Goal: Task Accomplishment & Management: Complete application form

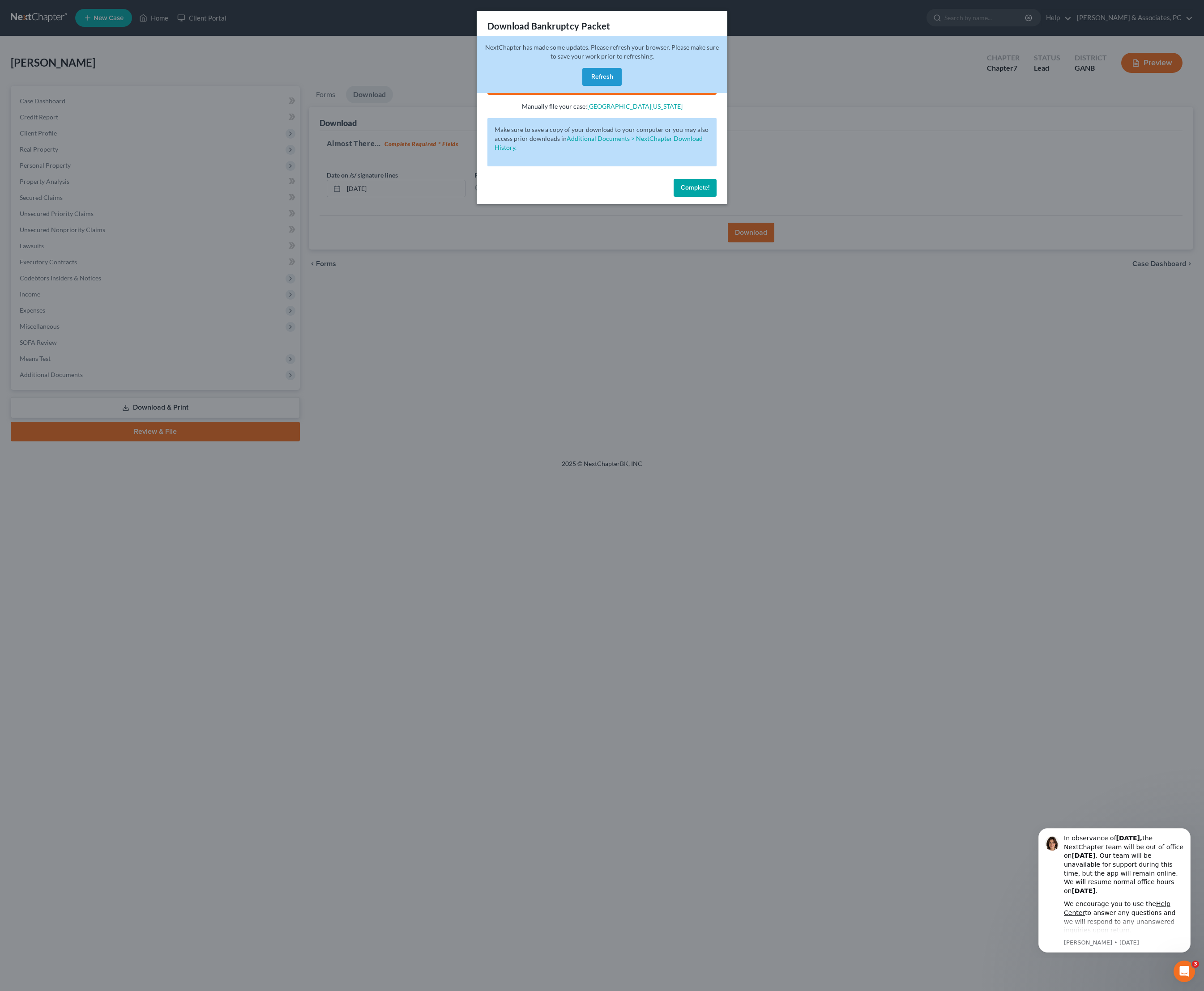
click at [599, 81] on button "Refresh" at bounding box center [601, 77] width 39 height 18
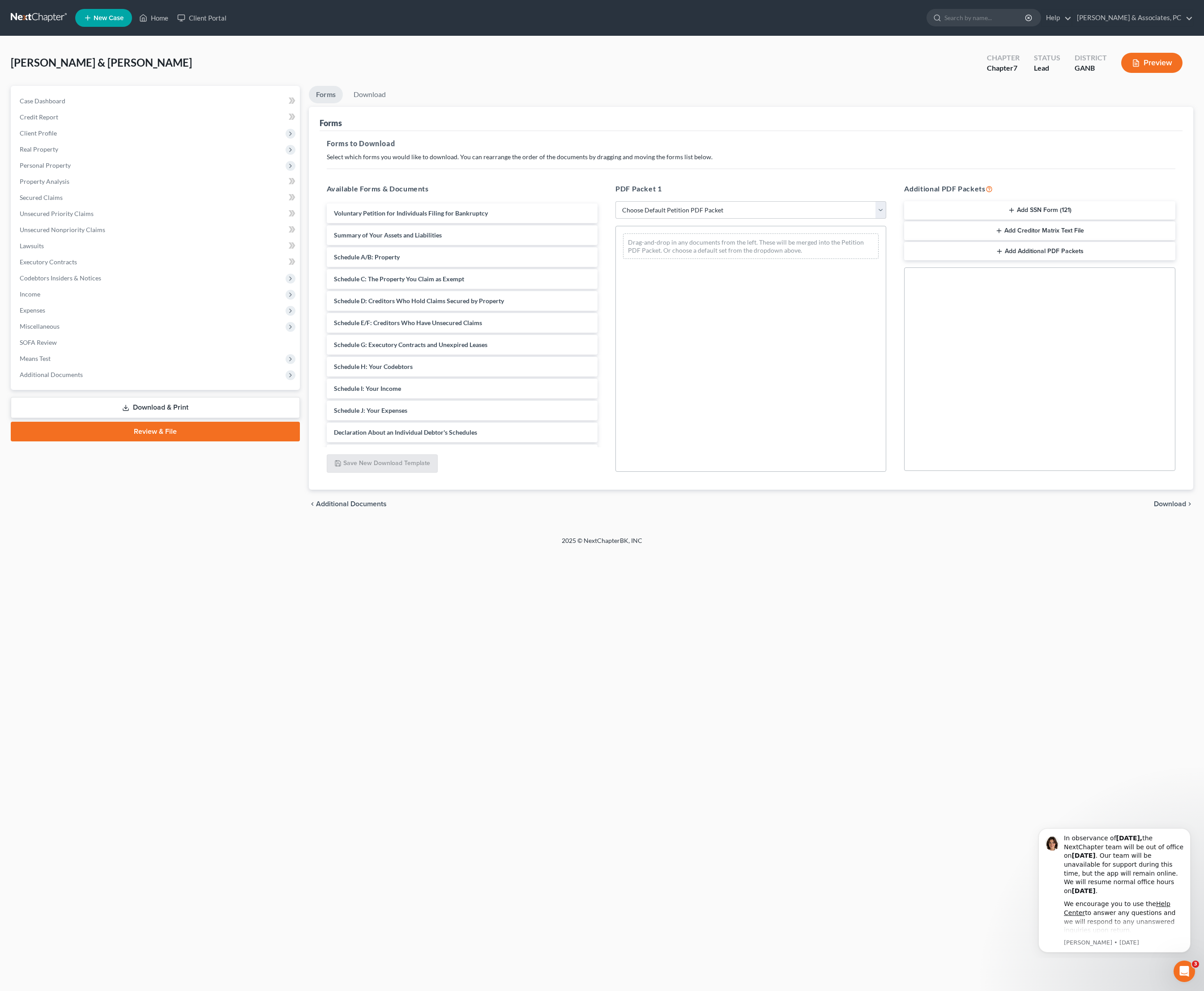
click at [720, 439] on div "Drag-and-drop in any documents from the left. These will be merged into the Pet…" at bounding box center [750, 349] width 270 height 246
click at [772, 675] on div "Home New Case Client Portal [PERSON_NAME] & Associates, PC [PERSON_NAME][EMAIL_…" at bounding box center [602, 495] width 1204 height 991
click at [173, 20] on link "Home" at bounding box center [153, 18] width 38 height 16
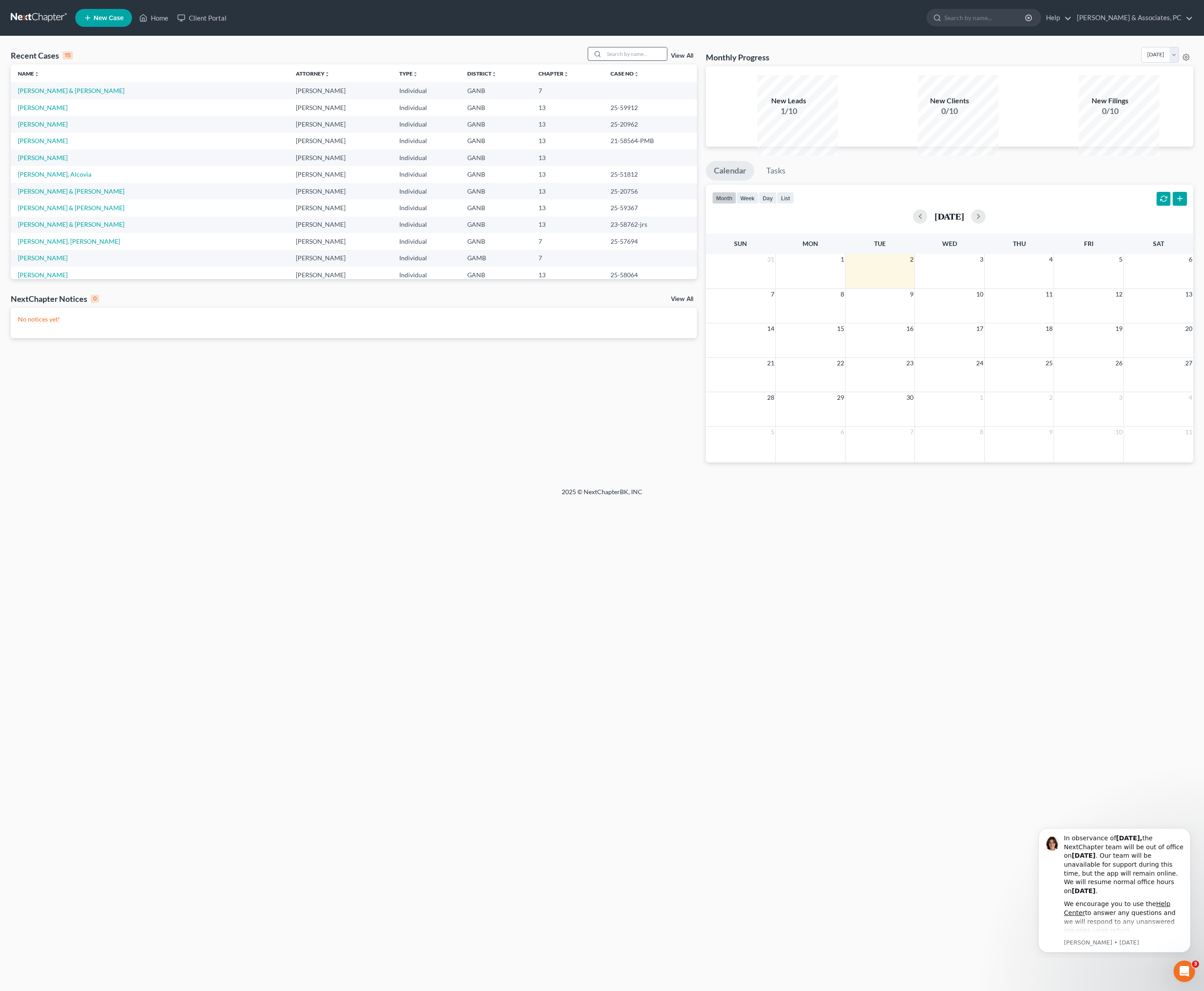
click at [625, 60] on input "search" at bounding box center [636, 54] width 63 height 13
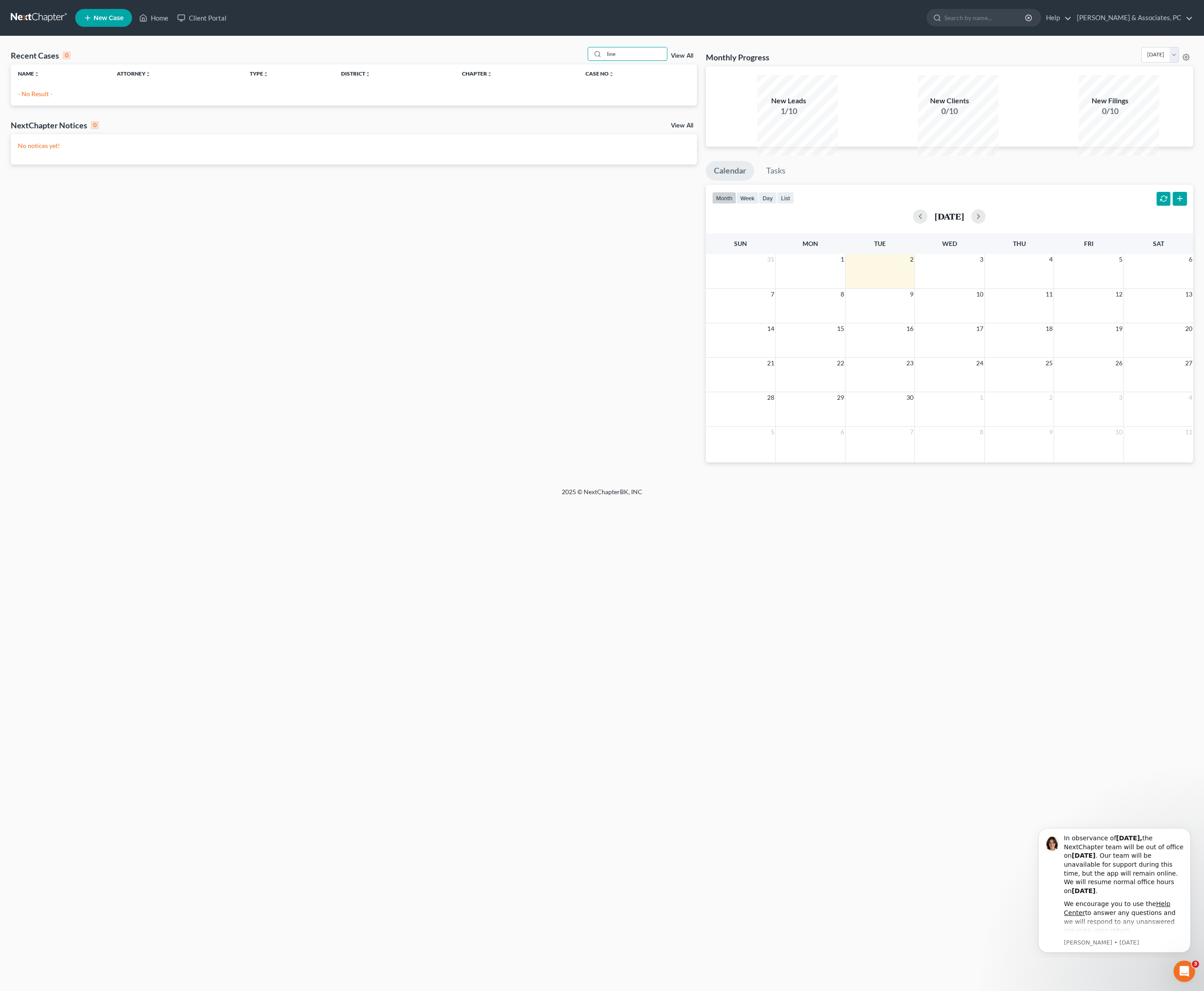
type input "line"
click at [124, 18] on span "New Case" at bounding box center [108, 18] width 30 height 6
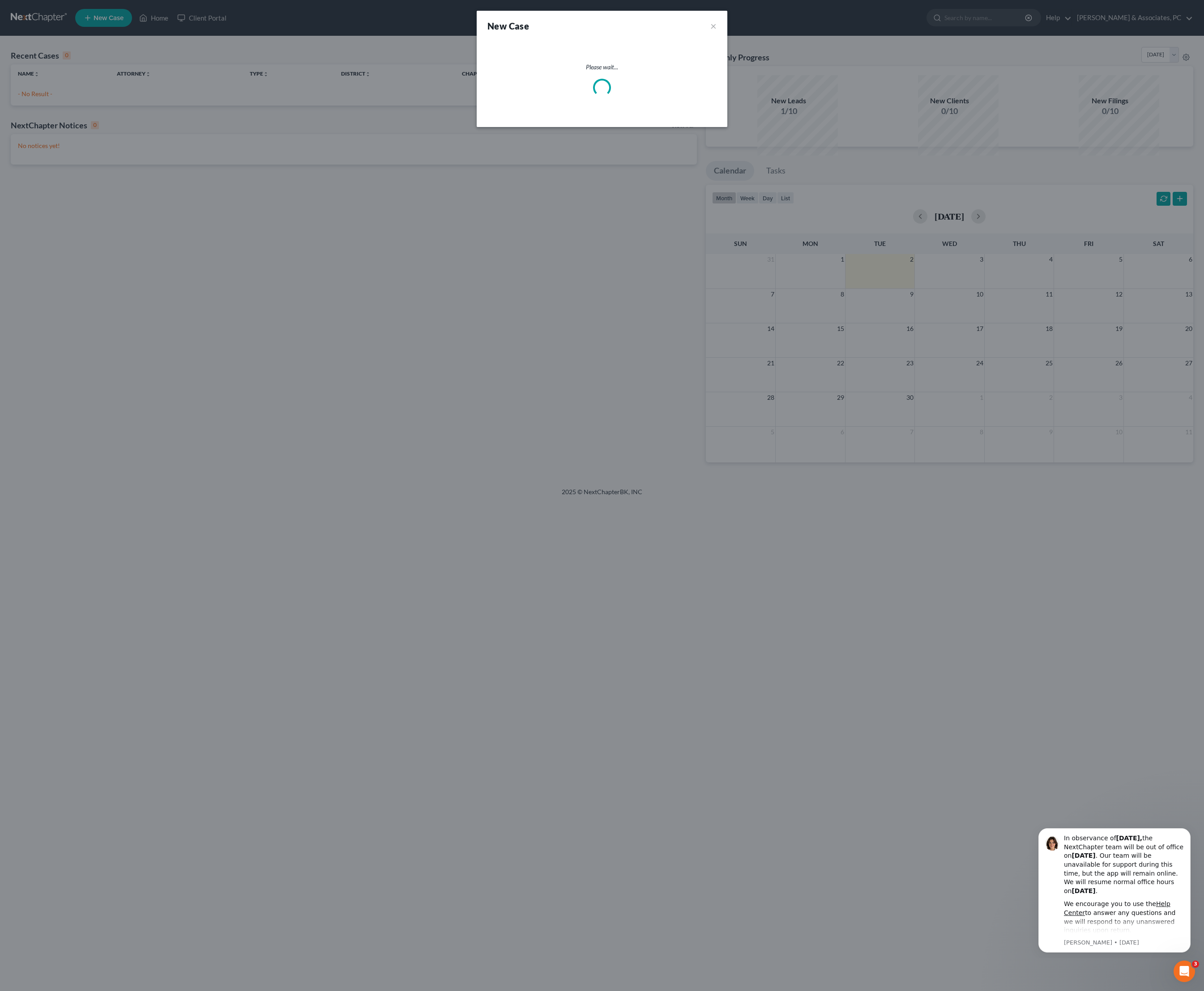
select select "19"
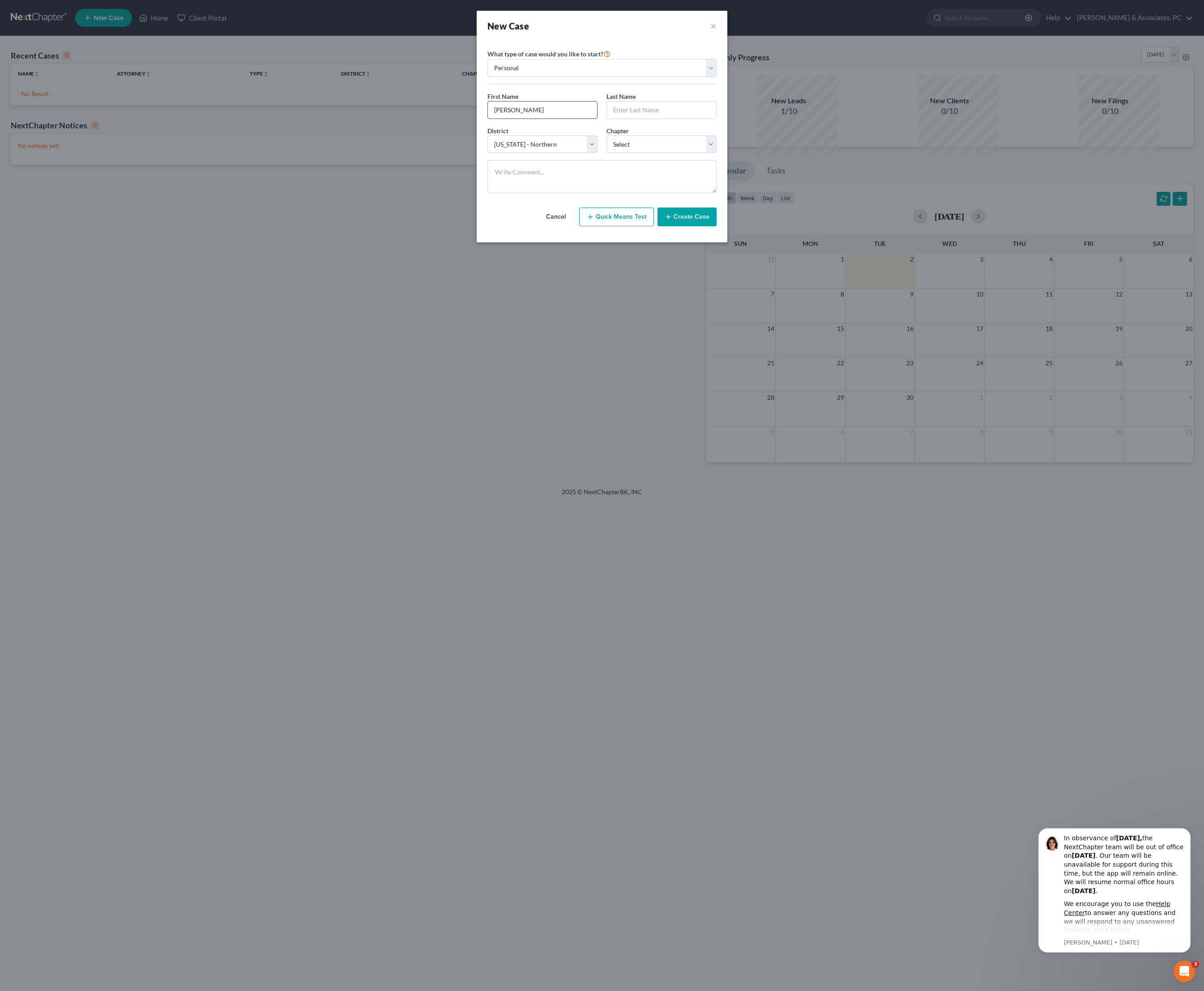
click at [492, 119] on input "[PERSON_NAME]" at bounding box center [543, 110] width 109 height 17
click at [493, 119] on input "[PERSON_NAME]" at bounding box center [543, 110] width 109 height 17
type input "[PERSON_NAME]"
click at [645, 193] on textarea at bounding box center [601, 177] width 229 height 33
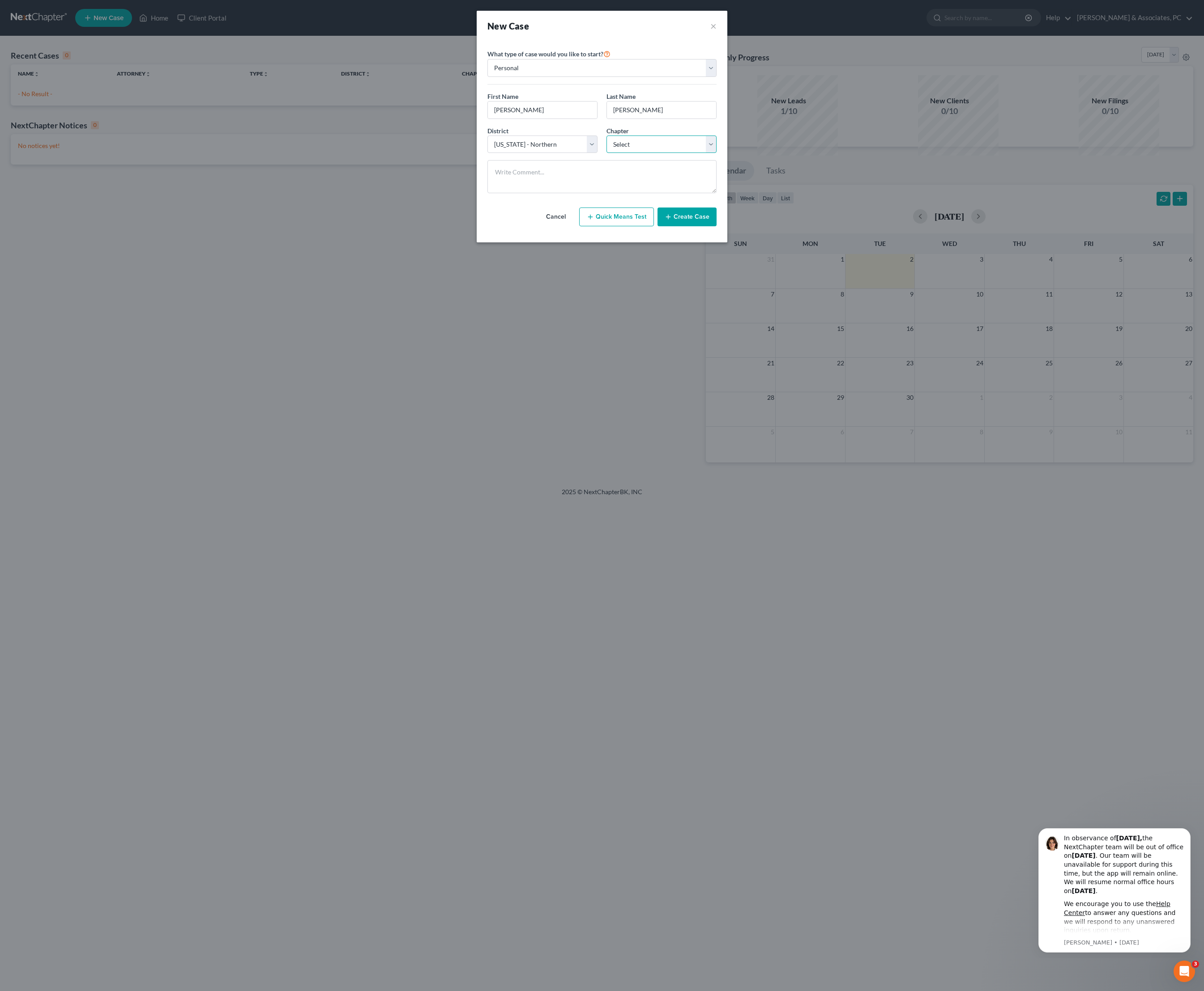
select select "0"
click at [708, 226] on button "Create Case" at bounding box center [687, 217] width 59 height 18
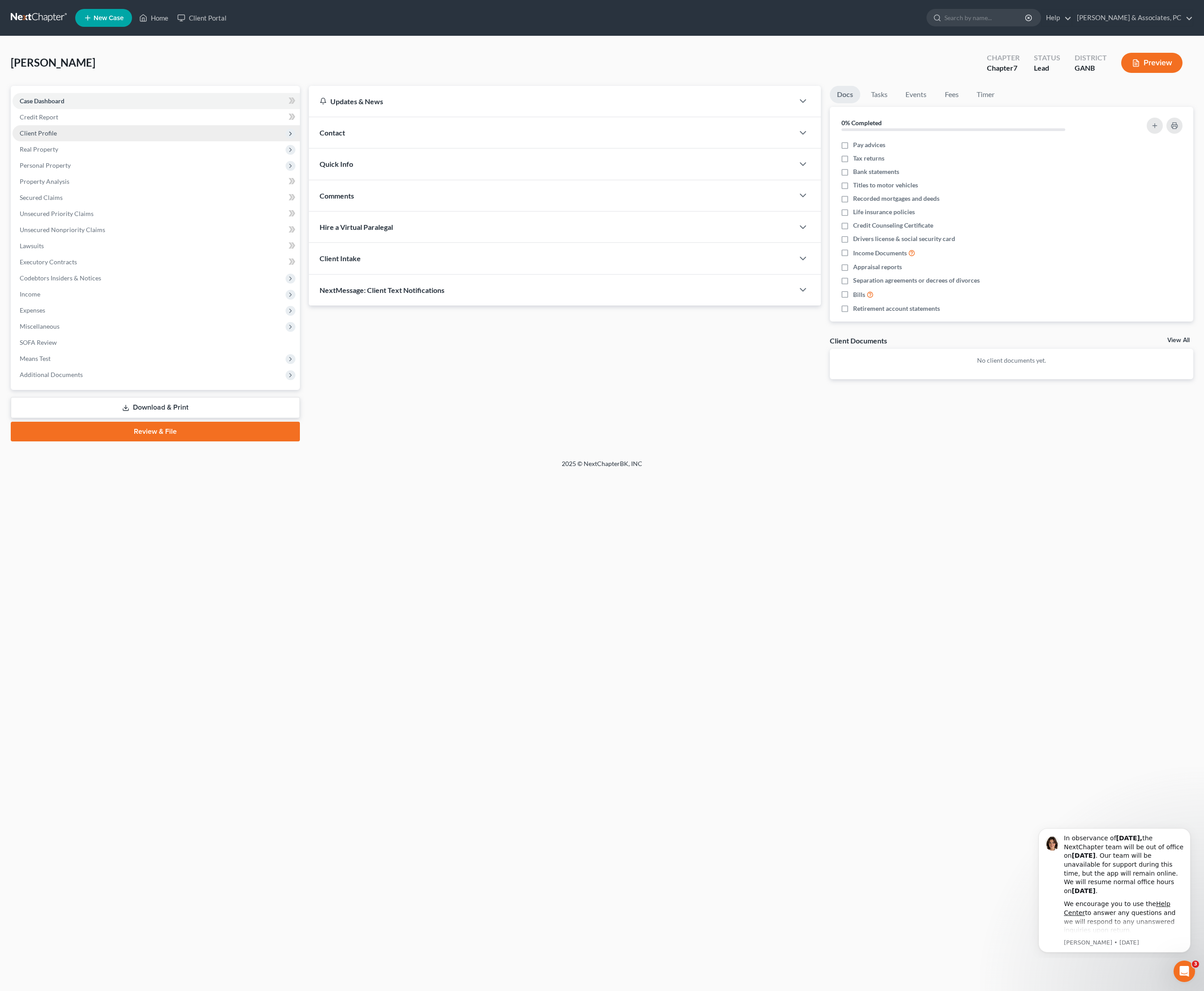
click at [57, 137] on span "Client Profile" at bounding box center [39, 132] width 37 height 7
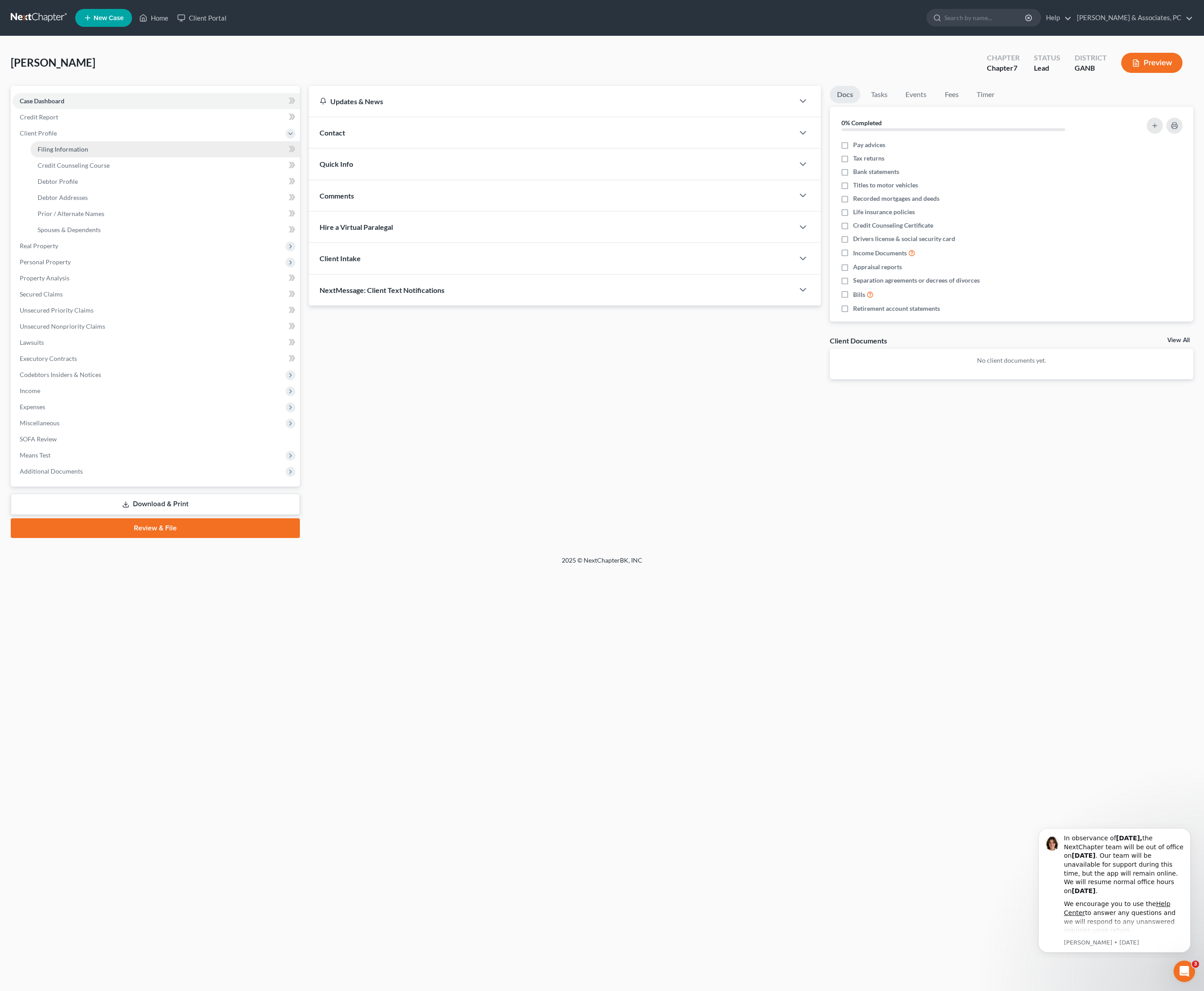
click at [73, 153] on span "Filing Information" at bounding box center [63, 148] width 51 height 7
select select "1"
select select "0"
select select "19"
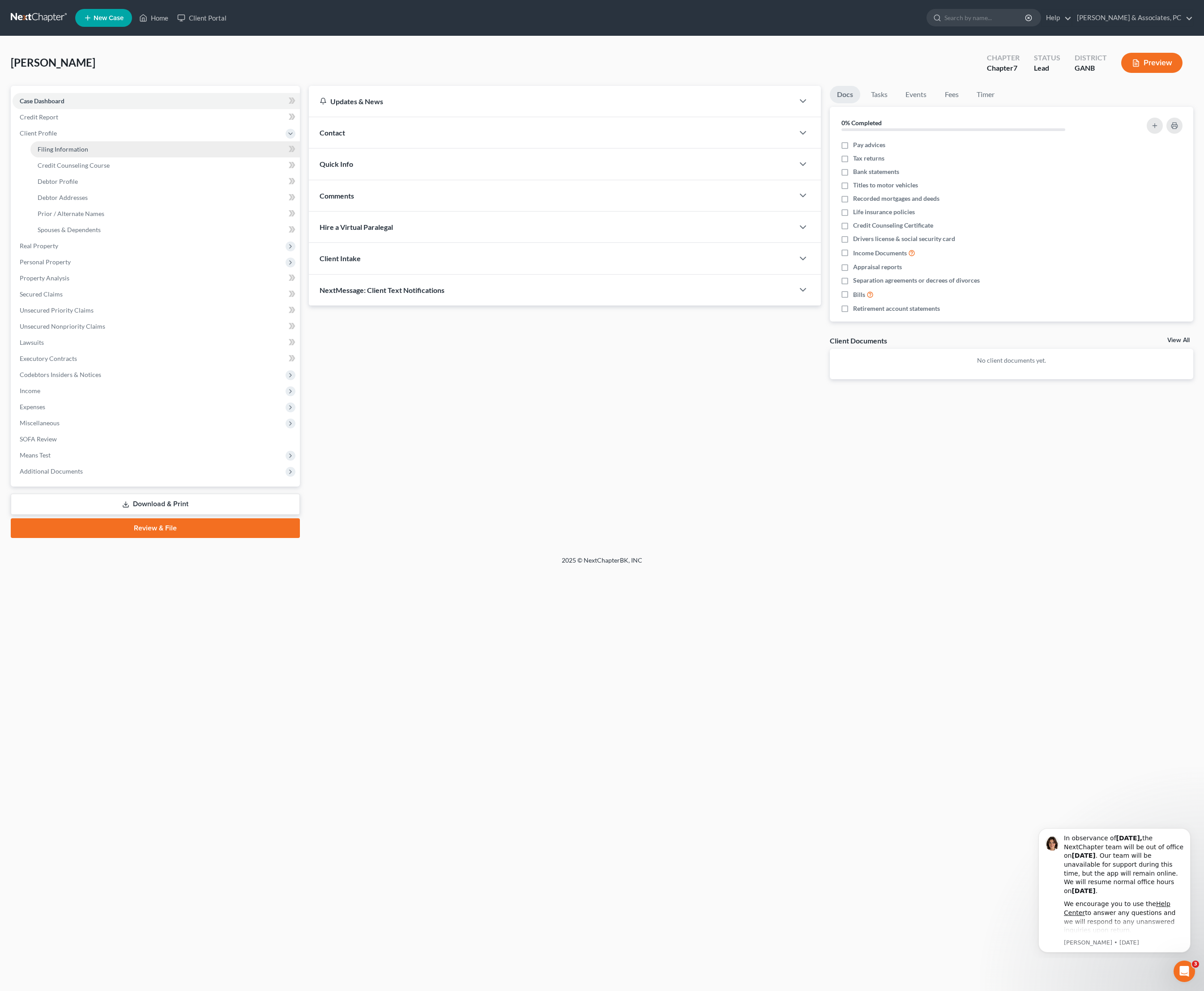
select select "0"
select select "10"
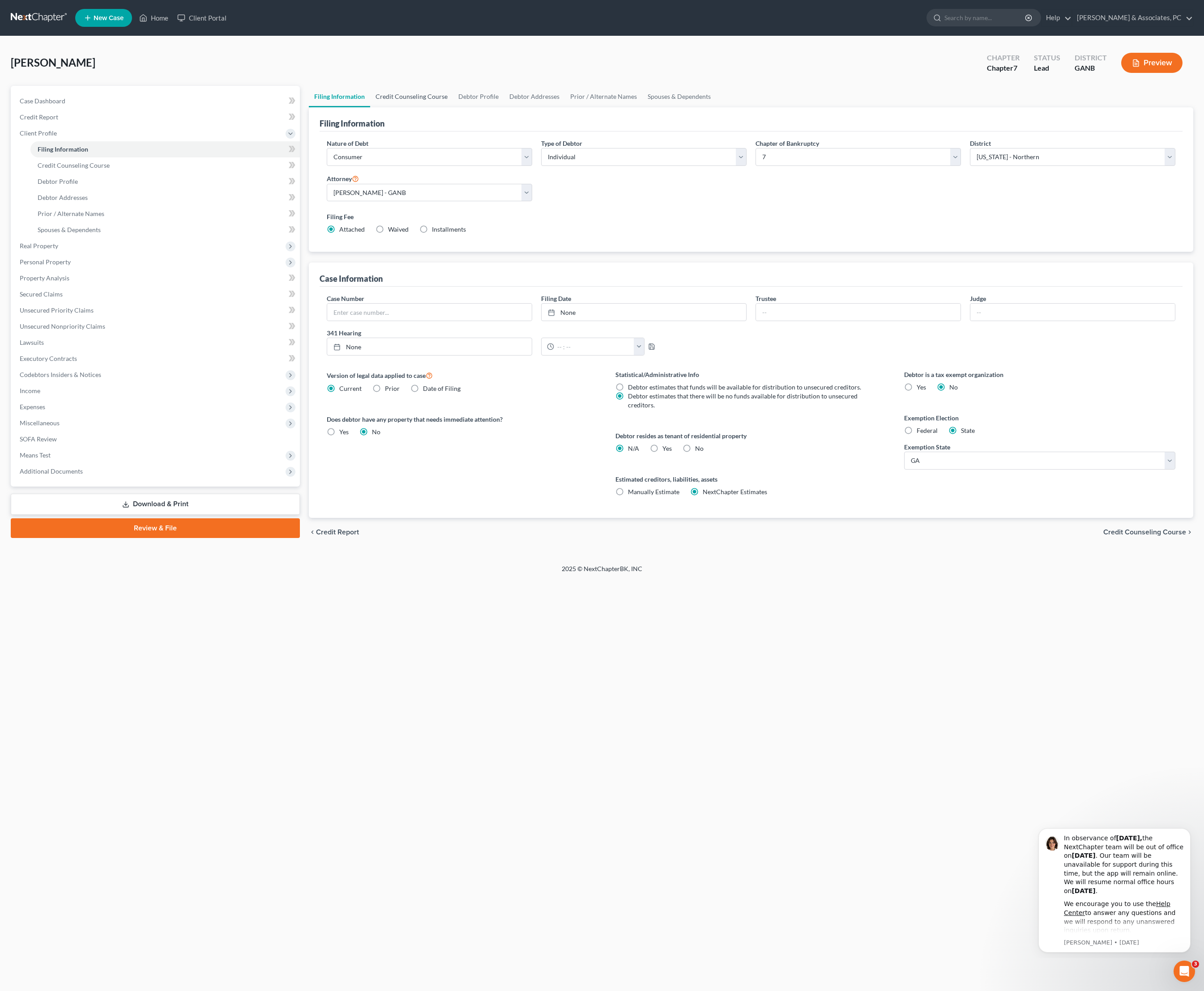
click at [447, 102] on link "Credit Counseling Course" at bounding box center [411, 96] width 83 height 22
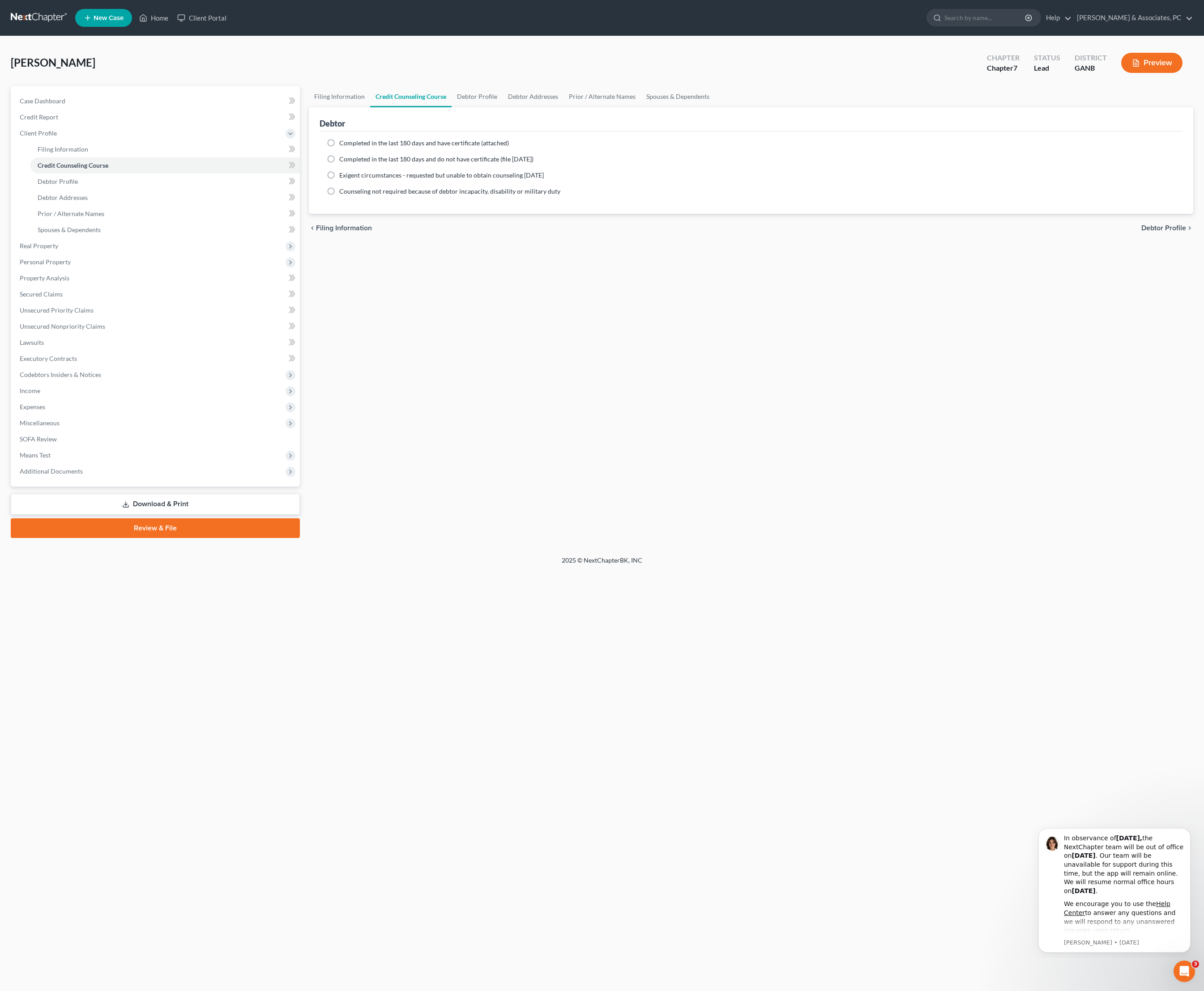
click at [396, 163] on span "Completed in the last 180 days and do not have certificate (file [DATE])" at bounding box center [437, 158] width 194 height 7
click at [348, 160] on input "Completed in the last 180 days and do not have certificate (file [DATE])" at bounding box center [345, 157] width 6 height 6
radio input "true"
click at [502, 104] on link "Debtor Profile" at bounding box center [477, 96] width 51 height 22
select select "0"
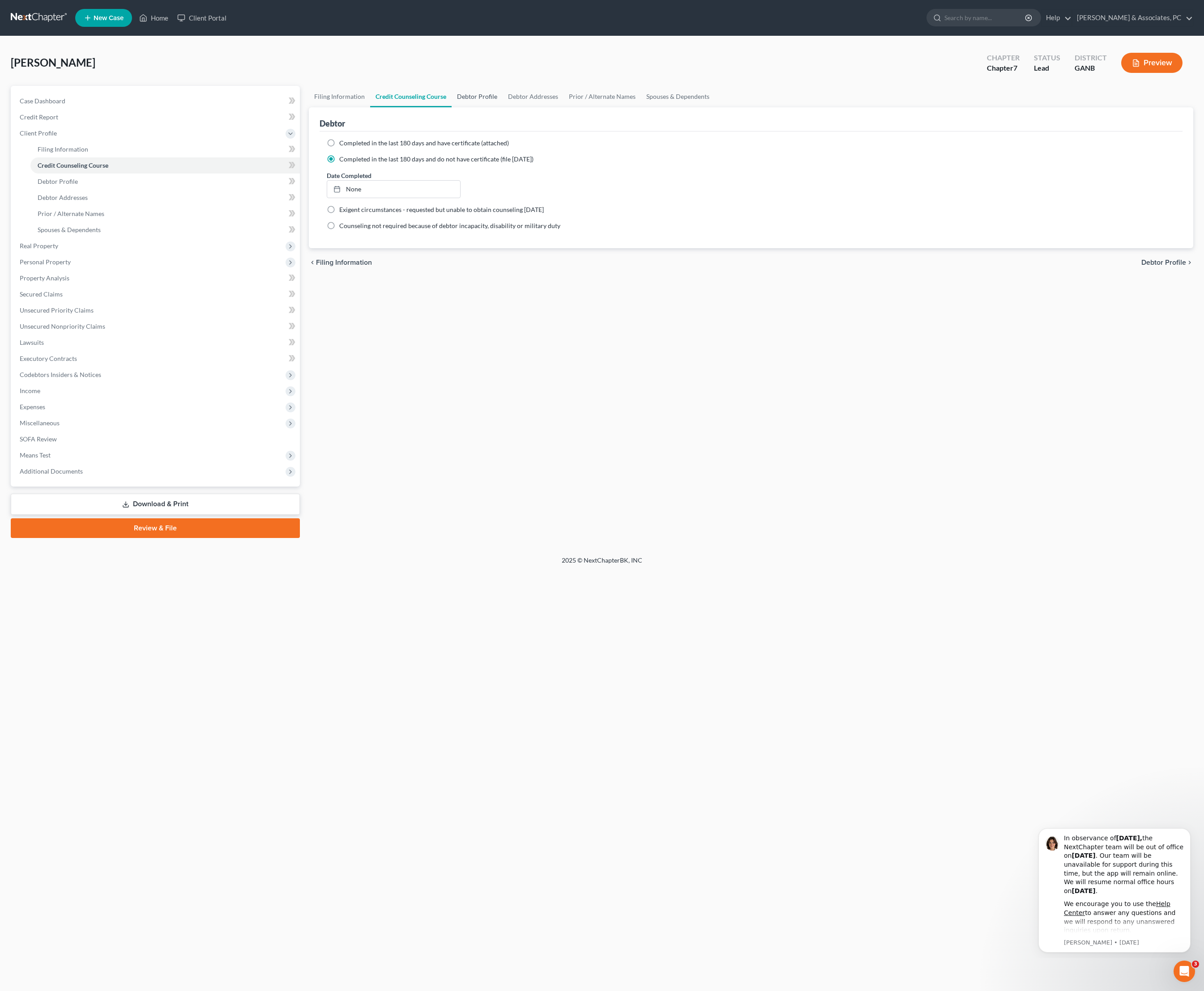
select select "0"
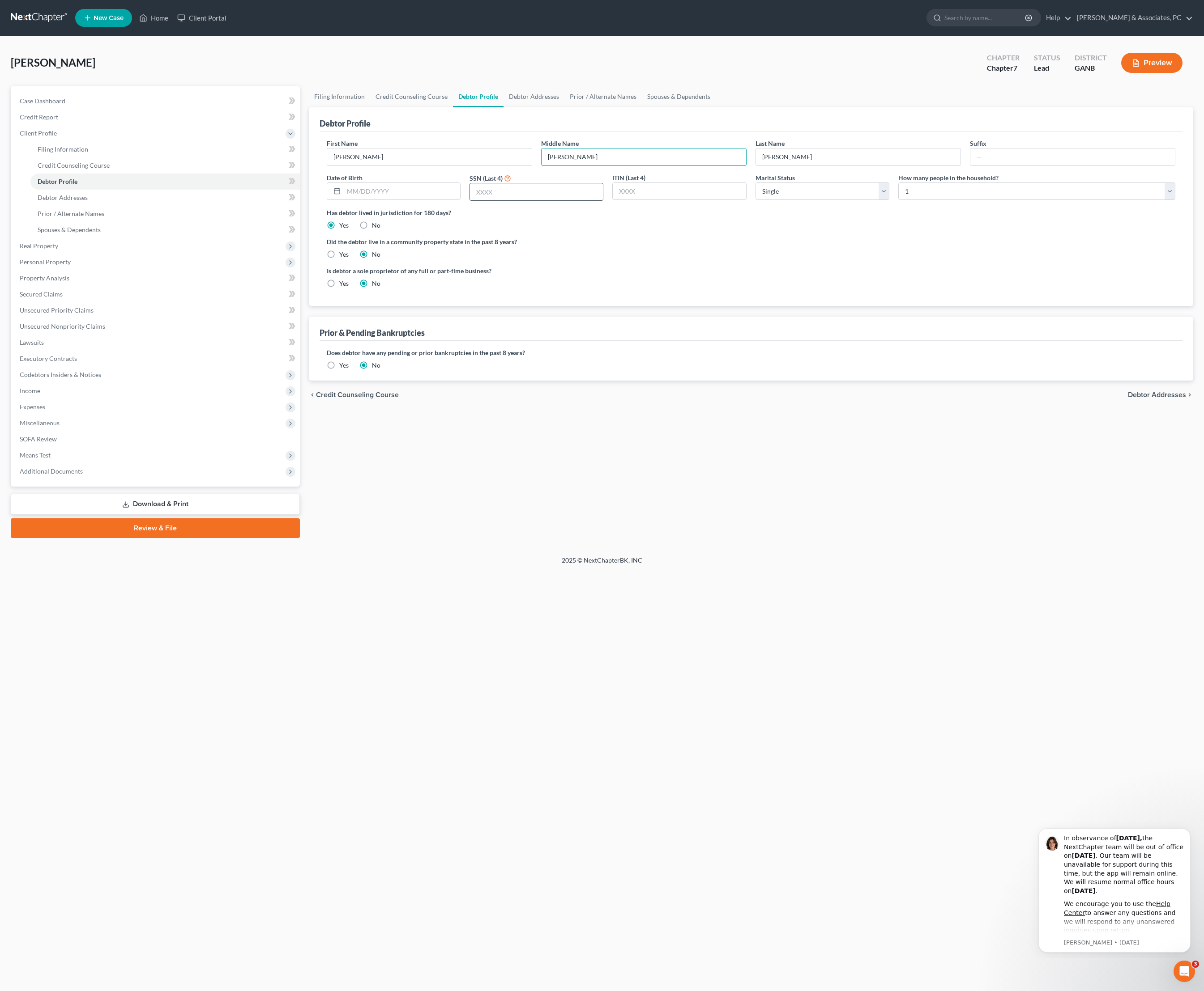
type input "[PERSON_NAME]"
click at [531, 201] on input "text" at bounding box center [536, 192] width 133 height 17
click at [544, 201] on input "3201" at bounding box center [536, 192] width 133 height 17
type input "4935"
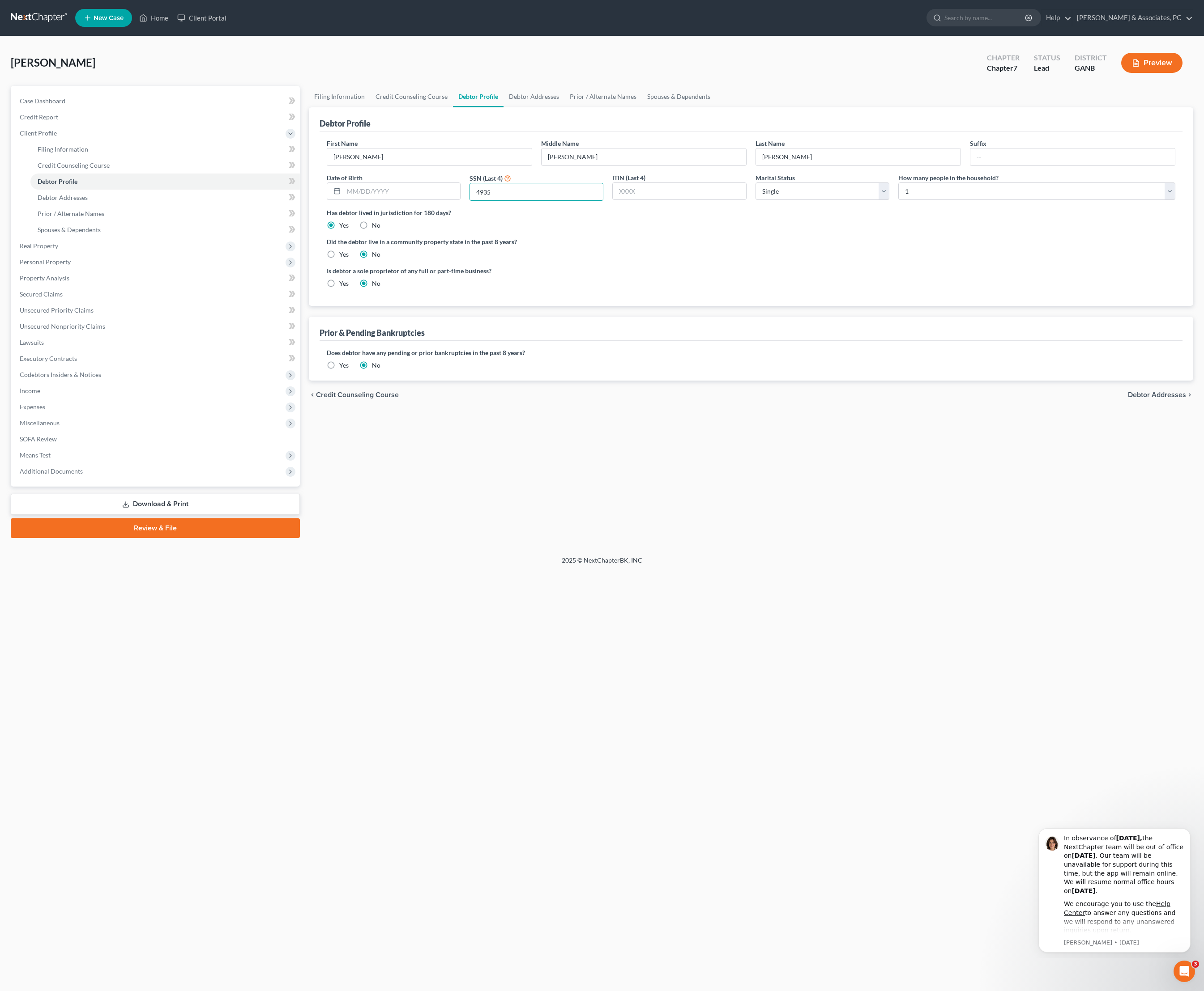
click at [794, 230] on div "Has debtor lived in jurisdiction for 180 days? Yes No Debtor must reside in jur…" at bounding box center [750, 218] width 848 height 22
click at [679, 201] on div "ITIN (Last 4)" at bounding box center [679, 187] width 143 height 28
click at [1167, 399] on span "Debtor Addresses" at bounding box center [1157, 395] width 58 height 7
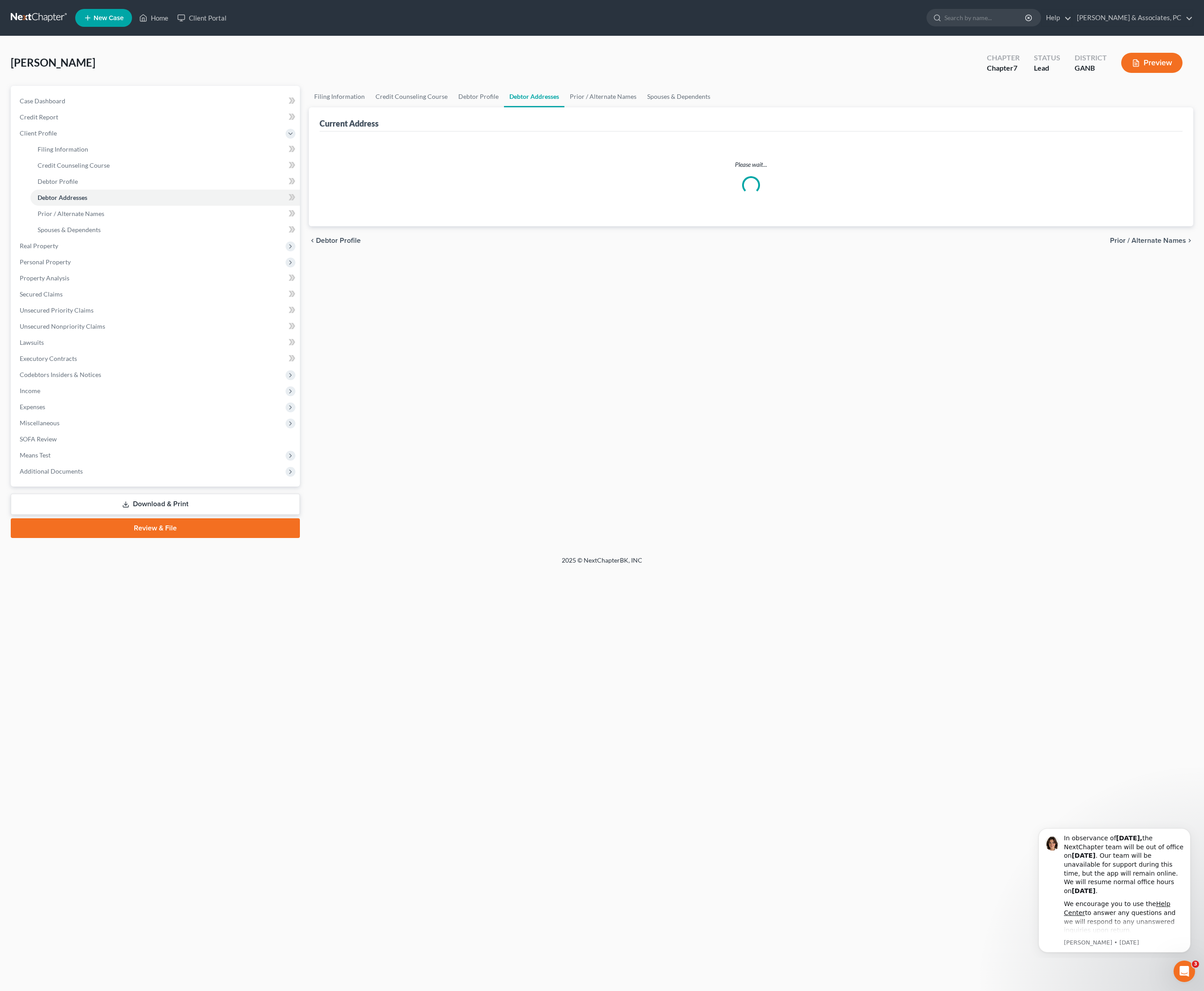
select select "0"
click at [375, 165] on input "[STREET_ADDRESS]" at bounding box center [429, 156] width 205 height 17
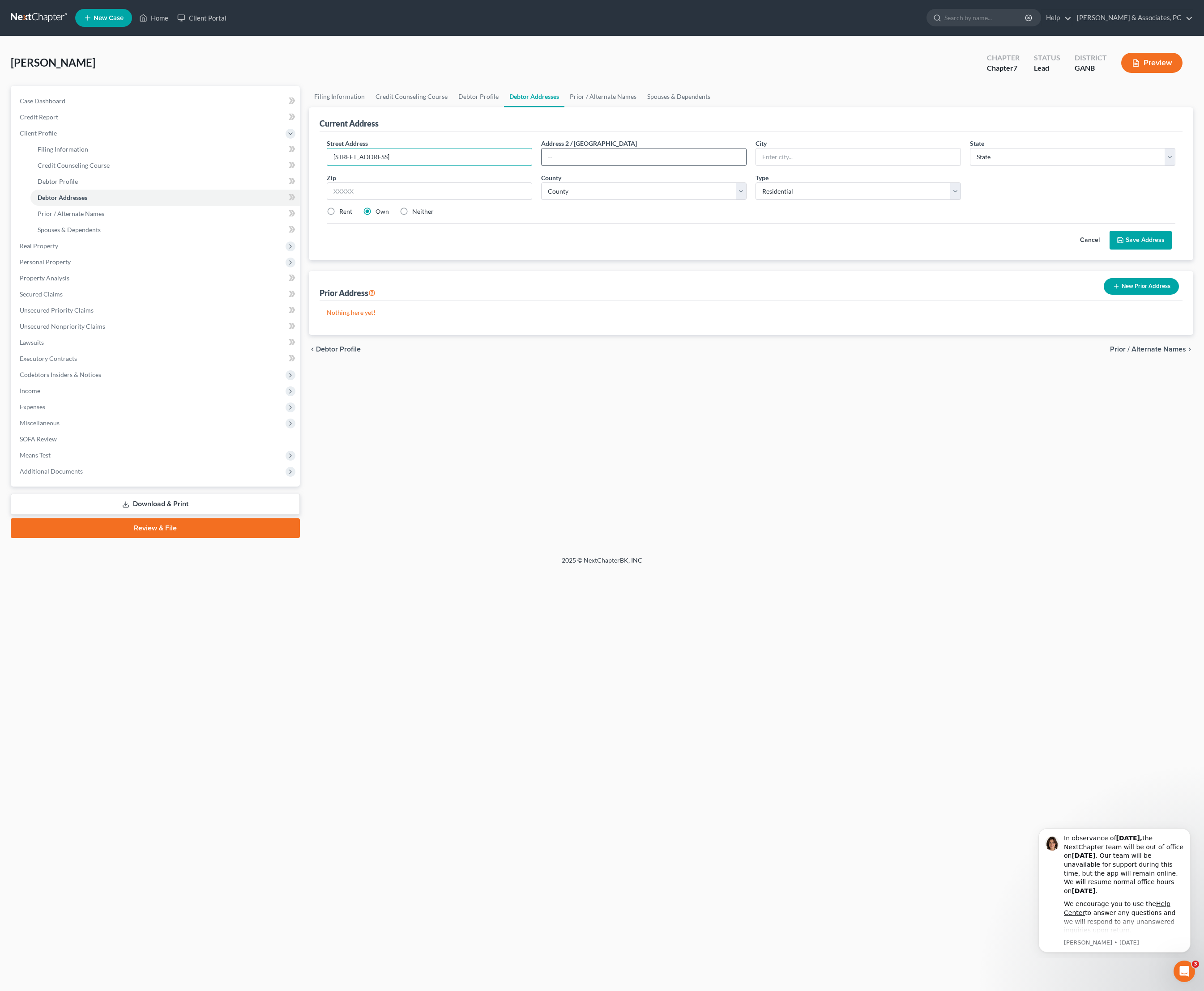
type input "[STREET_ADDRESS]"
type input "30019"
type input "Dacula"
select select "10"
click at [349, 216] on label "Rent" at bounding box center [346, 211] width 13 height 9
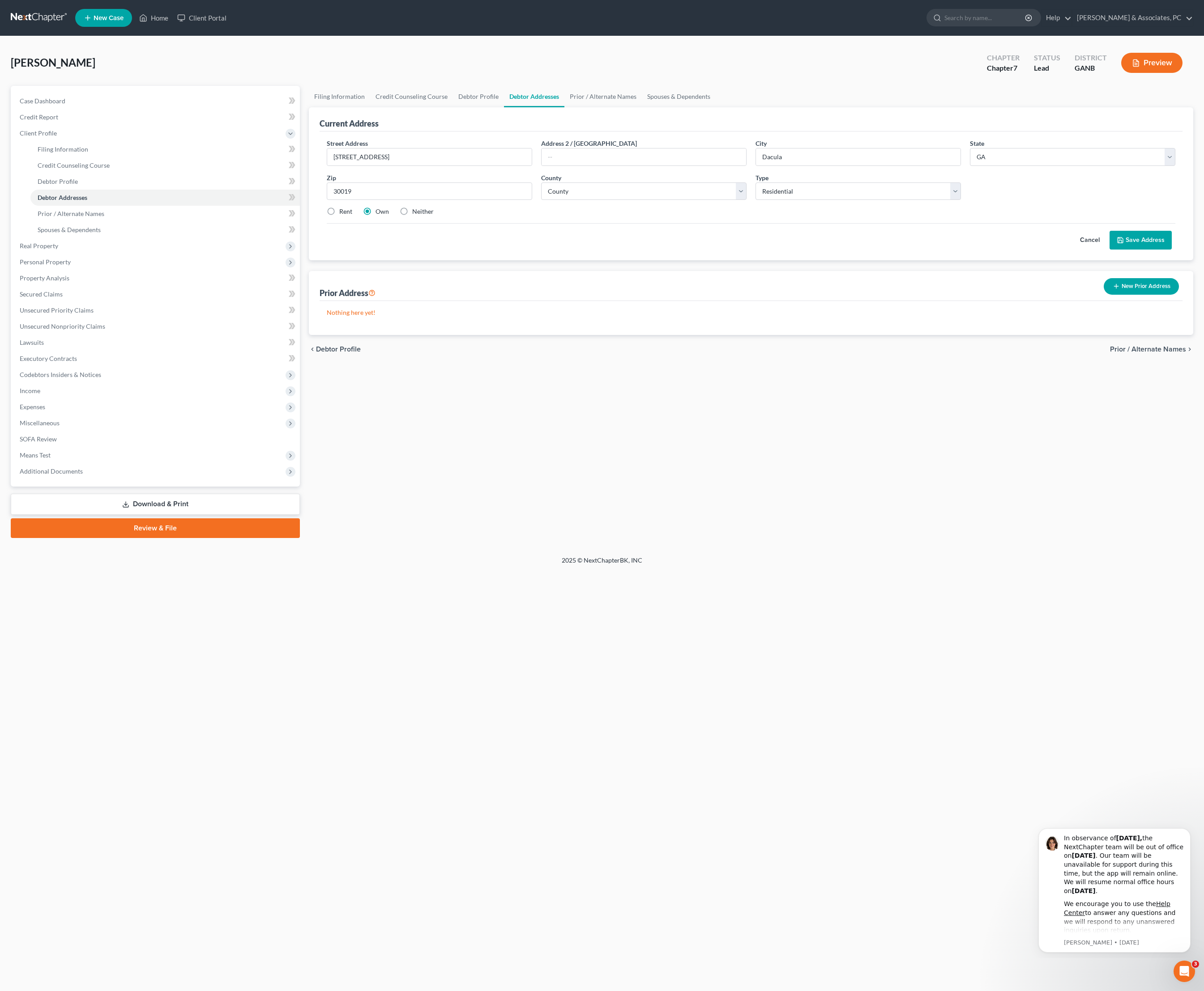
click at [348, 213] on input "Rent" at bounding box center [345, 209] width 6 height 6
radio input "true"
click at [612, 224] on div "Street Address * [STREET_ADDRESS] Address 2 / [GEOGRAPHIC_DATA] * Dacula State …" at bounding box center [750, 181] width 858 height 85
click at [433, 216] on label "Neither" at bounding box center [422, 211] width 22 height 9
click at [421, 213] on input "Neither" at bounding box center [418, 209] width 6 height 6
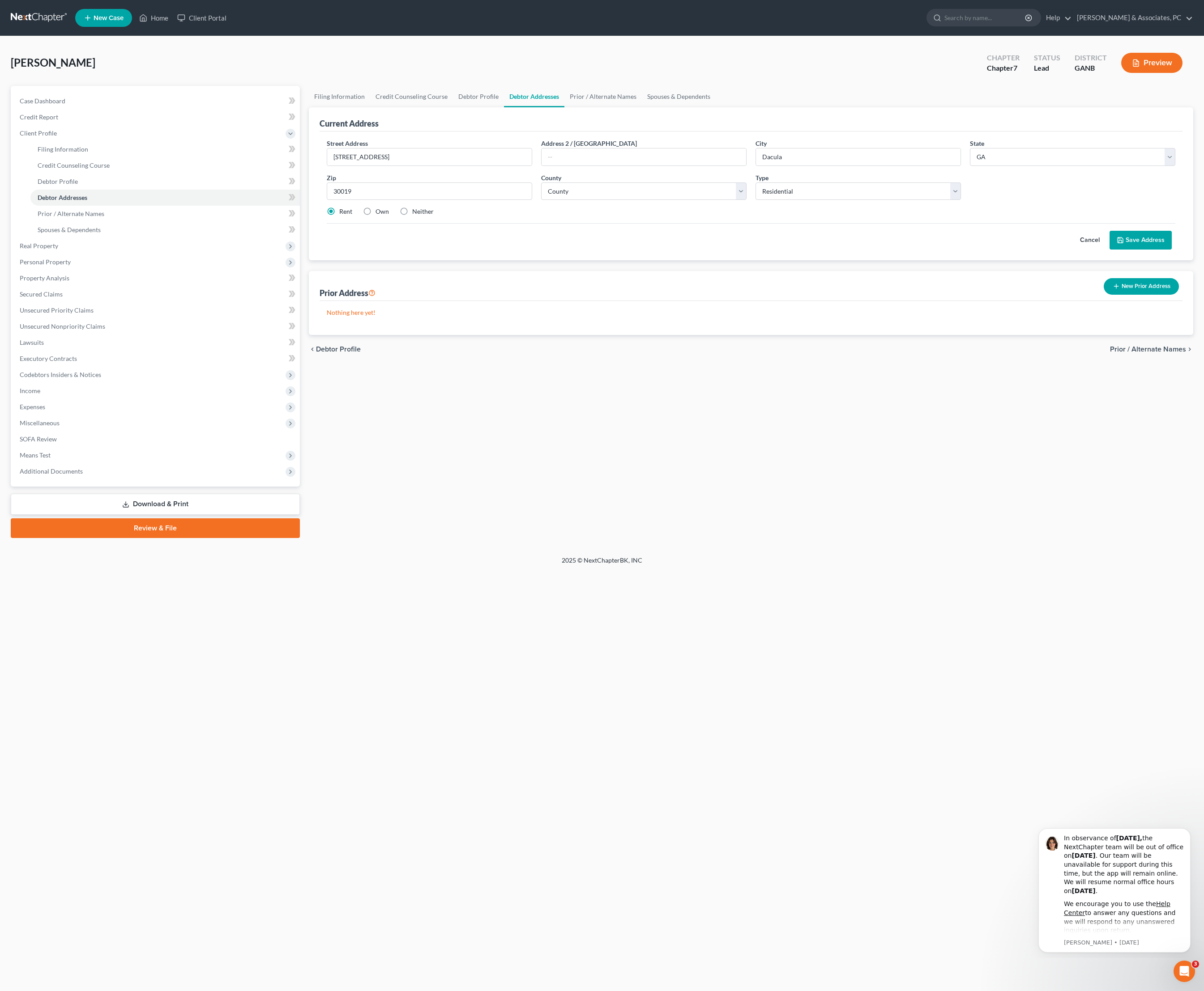
radio input "true"
click at [341, 216] on label "Rent" at bounding box center [346, 211] width 13 height 9
click at [343, 213] on input "Rent" at bounding box center [345, 209] width 6 height 6
radio input "true"
select select "66"
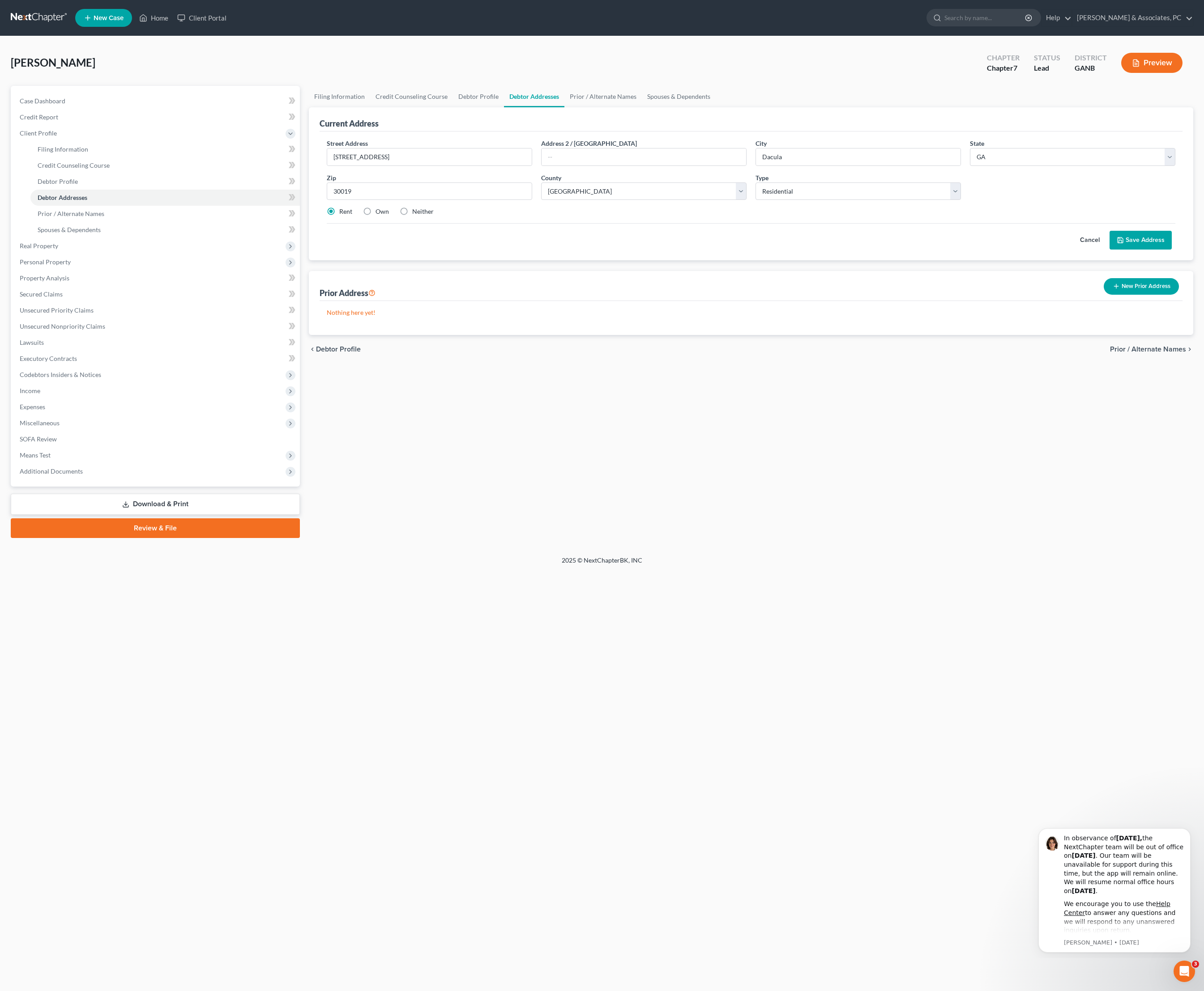
click at [734, 538] on div "Filing Information Credit Counseling Course Debtor Profile Debtor Addresses Pri…" at bounding box center [750, 312] width 893 height 453
click at [1144, 250] on button "Save Address" at bounding box center [1140, 240] width 62 height 18
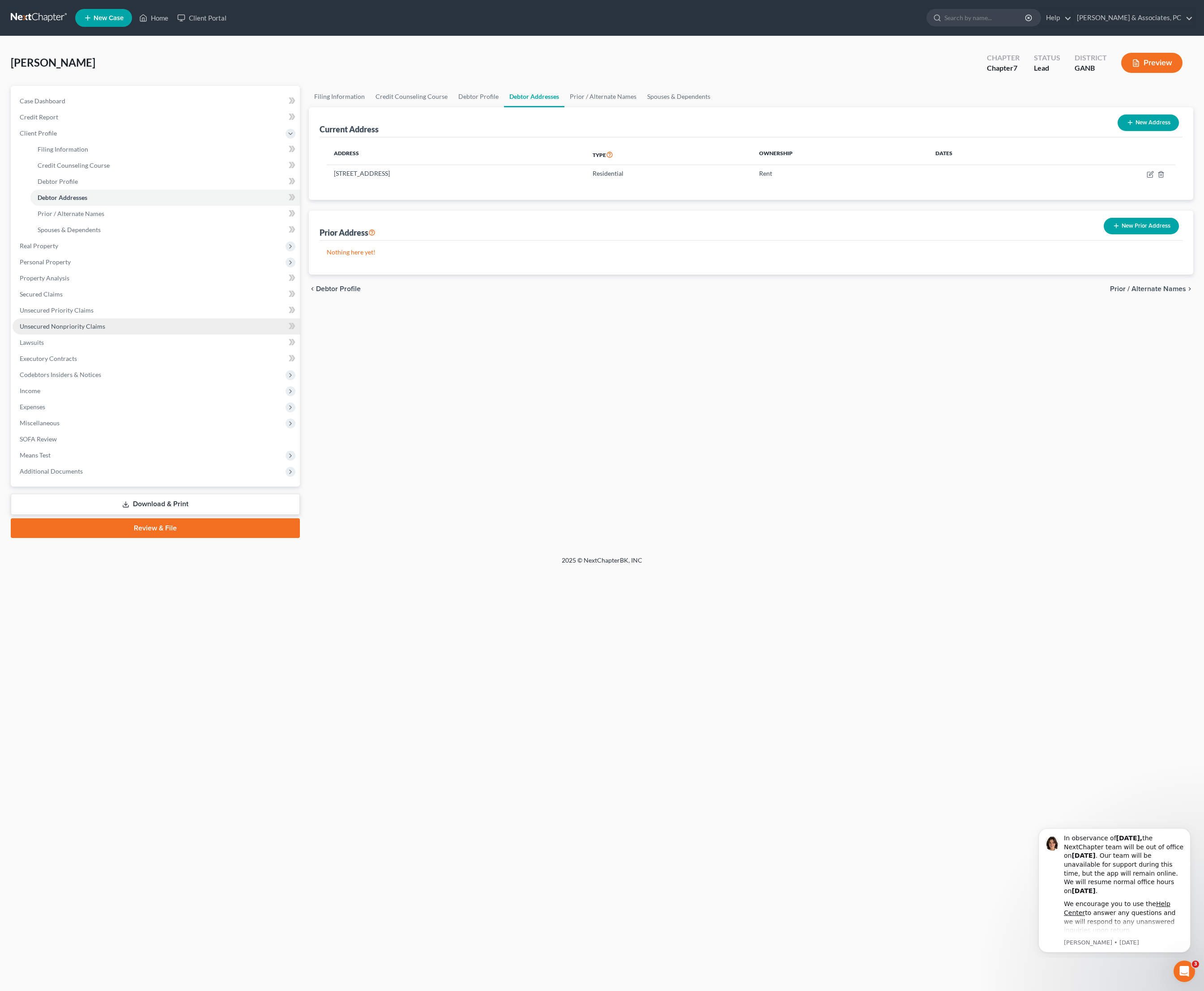
click at [85, 330] on span "Unsecured Nonpriority Claims" at bounding box center [63, 326] width 85 height 7
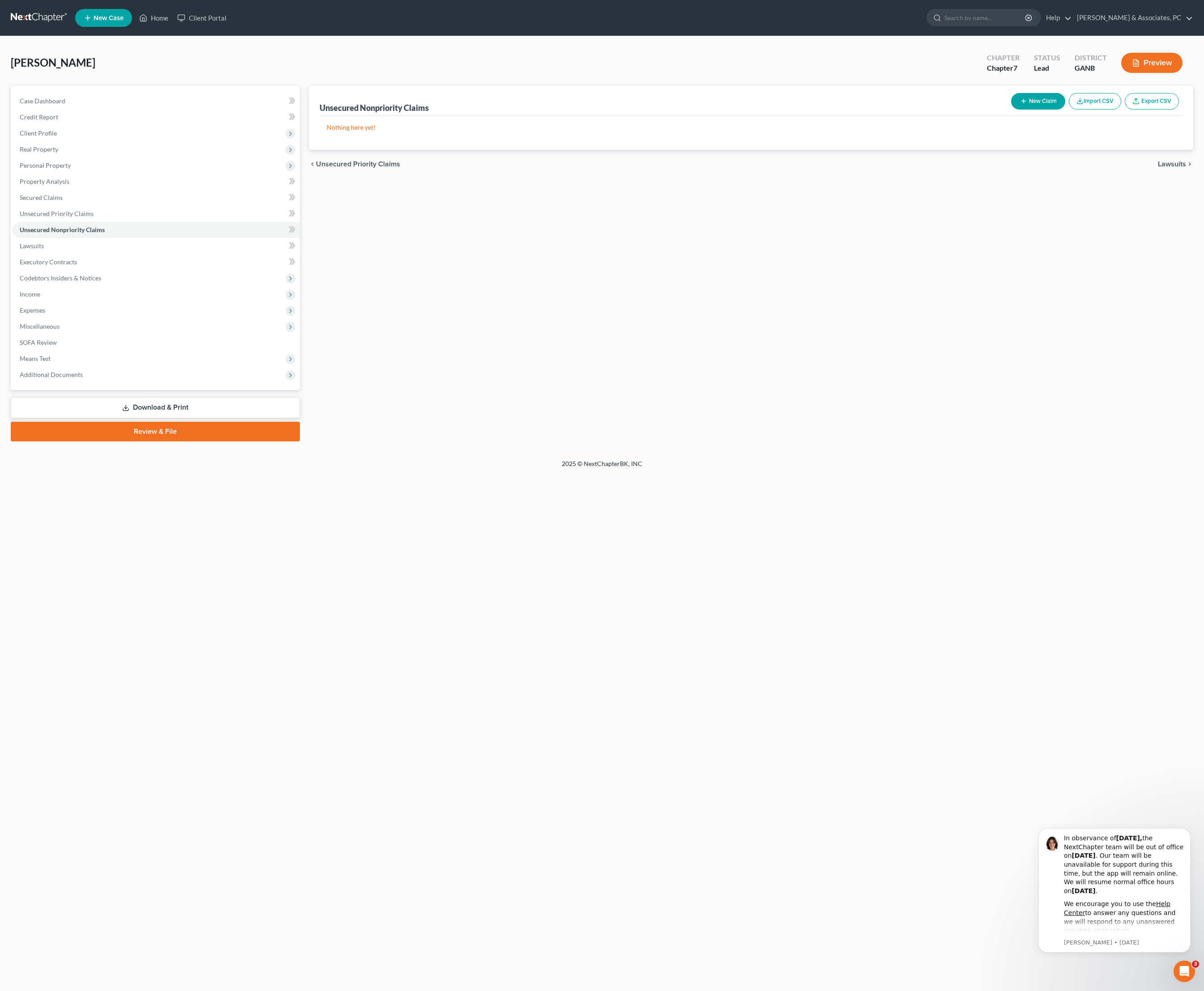
click at [1011, 110] on button "New Claim" at bounding box center [1037, 101] width 54 height 17
select select "0"
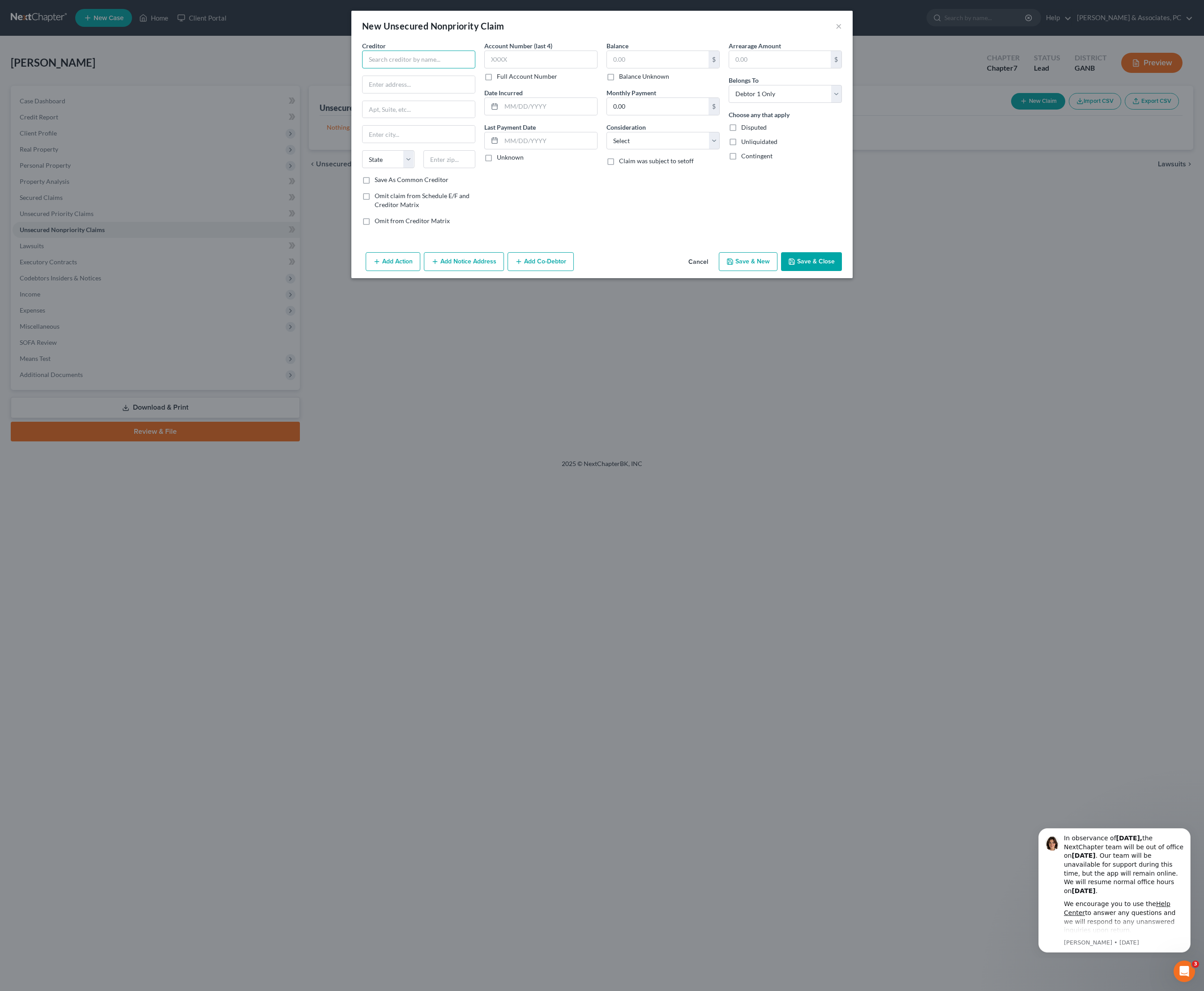
click at [413, 67] on input "text" at bounding box center [418, 59] width 113 height 18
click at [403, 87] on div "PO. [STREET_ADDRESS]" at bounding box center [416, 83] width 93 height 7
type input "American Express"
type input "PO. Box 981537"
type input "[GEOGRAPHIC_DATA]"
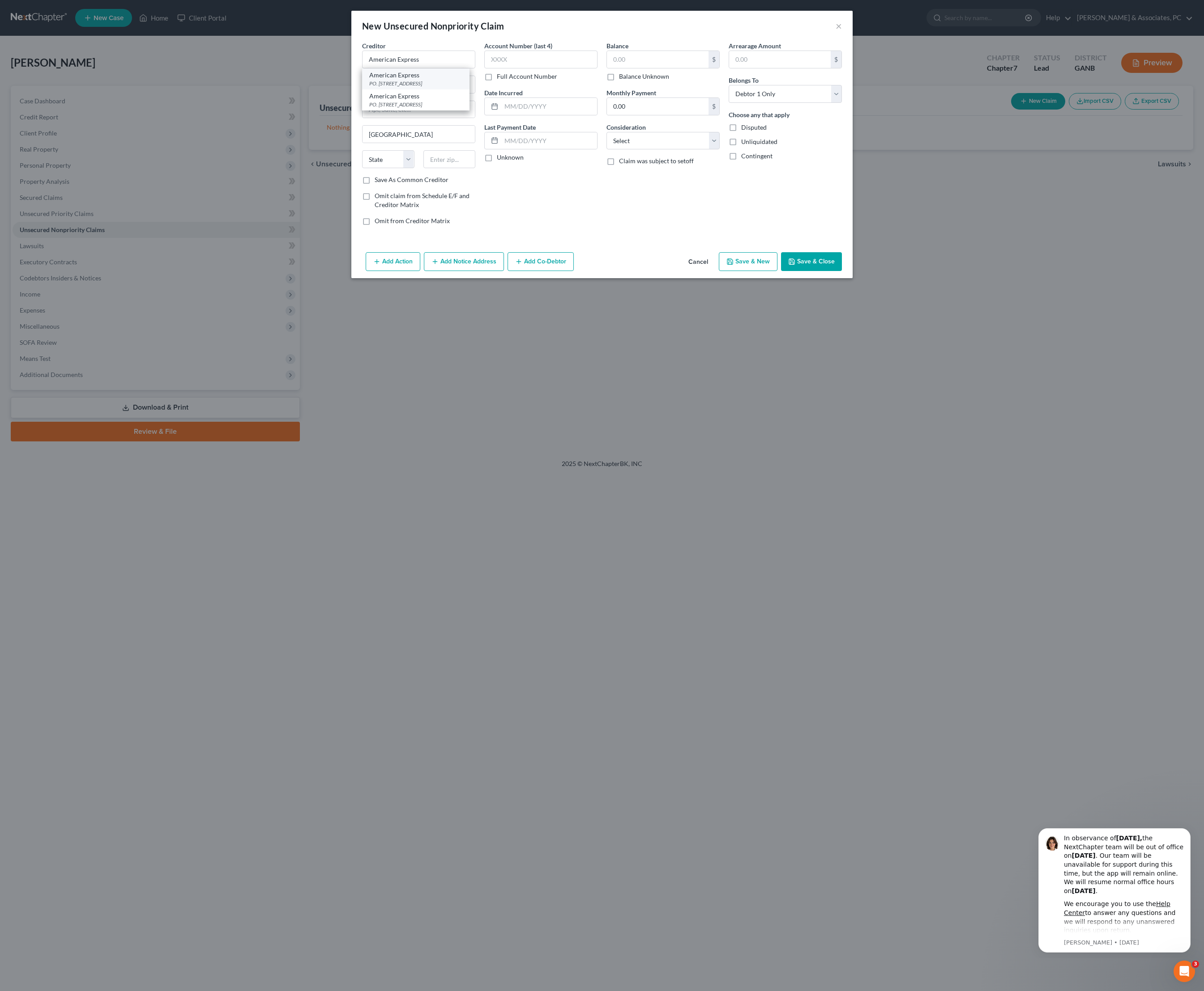
select select "45"
type input "79998-1537"
click at [665, 63] on input "text" at bounding box center [657, 59] width 102 height 17
type input "2,043"
select select "2"
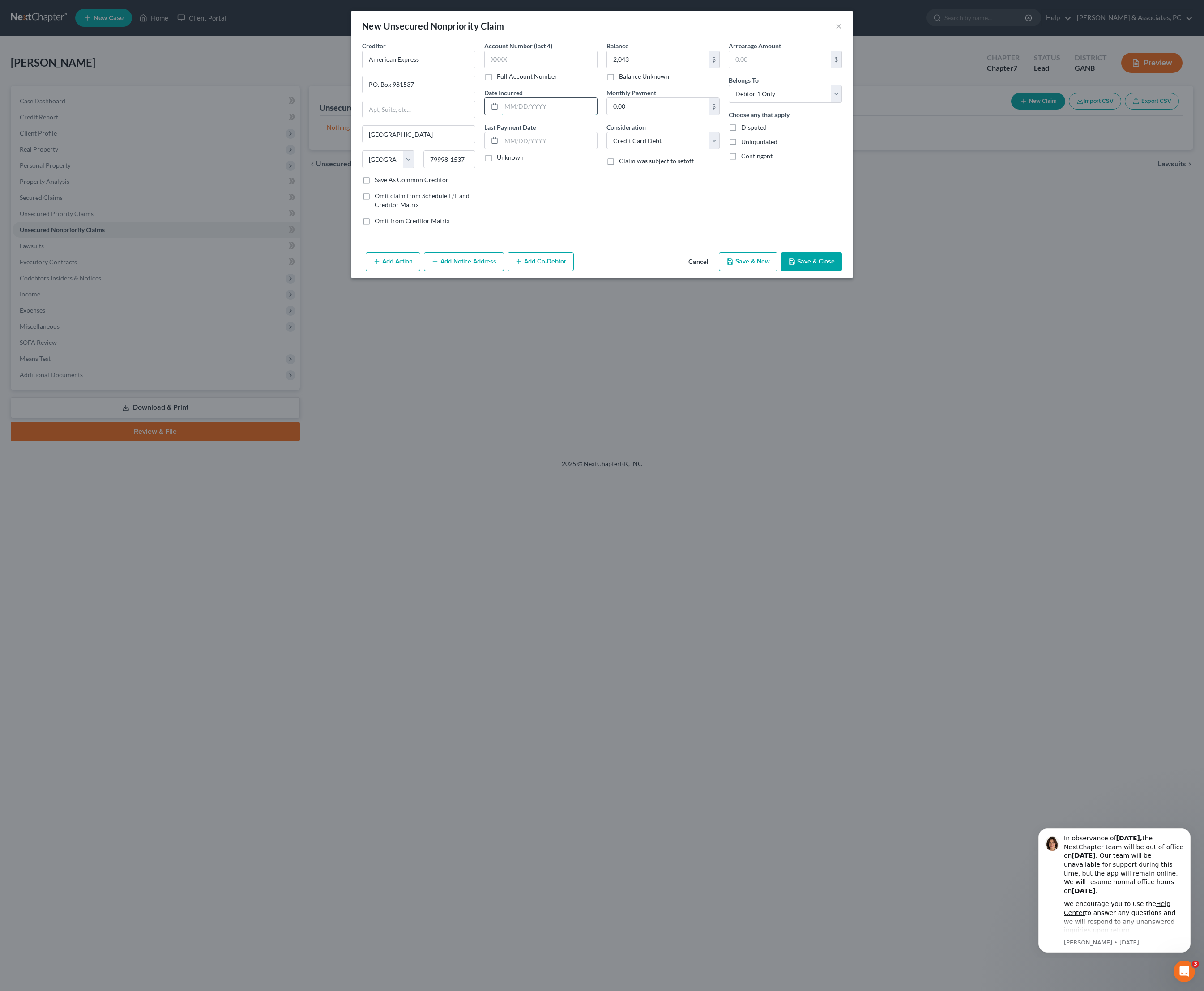
click at [543, 115] on input "text" at bounding box center [548, 106] width 96 height 17
type input "10/19"
click at [637, 233] on div "Balance 2,043.00 $ Balance Unknown Balance Undetermined 2,043 $ Balance Unknown…" at bounding box center [663, 136] width 122 height 192
click at [842, 271] on button "Save & Close" at bounding box center [811, 261] width 61 height 18
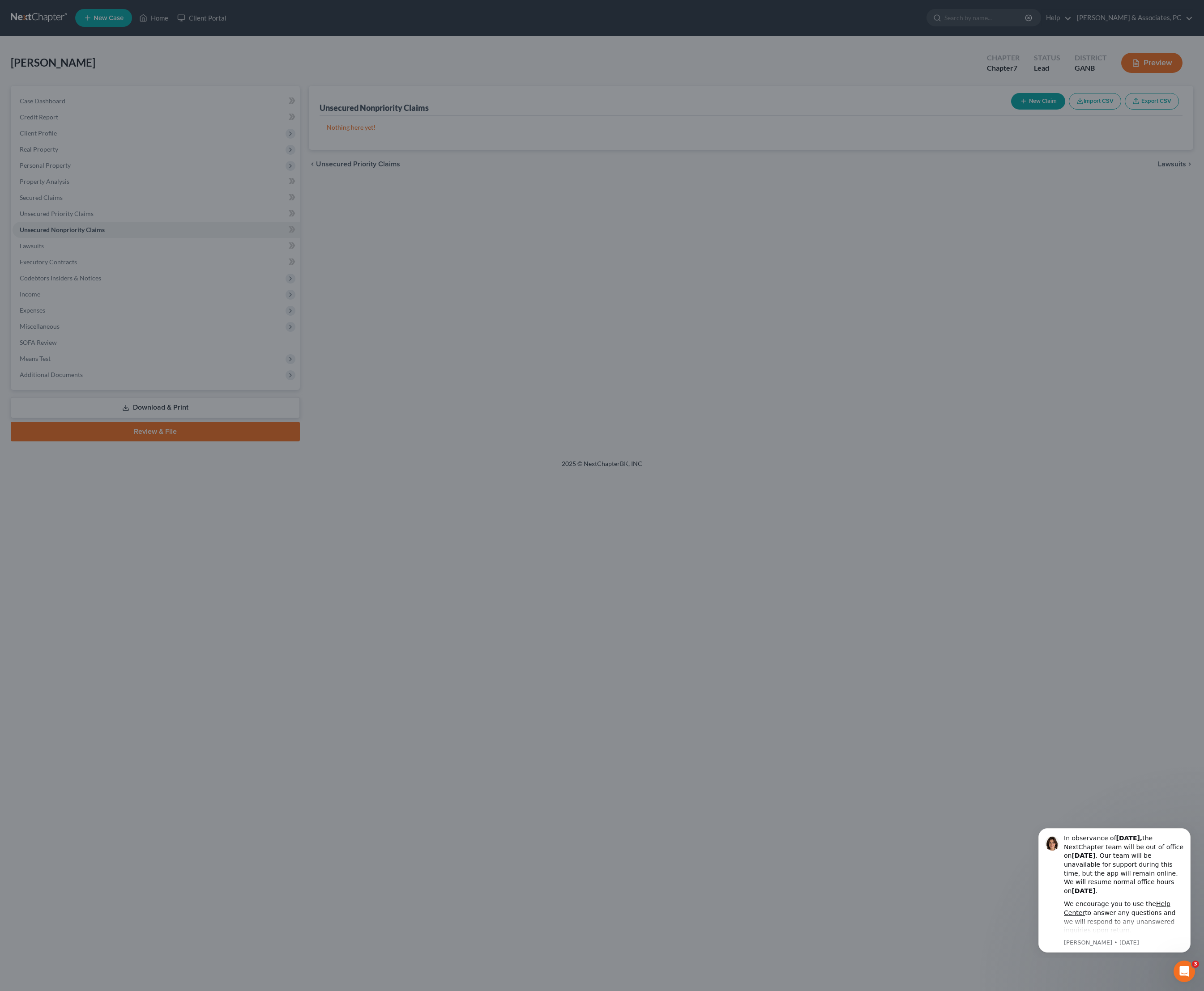
type input "2,043.00"
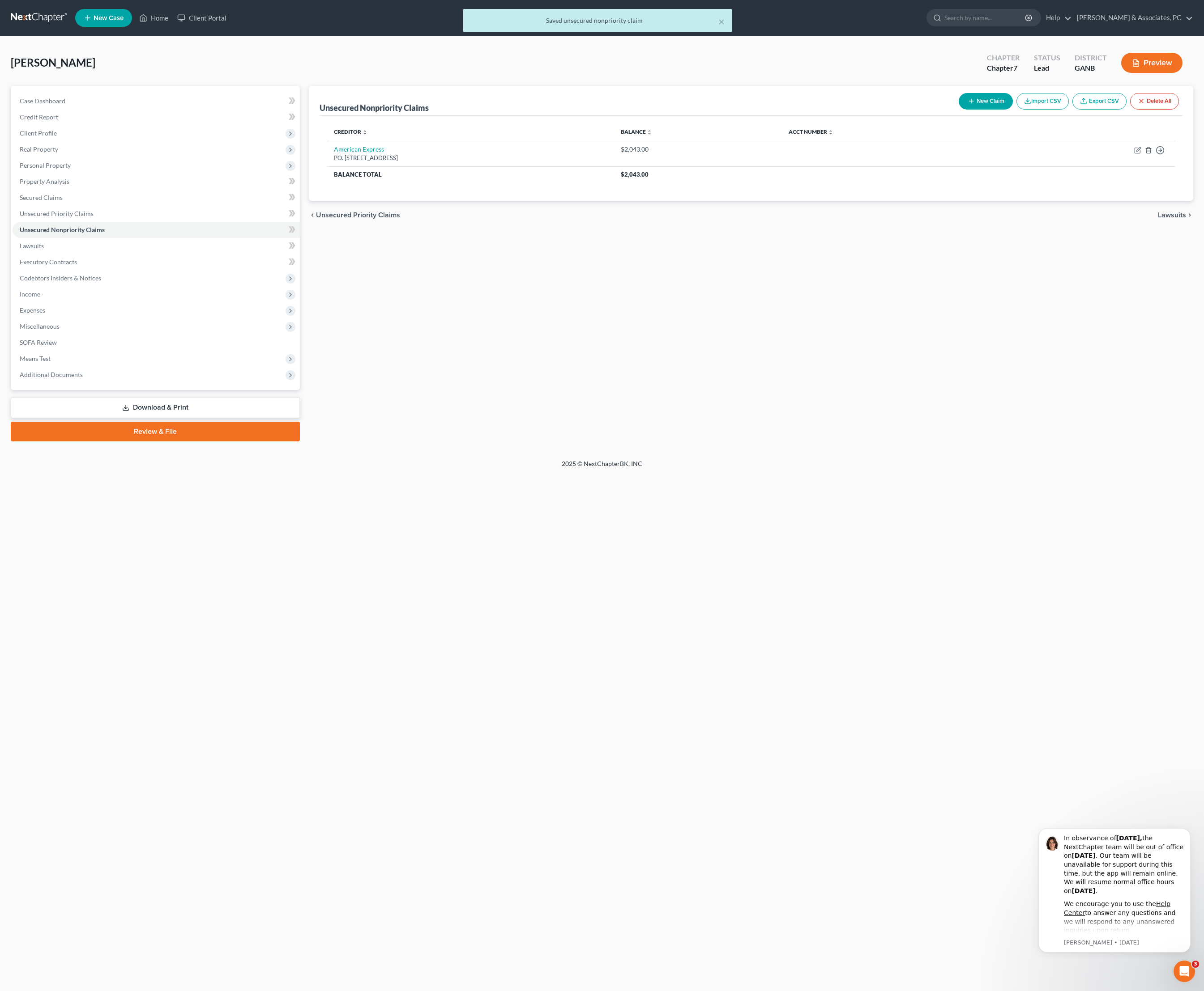
click at [958, 110] on button "New Claim" at bounding box center [985, 101] width 54 height 17
select select "0"
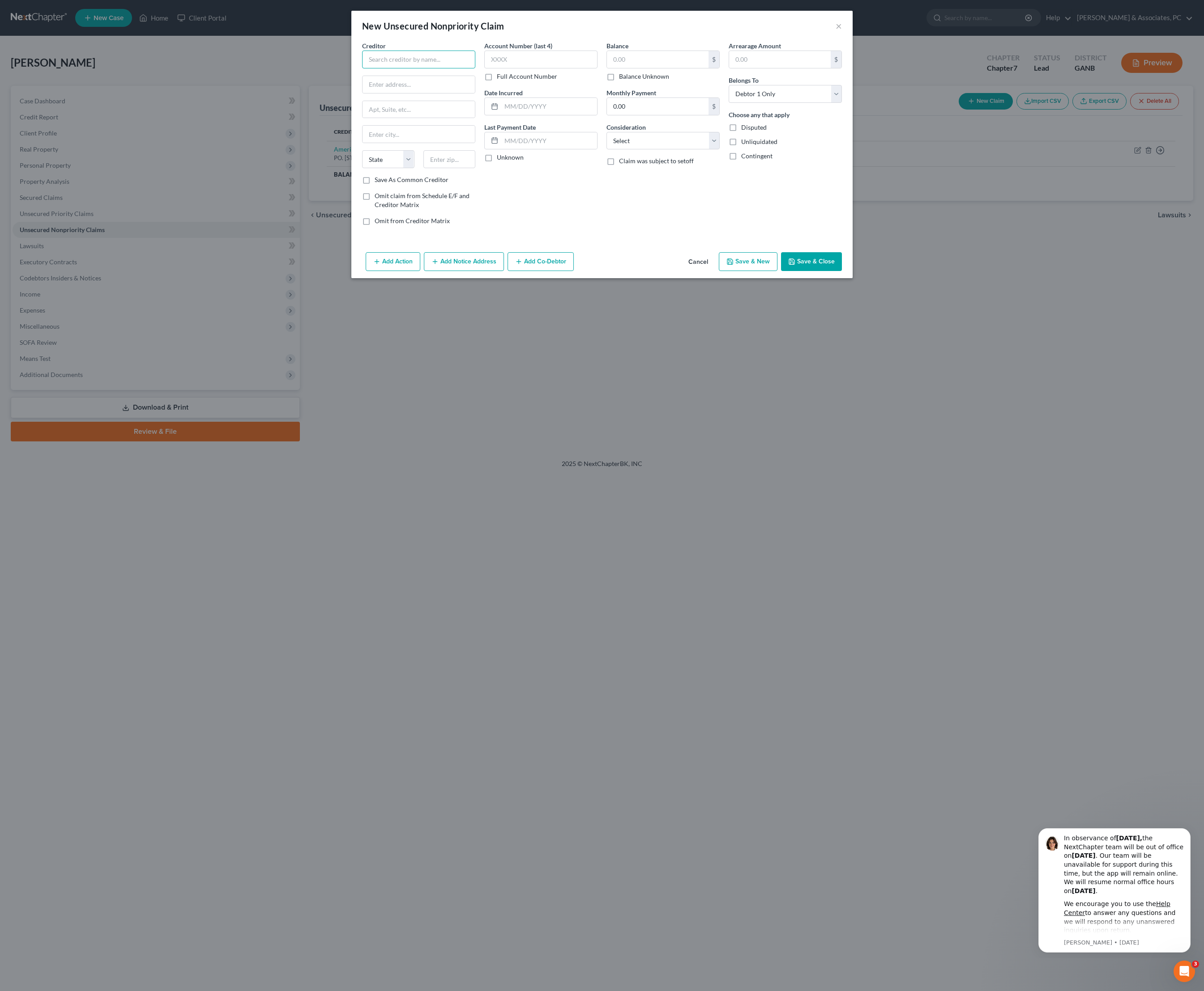
click at [377, 68] on input "text" at bounding box center [418, 59] width 113 height 18
click at [388, 150] on div "[GEOGRAPHIC_DATA]-5024" at bounding box center [416, 148] width 93 height 7
type input "Syncb/Venmo"
type input "PO Box 965024"
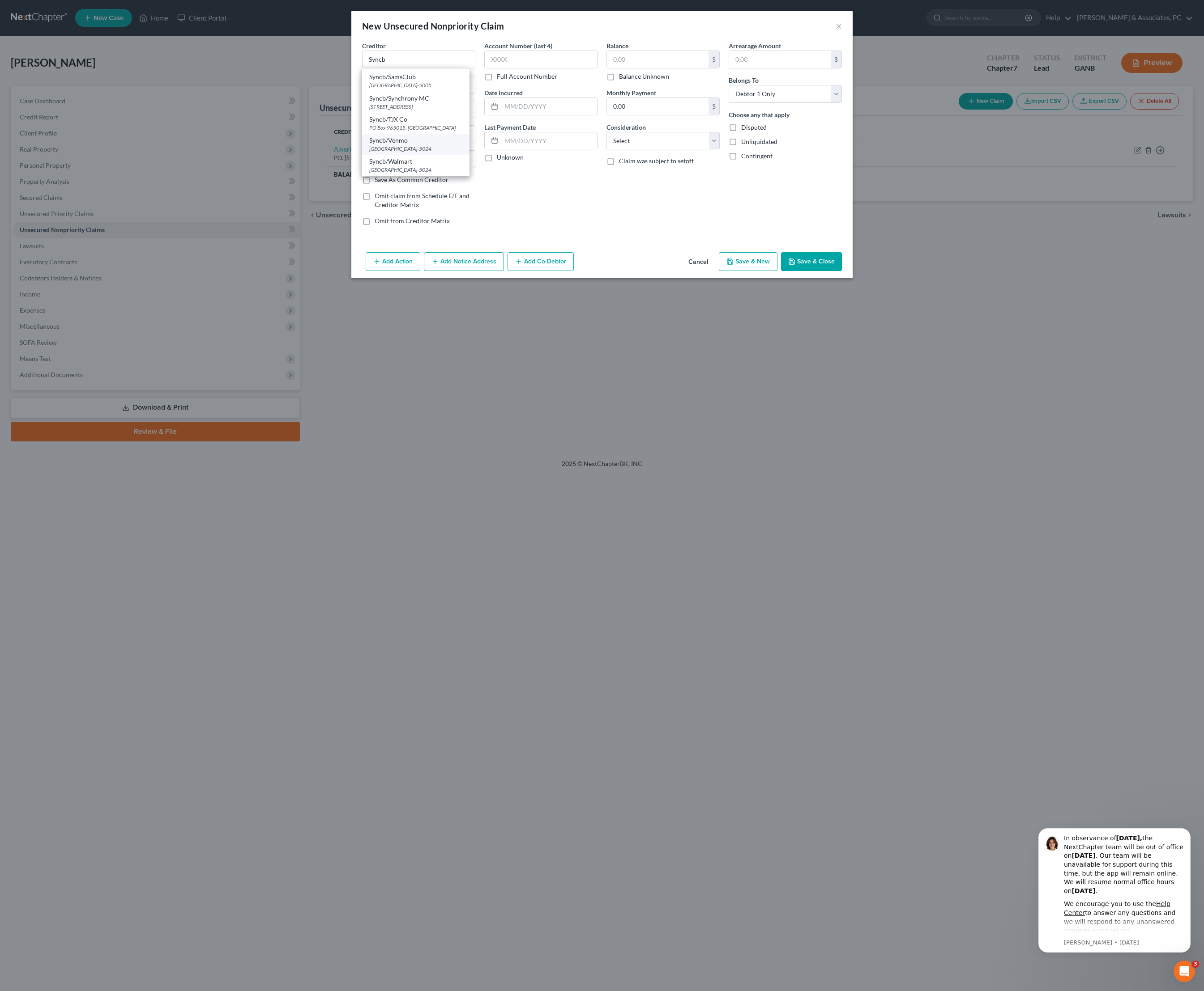
type input "Orlando"
select select "9"
type input "32896-5024"
click at [673, 65] on input "text" at bounding box center [657, 59] width 102 height 17
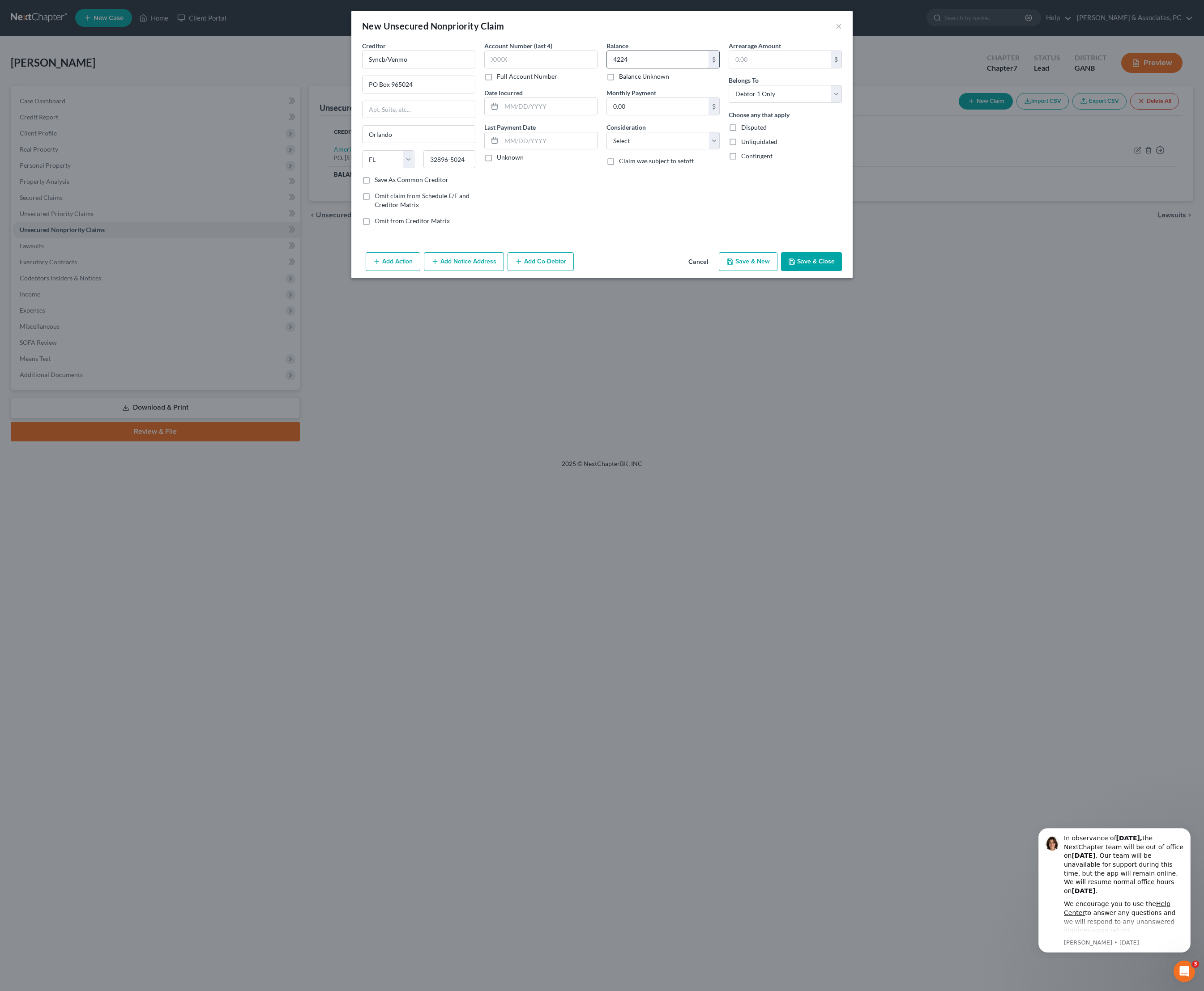
type input "4,224"
select select "2"
click at [520, 115] on input "text" at bounding box center [548, 106] width 96 height 17
type input "09/22"
click at [842, 271] on button "Save & Close" at bounding box center [811, 261] width 61 height 18
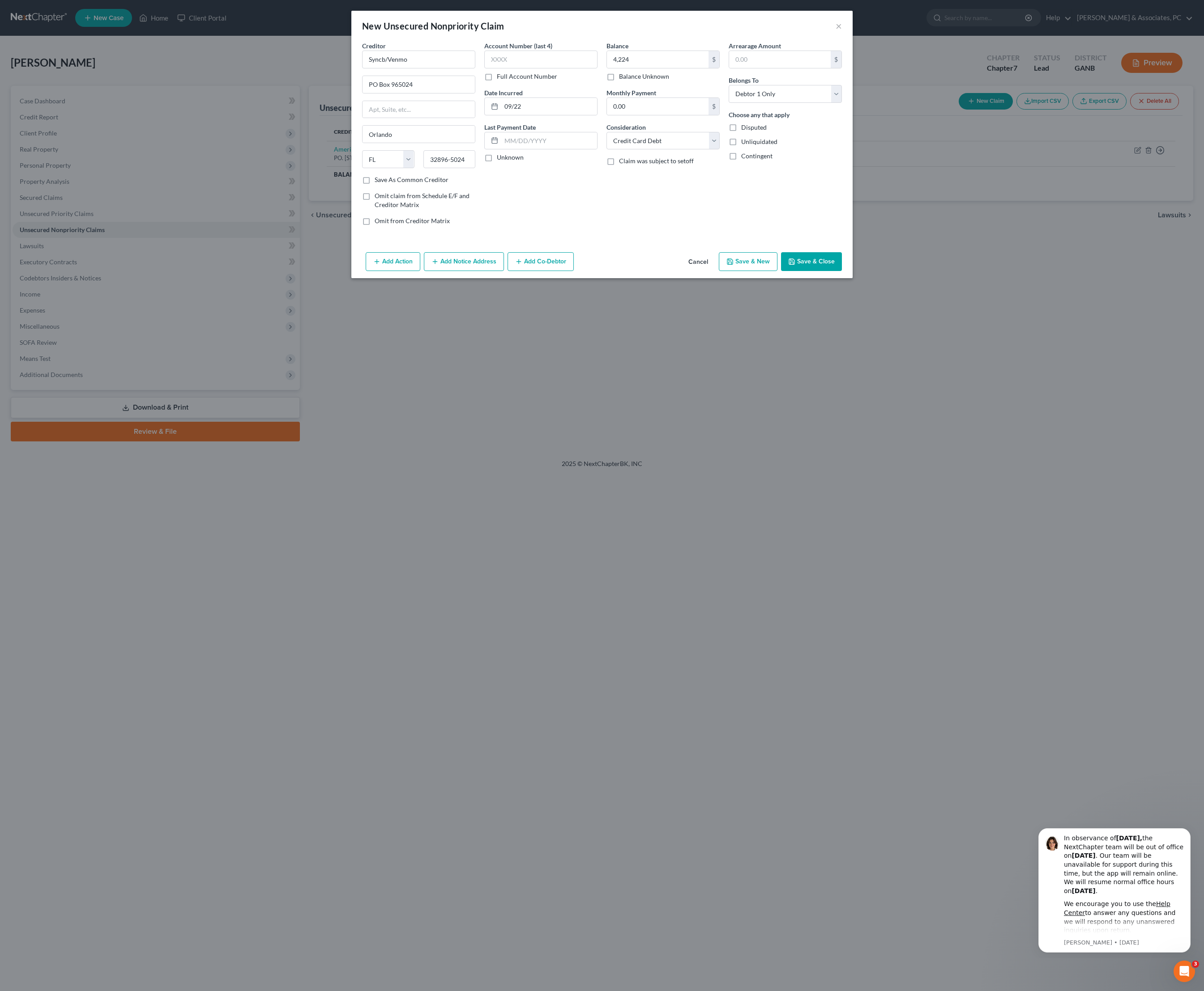
type input "4,224.00"
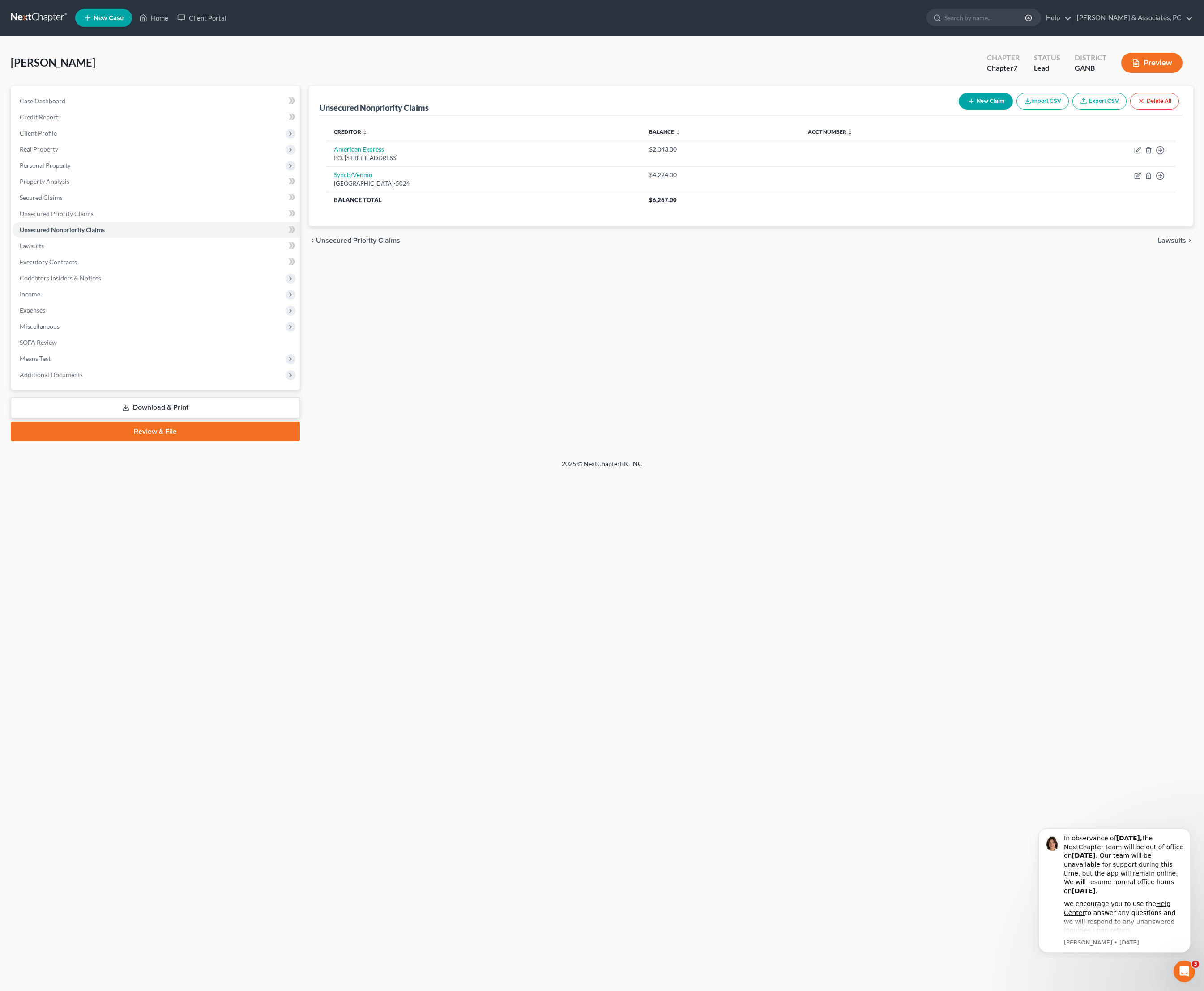
click at [958, 109] on button "New Claim" at bounding box center [985, 101] width 54 height 17
select select "0"
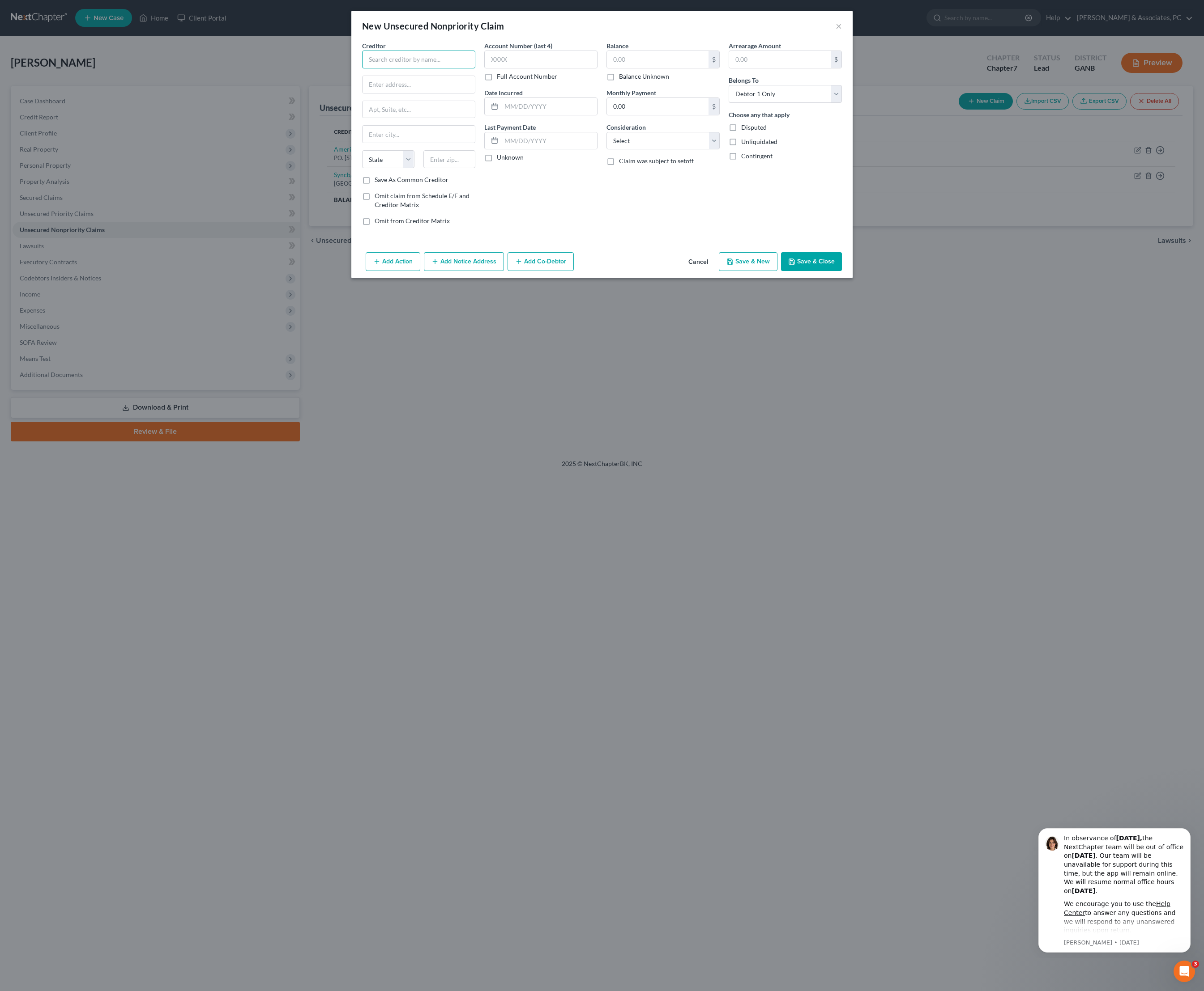
click at [432, 67] on input "text" at bounding box center [418, 59] width 113 height 18
click at [429, 87] on div "PO. [STREET_ADDRESS]" at bounding box center [416, 83] width 93 height 7
type input "American Express"
type input "PO. Box 981537"
type input "[GEOGRAPHIC_DATA]"
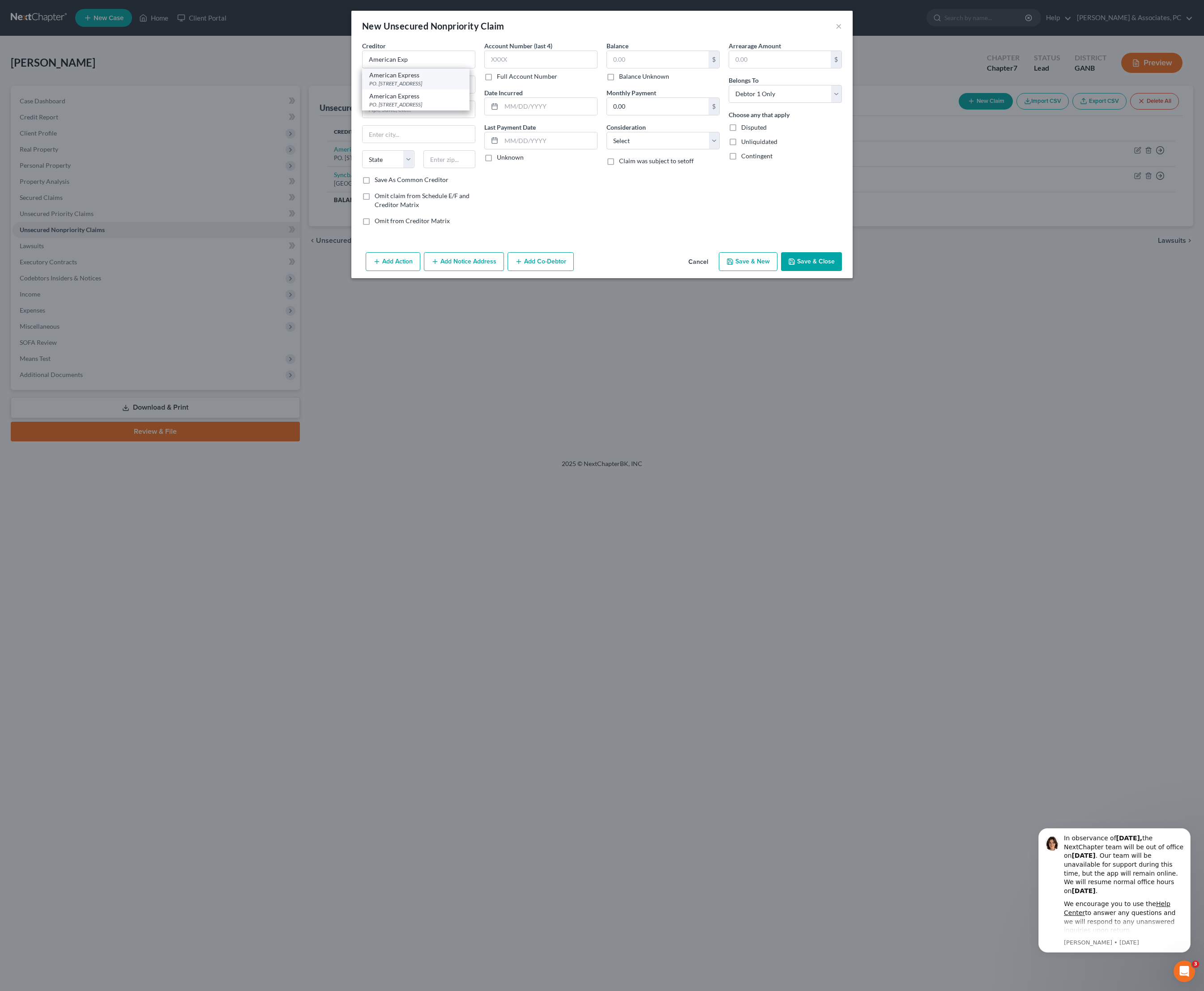
select select "45"
type input "79998-1537"
click at [630, 68] on input "text" at bounding box center [657, 59] width 102 height 17
type input "11,510"
select select "2"
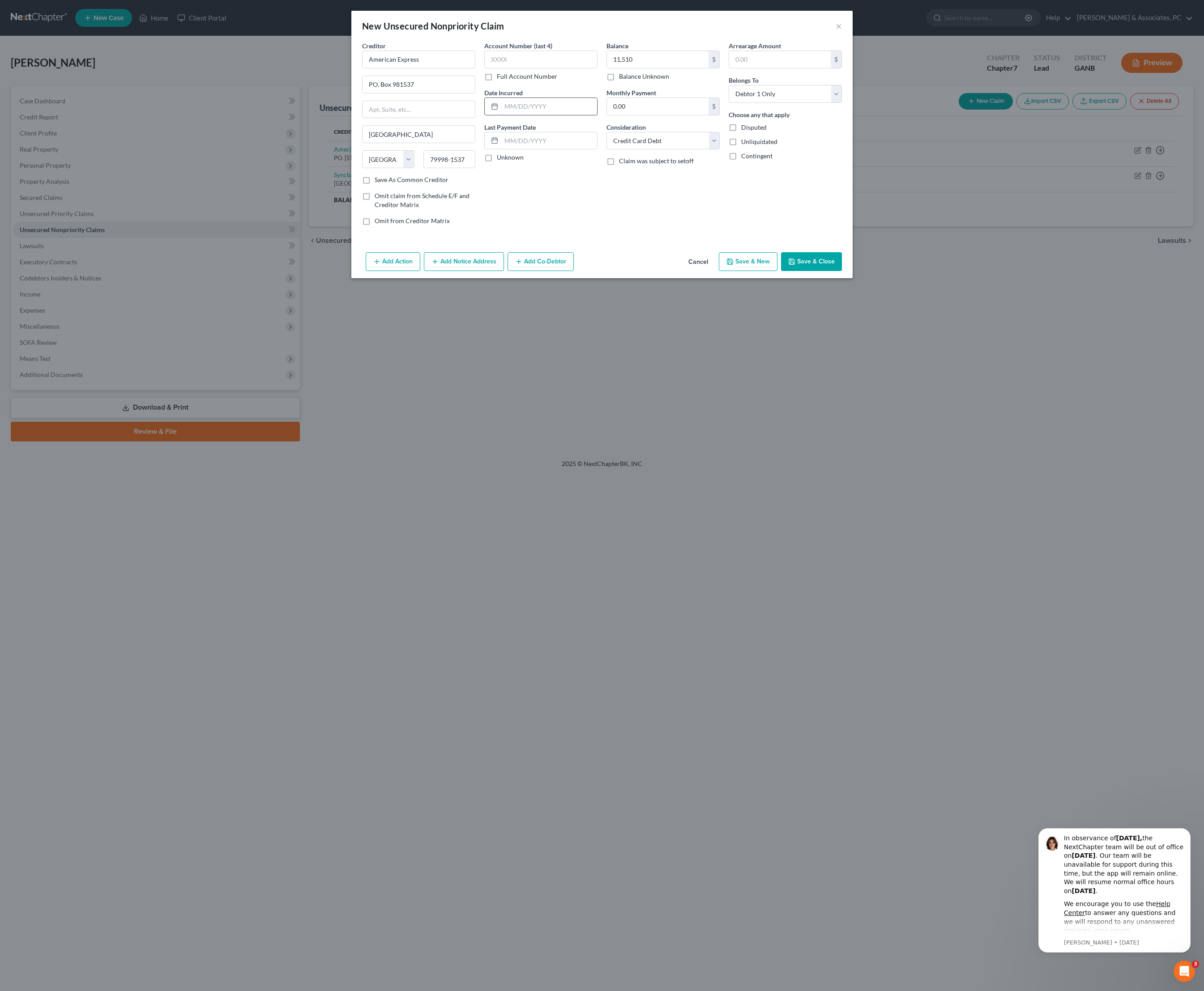
click at [543, 115] on input "text" at bounding box center [548, 106] width 96 height 17
type input "03/17"
click at [836, 271] on button "Save & Close" at bounding box center [811, 261] width 61 height 18
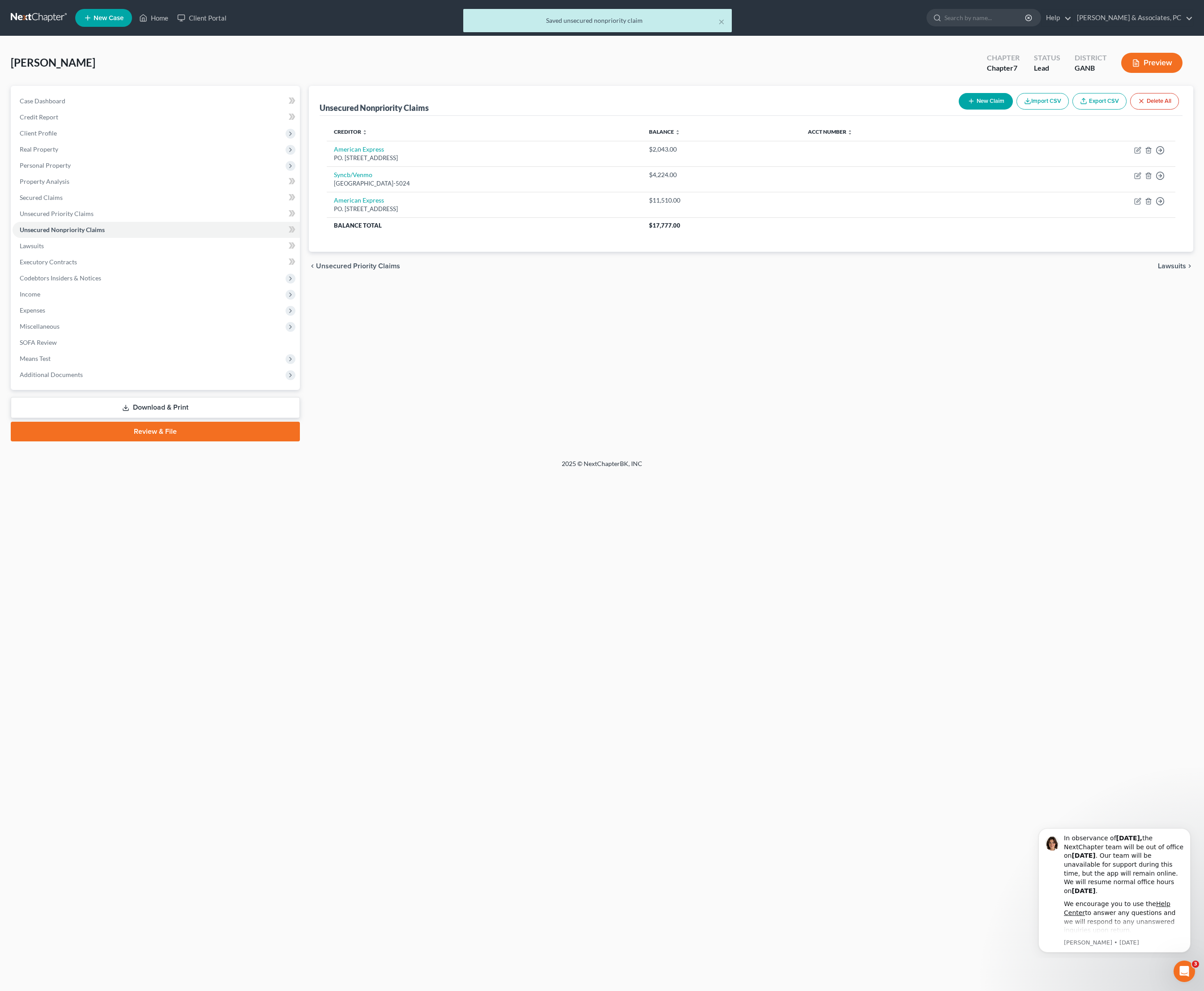
click at [958, 110] on button "New Claim" at bounding box center [985, 101] width 54 height 17
select select "0"
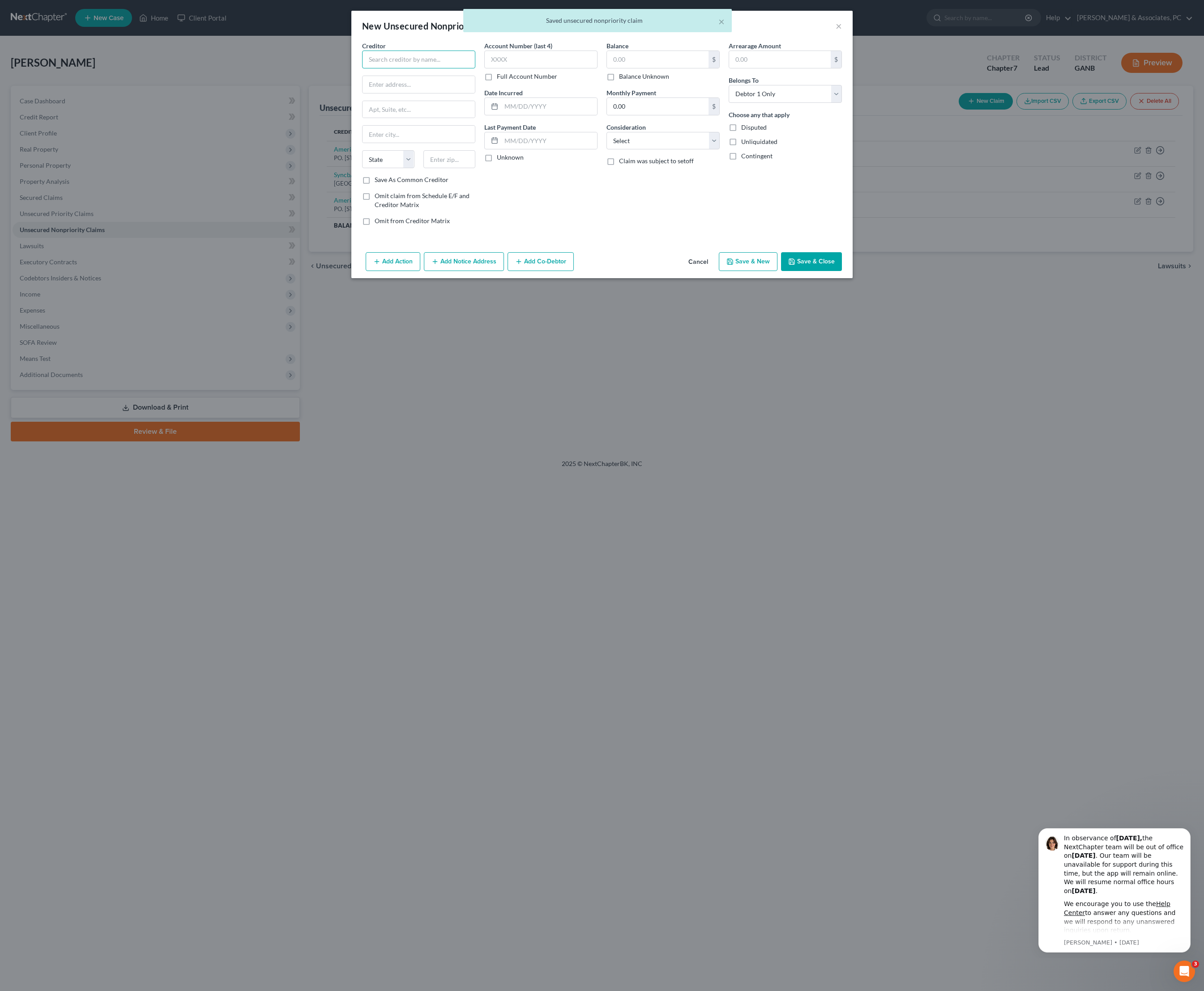
click at [398, 67] on input "text" at bounding box center [418, 59] width 113 height 18
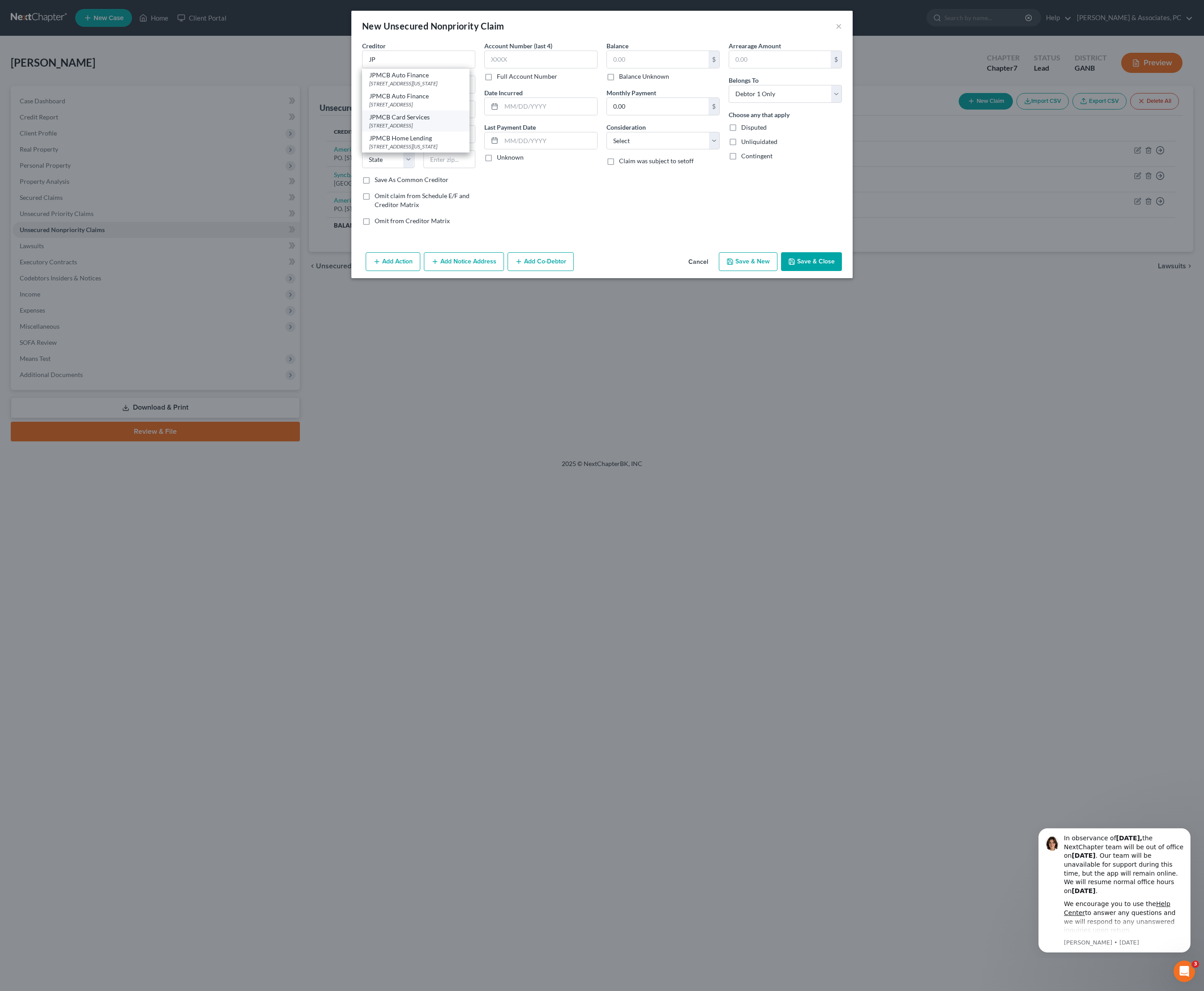
click at [396, 129] on div "[STREET_ADDRESS]" at bounding box center [416, 125] width 93 height 7
type input "JPMCB Card Services"
type input "PO Box 15369"
type input "Wilmington"
select select "7"
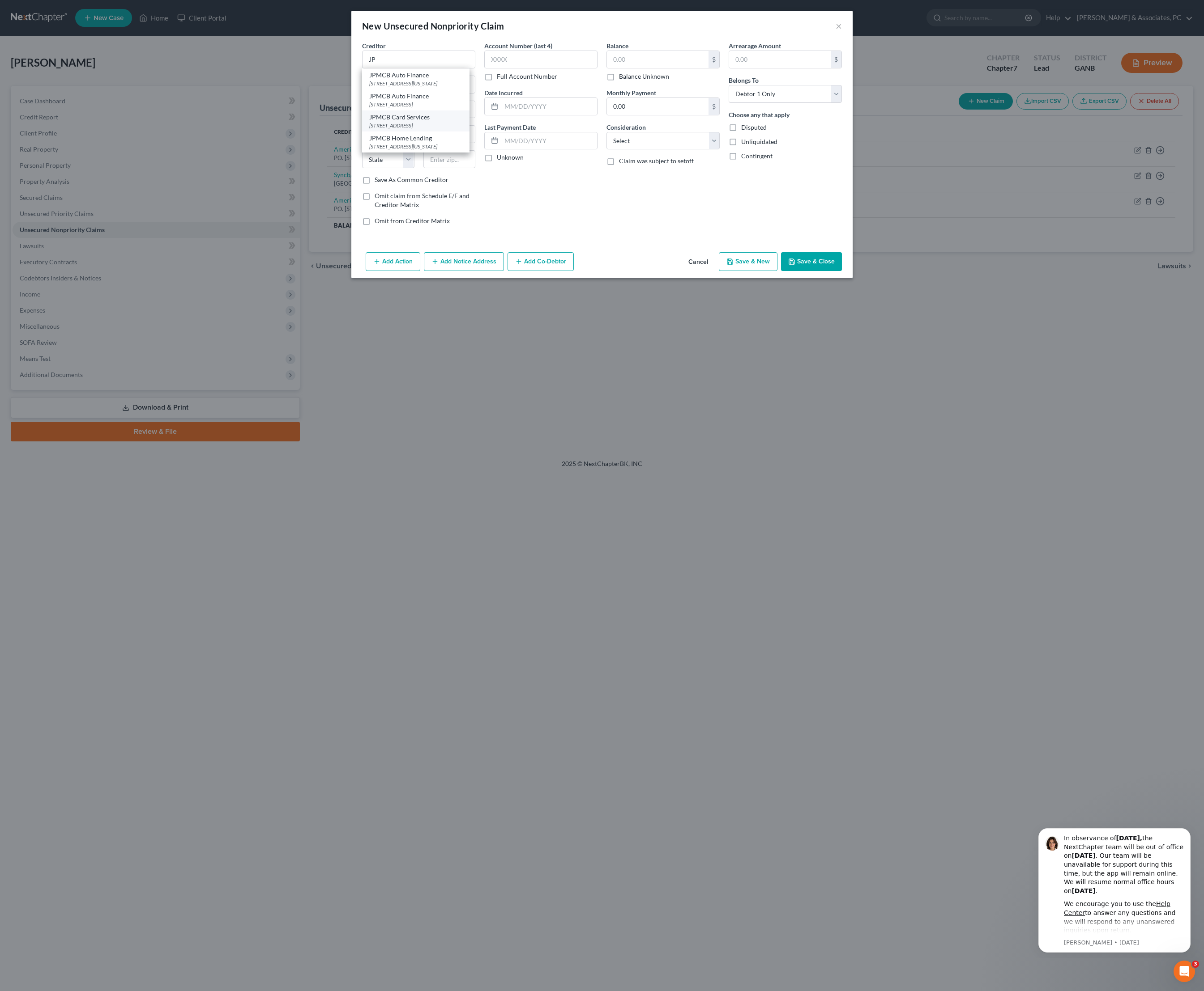
type input "19850"
click at [682, 64] on input "text" at bounding box center [657, 59] width 102 height 17
type input "5,066"
select select "2"
click at [551, 115] on input "text" at bounding box center [548, 106] width 96 height 17
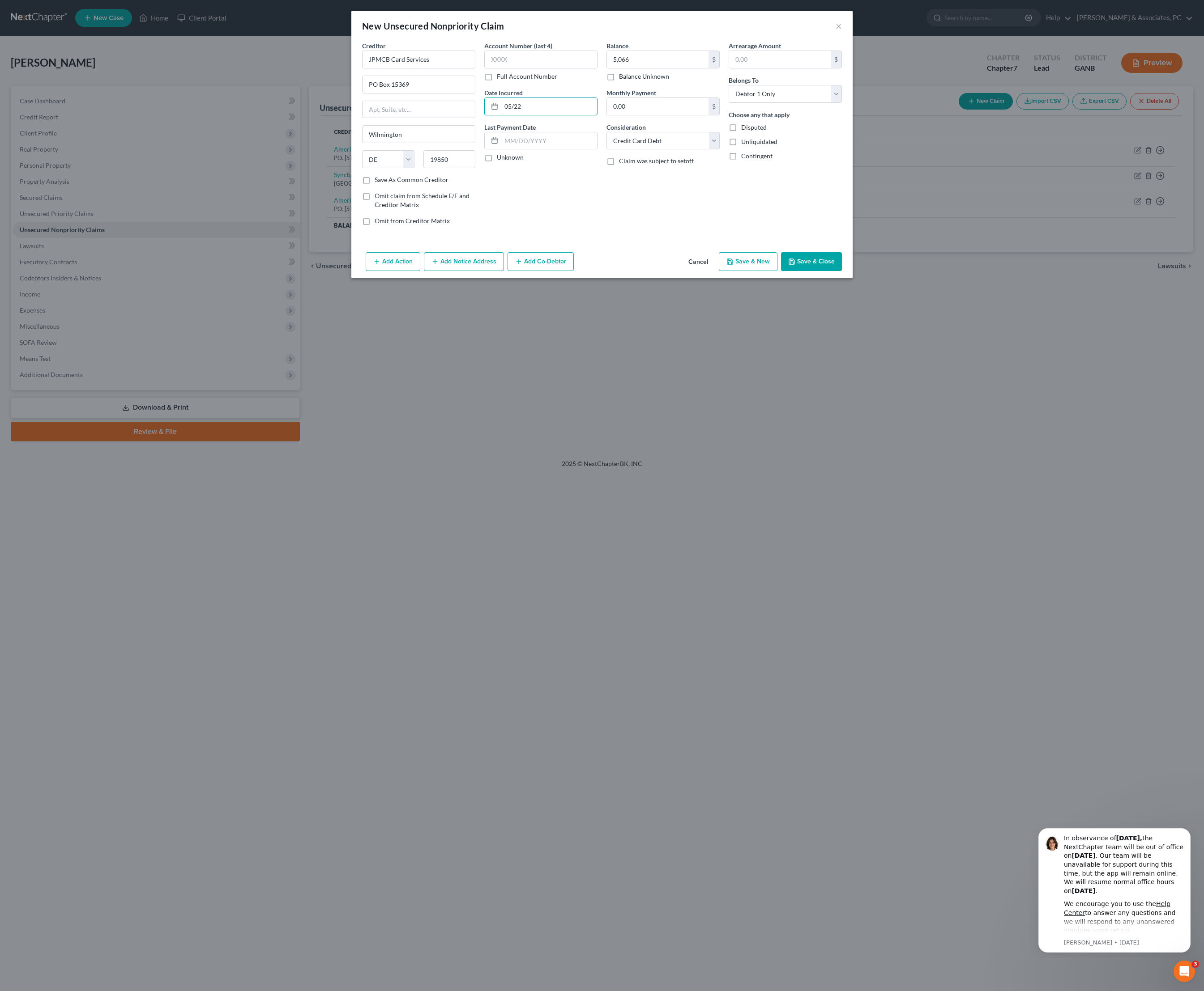
type input "05/22"
click at [714, 249] on div "Creditor * JPMCB Card Services PO Box [GEOGRAPHIC_DATA] [US_STATE][GEOGRAPHIC_D…" at bounding box center [602, 144] width 501 height 208
click at [842, 271] on button "Save & Close" at bounding box center [811, 261] width 61 height 18
type input "5,066.00"
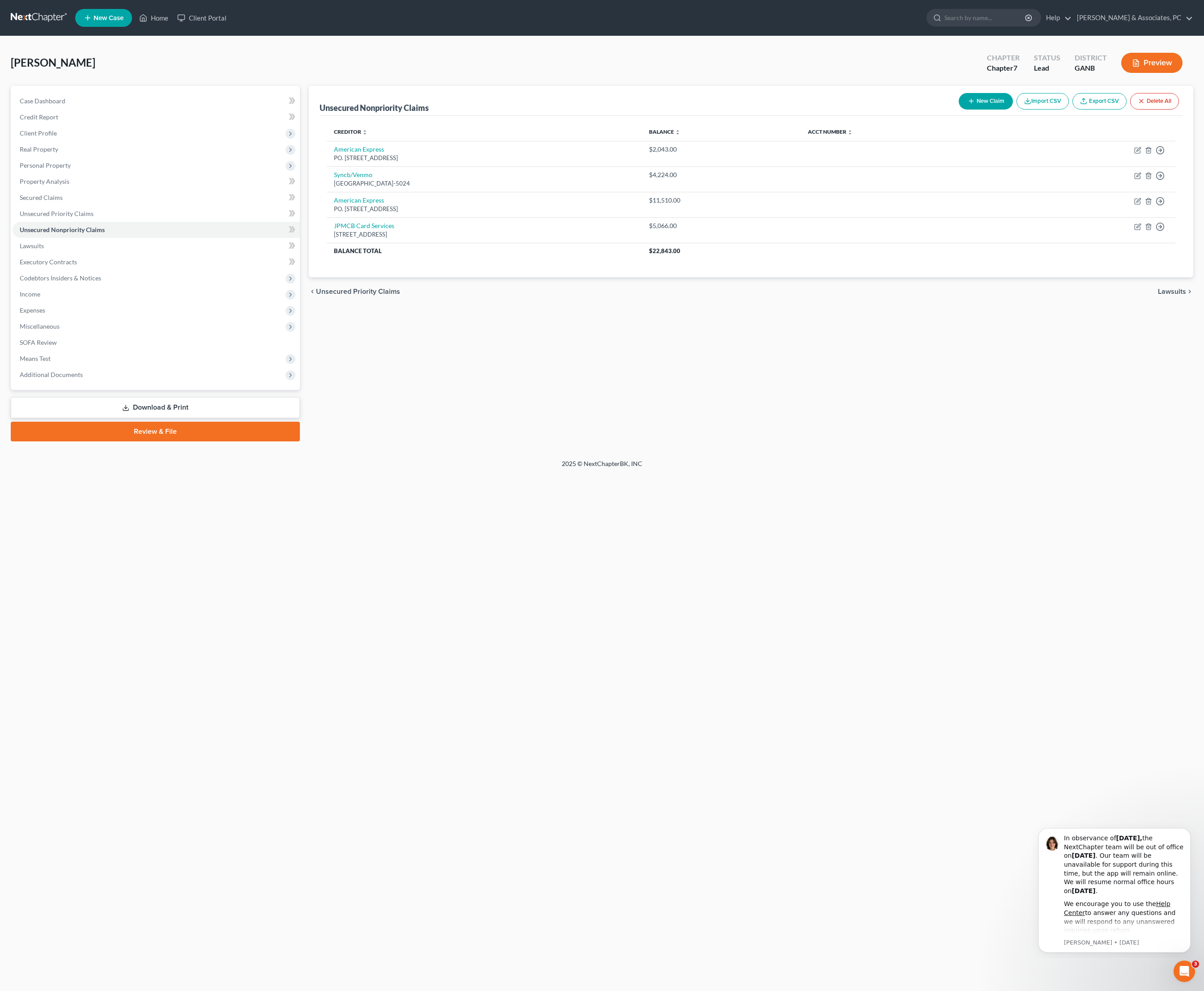
click at [958, 109] on button "New Claim" at bounding box center [985, 101] width 54 height 17
select select "0"
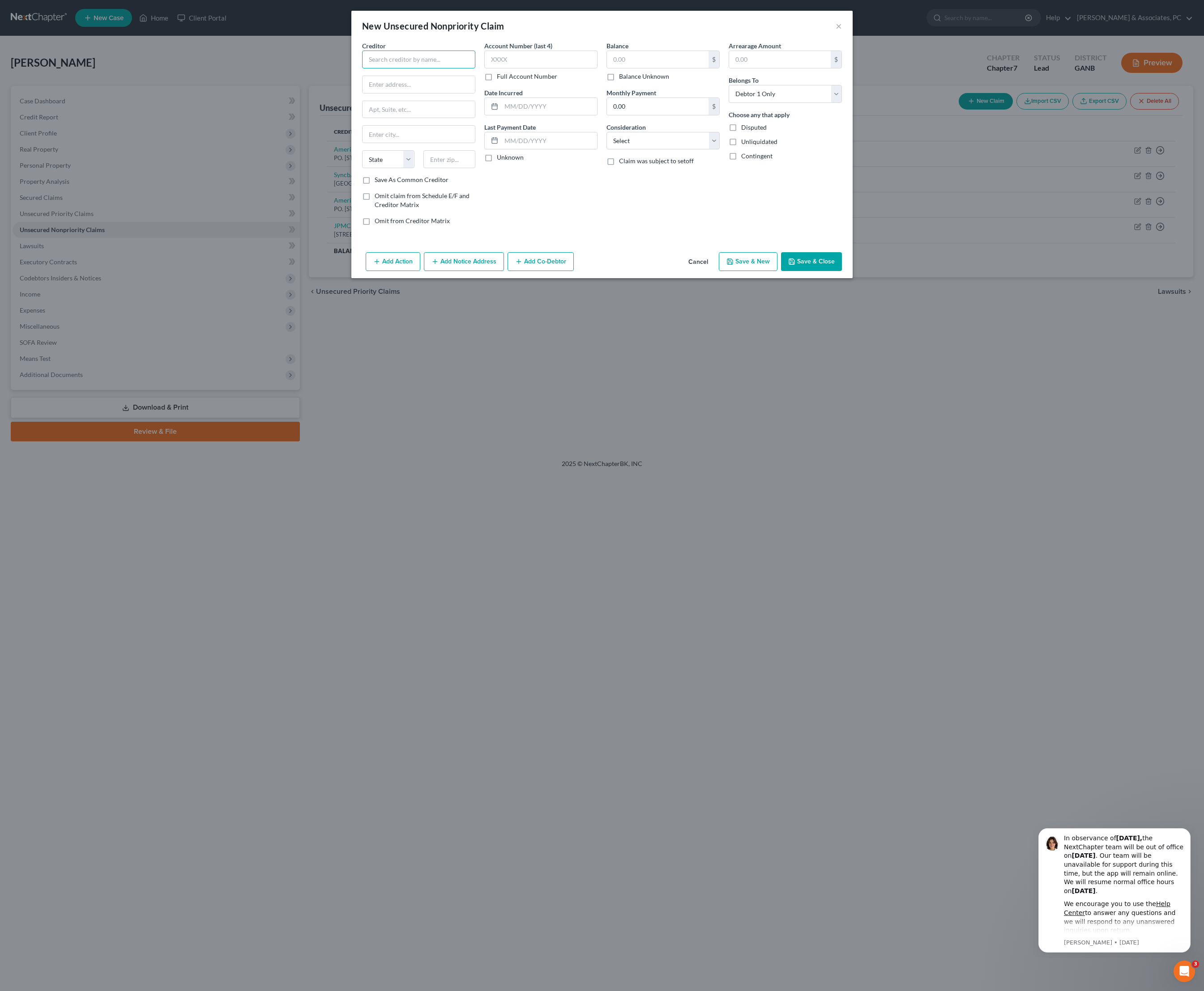
click at [401, 67] on input "text" at bounding box center [418, 59] width 113 height 18
type input "Syncb/JCrew"
type input "[STREET_ADDRESS]"
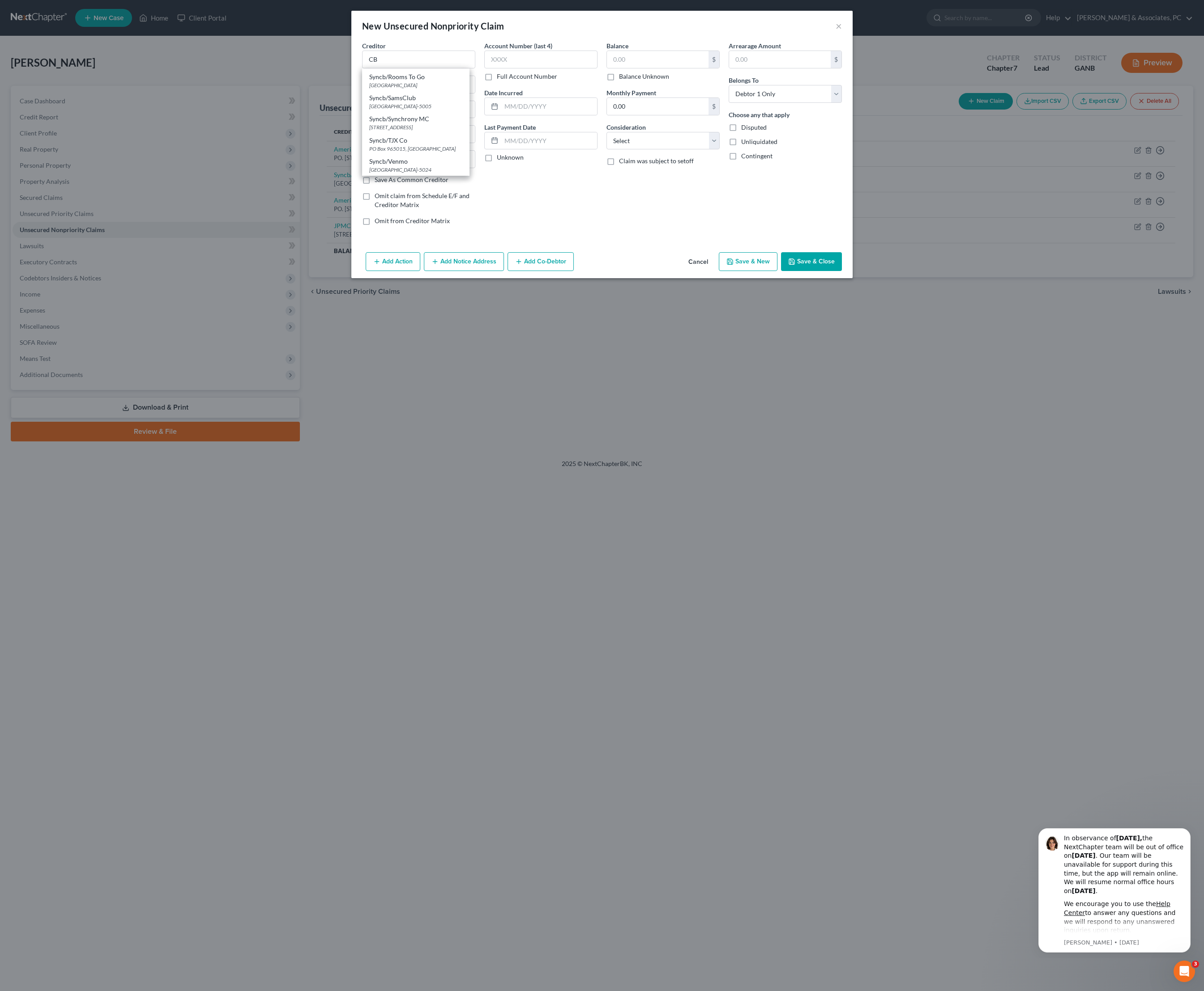
type input "[GEOGRAPHIC_DATA]"
select select "6"
type input "06902"
click at [632, 68] on input "text" at bounding box center [657, 59] width 102 height 17
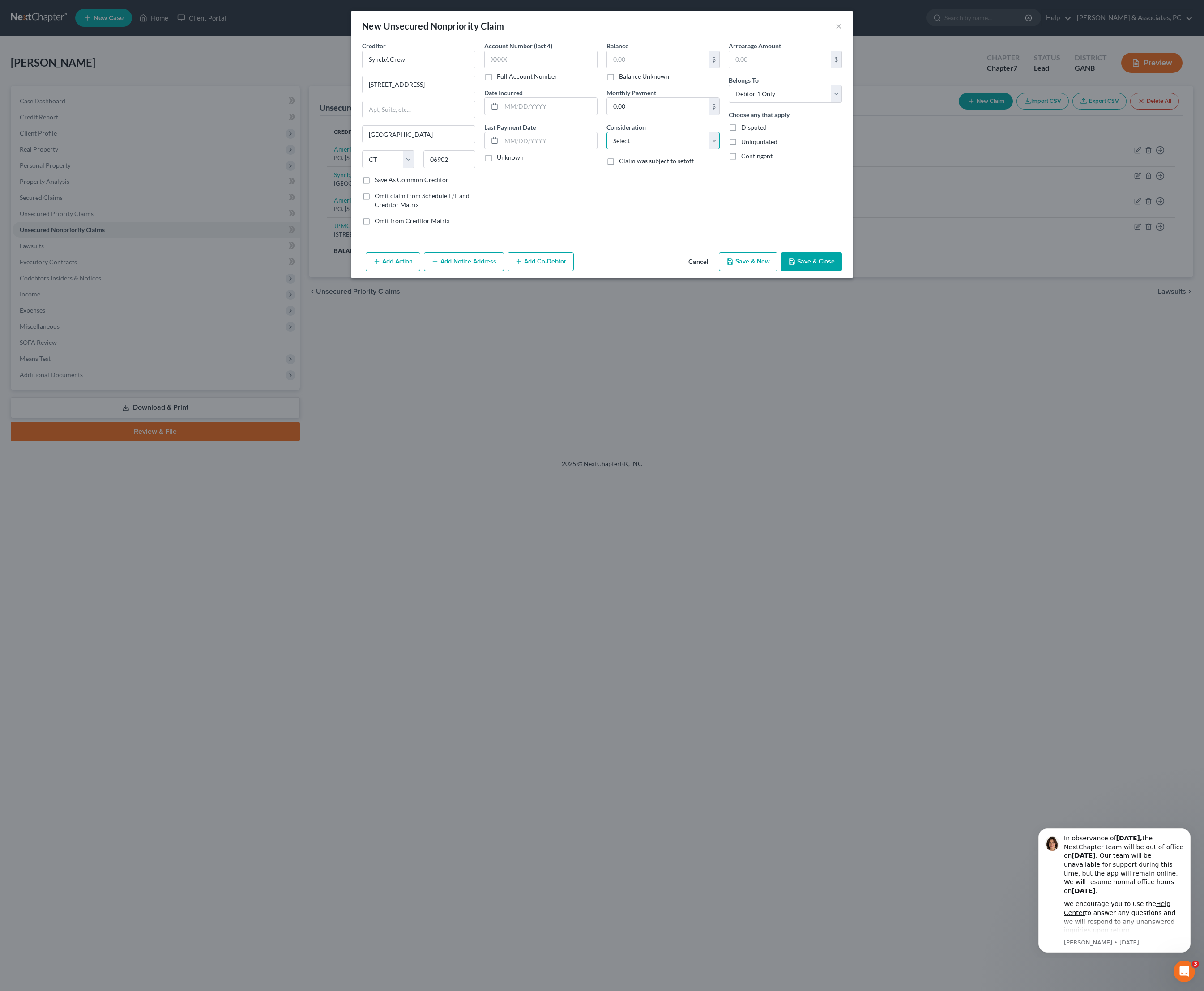
select select "2"
click at [501, 115] on input "text" at bounding box center [548, 106] width 96 height 17
type input "05/22"
click at [632, 233] on div "Balance $ Balance Unknown Balance Undetermined $ Balance Unknown Monthly Paymen…" at bounding box center [663, 136] width 122 height 192
click at [842, 271] on button "Save & Close" at bounding box center [811, 261] width 61 height 18
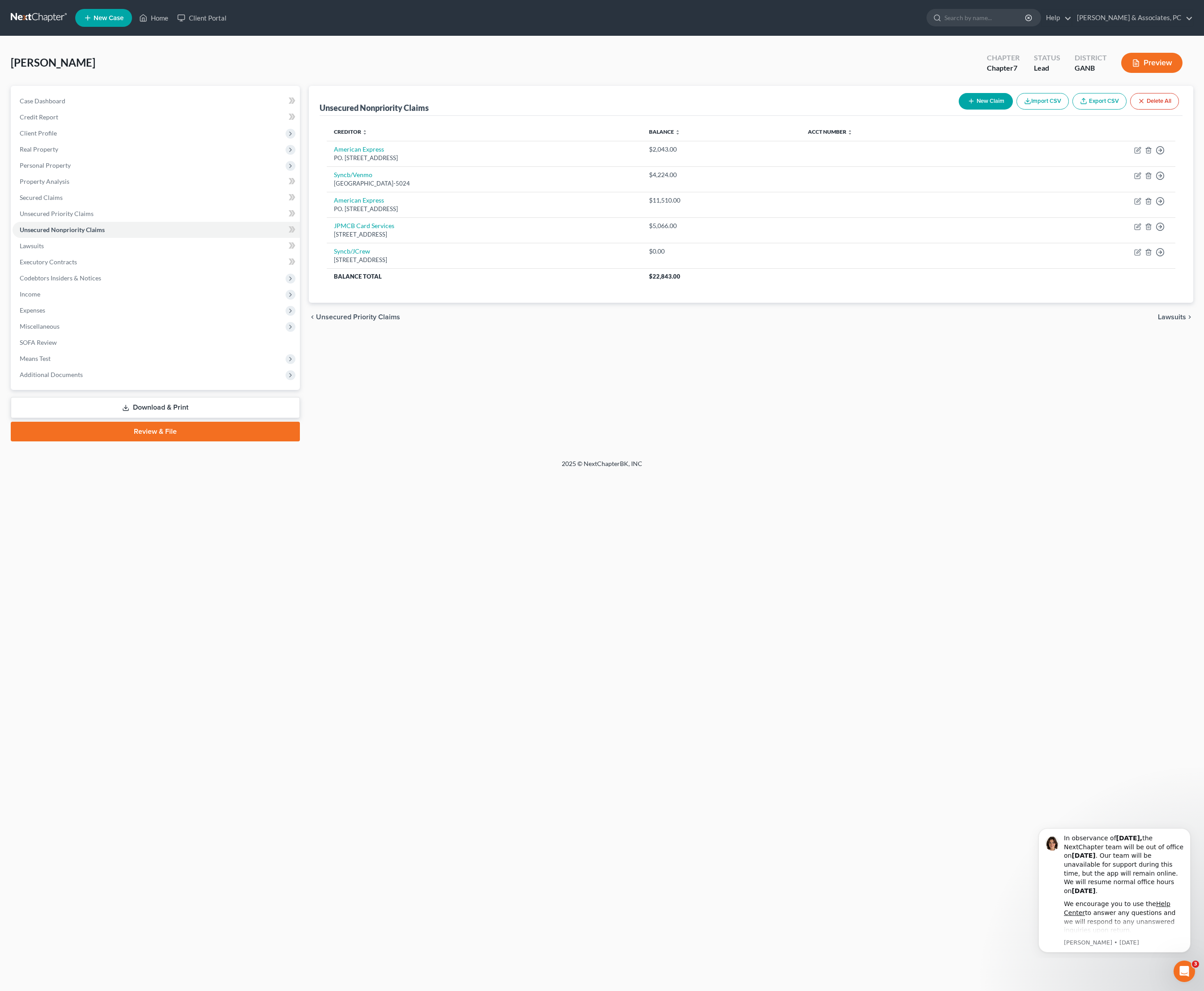
click at [958, 106] on button "New Claim" at bounding box center [985, 101] width 54 height 17
select select "0"
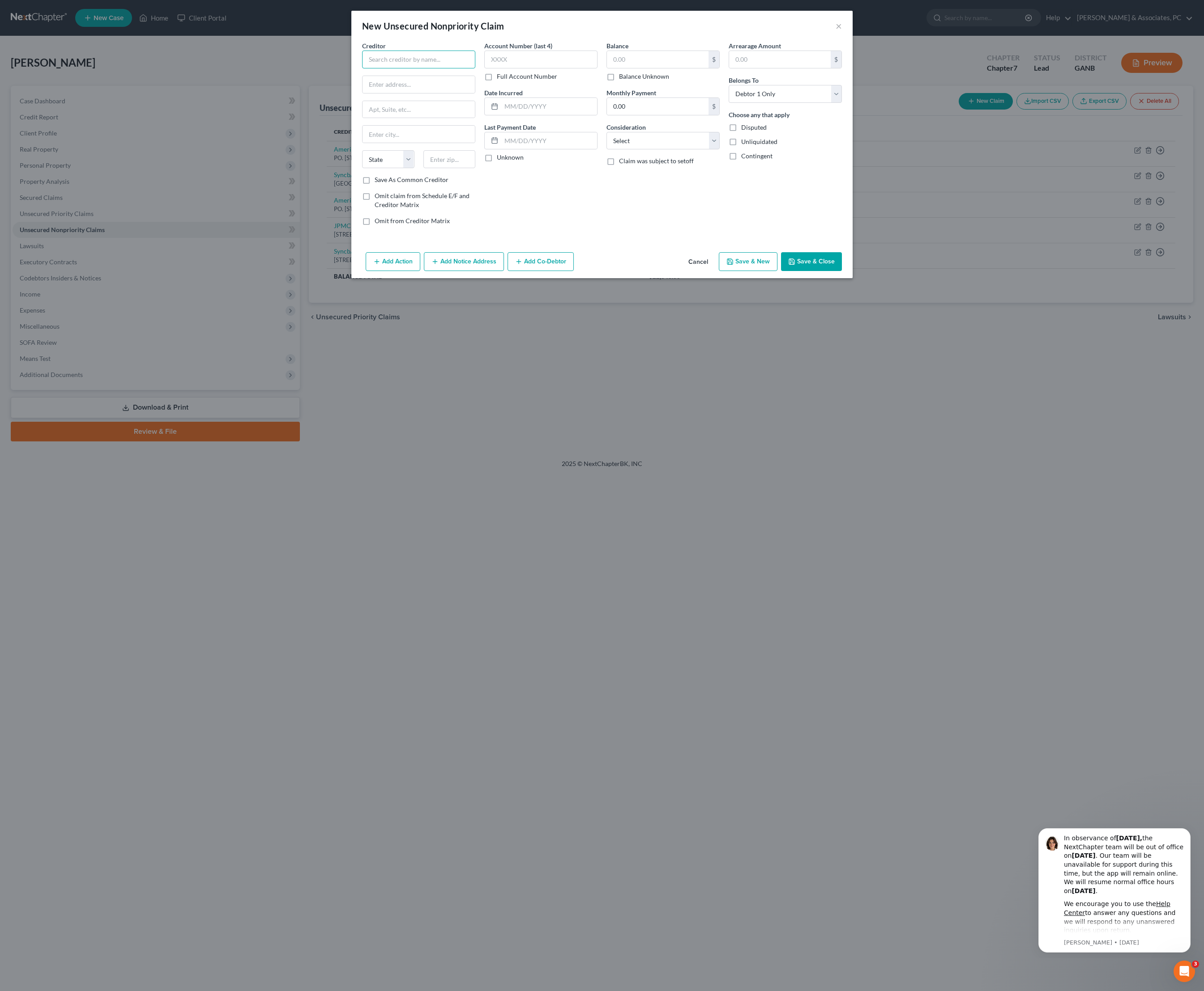
click at [395, 61] on input "text" at bounding box center [418, 59] width 113 height 18
type input "Dpt Ed/Aidv"
click at [637, 67] on input "text" at bounding box center [657, 59] width 102 height 17
type input "4,323"
select select "17"
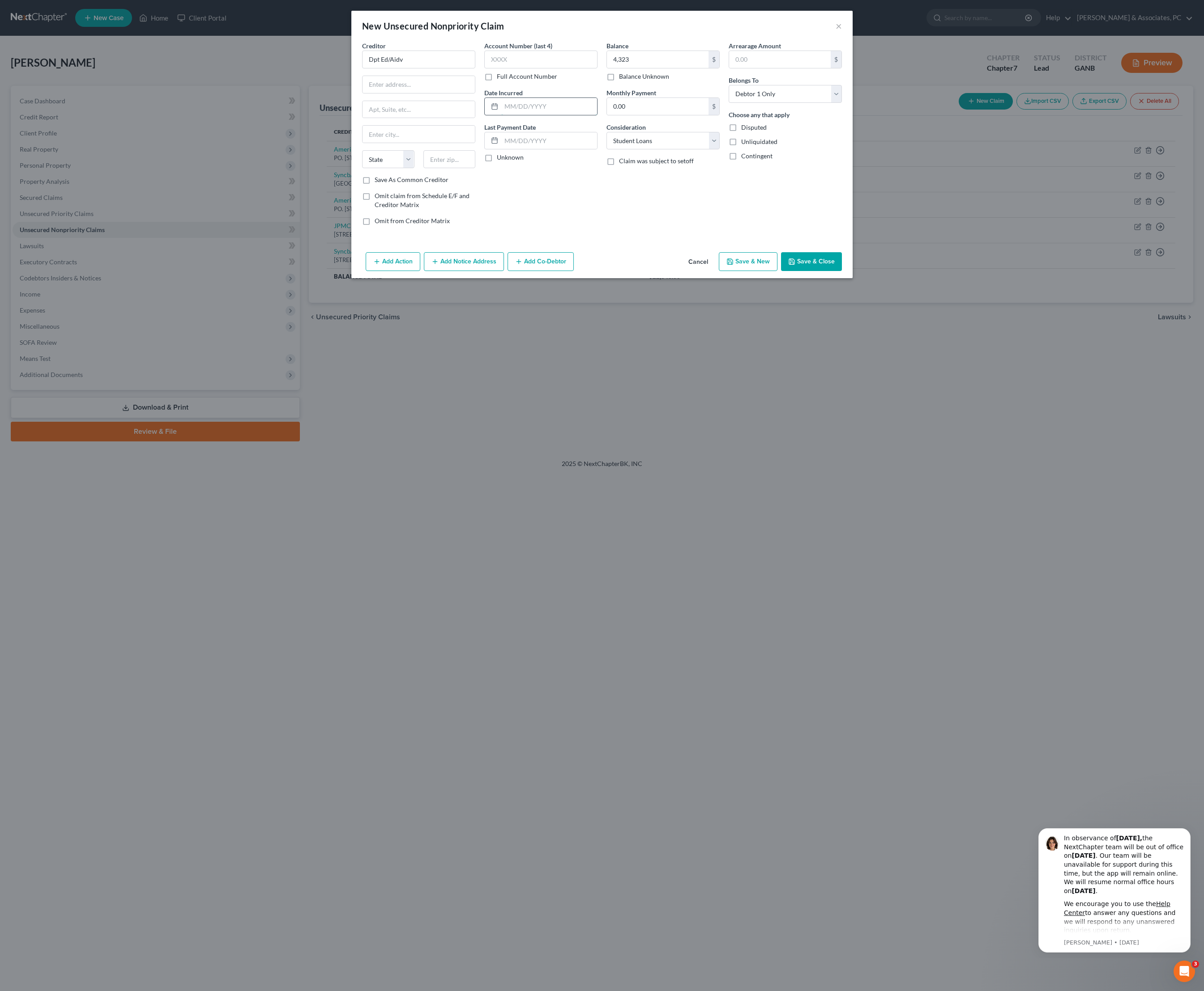
click at [531, 115] on input "text" at bounding box center [548, 106] width 96 height 17
type input "12/12"
type input "PO Box 300001"
click at [431, 169] on input "text" at bounding box center [449, 159] width 52 height 18
type input "75403"
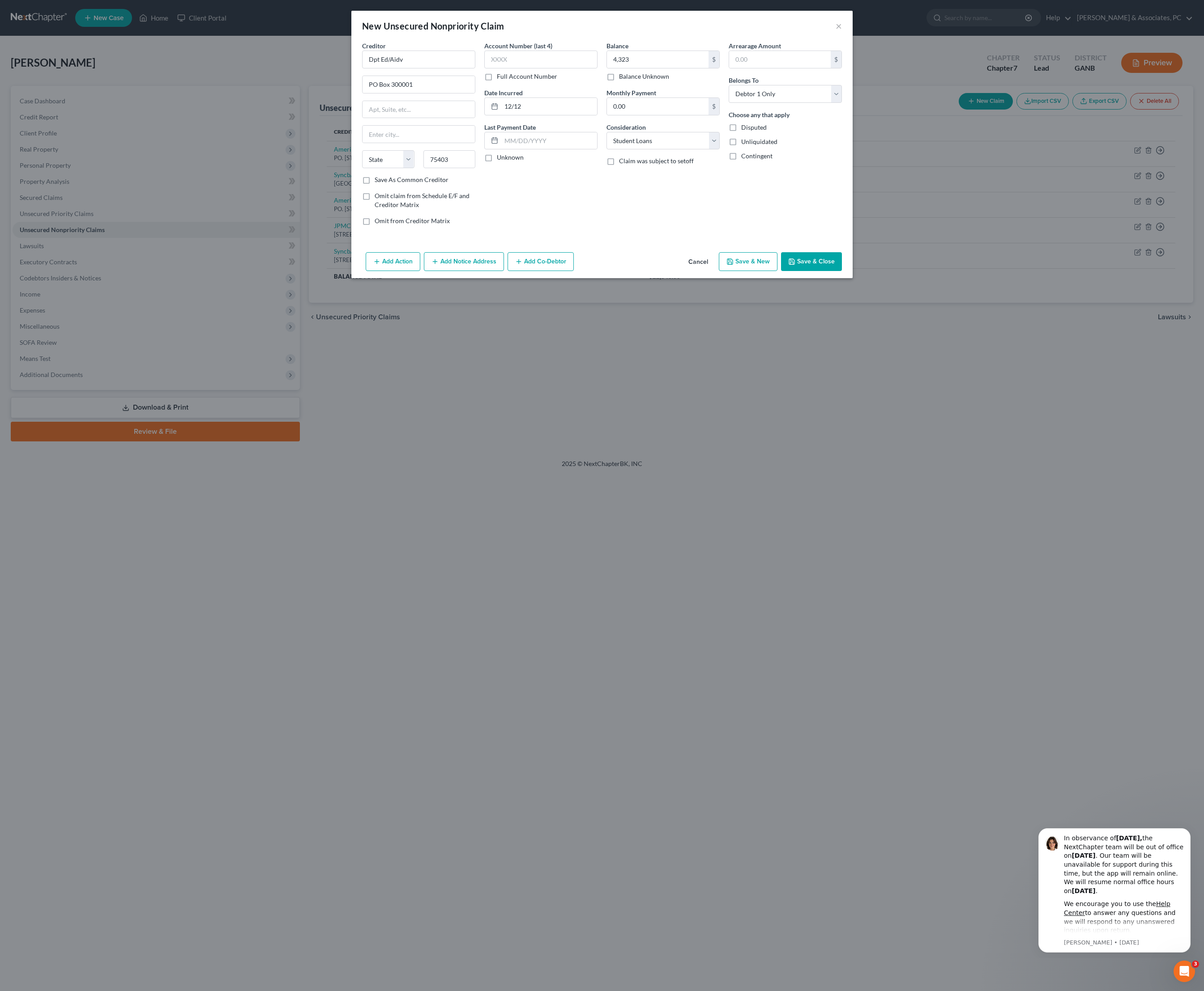
type input "[GEOGRAPHIC_DATA]"
select select "45"
click at [621, 225] on div "Balance 4,323.00 $ Balance Unknown Balance Undetermined 4,323 $ Balance Unknown…" at bounding box center [663, 136] width 122 height 192
click at [413, 185] on label "Save As Common Creditor" at bounding box center [412, 180] width 74 height 9
click at [384, 181] on input "Save As Common Creditor" at bounding box center [380, 178] width 6 height 6
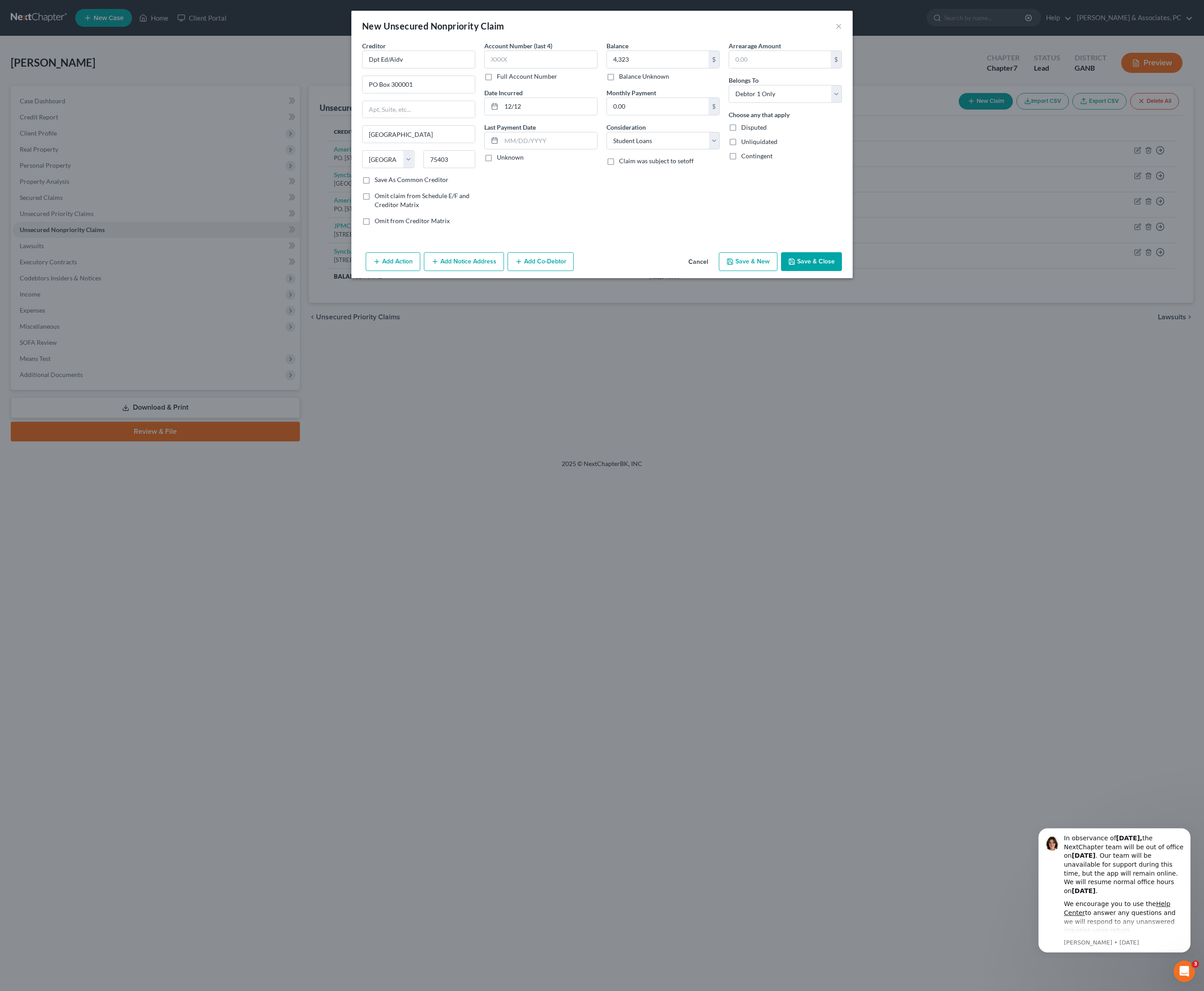
checkbox input "true"
click at [680, 63] on input "4,323" at bounding box center [657, 59] width 102 height 17
click at [680, 63] on input "4,323" at bounding box center [657, 59] width 102 height 17
type input "31,970"
click at [842, 271] on button "Save & Close" at bounding box center [811, 261] width 61 height 18
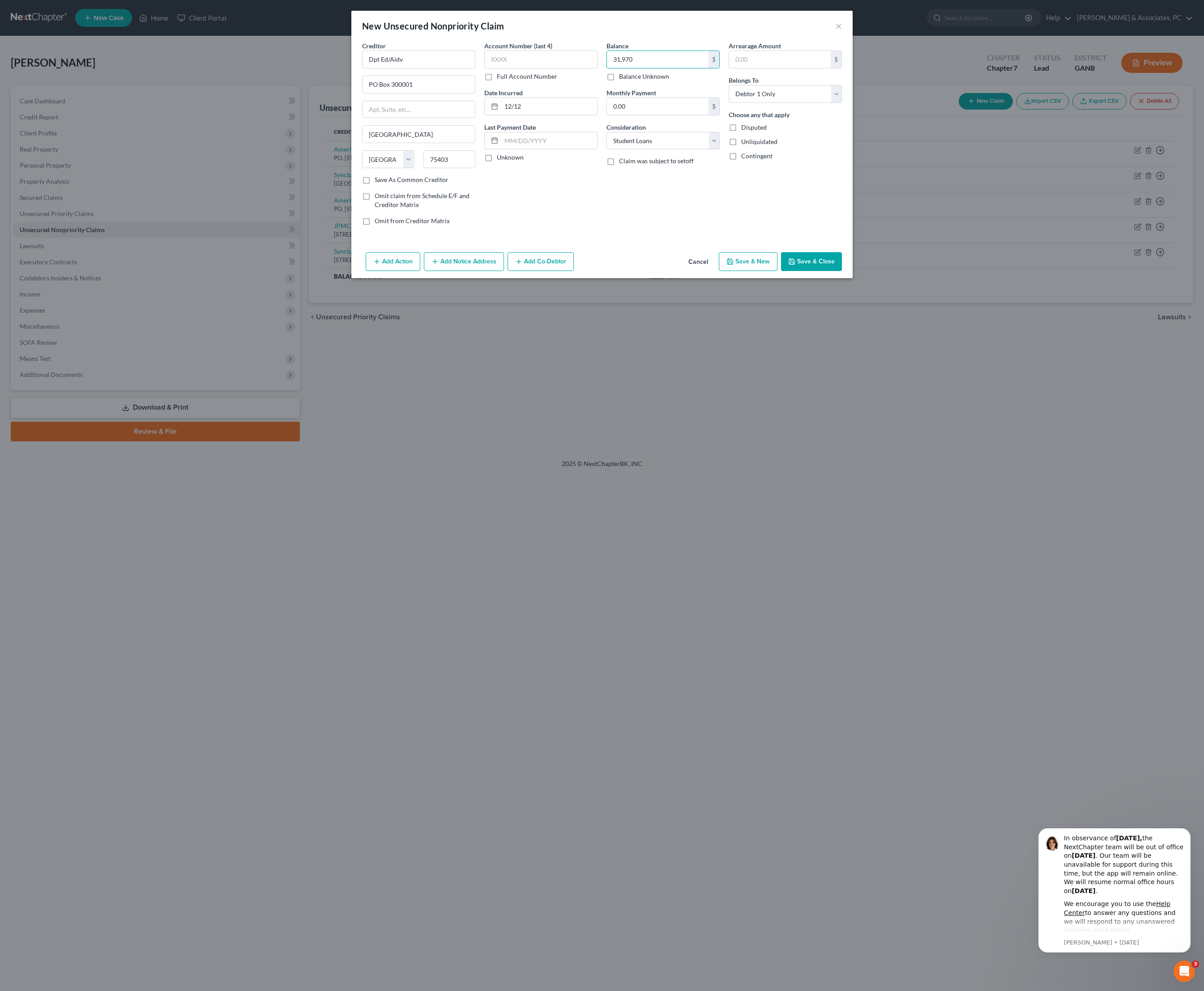
checkbox input "false"
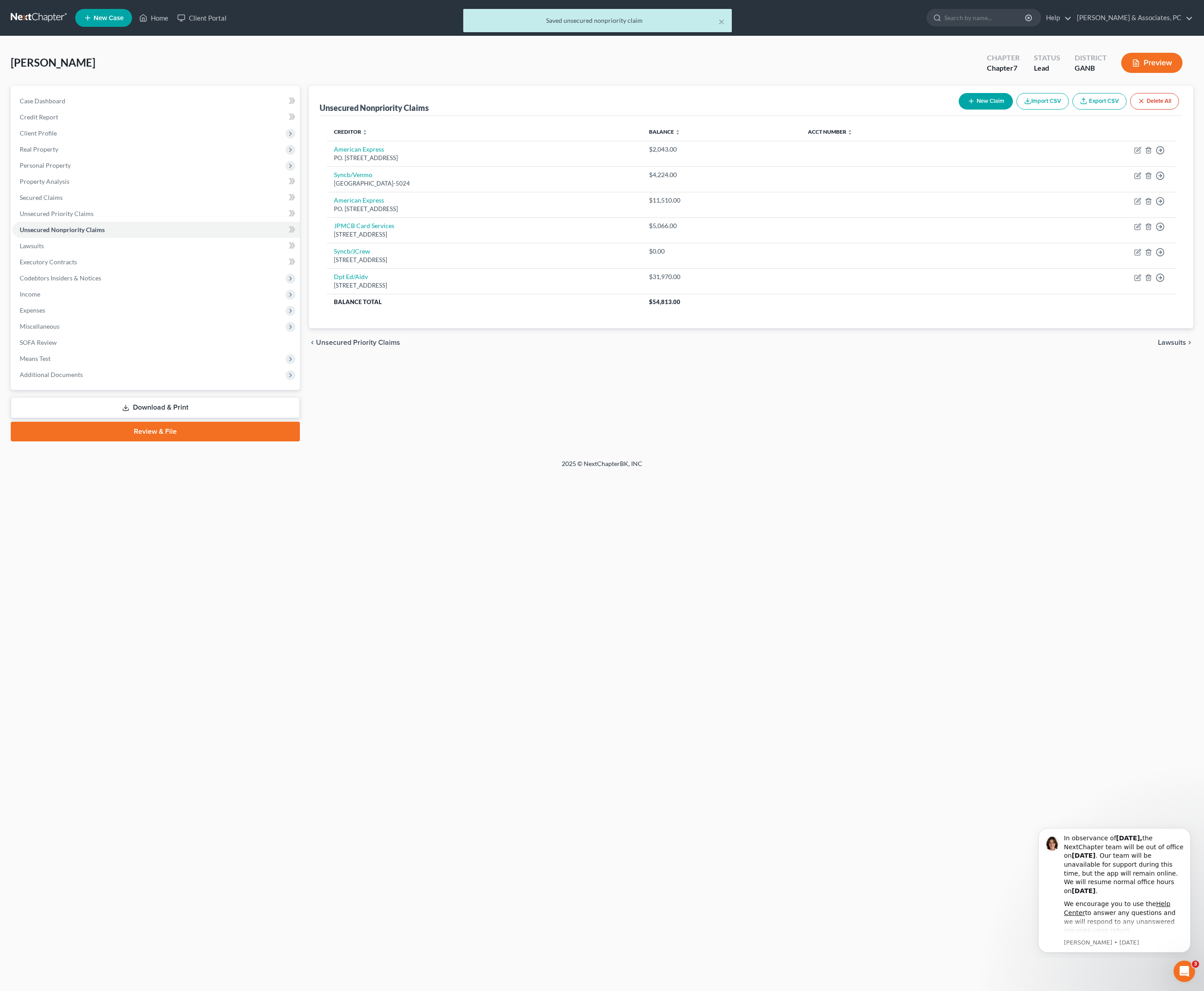
click at [971, 104] on line "button" at bounding box center [971, 101] width 0 height 4
select select "0"
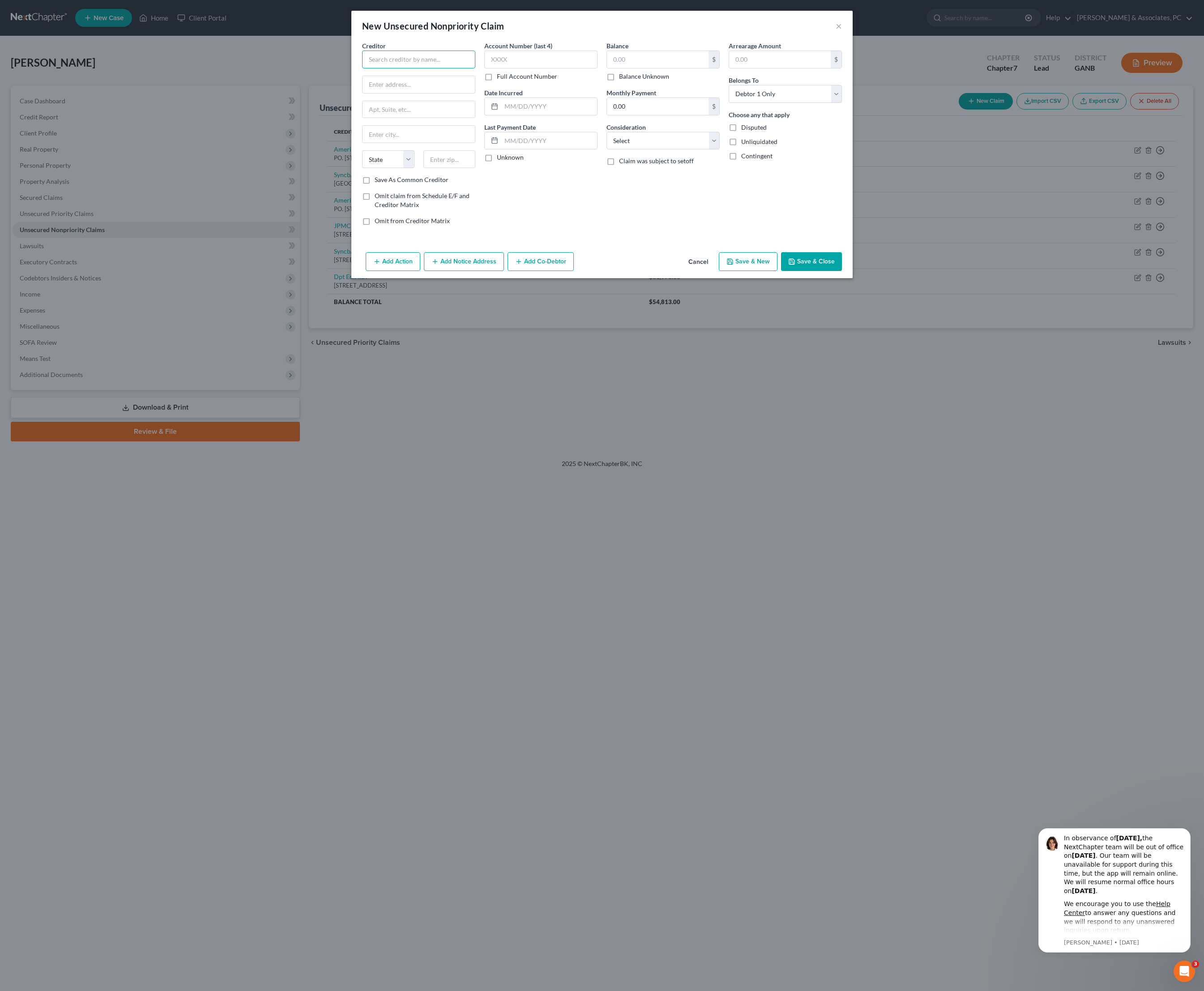
click at [412, 68] on input "text" at bounding box center [418, 59] width 113 height 18
click at [404, 116] on div "[GEOGRAPHIC_DATA]" at bounding box center [421, 112] width 104 height 7
type input "Verizon Wireless"
type input "PO Box 650051"
type input "[GEOGRAPHIC_DATA]"
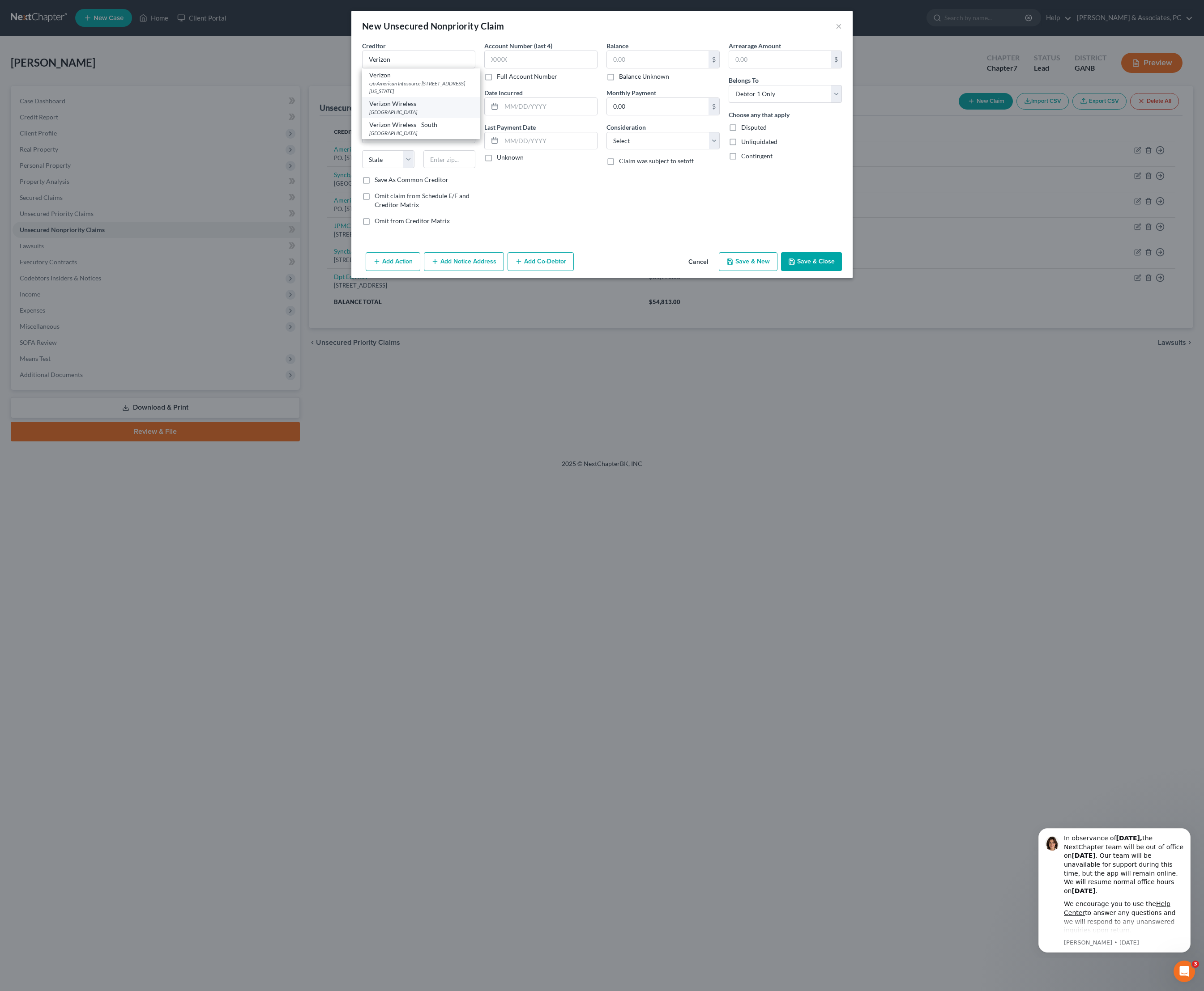
select select "45"
type input "75265"
click at [652, 61] on input "text" at bounding box center [657, 59] width 102 height 17
type input "265"
select select "19"
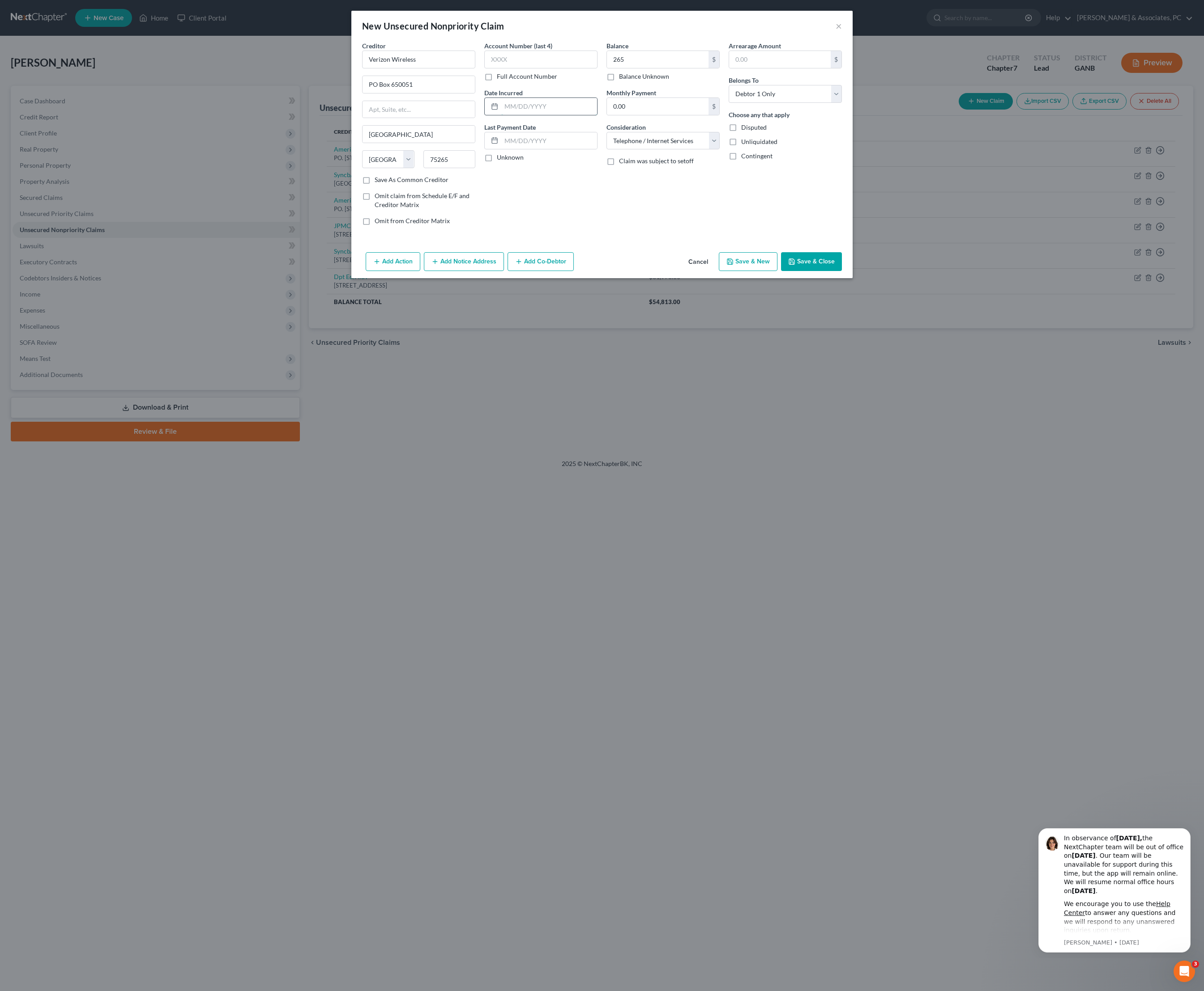
click at [535, 115] on input "text" at bounding box center [548, 106] width 96 height 17
click at [567, 115] on input "text" at bounding box center [548, 106] width 96 height 17
type input "09/09"
click at [724, 233] on div "Balance 265.00 $ Balance Unknown Balance Undetermined 265 $ Balance Unknown Mon…" at bounding box center [663, 136] width 122 height 192
click at [842, 271] on button "Save & Close" at bounding box center [811, 261] width 61 height 18
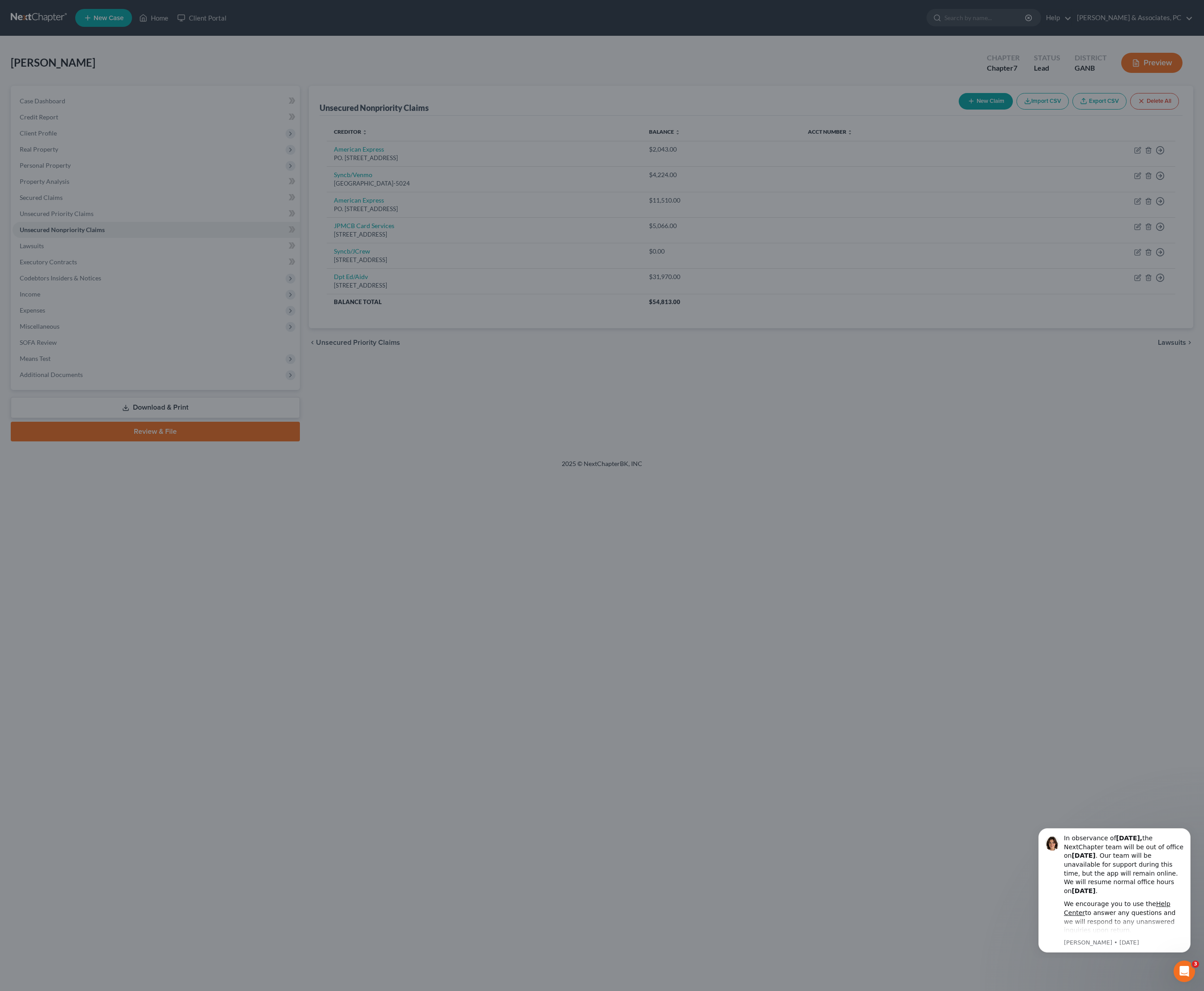
type input "265.00"
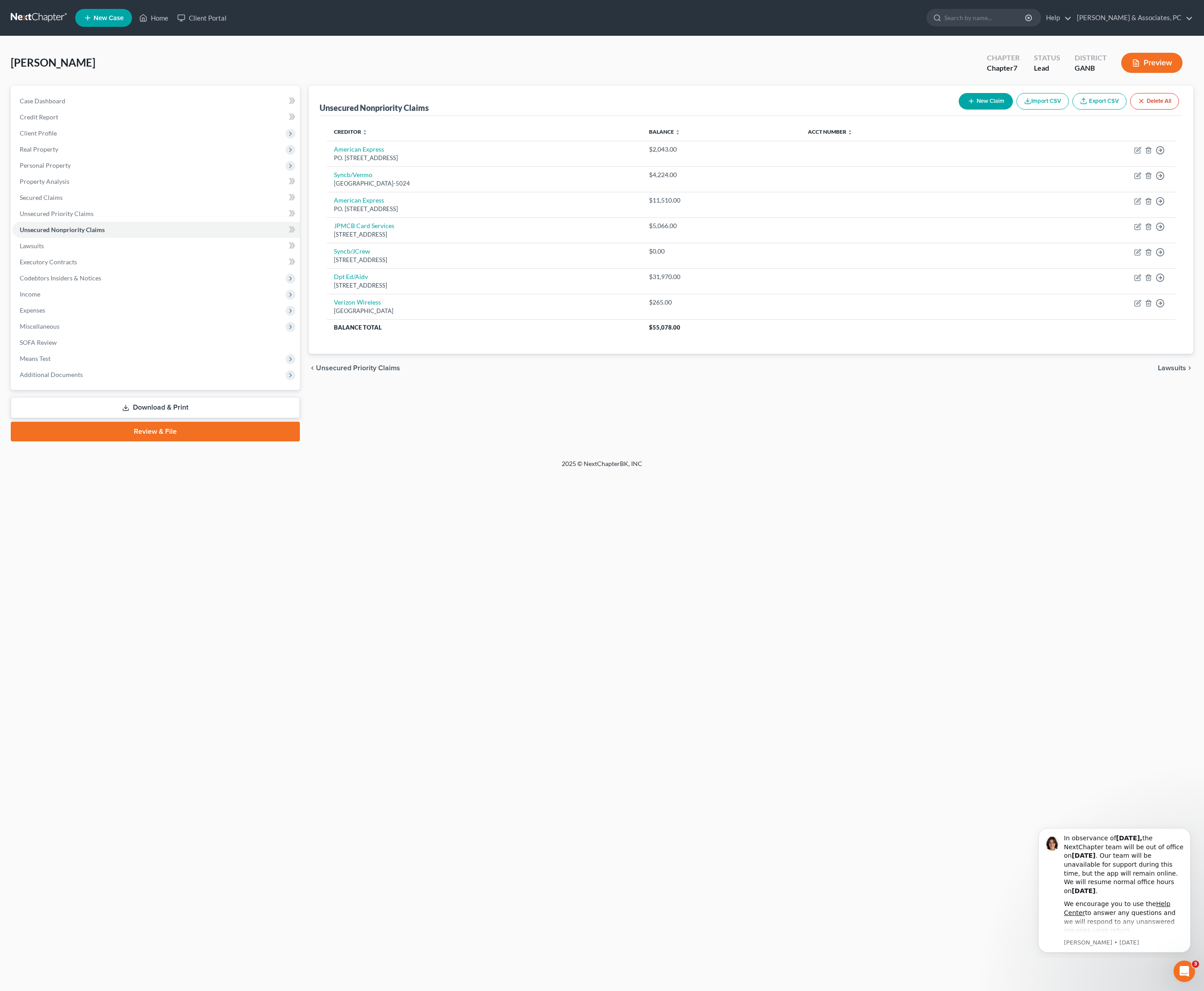
click at [628, 607] on div "Home New Case Client Portal [PERSON_NAME] & Associates, PC [PERSON_NAME][EMAIL_…" at bounding box center [602, 495] width 1204 height 991
click at [958, 110] on button "New Claim" at bounding box center [985, 101] width 54 height 17
select select "0"
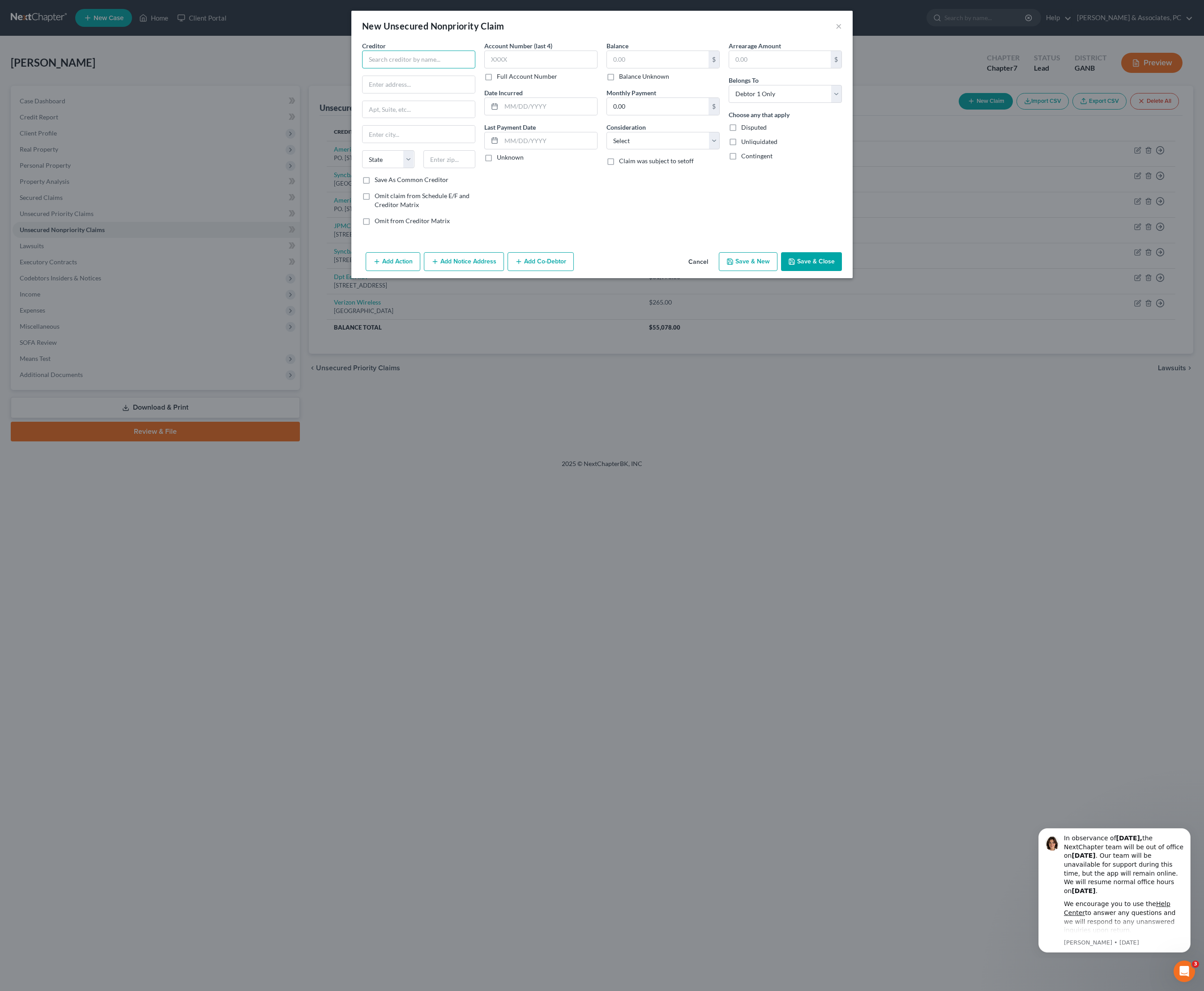
click at [414, 64] on input "text" at bounding box center [418, 59] width 113 height 18
click at [393, 116] on div "Portfolio Recovery Associates" at bounding box center [421, 119] width 104 height 9
type input "Portfolio Recovery Associates"
type input "POB 41067"
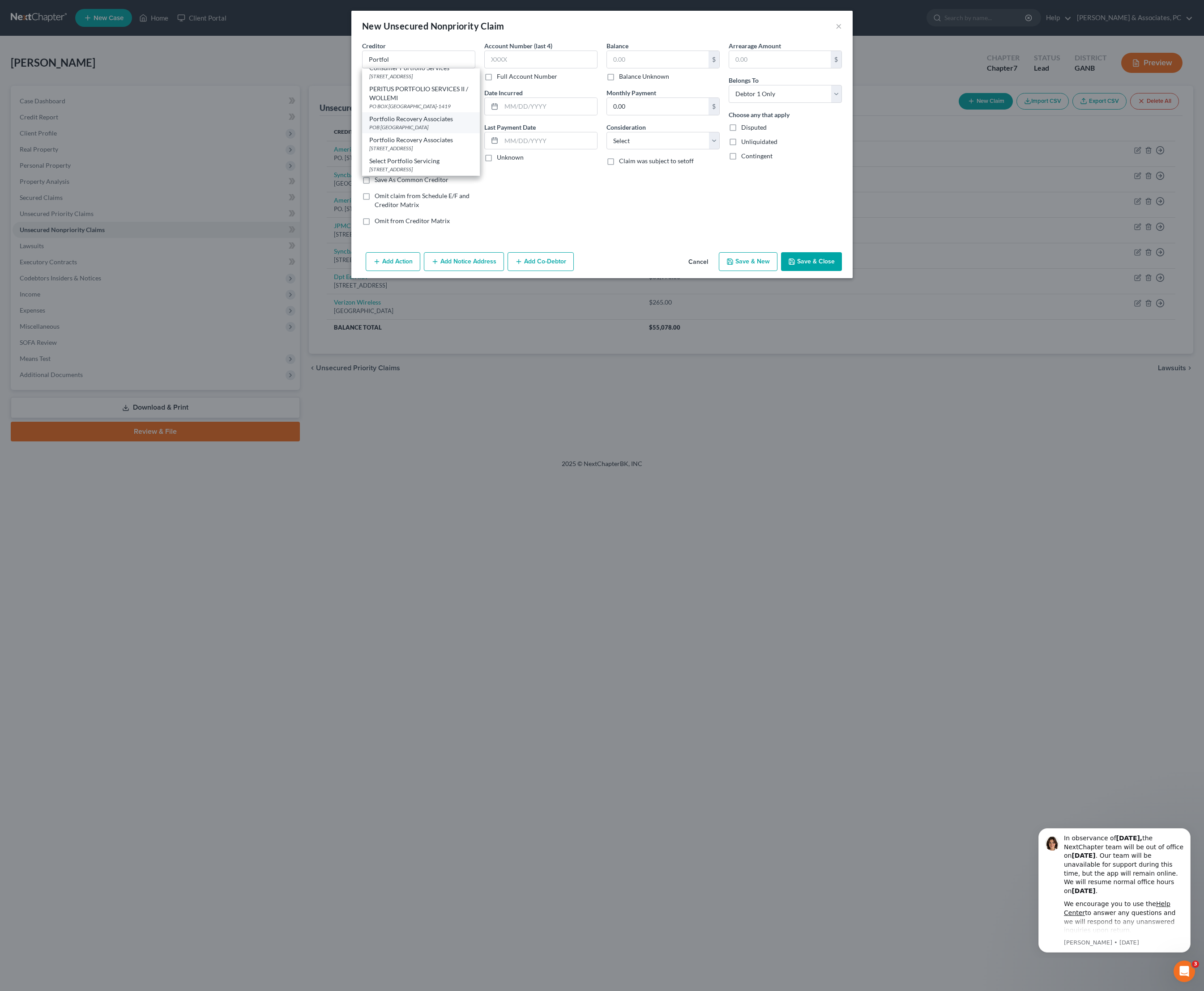
type input "[GEOGRAPHIC_DATA]"
select select "48"
type input "23541"
click at [668, 65] on input "text" at bounding box center [657, 59] width 102 height 17
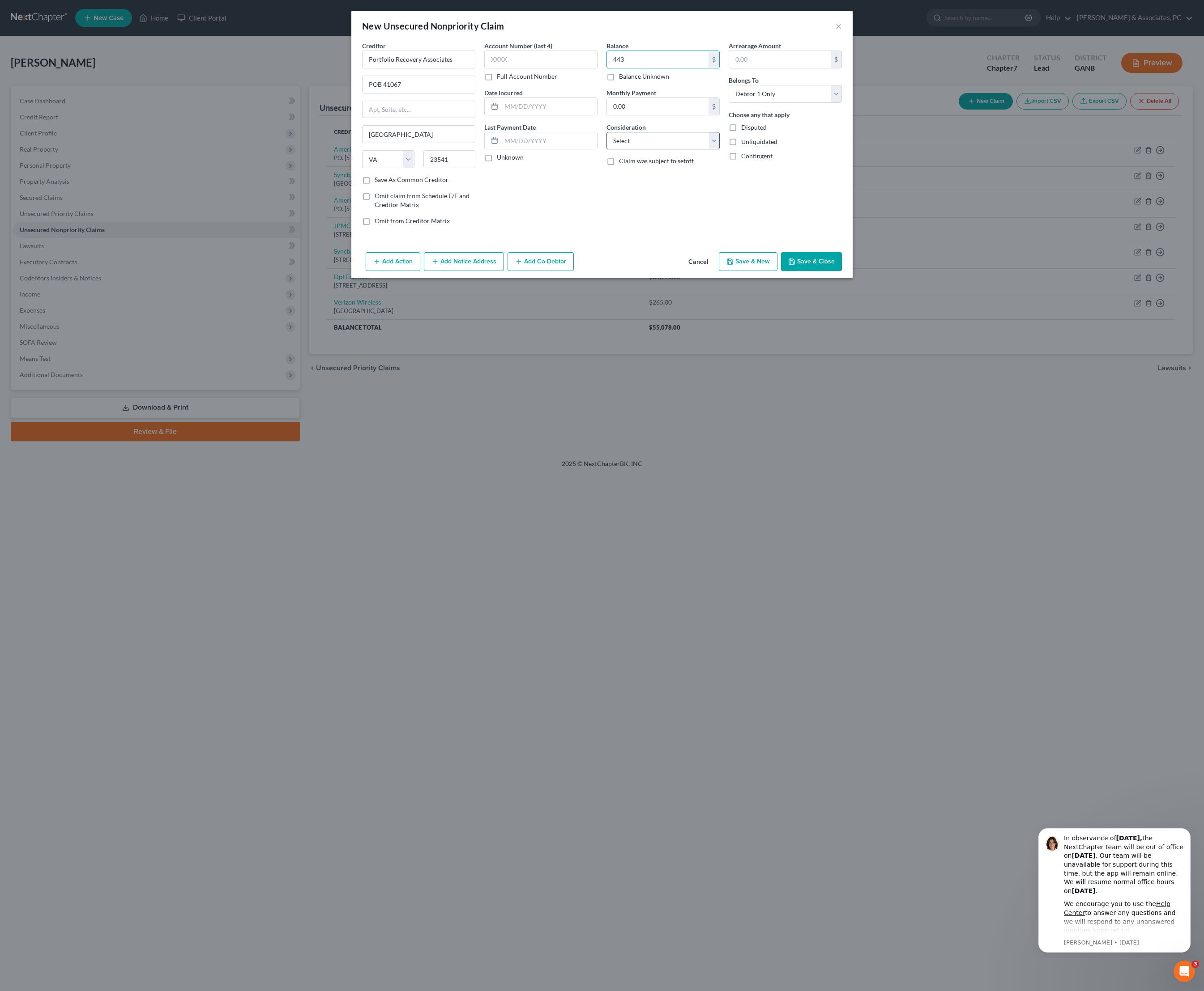
type input "443"
select select "2"
click at [551, 115] on input "text" at bounding box center [548, 106] width 96 height 17
type input "12/24"
click at [480, 271] on button "Add Notice Address" at bounding box center [464, 261] width 80 height 18
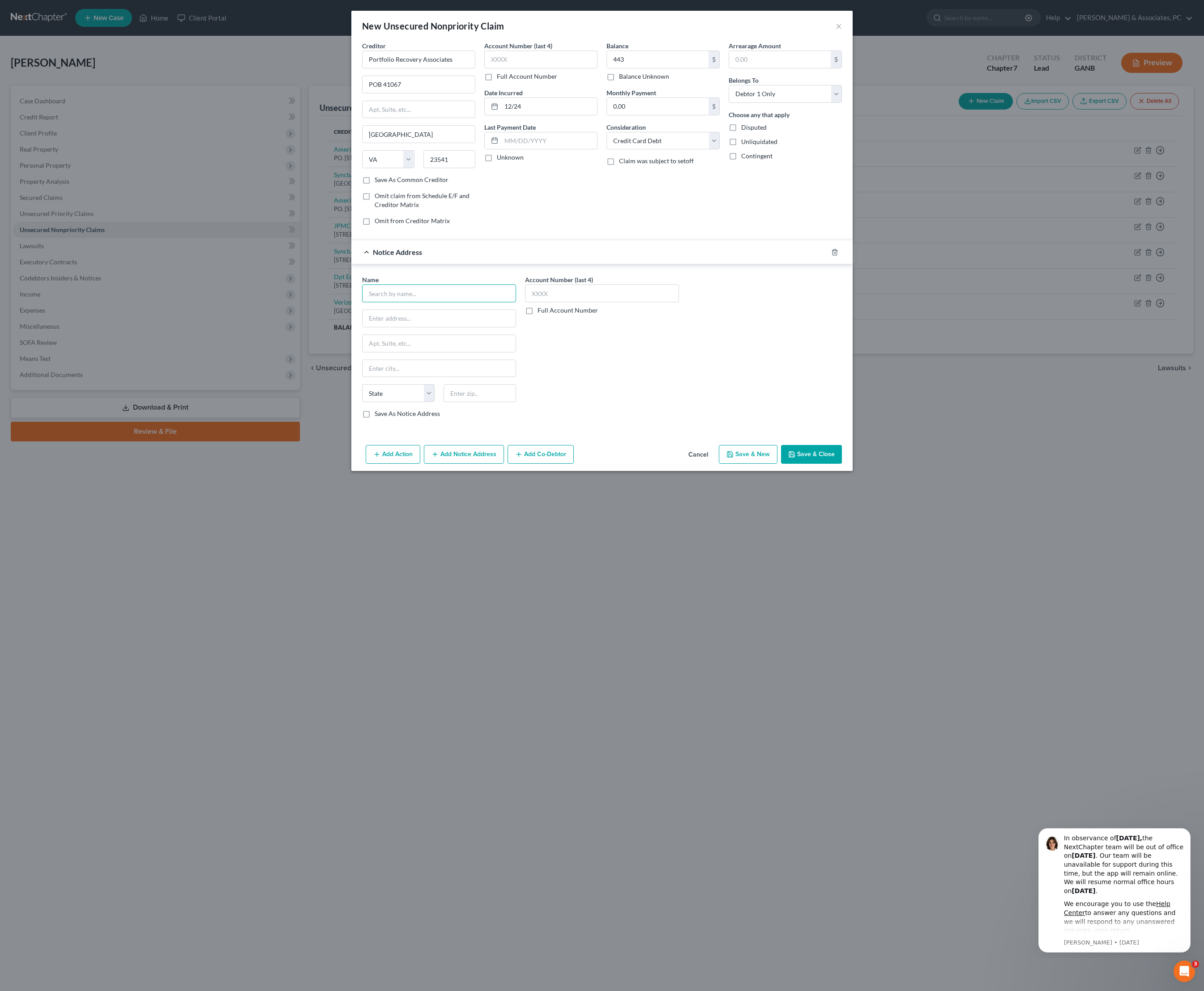
click at [402, 303] on input "text" at bounding box center [439, 294] width 154 height 18
click at [413, 335] on div "Department Store National Bank" at bounding box center [441, 330] width 144 height 9
type input "Department Store National Bank"
type input "5800 S Corporate Pl"
type input "[GEOGRAPHIC_DATA]"
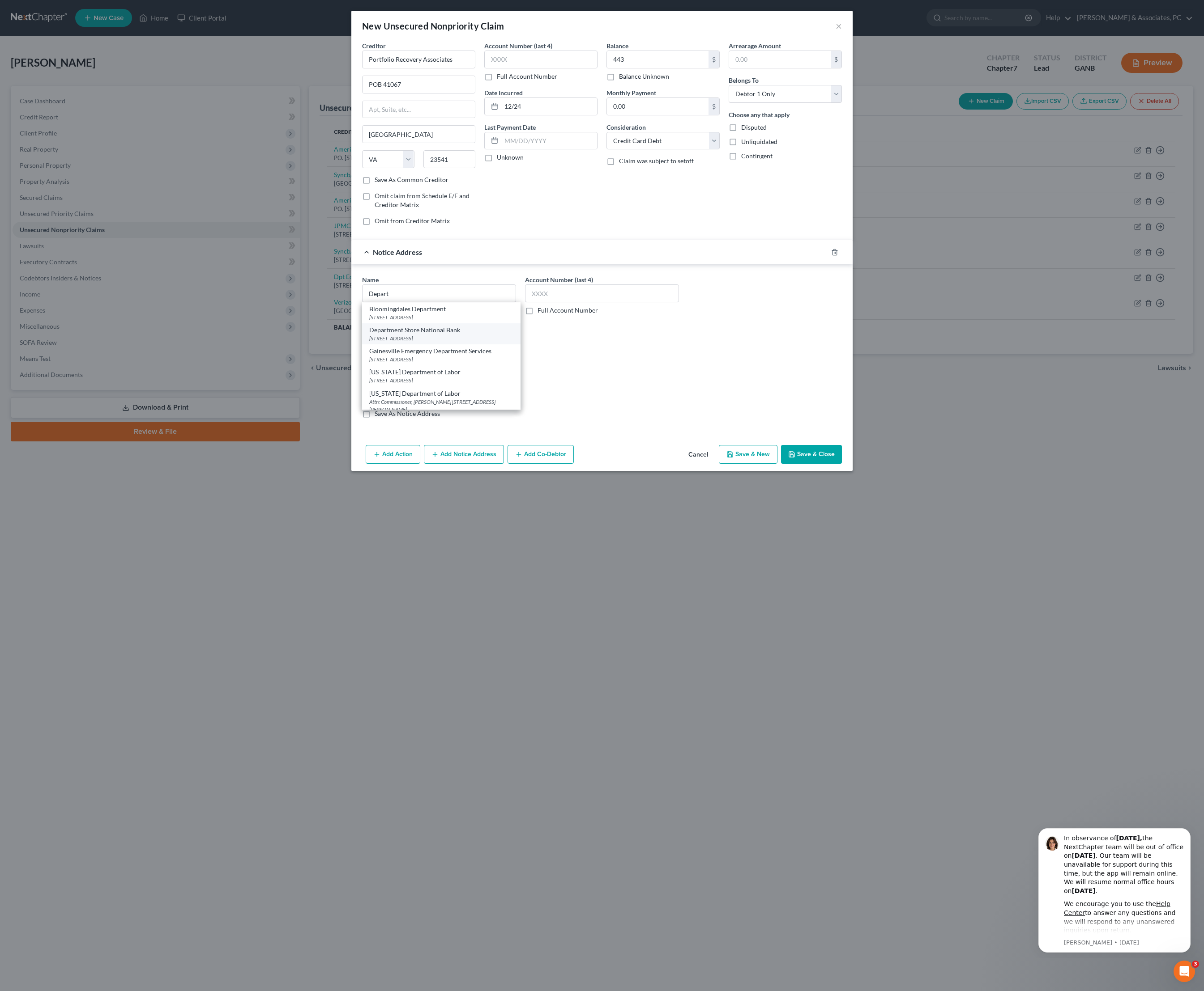
select select "43"
type input "57108"
click at [841, 464] on button "Save & Close" at bounding box center [811, 454] width 61 height 18
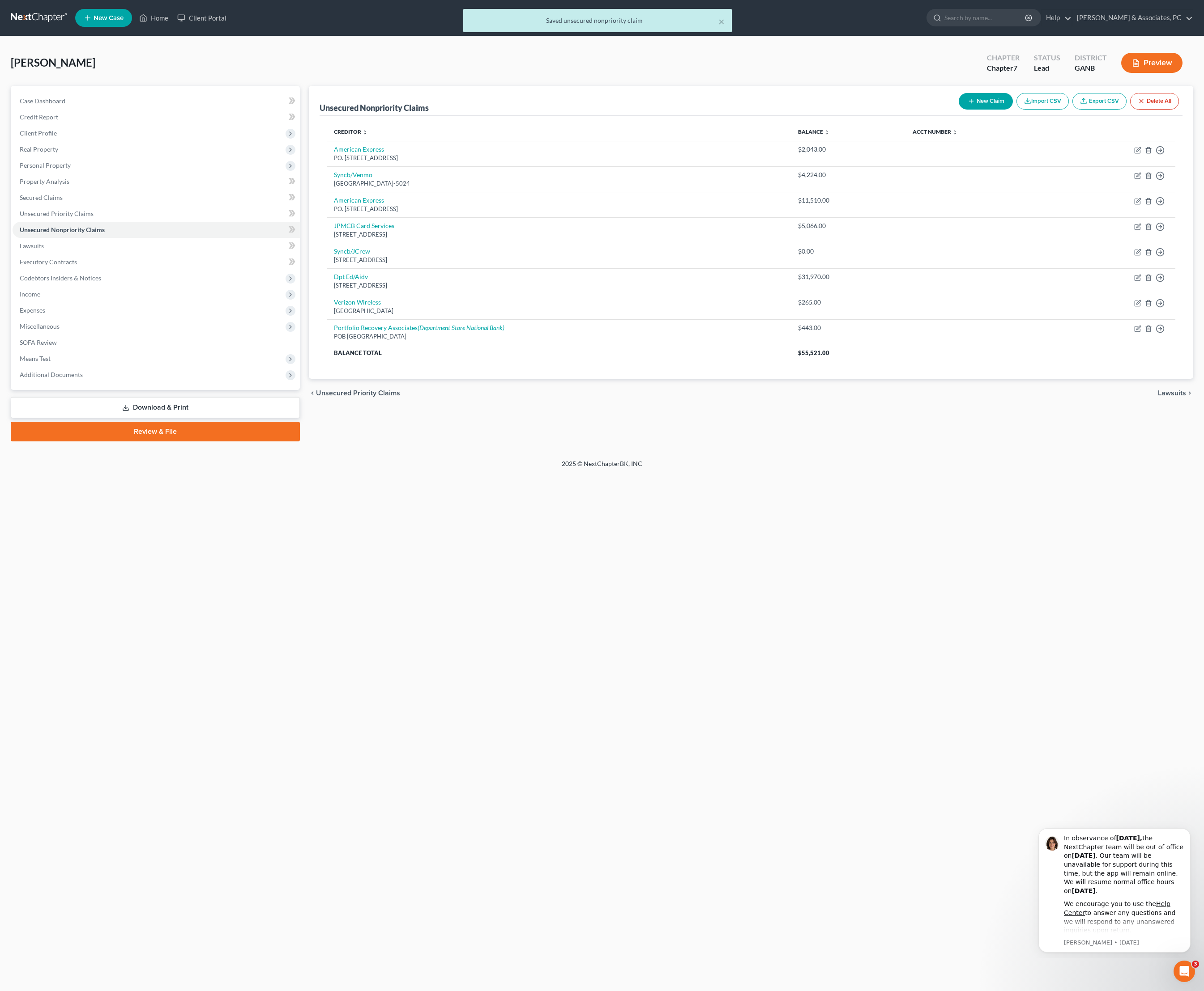
click at [958, 106] on button "New Claim" at bounding box center [985, 101] width 54 height 17
select select "0"
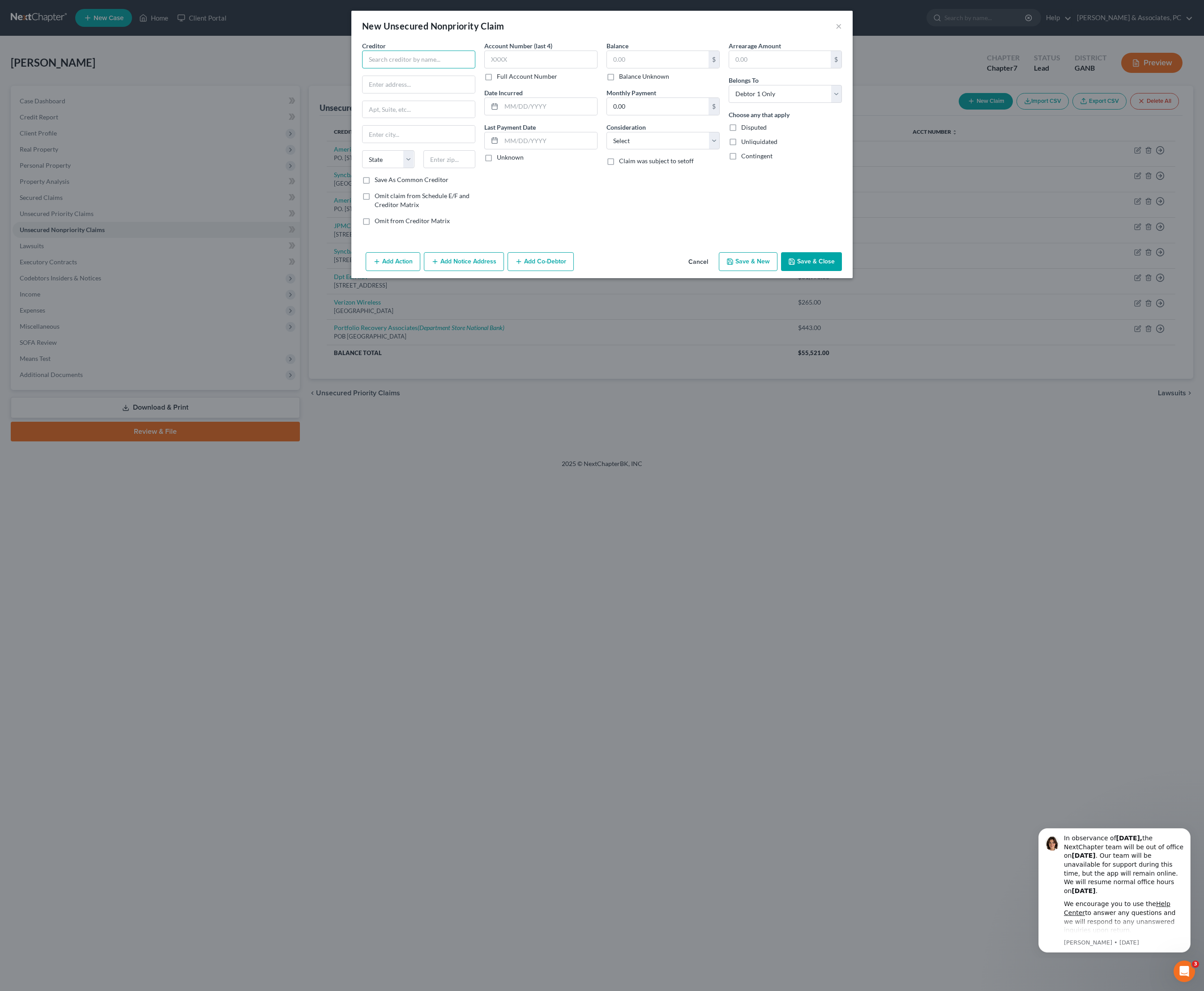
click at [380, 68] on input "text" at bounding box center [418, 59] width 113 height 18
click at [379, 100] on div "LVNV Funding LLC" at bounding box center [421, 95] width 104 height 9
type input "LVNV Funding LLC"
type input "PO Box 1269"
type input "[GEOGRAPHIC_DATA]"
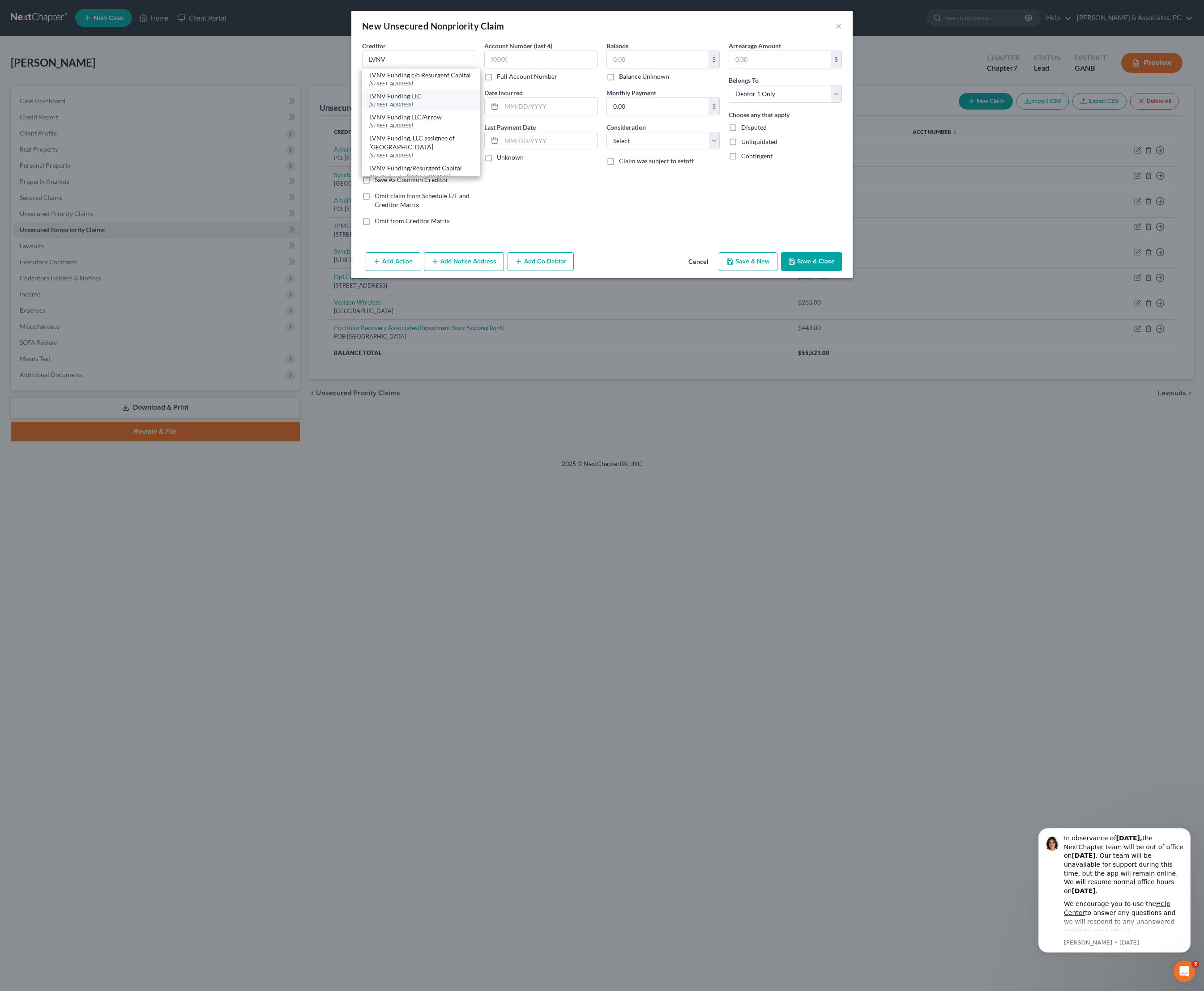
select select "42"
type input "29602"
click at [637, 65] on input "text" at bounding box center [657, 59] width 102 height 17
type input "22,233"
select select "10"
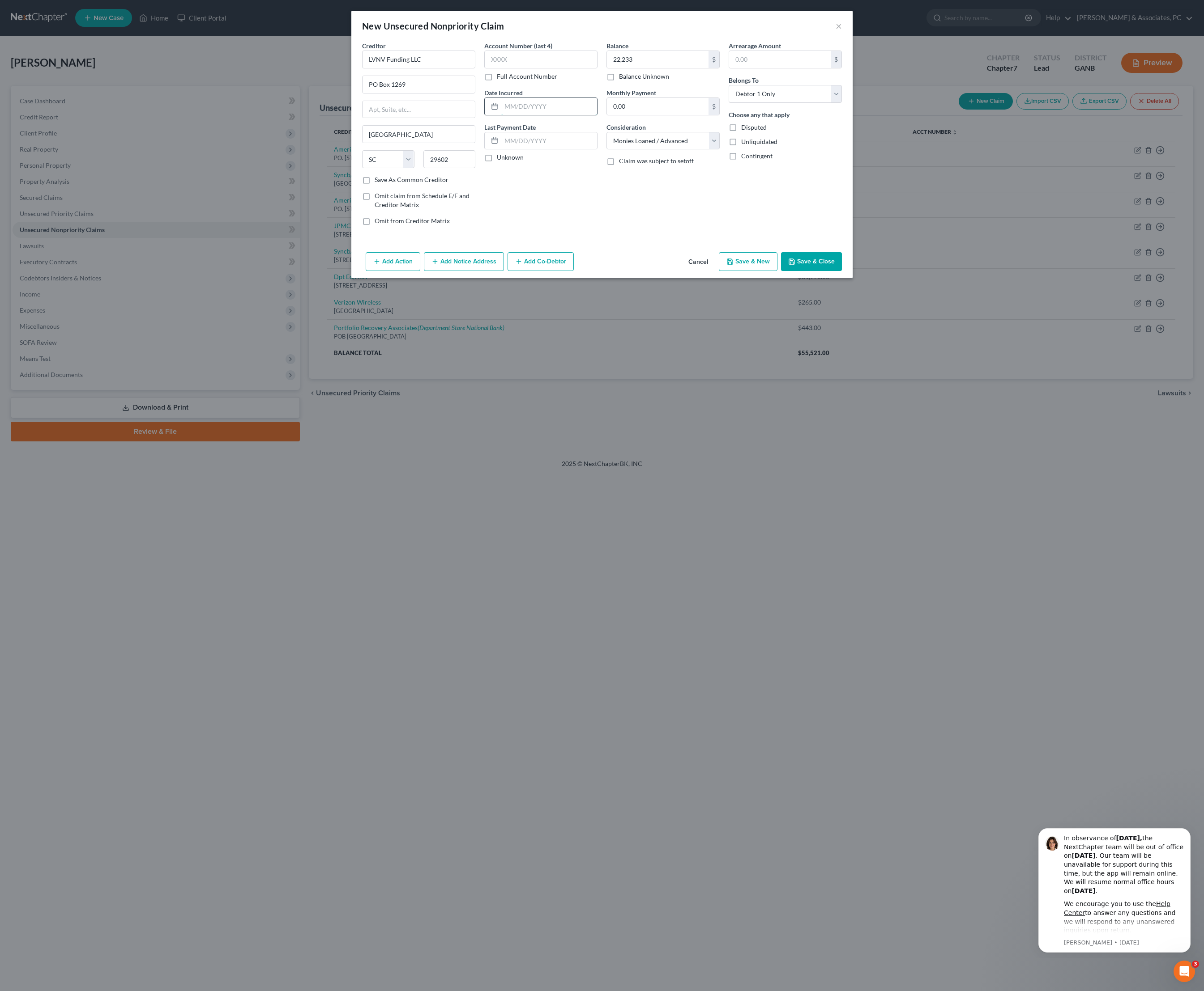
click at [533, 115] on input "text" at bounding box center [548, 106] width 96 height 17
type input "07/23"
click at [598, 233] on div "Account Number (last 4) Full Account Number Date Incurred 07/23 Last Payment Da…" at bounding box center [541, 136] width 122 height 192
click at [473, 271] on button "Add Notice Address" at bounding box center [464, 261] width 80 height 18
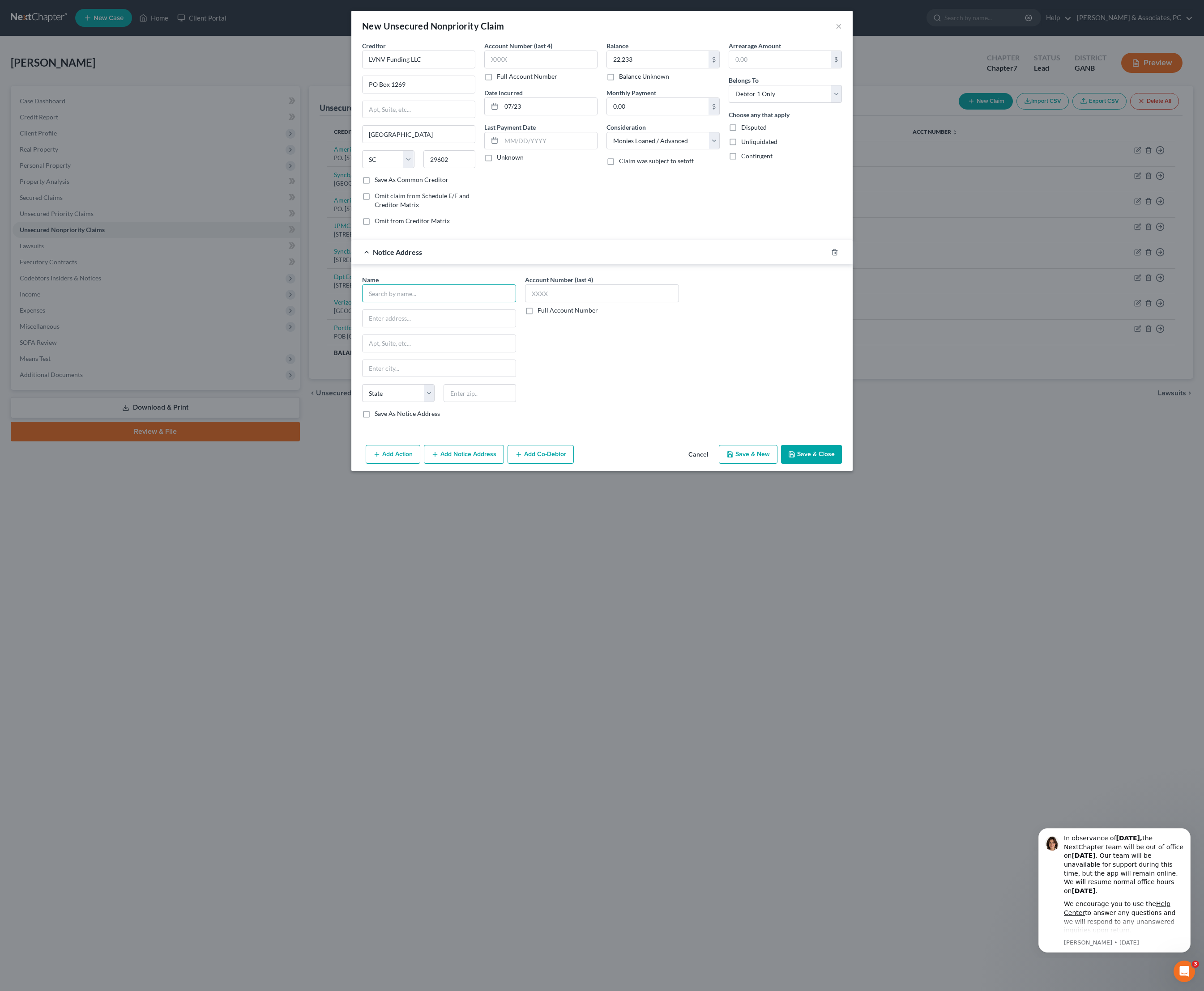
click at [392, 303] on input "text" at bounding box center [439, 294] width 154 height 18
type input "Best Egg"
click at [408, 321] on div "[STREET_ADDRESS]" at bounding box center [429, 317] width 119 height 7
type input "PO Box 42912"
type input "[GEOGRAPHIC_DATA]"
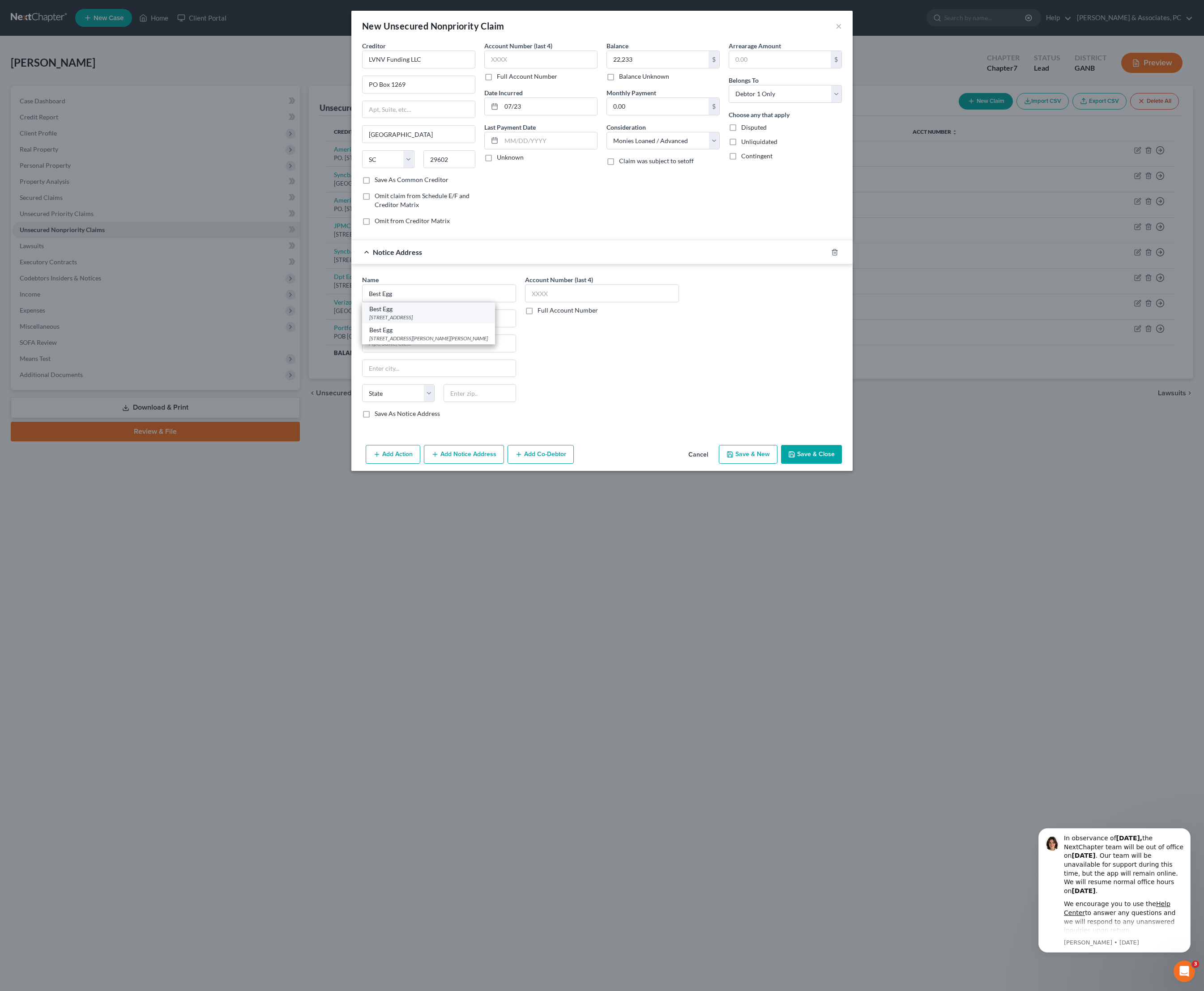
select select "39"
type input "19101"
click at [454, 464] on button "Add Notice Address" at bounding box center [464, 454] width 80 height 18
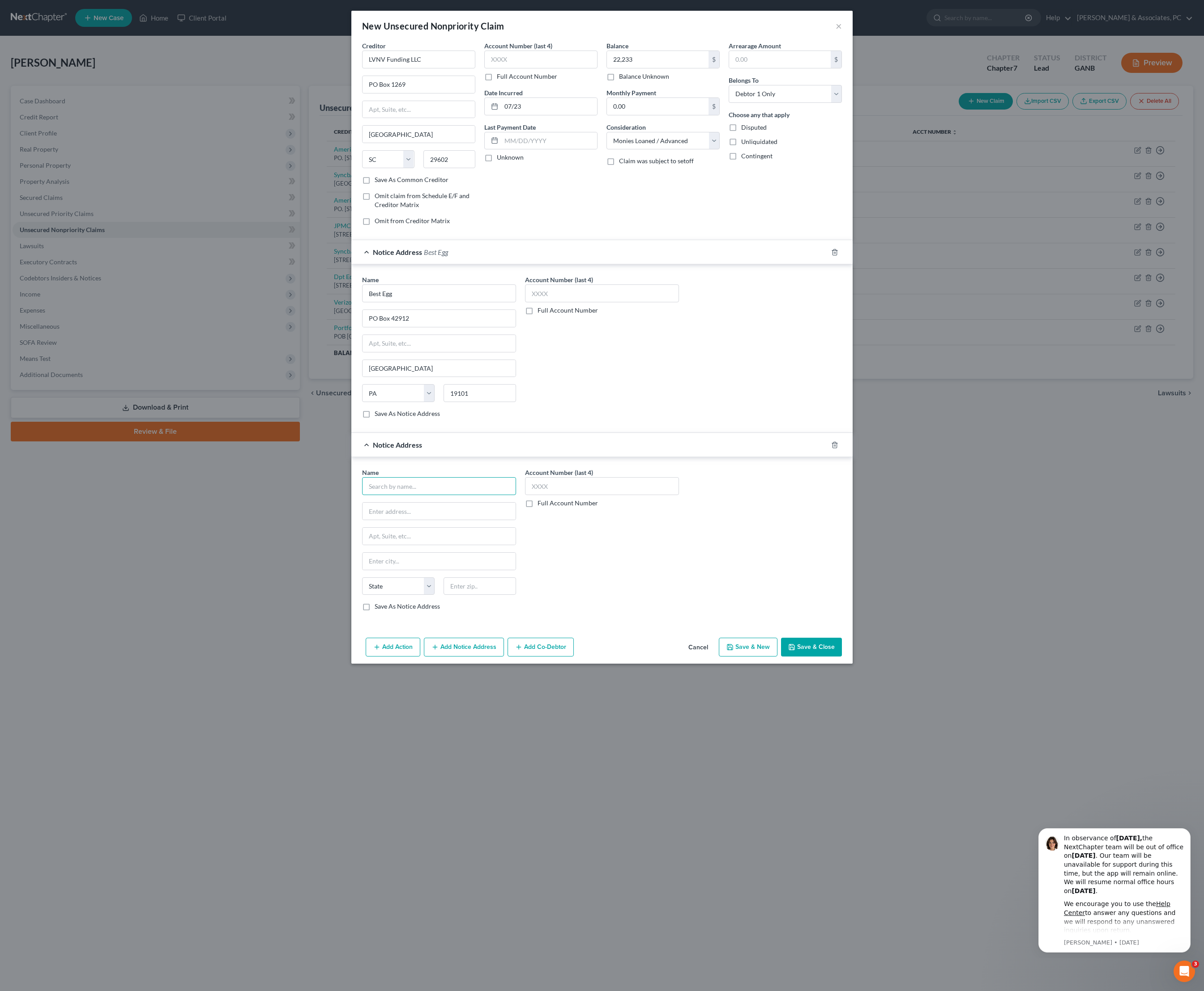
click at [403, 495] on input "text" at bounding box center [439, 486] width 154 height 18
type input "Best Egg"
click at [422, 535] on div "[STREET_ADDRESS][PERSON_NAME][PERSON_NAME]" at bounding box center [429, 530] width 119 height 7
type input "[STREET_ADDRESS][PERSON_NAME]"
type input "Saint [PERSON_NAME]"
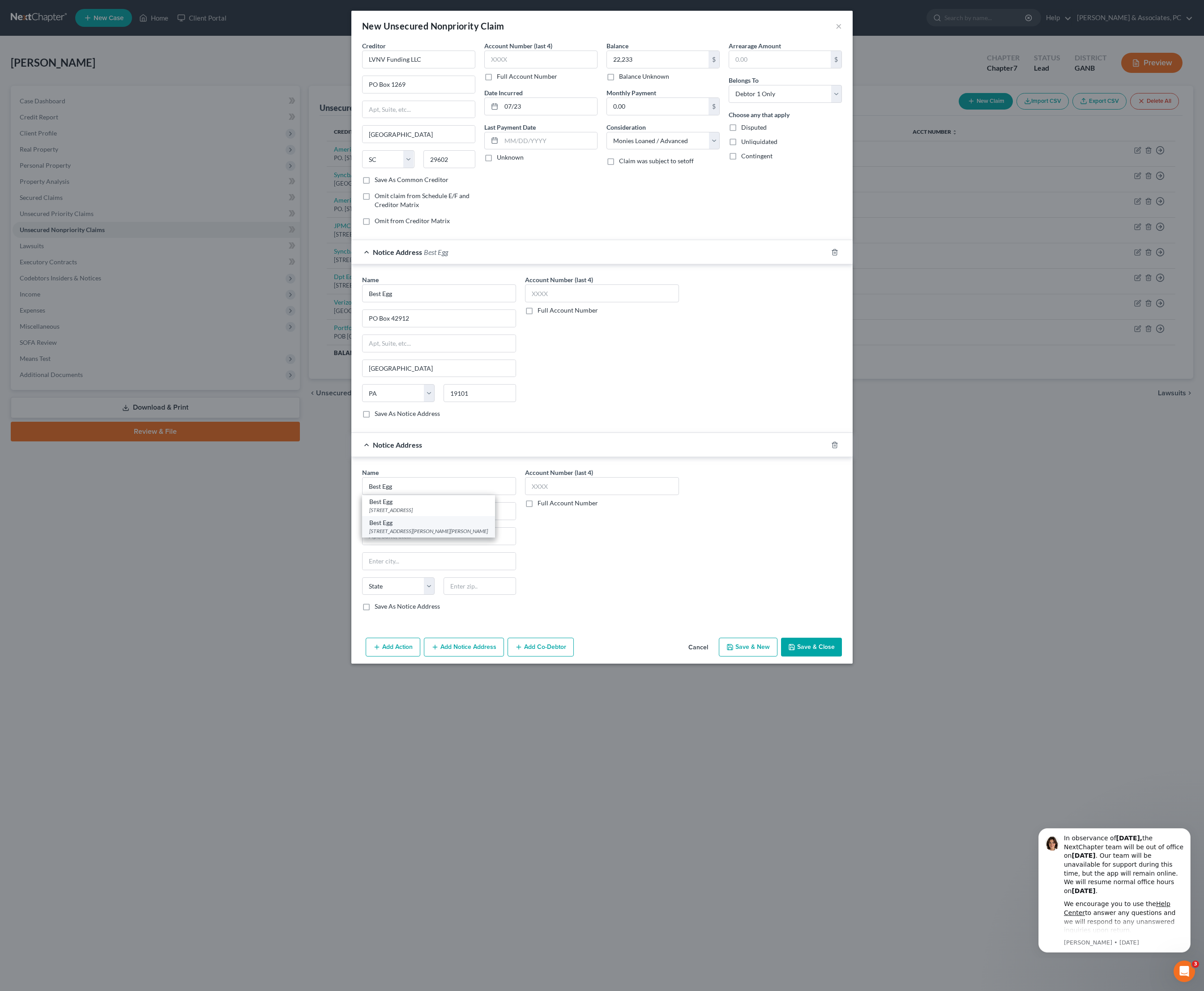
select select "26"
type input "64503"
click at [842, 656] on button "Save & Close" at bounding box center [811, 647] width 61 height 18
type input "22,233.00"
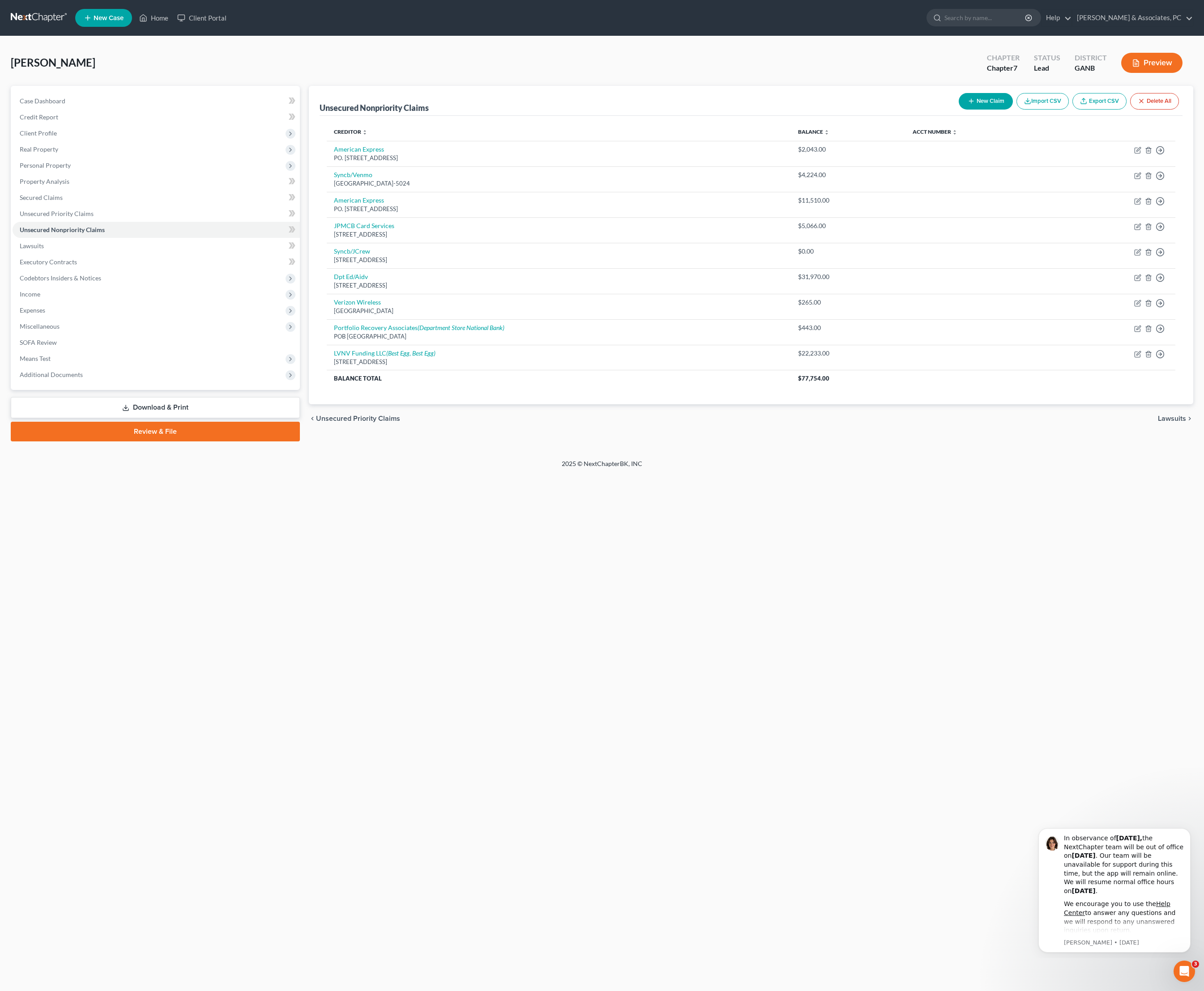
click at [958, 110] on button "New Claim" at bounding box center [985, 101] width 54 height 17
select select "0"
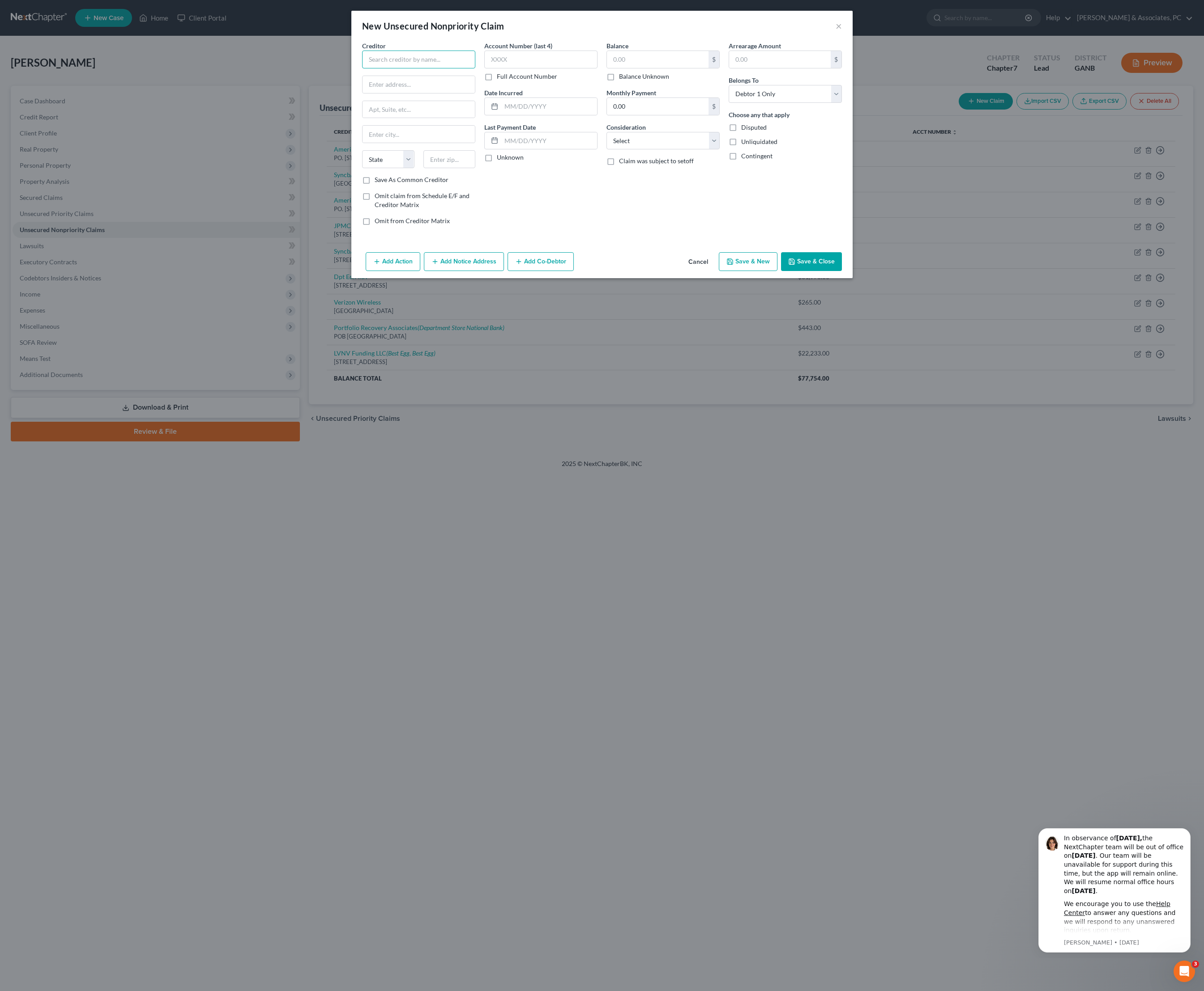
click at [427, 63] on input "text" at bounding box center [418, 59] width 113 height 18
click at [394, 108] on div "[STREET_ADDRESS]" at bounding box center [421, 104] width 104 height 7
type input "LVNV Funding LLC"
type input "PO Box 1269"
type input "[GEOGRAPHIC_DATA]"
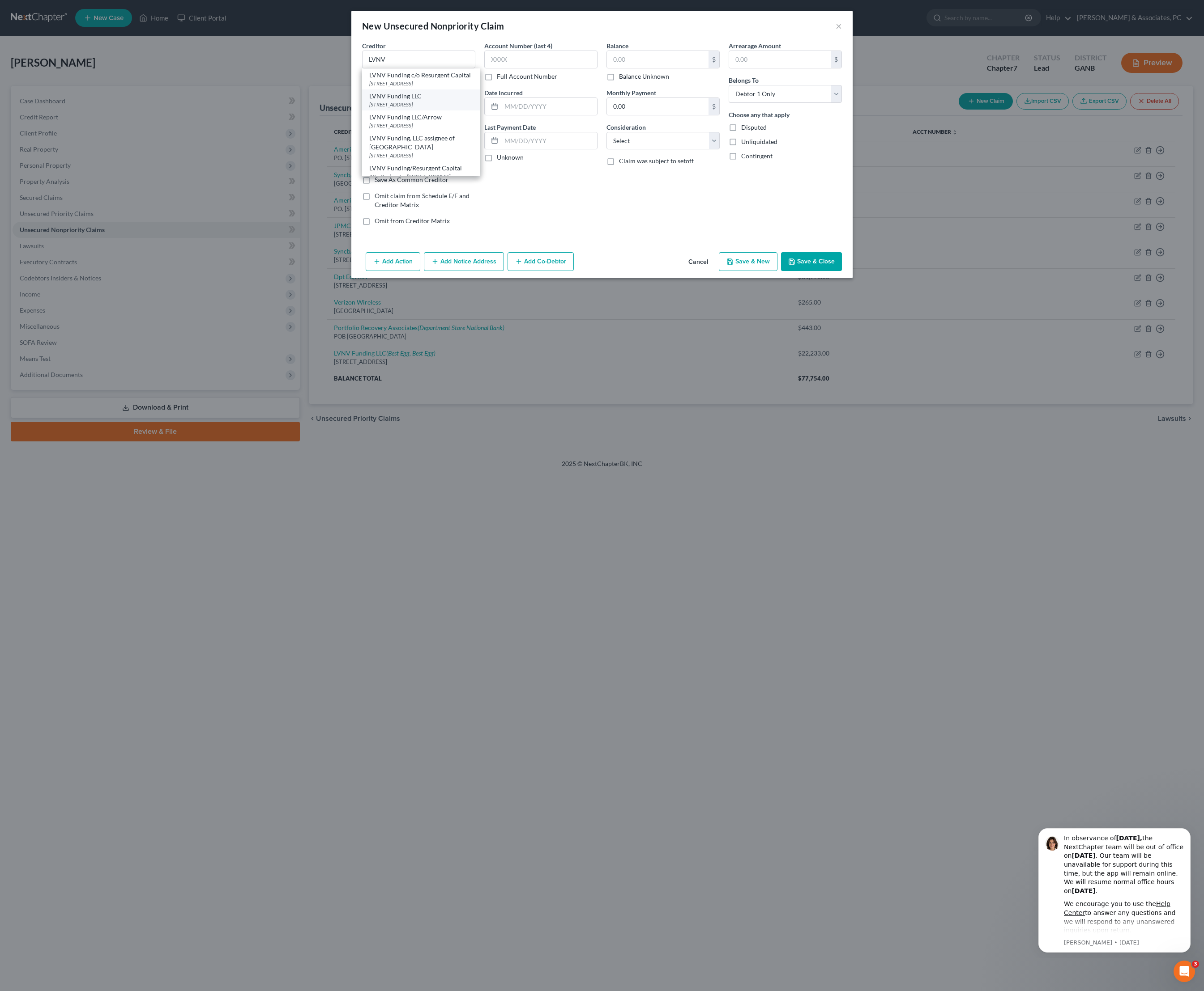
select select "42"
type input "29602"
click at [683, 65] on input "text" at bounding box center [657, 59] width 102 height 17
type input "11,517"
select select "10"
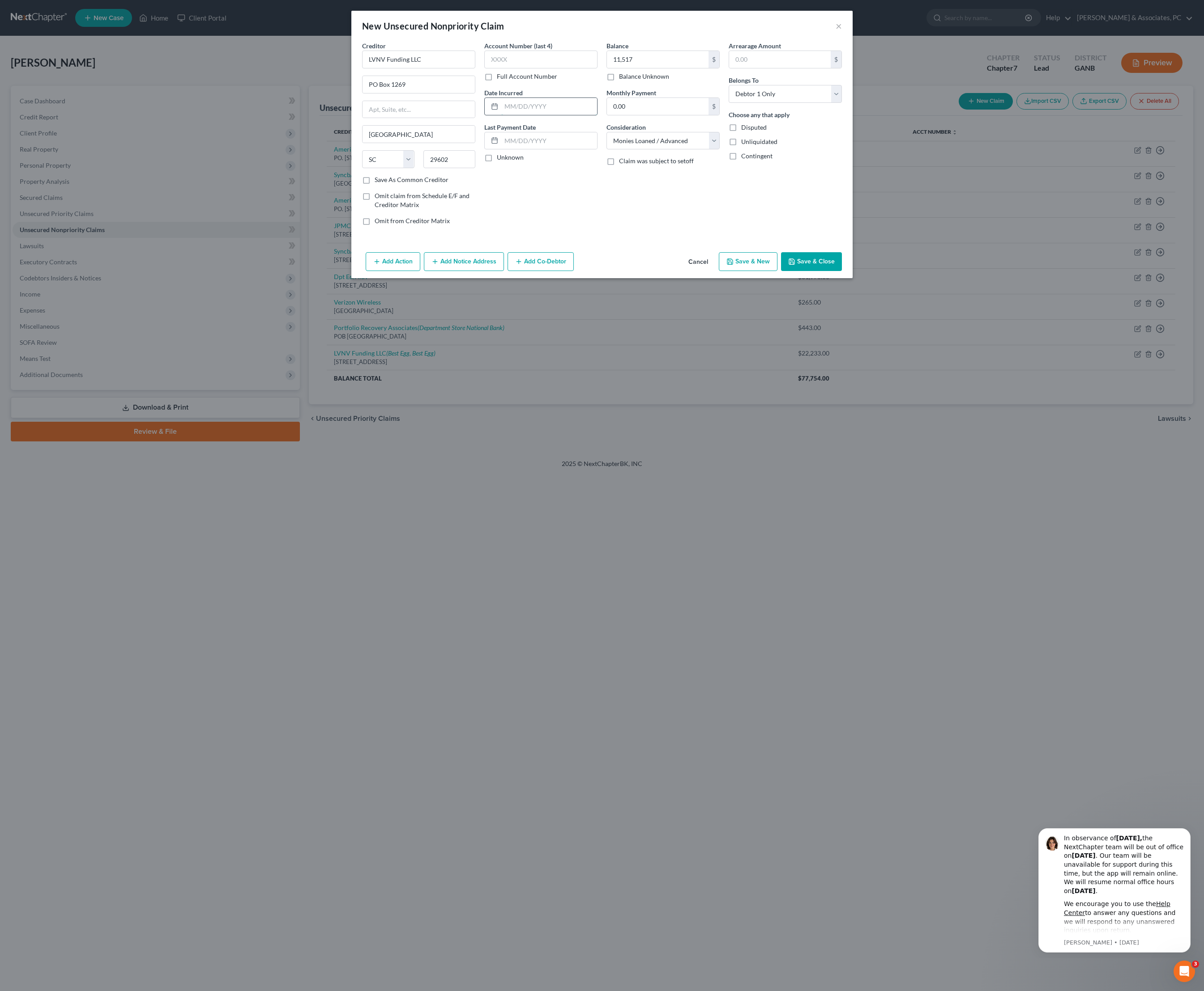
click at [547, 115] on input "text" at bounding box center [548, 106] width 96 height 17
type input "09/23"
click at [459, 271] on button "Add Notice Address" at bounding box center [464, 261] width 80 height 18
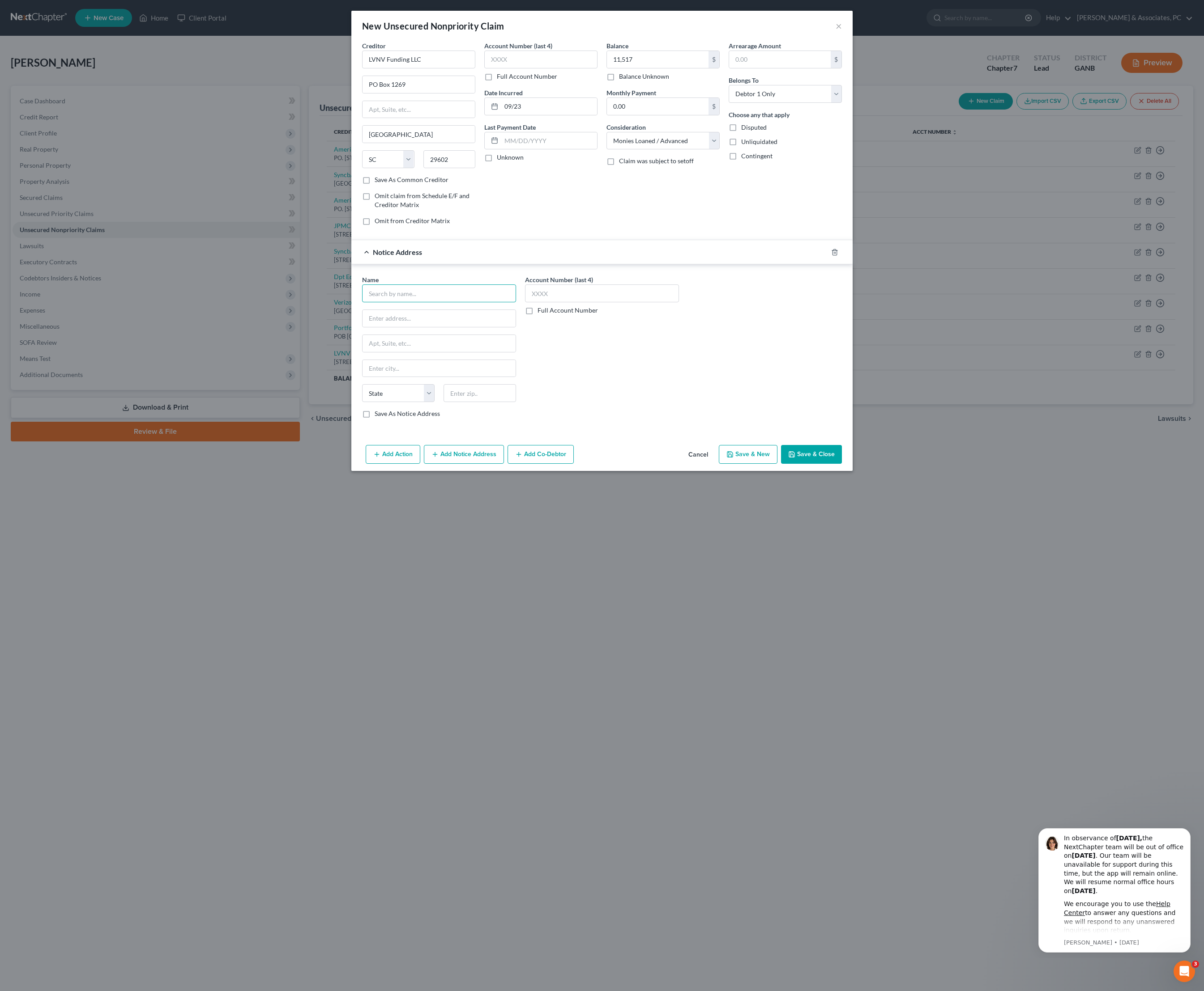
click at [408, 303] on input "text" at bounding box center [439, 294] width 154 height 18
type input "Best Egg"
click at [413, 321] on div "[STREET_ADDRESS]" at bounding box center [429, 317] width 119 height 7
type input "PO Box 42912"
type input "[GEOGRAPHIC_DATA]"
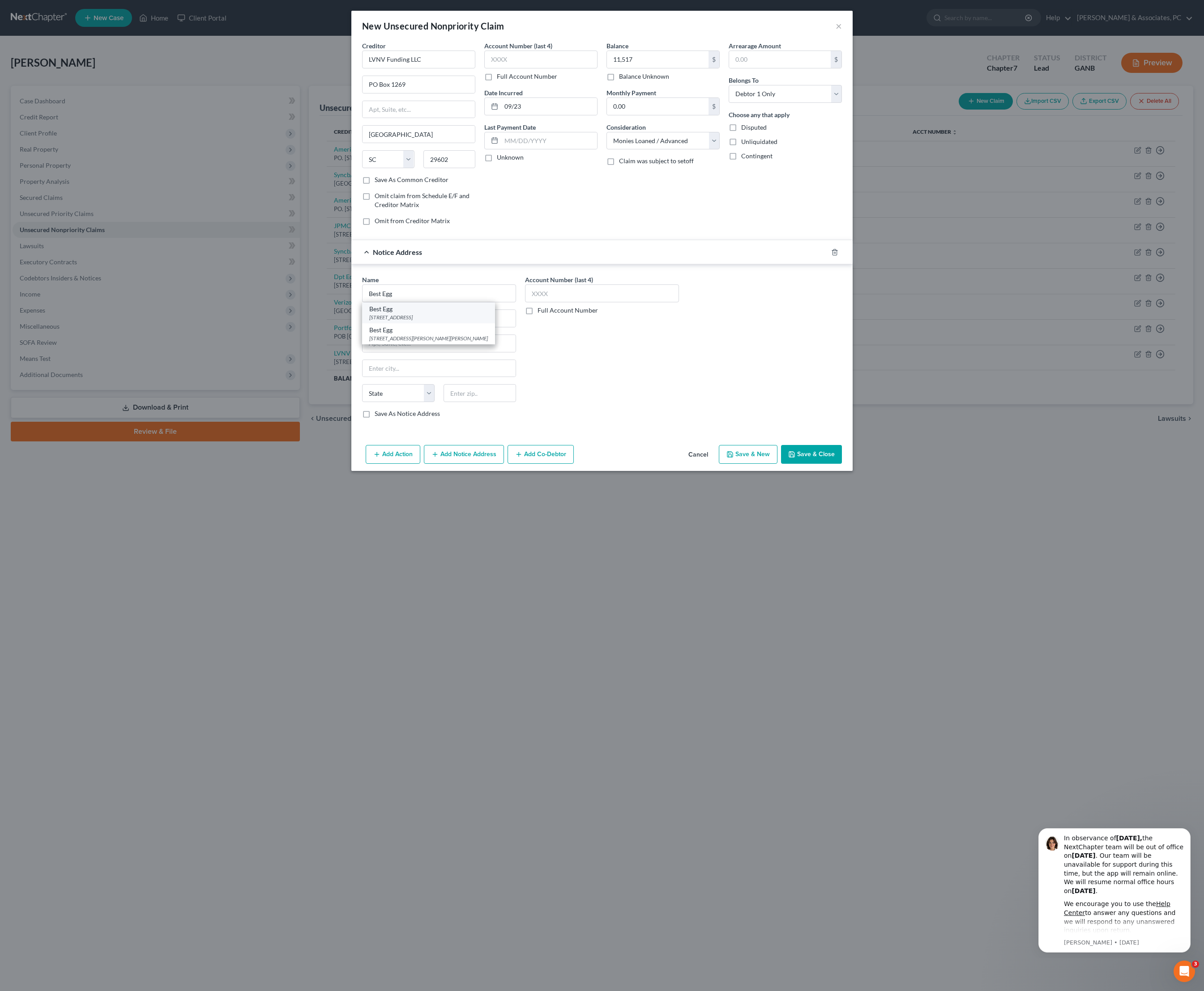
select select "39"
type input "19101"
click at [841, 464] on button "Save & Close" at bounding box center [811, 454] width 61 height 18
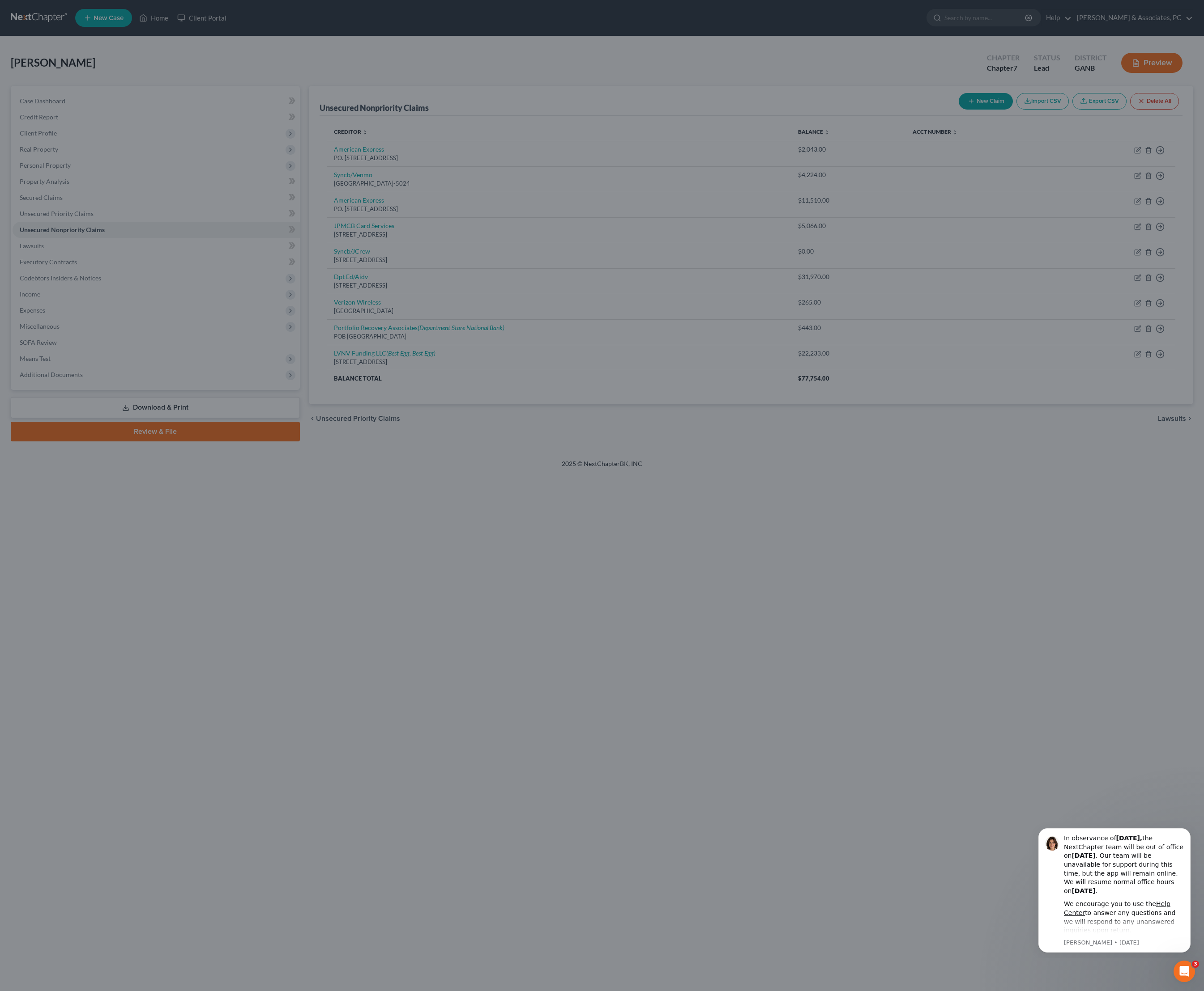
type input "11,517.00"
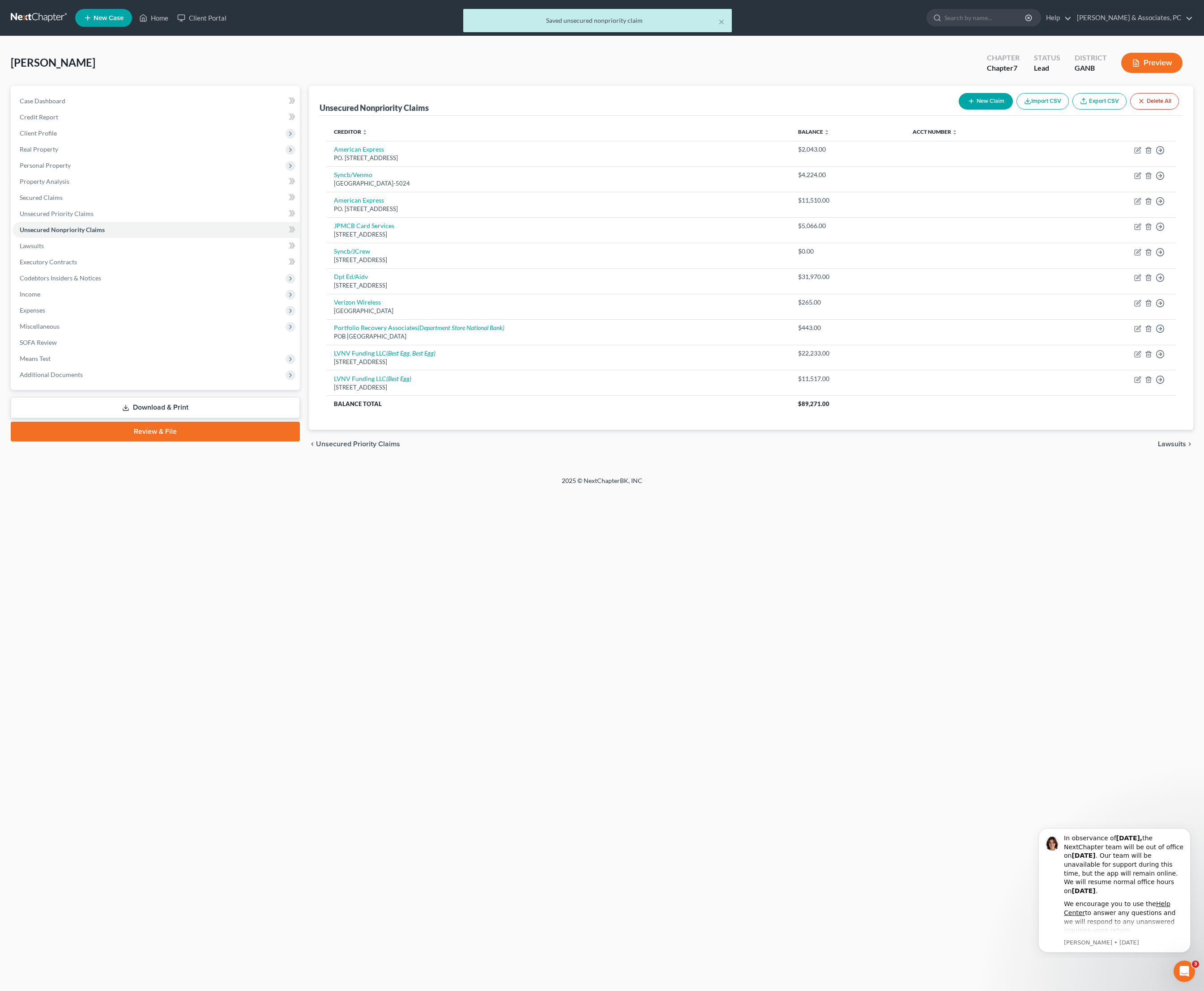
click at [958, 108] on button "New Claim" at bounding box center [985, 101] width 54 height 17
select select "0"
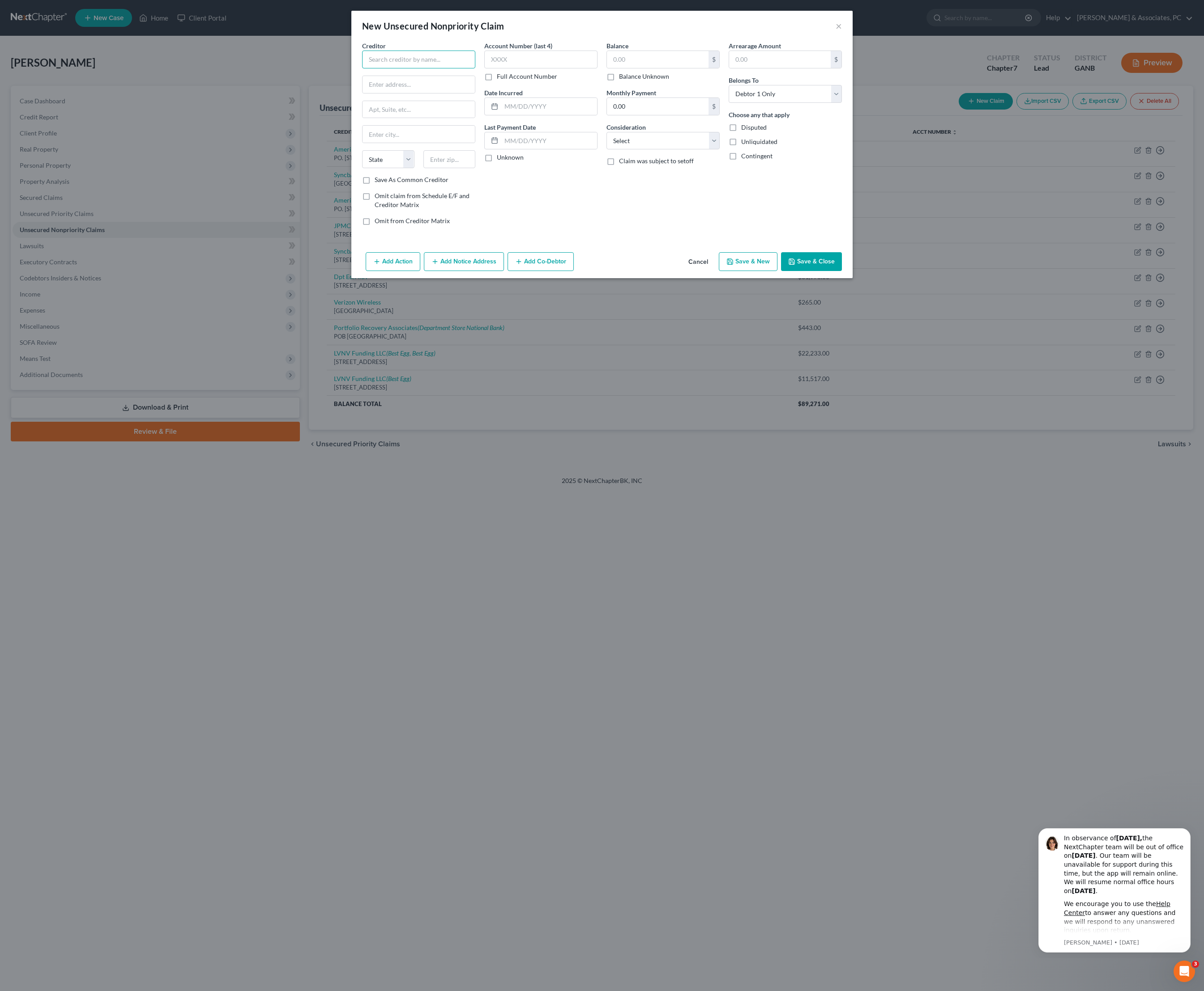
click at [393, 68] on input "text" at bounding box center [418, 59] width 113 height 18
click at [403, 87] on div "[STREET_ADDRESS]" at bounding box center [416, 83] width 93 height 7
type input "Credit Collection Services"
type input "[STREET_ADDRESS]"
type input "[PERSON_NAME]"
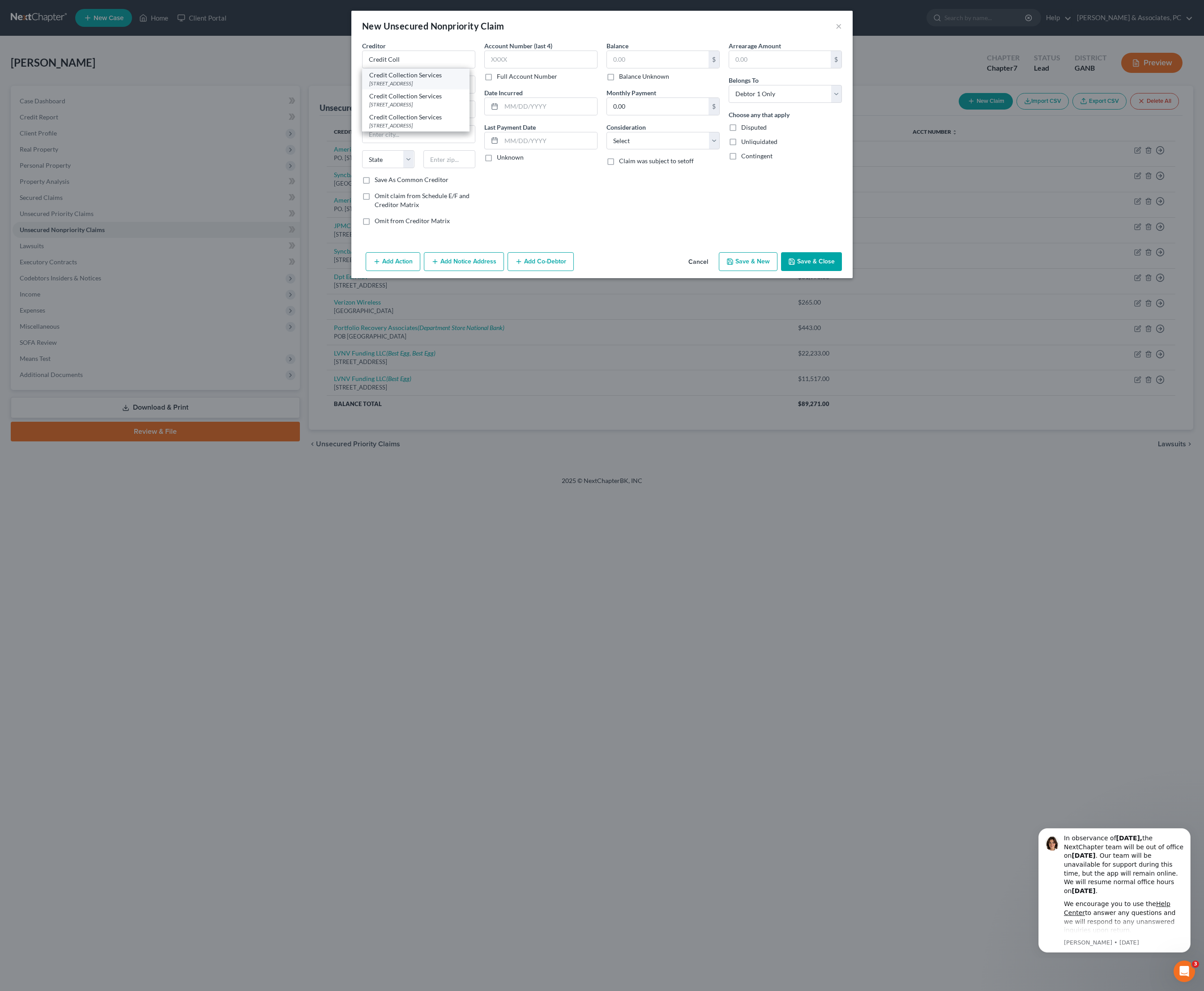
select select "22"
type input "02062"
click at [670, 68] on input "text" at bounding box center [657, 59] width 102 height 17
type input "56"
select select "14"
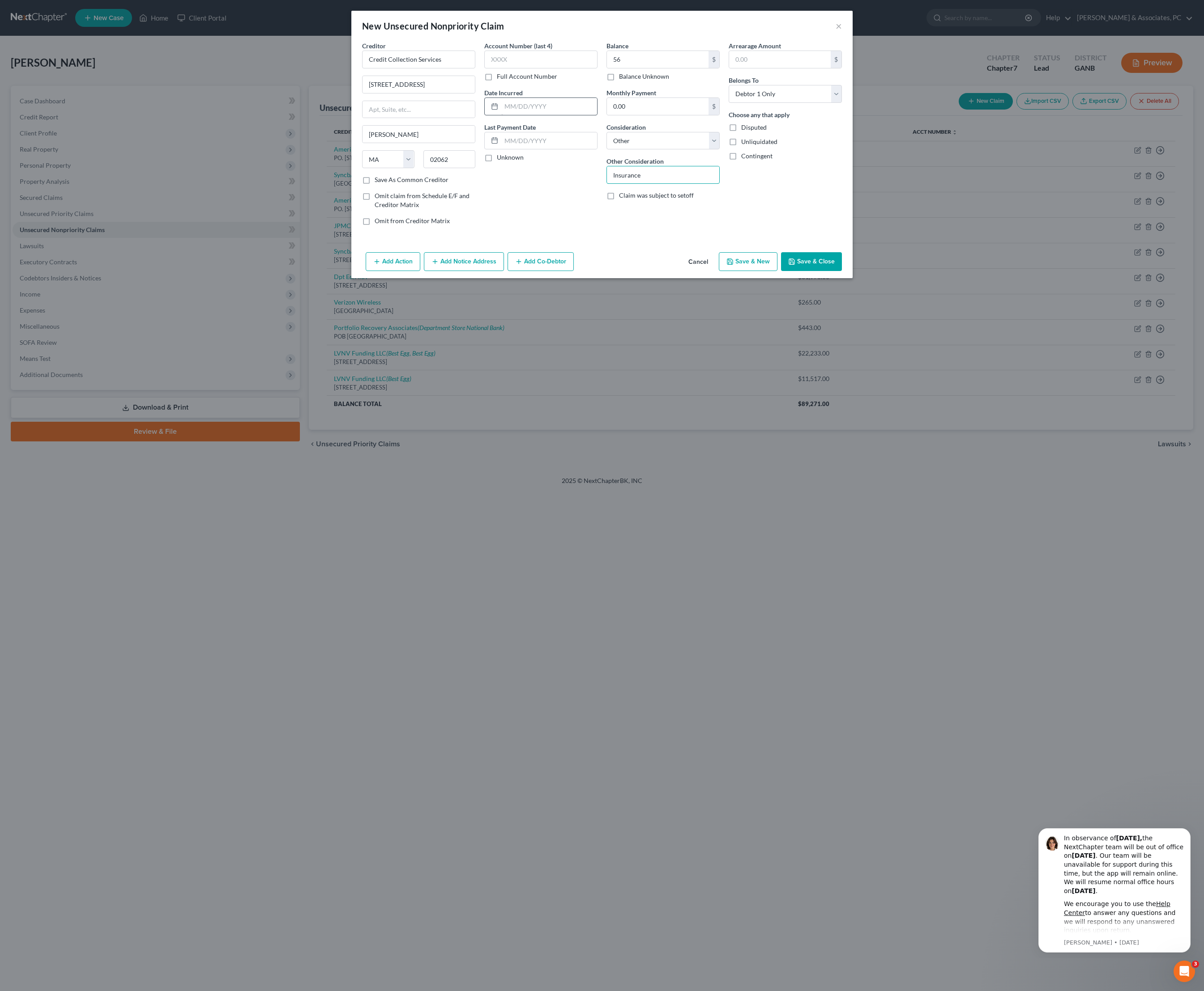
type input "Insurance"
click at [506, 115] on input "text" at bounding box center [548, 106] width 96 height 17
type input "05/25"
click at [841, 271] on button "Save & Close" at bounding box center [811, 261] width 61 height 18
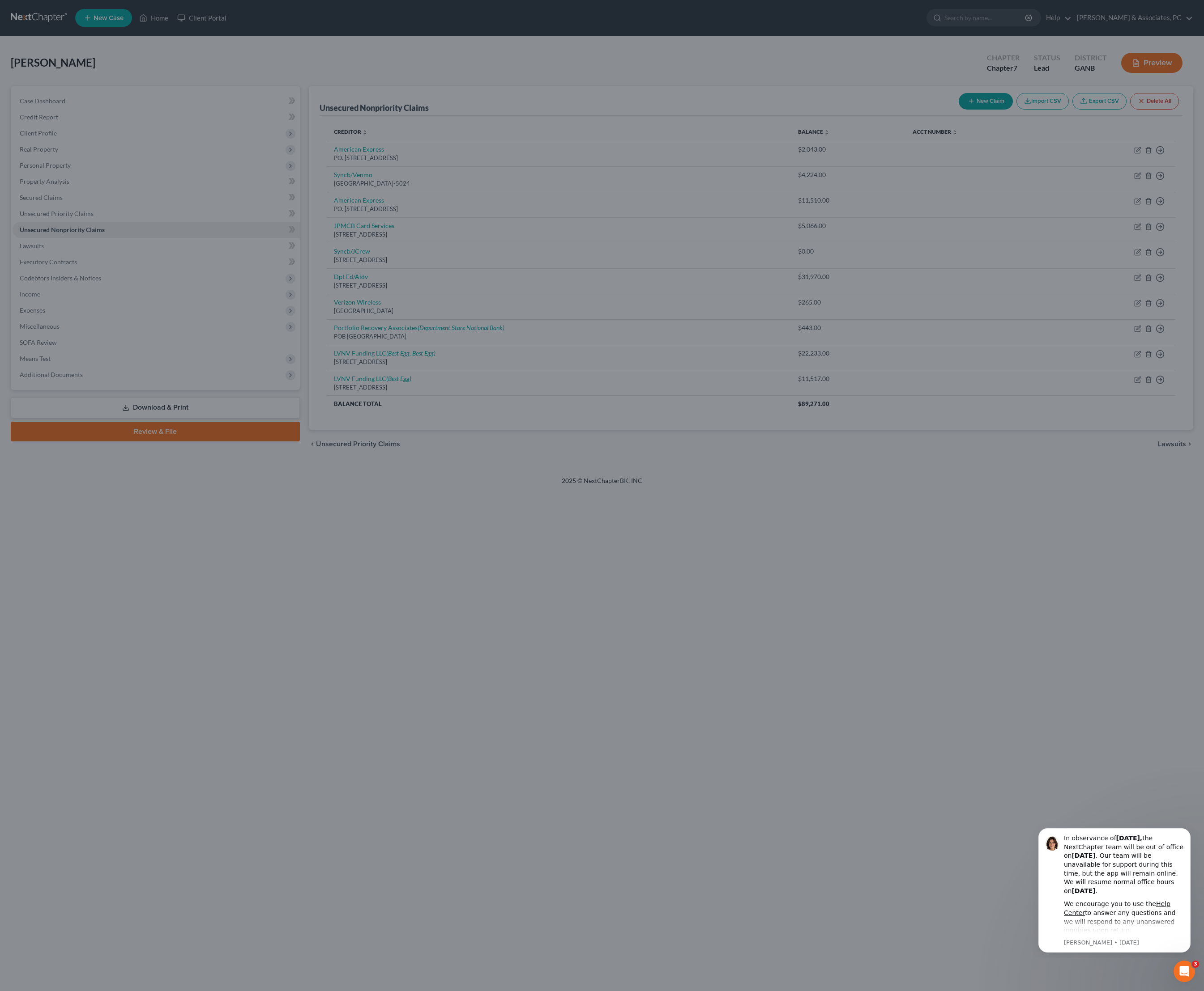
type input "56.00"
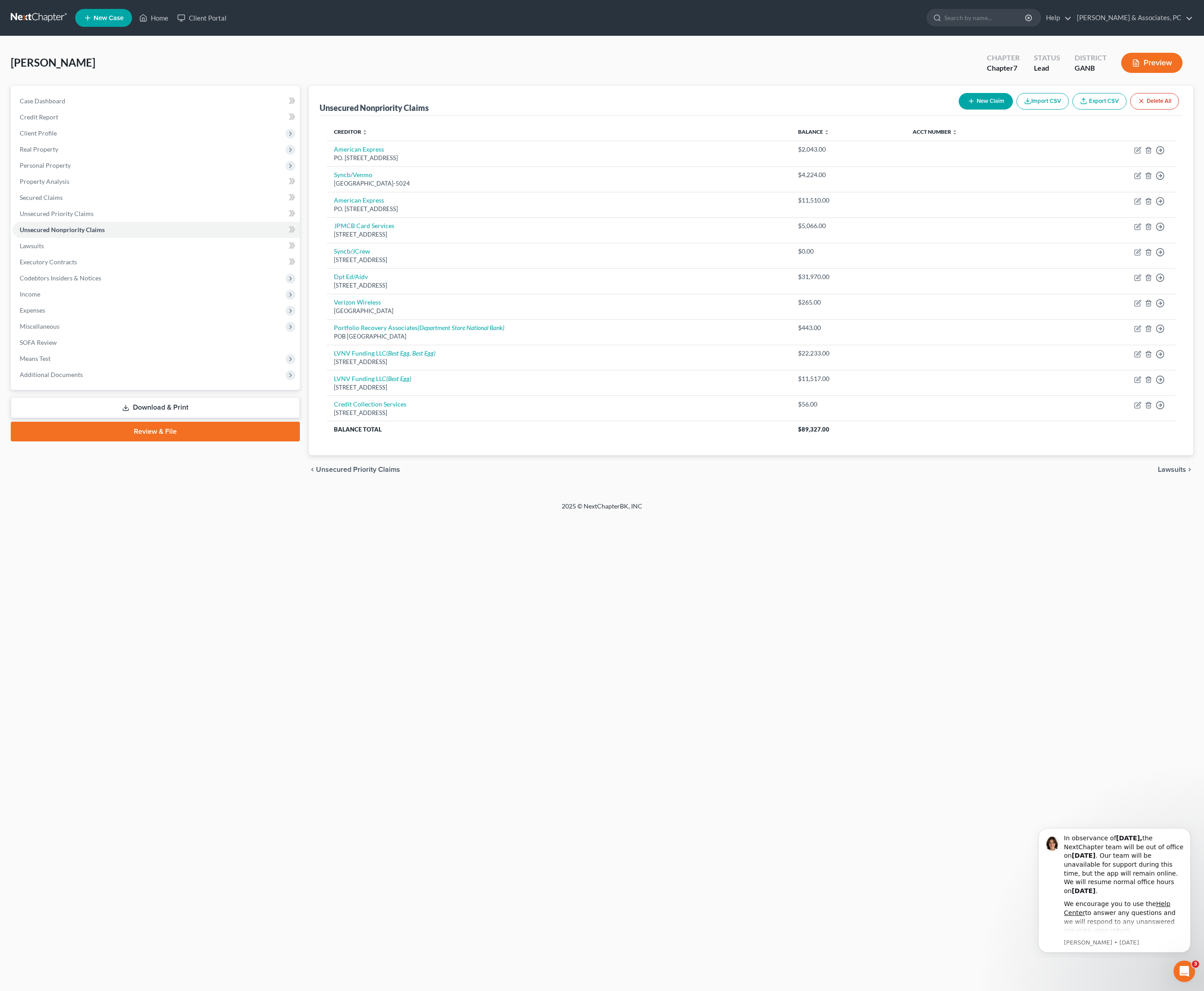
click at [852, 73] on div "[PERSON_NAME] Upgraded Chapter Chapter 7 Status Lead District GANB Preview" at bounding box center [601, 67] width 1182 height 39
click at [958, 104] on button "New Claim" at bounding box center [985, 101] width 54 height 17
select select "0"
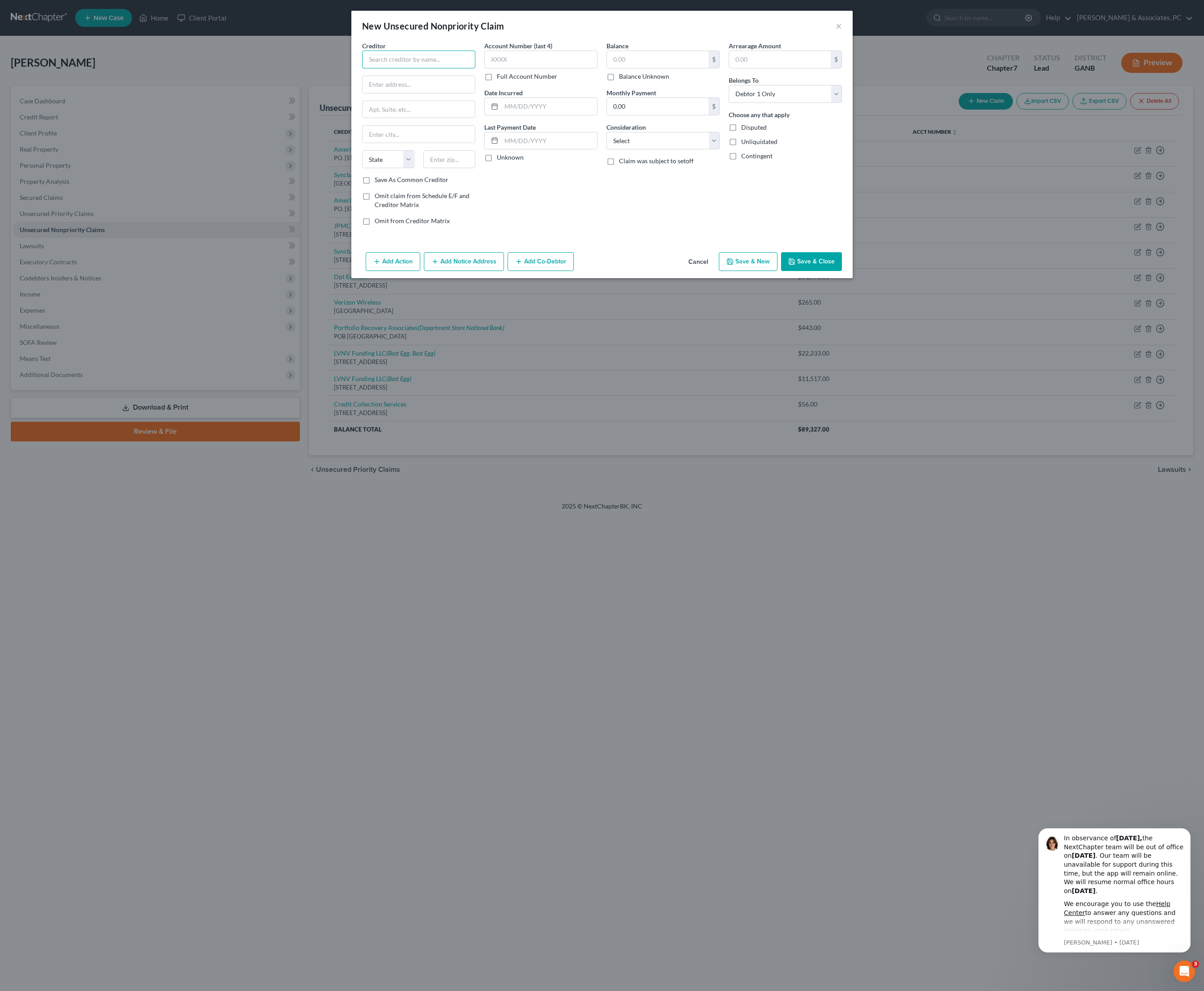
click at [429, 65] on input "text" at bounding box center [418, 59] width 113 height 18
click at [381, 87] on div "[STREET_ADDRESS]" at bounding box center [416, 83] width 93 height 7
type input "Portfolio Recovery Associates"
type input "[STREET_ADDRESS]"
type input "Suite 100"
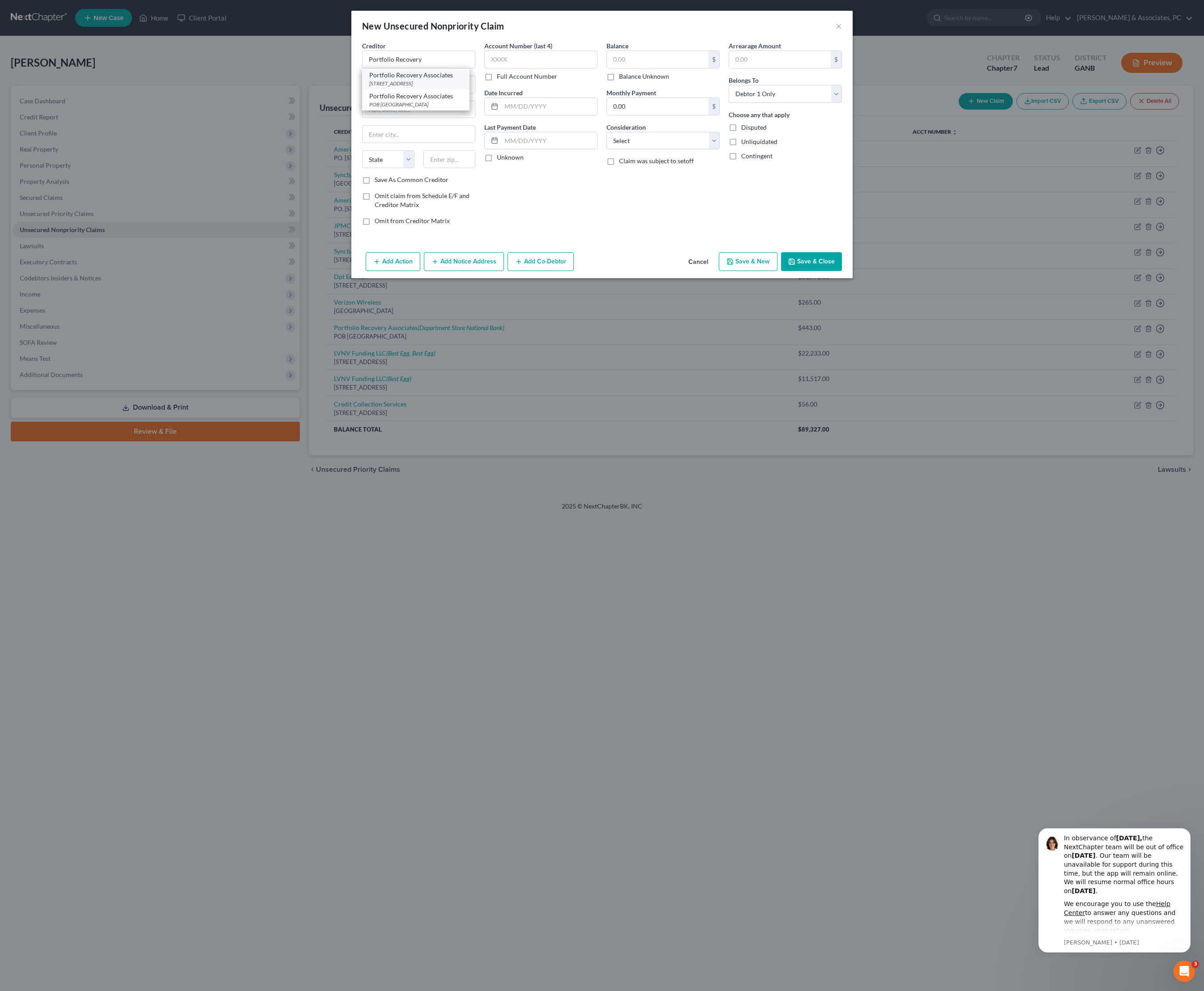
type input "[GEOGRAPHIC_DATA]"
select select "48"
type input "23502"
click at [692, 68] on input "text" at bounding box center [657, 59] width 102 height 17
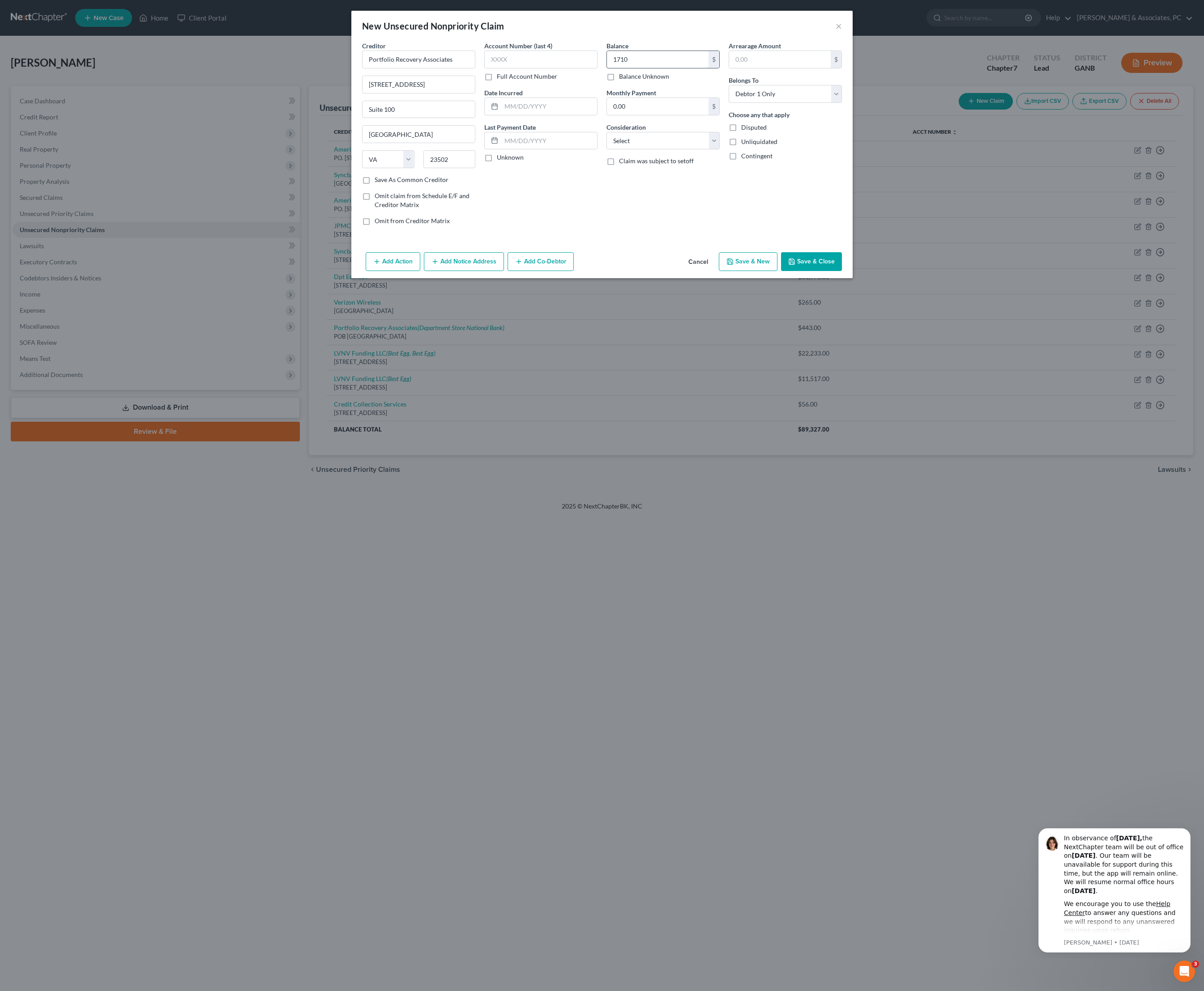
type input "1,710"
select select "2"
click at [550, 115] on input "text" at bounding box center [548, 106] width 96 height 17
type input "10/23"
click at [474, 271] on button "Add Notice Address" at bounding box center [464, 261] width 80 height 18
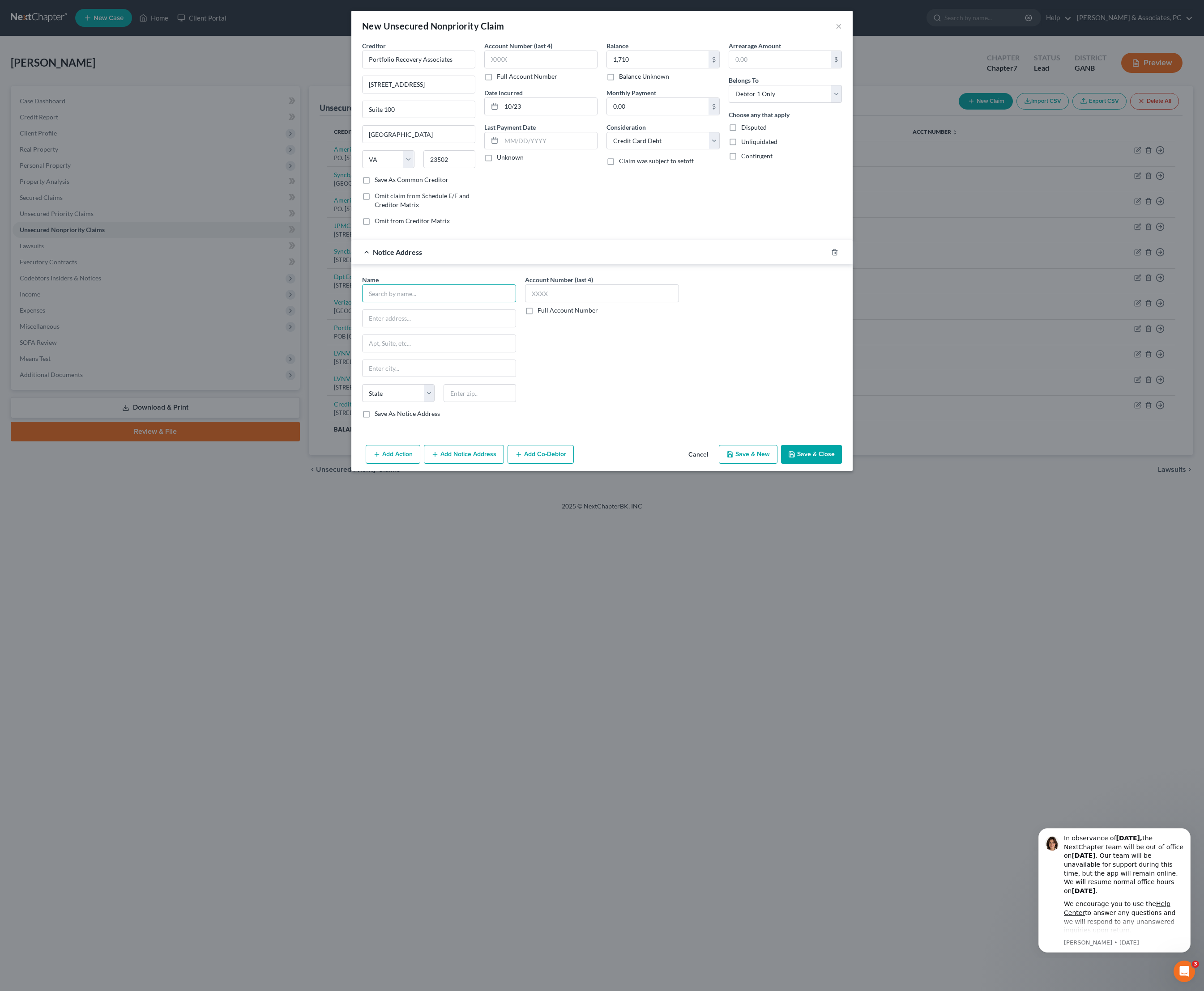
click at [375, 303] on input "text" at bounding box center [439, 294] width 154 height 18
click at [372, 314] on div "Credit One Bank" at bounding box center [416, 309] width 93 height 9
type input "Credit One Bank"
type input "PO Box 98872"
type input "[GEOGRAPHIC_DATA]"
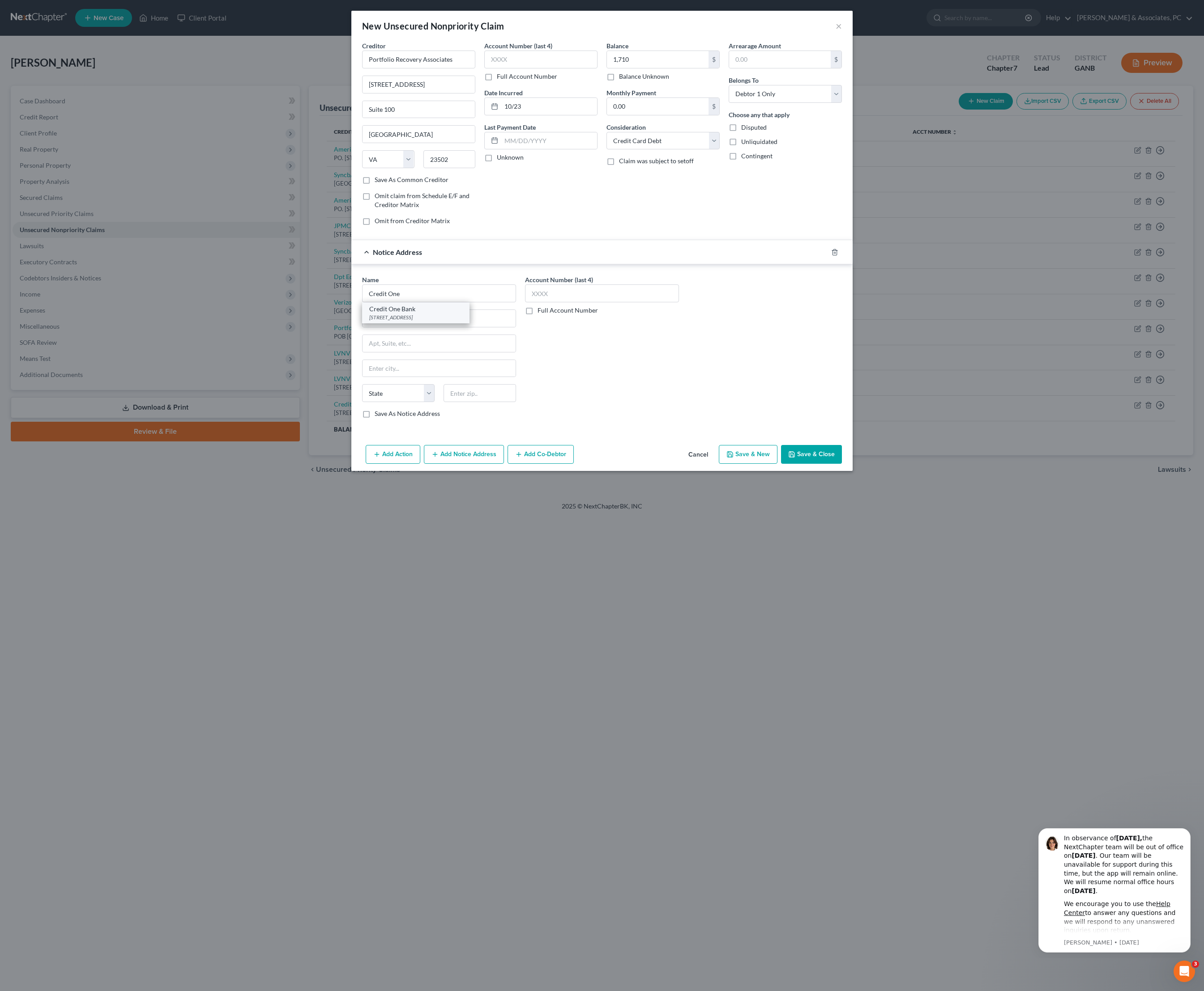
select select "31"
type input "89193"
click at [842, 464] on button "Save & Close" at bounding box center [811, 454] width 61 height 18
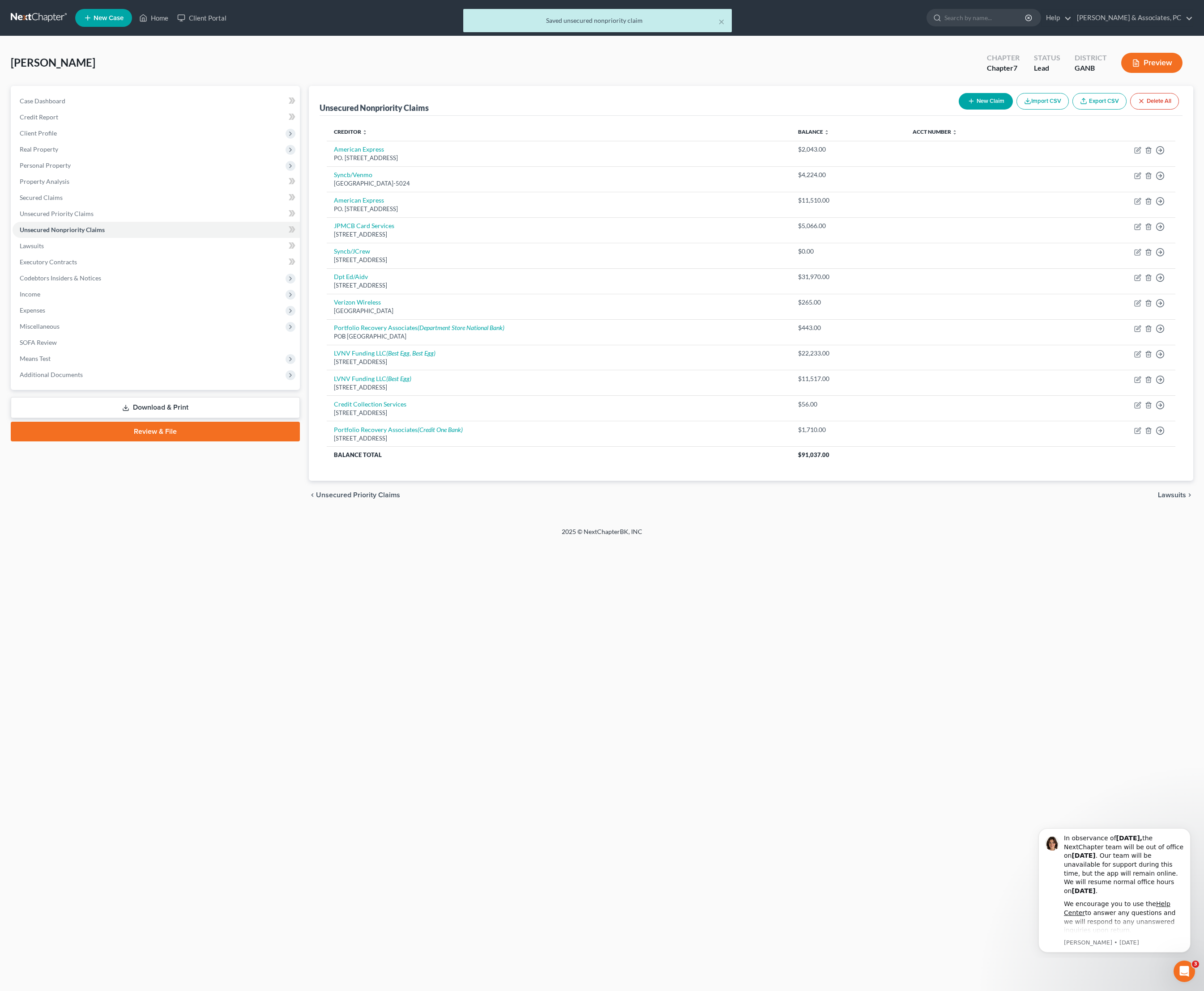
click at [958, 110] on button "New Claim" at bounding box center [985, 101] width 54 height 17
select select "0"
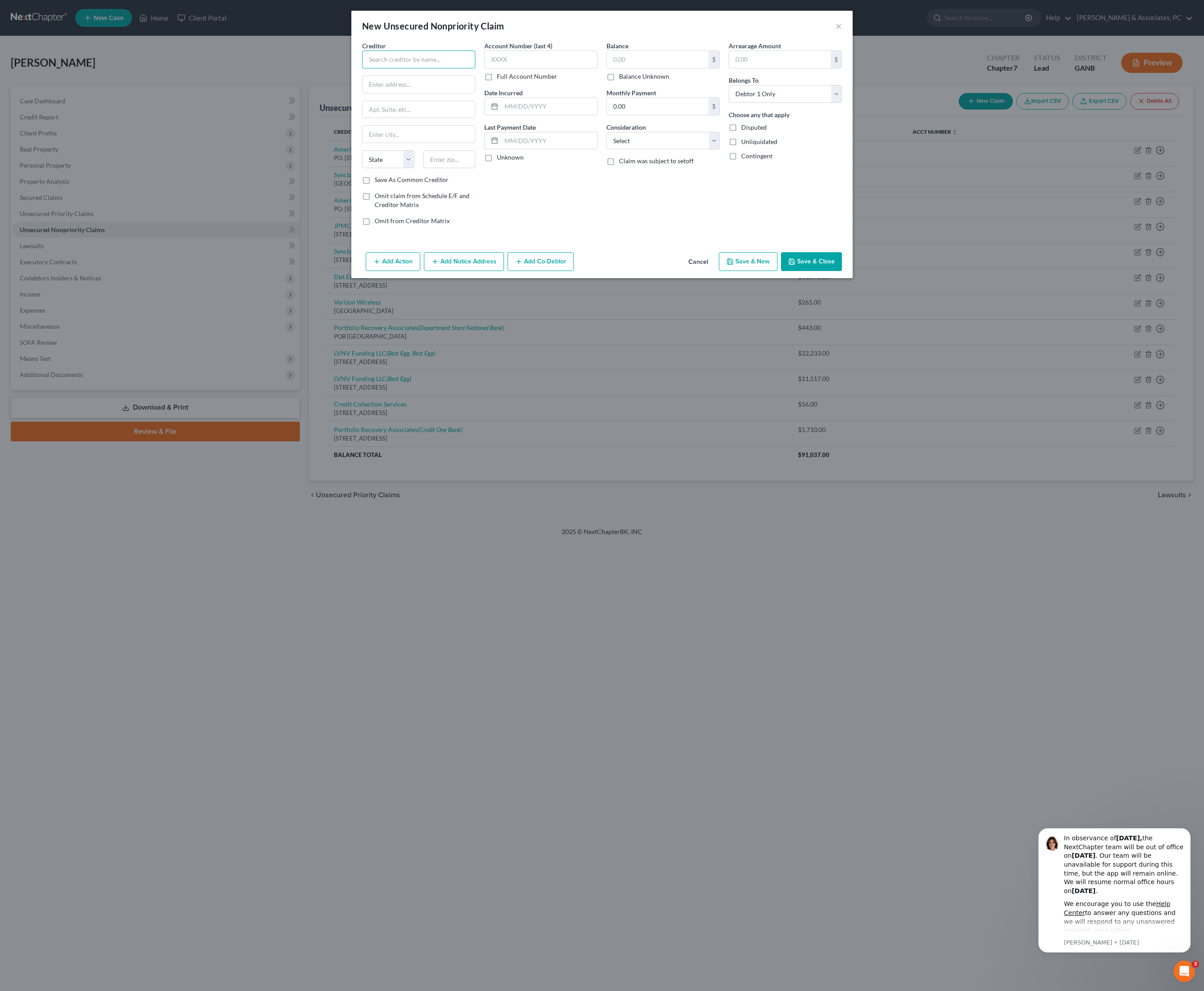
click at [443, 68] on input "text" at bounding box center [418, 59] width 113 height 18
click at [395, 129] on div "PO Box 2011, Warren, MI 48090" at bounding box center [416, 125] width 93 height 7
type input "Midland Funding LLC"
type input "PO Box 2011"
type input "[PERSON_NAME]"
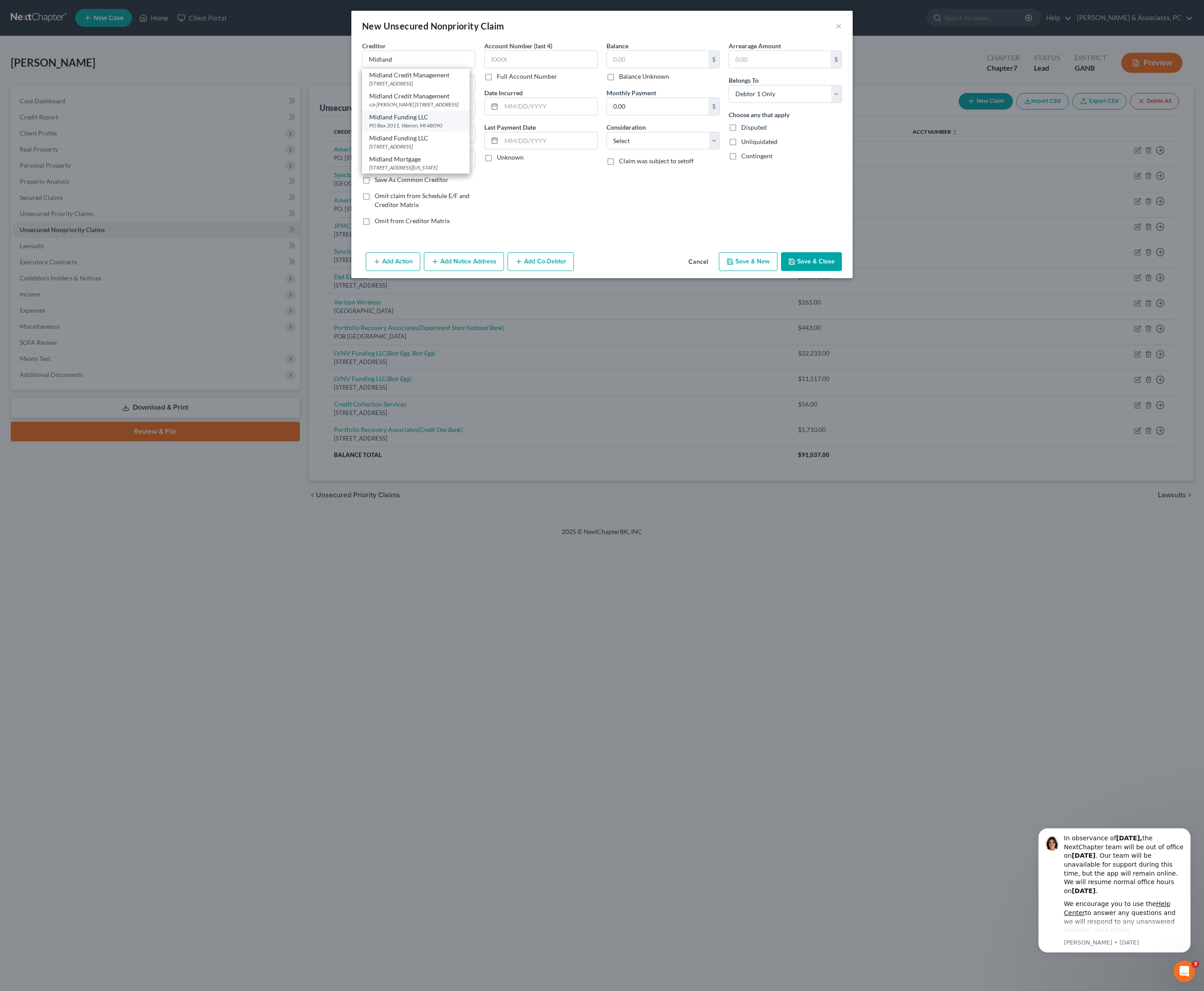
select select "23"
type input "48090"
click at [639, 68] on input "text" at bounding box center [657, 59] width 102 height 17
type input "5,227"
select select "2"
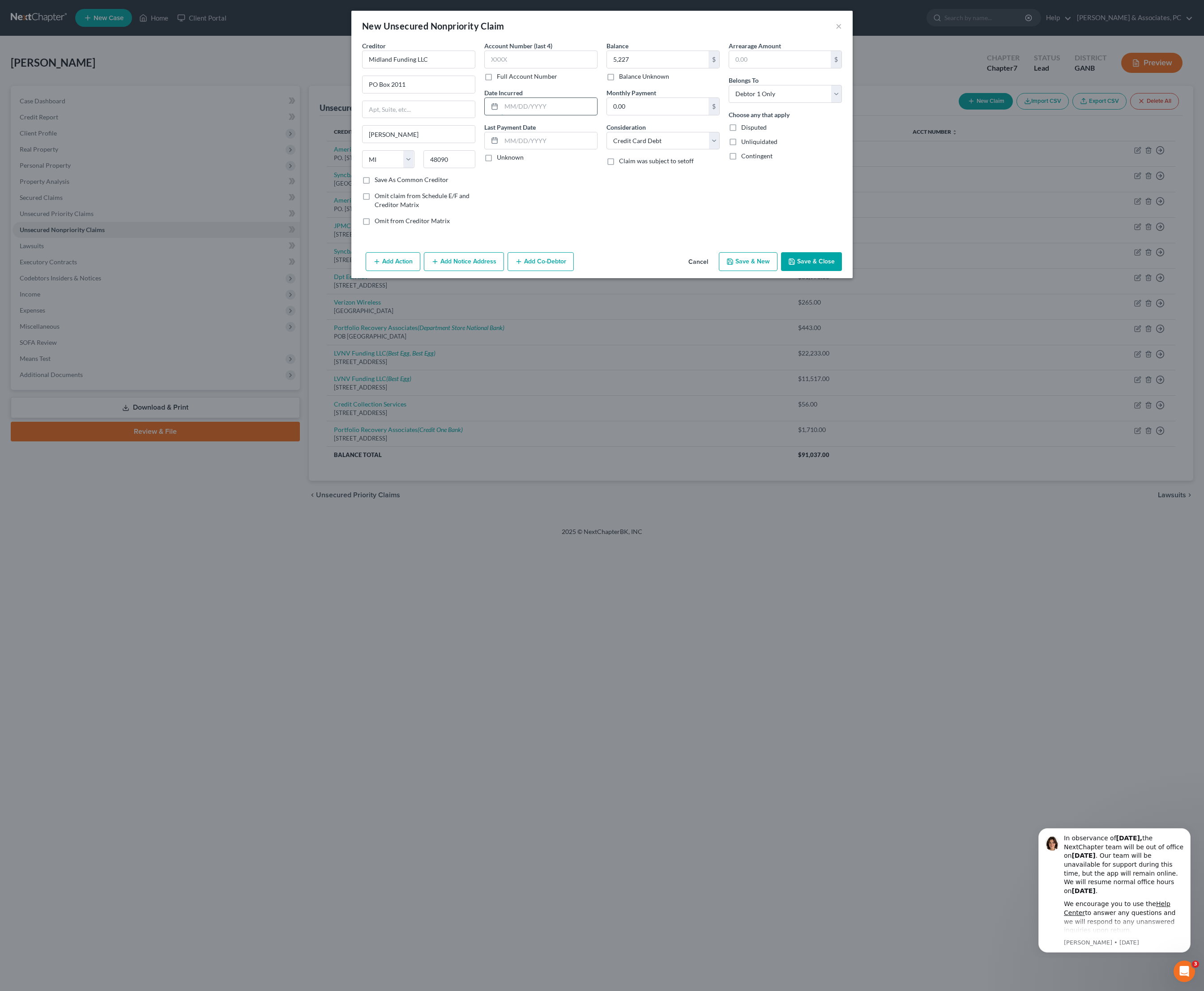
click at [546, 115] on input "text" at bounding box center [548, 106] width 96 height 17
type input "10/23"
click at [470, 271] on button "Add Notice Address" at bounding box center [464, 261] width 80 height 18
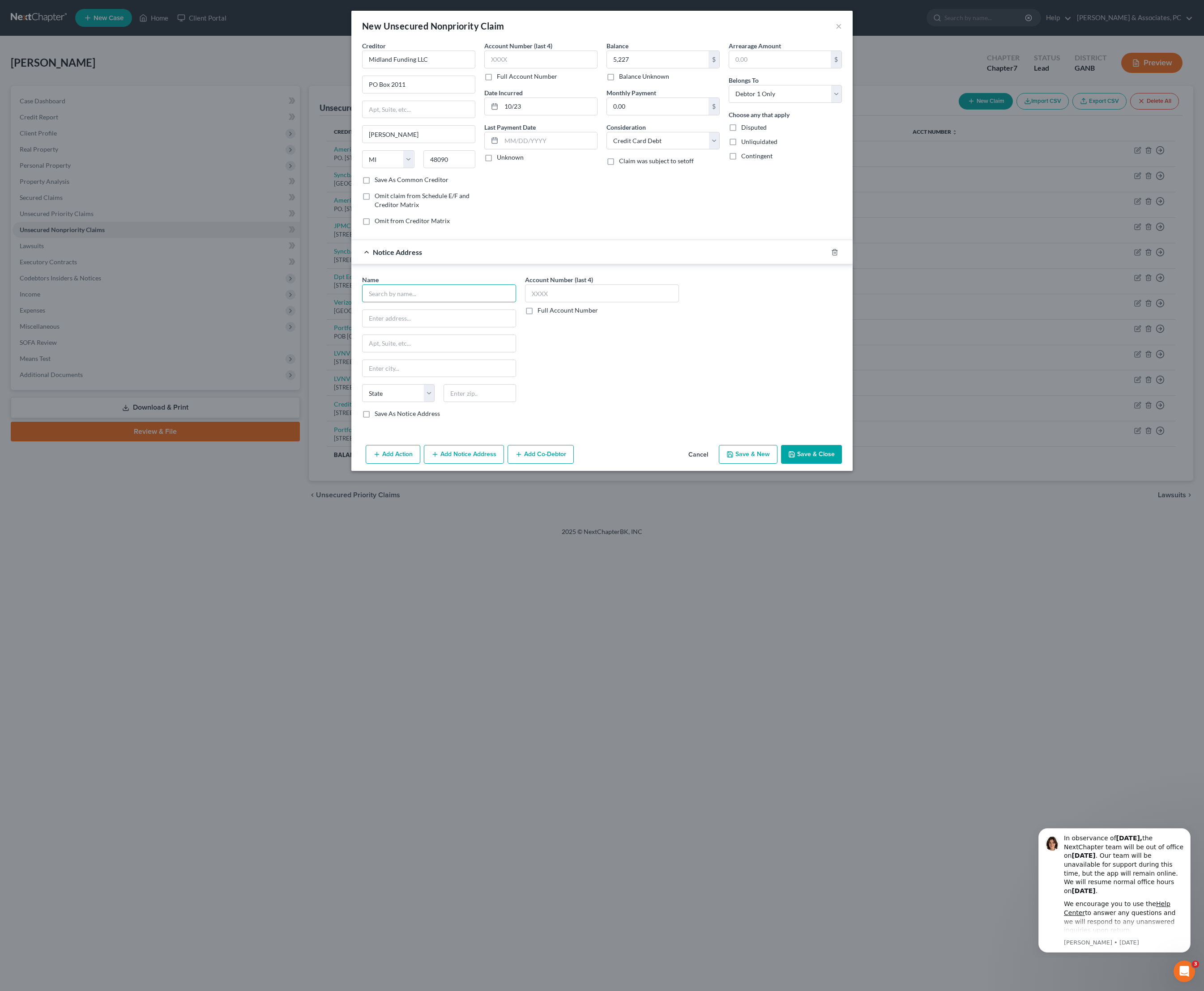
click at [404, 303] on input "text" at bounding box center [439, 294] width 154 height 18
click at [402, 355] on div "Citibank NA" at bounding box center [416, 351] width 93 height 9
type input "Citibank NA"
type input "[STREET_ADDRESS]"
type input "[US_STATE]"
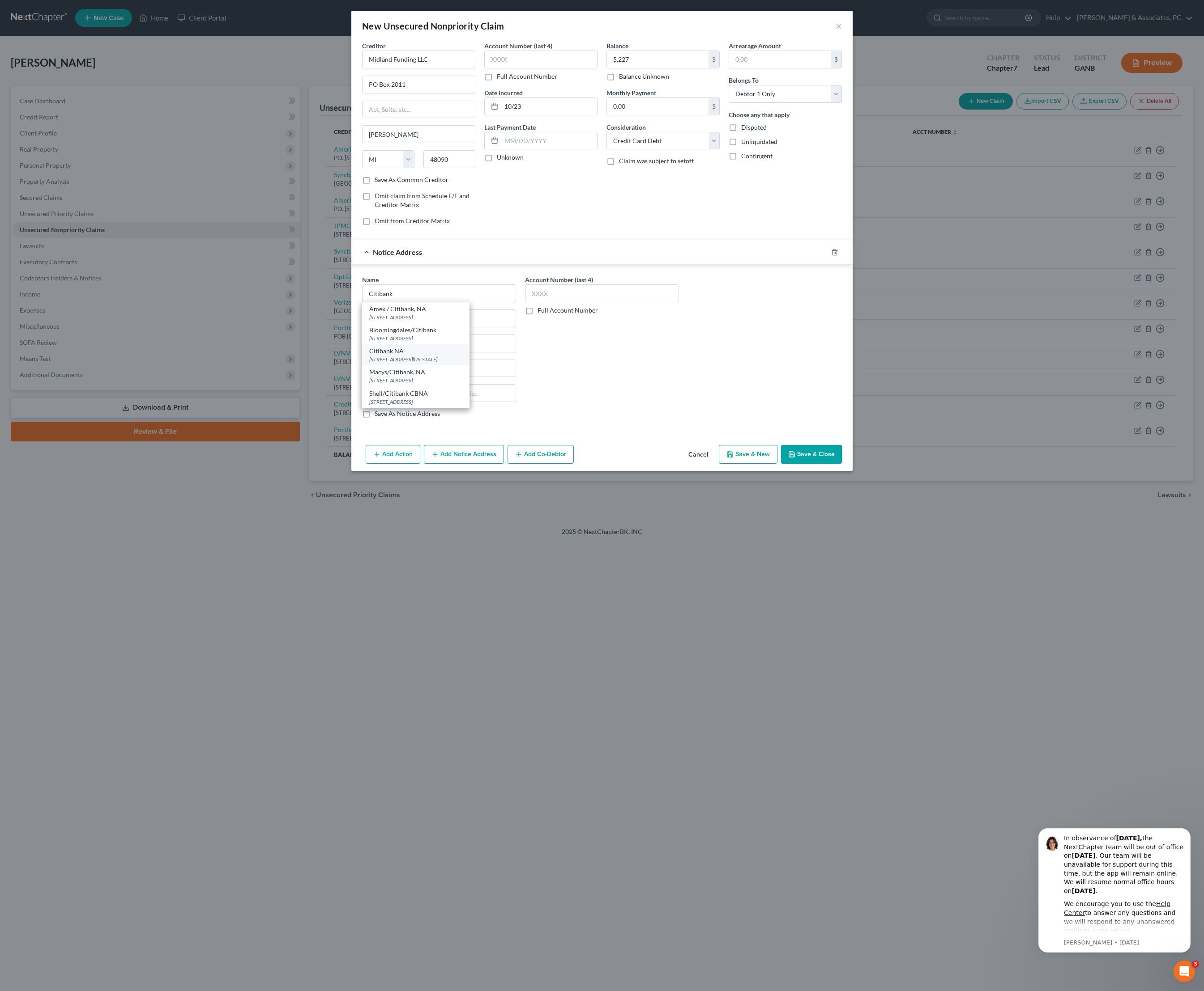
select select "35"
type input "10013"
click at [842, 464] on button "Save & Close" at bounding box center [811, 454] width 61 height 18
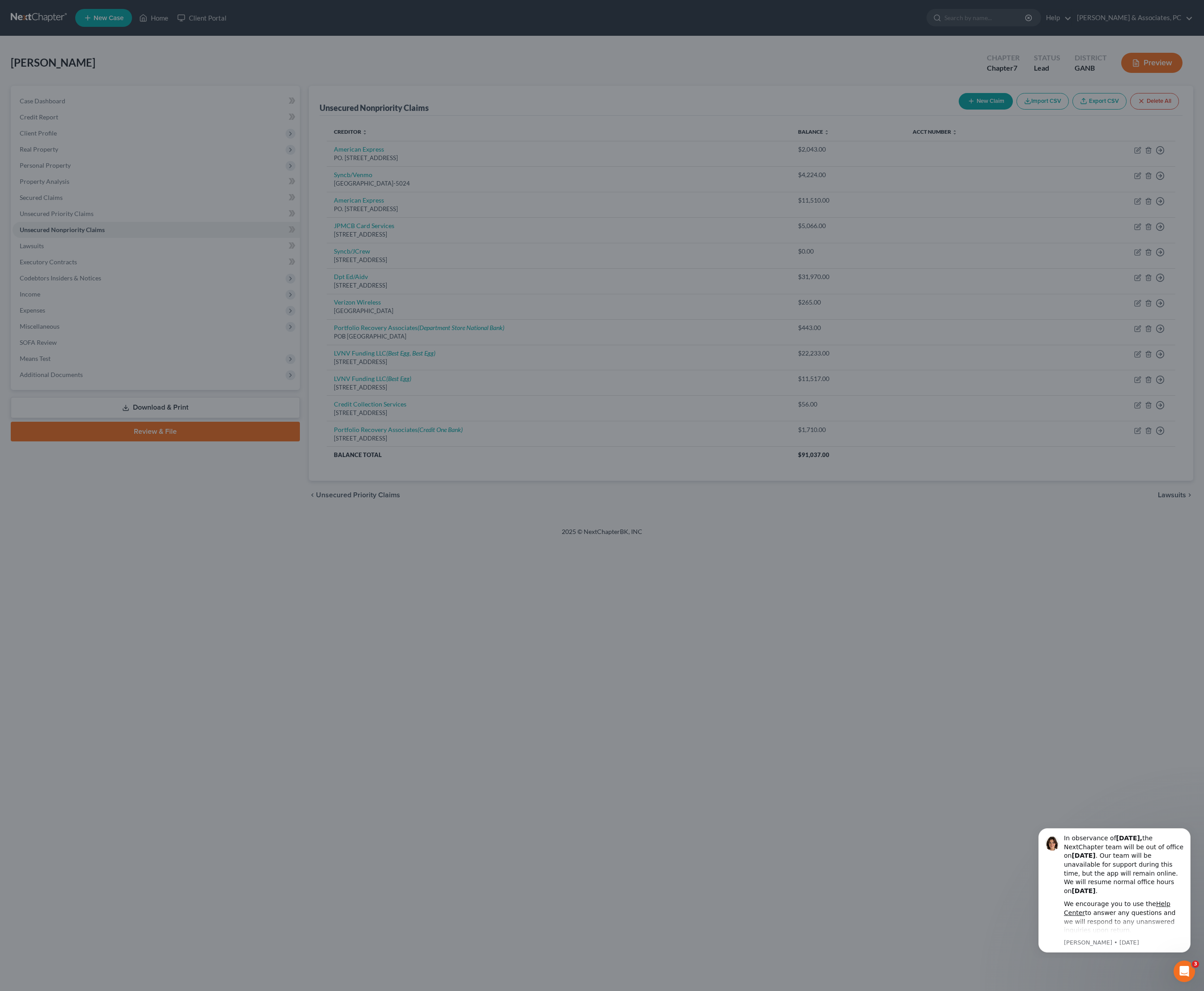
type input "5,227.00"
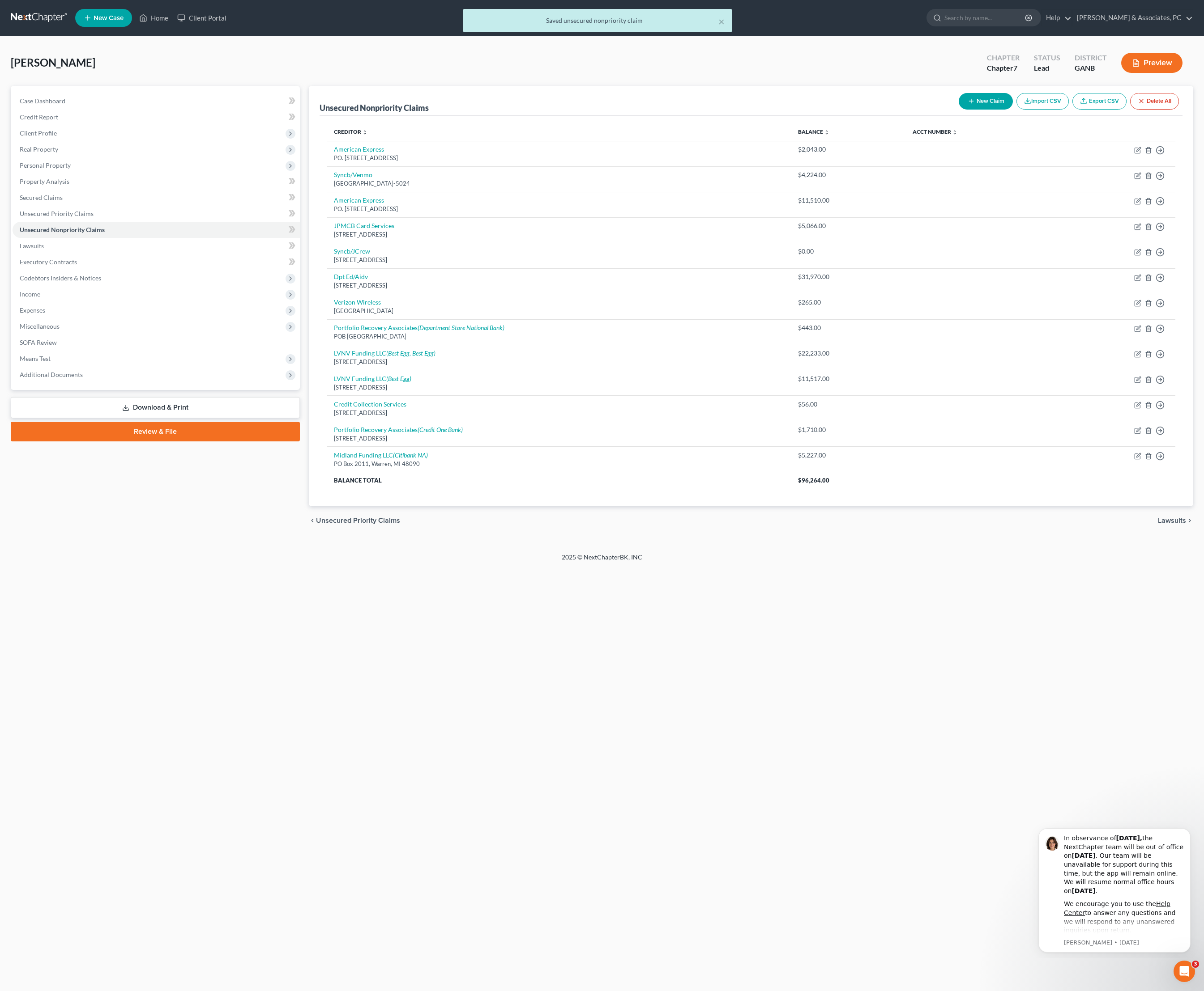
click at [958, 108] on button "New Claim" at bounding box center [985, 101] width 54 height 17
select select "0"
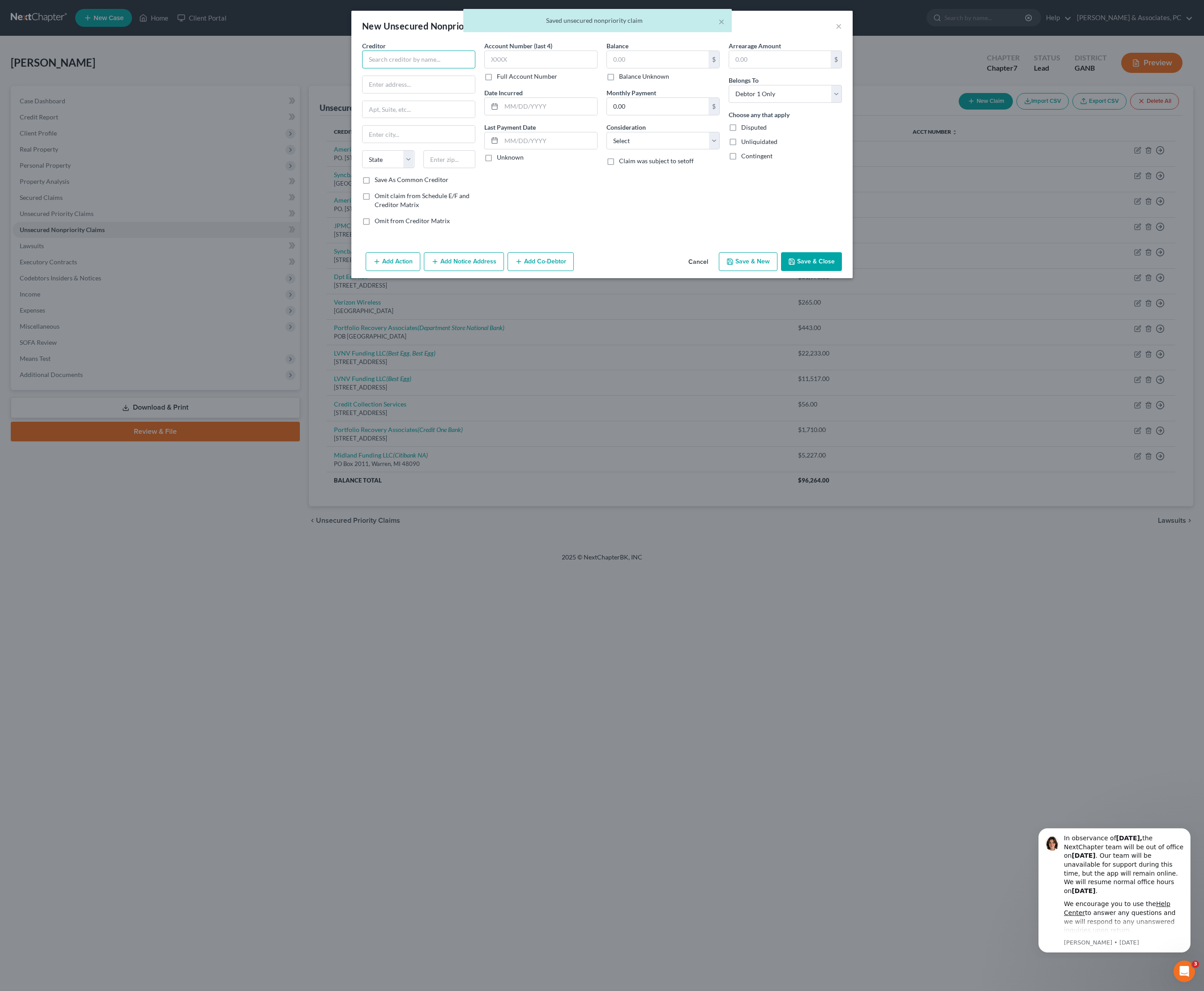
click at [362, 68] on input "text" at bounding box center [418, 59] width 113 height 18
click at [413, 108] on div "c/o [PERSON_NAME] [STREET_ADDRESS]" at bounding box center [416, 104] width 93 height 7
type input "Midland Credit Management"
type input "c/o [PERSON_NAME]"
type input "PO Box 2121"
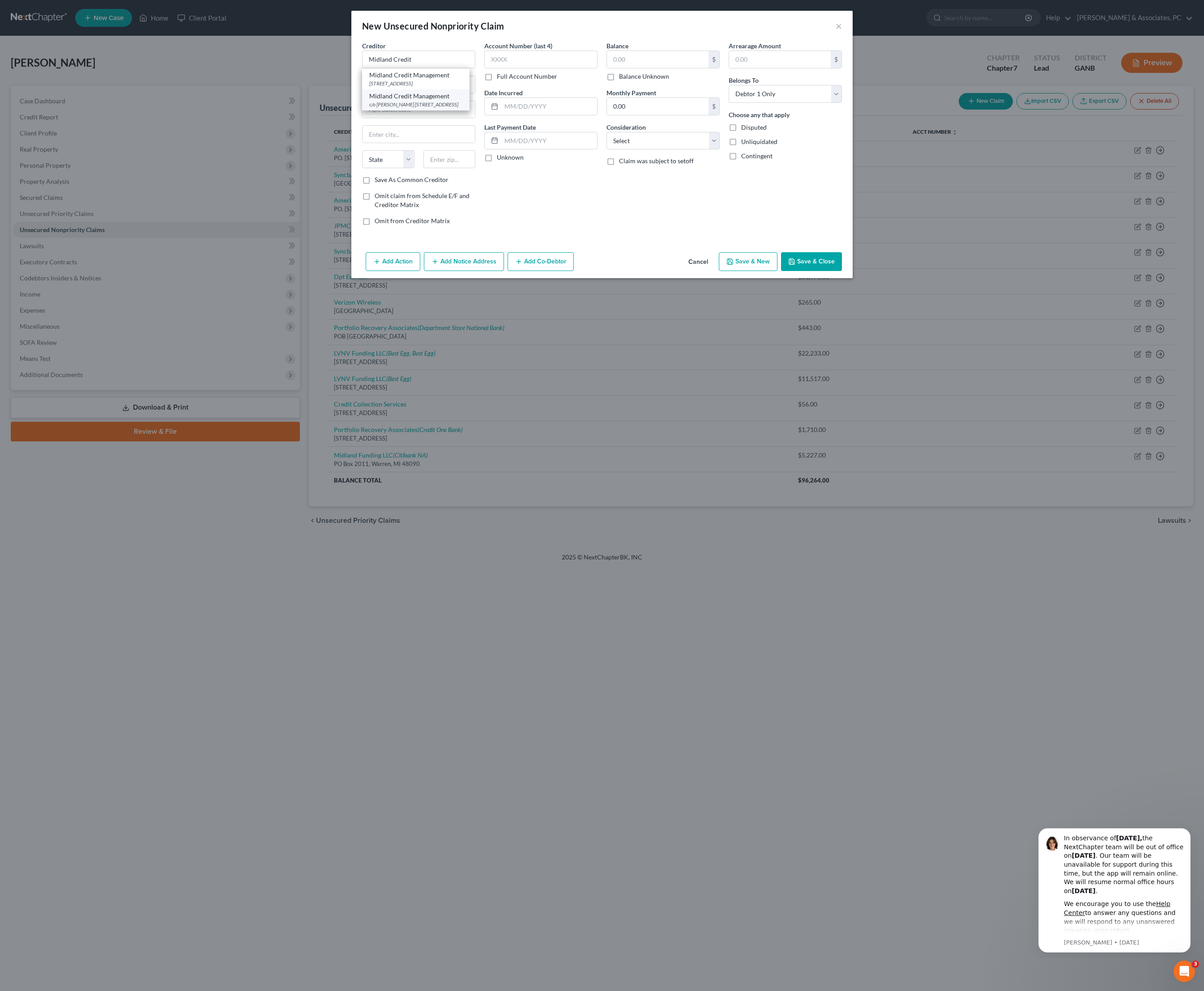
type input "[PERSON_NAME]"
select select "23"
type input "48090"
click at [405, 93] on input "c/o [PERSON_NAME]" at bounding box center [419, 84] width 112 height 17
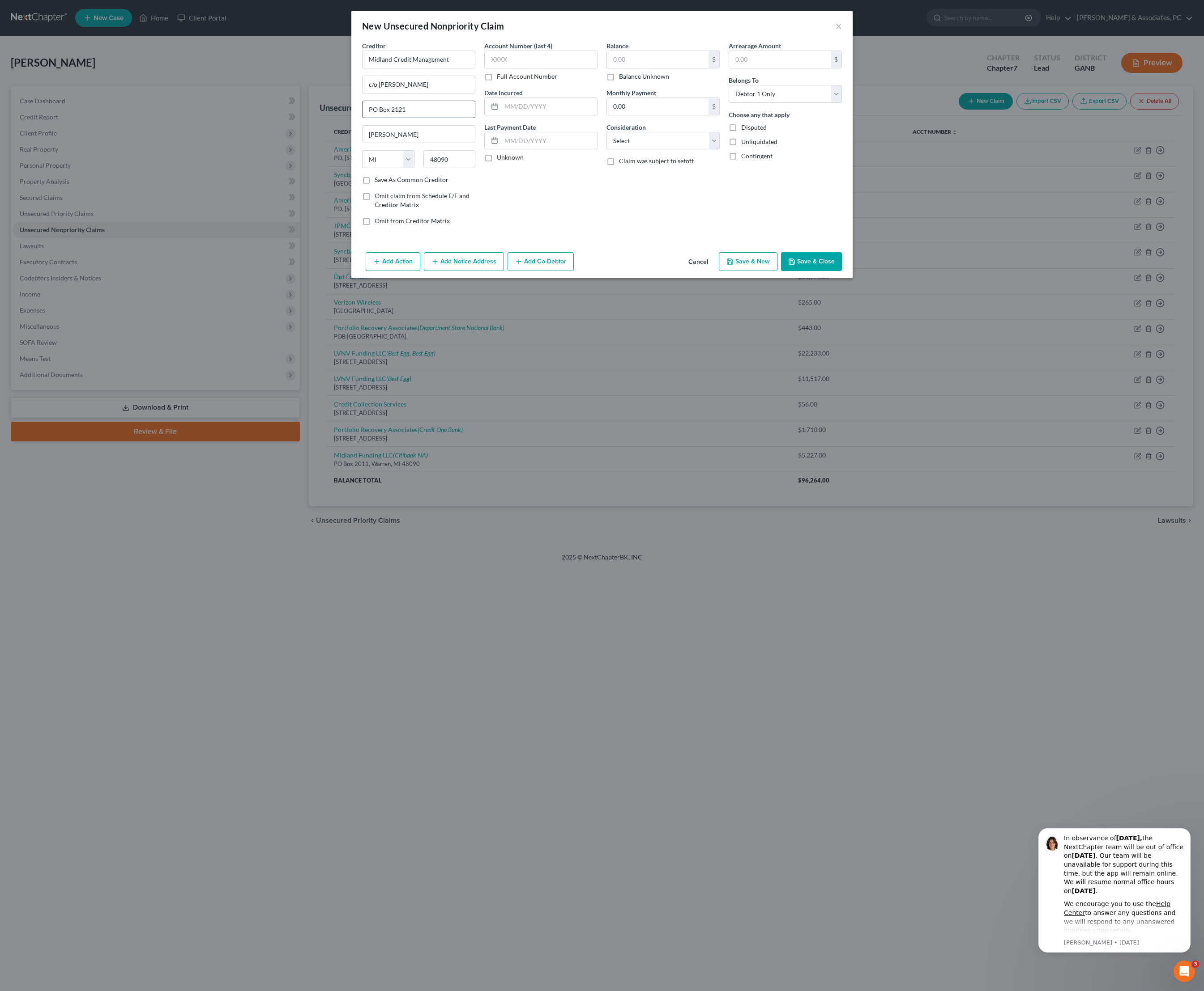
click at [403, 118] on input "PO Box 2121" at bounding box center [419, 109] width 112 height 17
click at [400, 93] on input "c/o [PERSON_NAME]" at bounding box center [419, 84] width 112 height 17
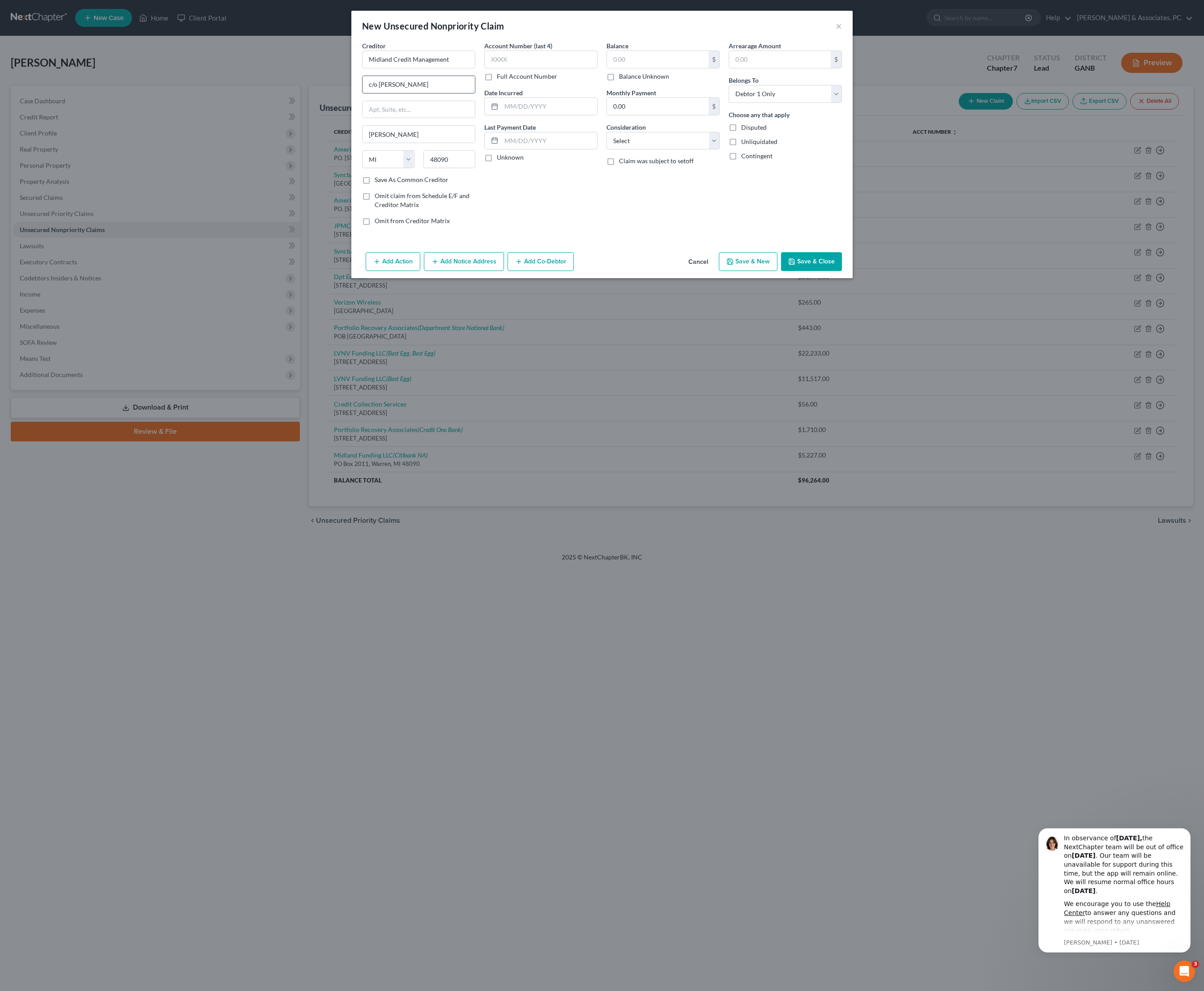
paste input "PO Box 2121"
type input "PO Box 2121"
click at [407, 118] on input "text" at bounding box center [419, 109] width 112 height 17
click at [665, 64] on input "text" at bounding box center [657, 59] width 102 height 17
type input "1,553"
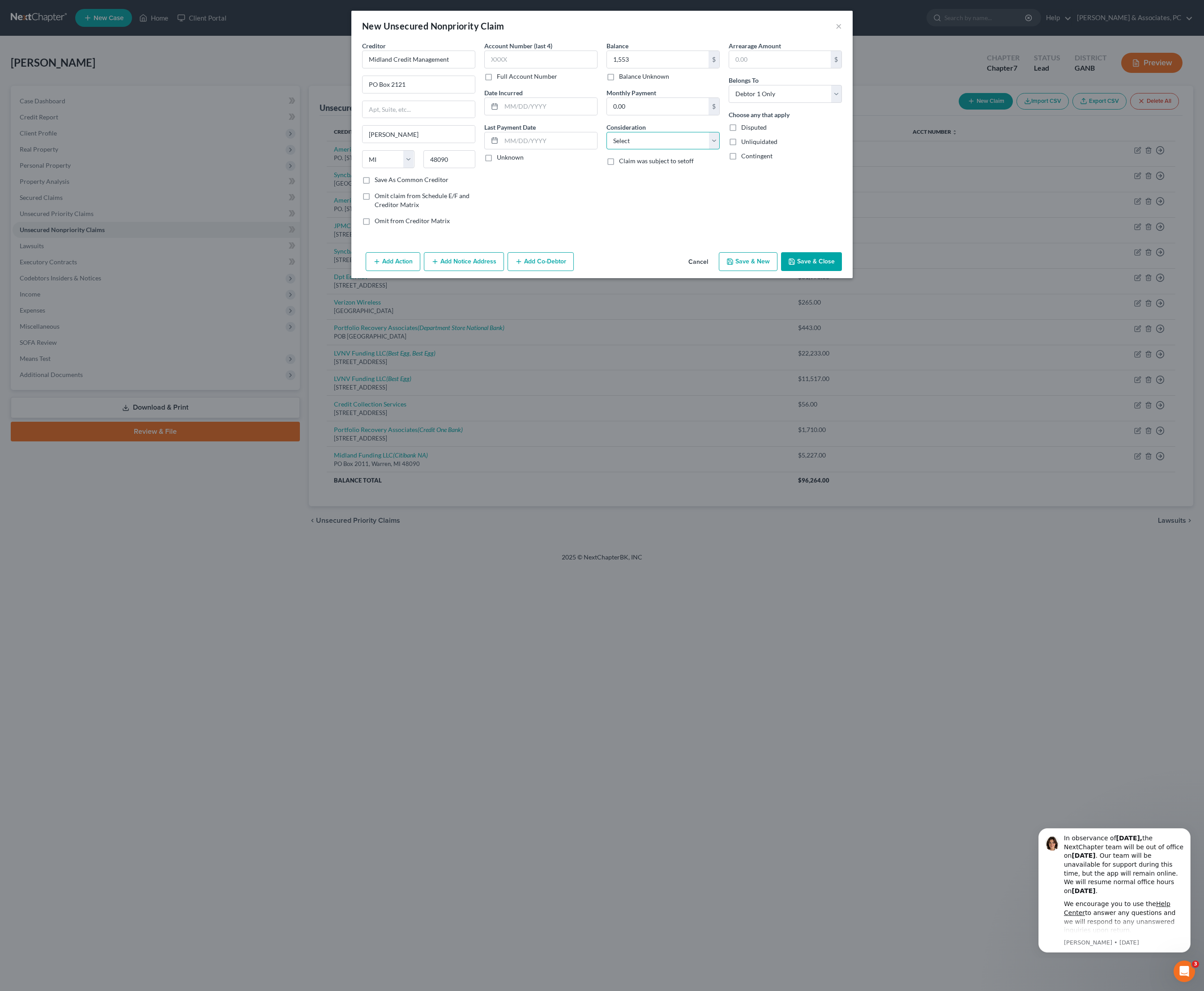
select select "2"
click at [554, 115] on input "text" at bounding box center [548, 106] width 96 height 17
type input "11/23"
click at [464, 271] on button "Add Notice Address" at bounding box center [464, 261] width 80 height 18
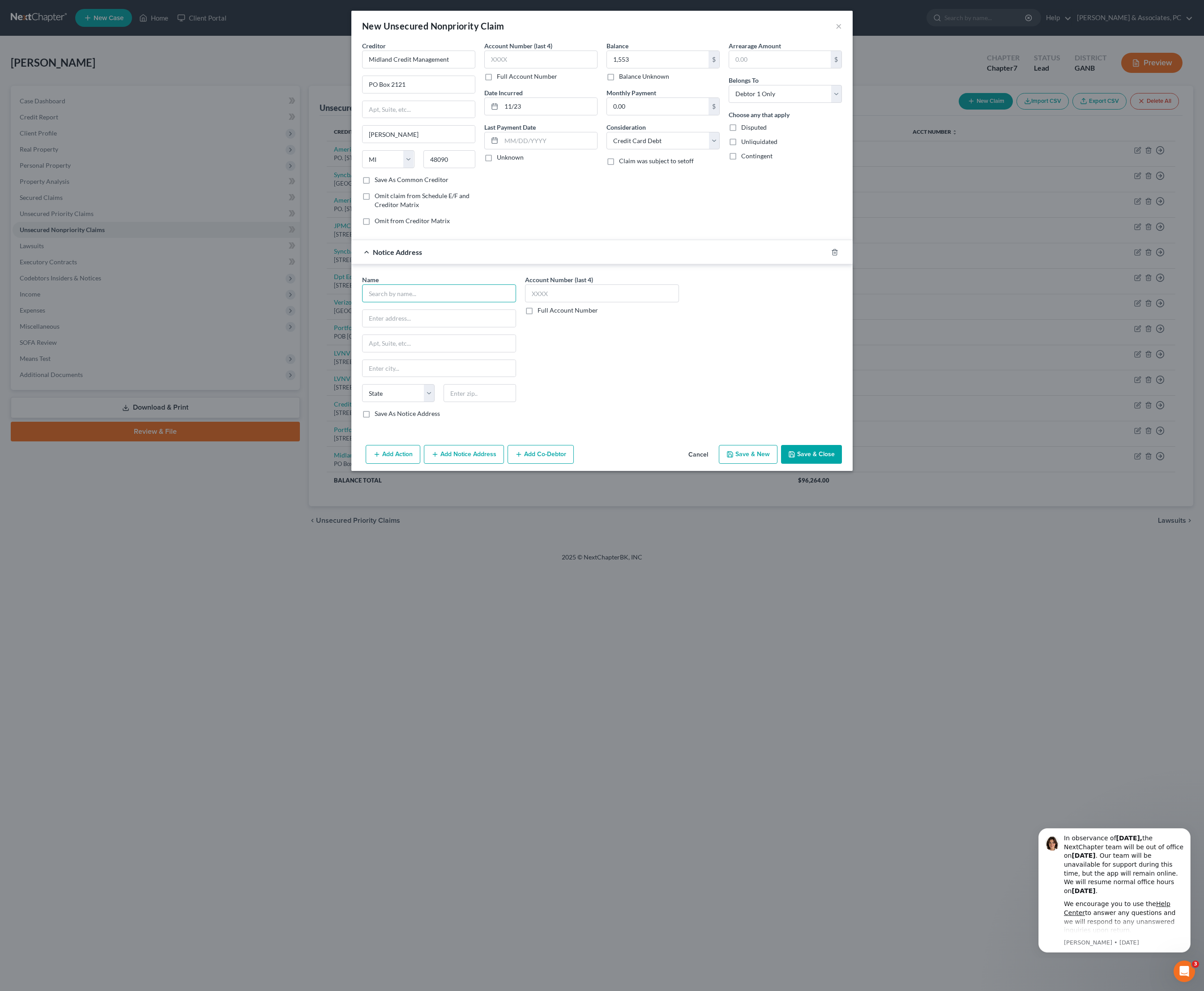
click at [406, 303] on input "text" at bounding box center [439, 294] width 154 height 18
type input "Credit One Bank"
click at [404, 314] on div "Credit One Bank" at bounding box center [416, 309] width 93 height 9
type input "PO Box 98872"
type input "[GEOGRAPHIC_DATA]"
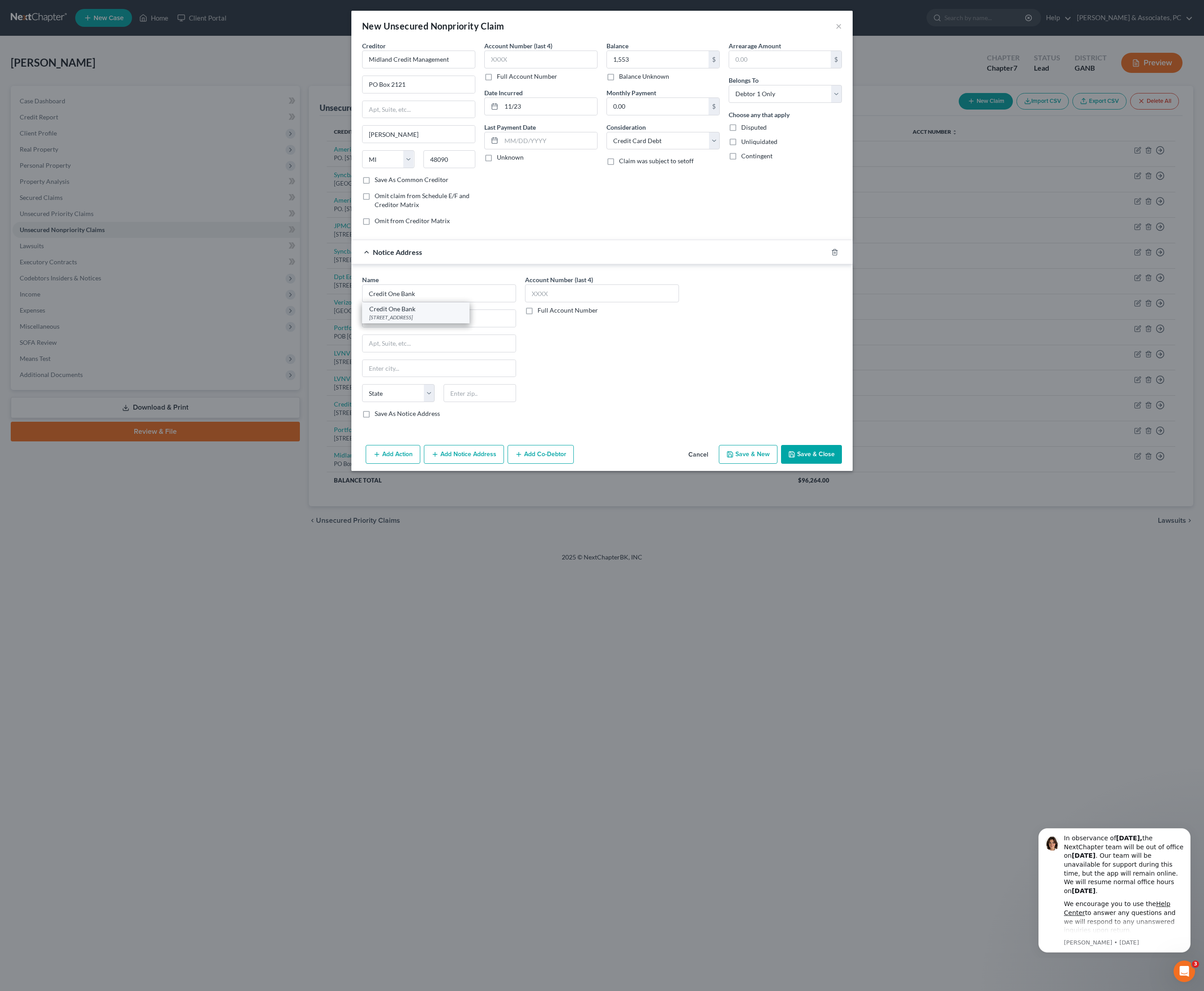
select select "31"
click at [828, 464] on button "Save & Close" at bounding box center [811, 454] width 61 height 18
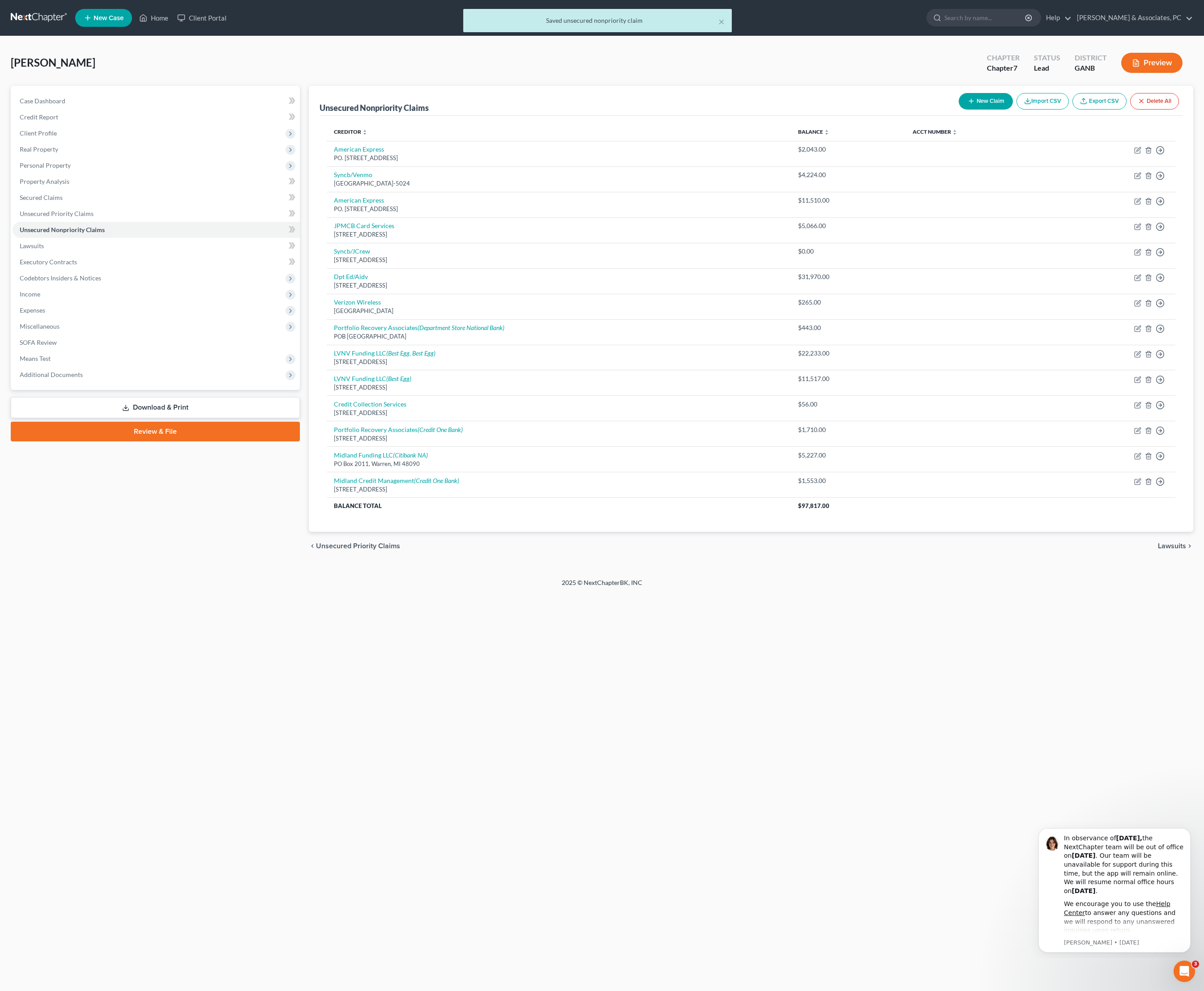
click at [958, 106] on button "New Claim" at bounding box center [985, 101] width 54 height 17
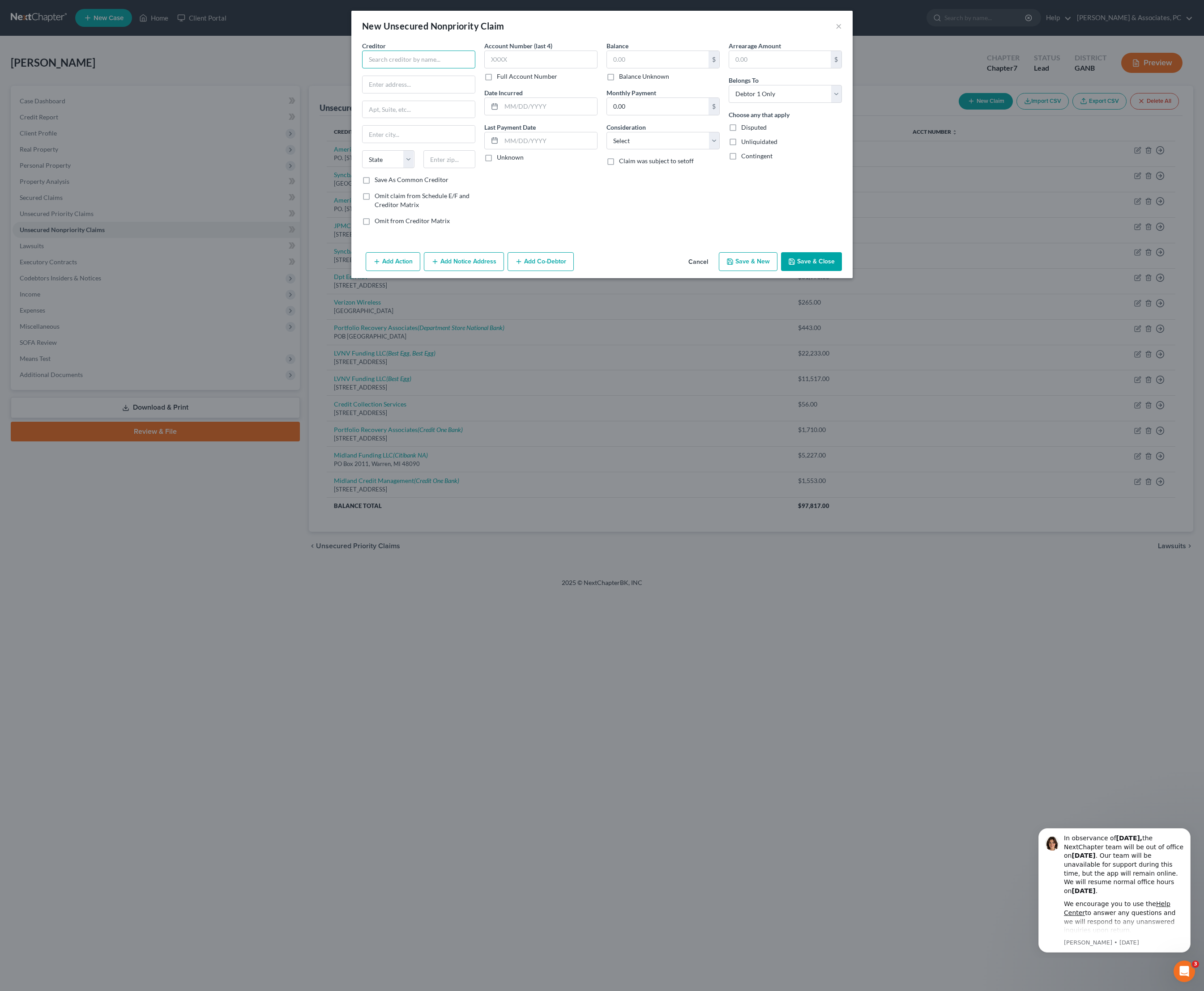
click at [429, 63] on input "text" at bounding box center [418, 59] width 113 height 18
click at [406, 79] on div "Midland Credit Management" at bounding box center [416, 75] width 93 height 9
click at [653, 63] on input "text" at bounding box center [657, 59] width 102 height 17
click at [517, 115] on input "text" at bounding box center [548, 106] width 96 height 17
click at [449, 271] on button "Add Notice Address" at bounding box center [464, 261] width 80 height 18
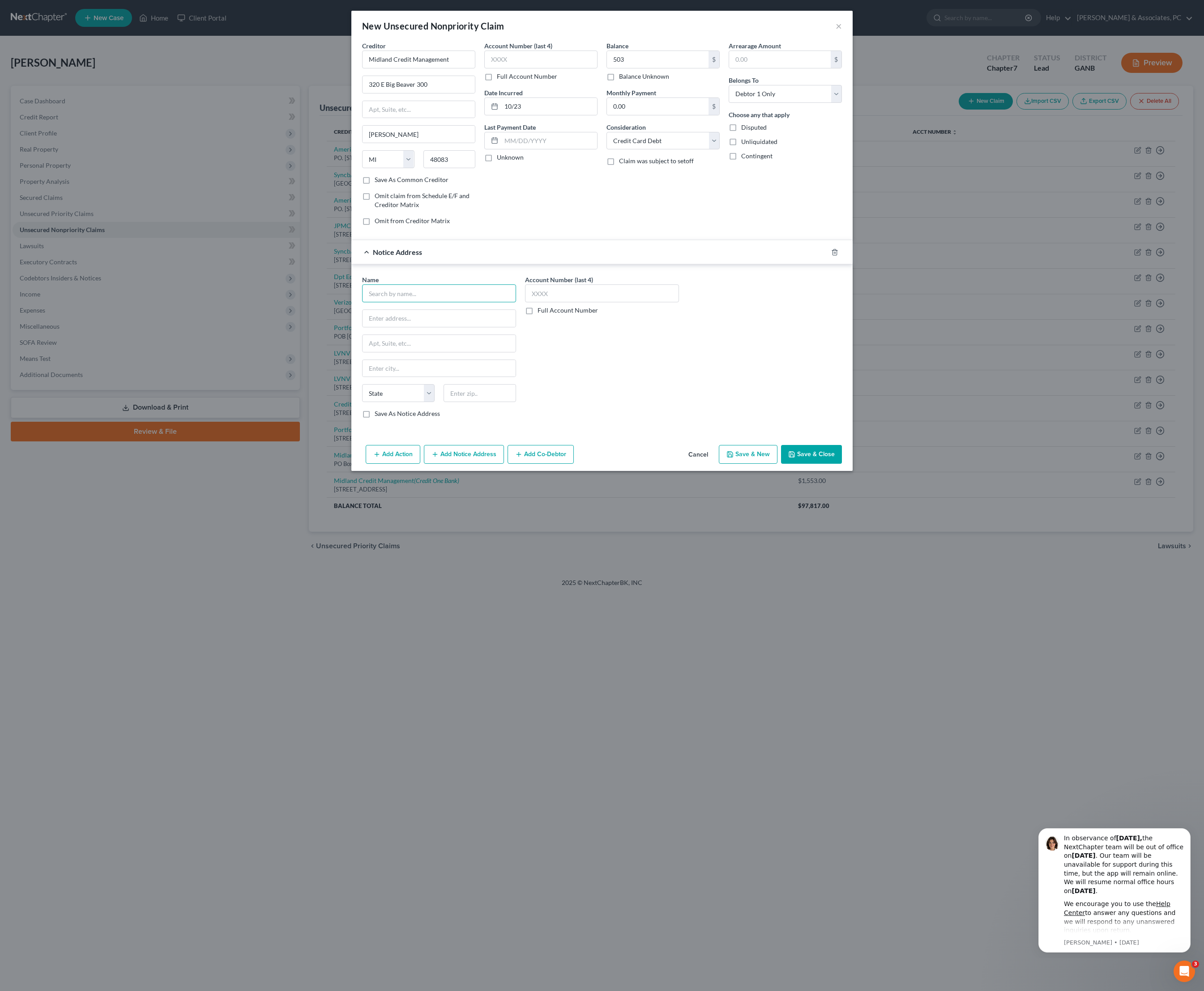
click at [400, 303] on input "text" at bounding box center [439, 294] width 154 height 18
click at [394, 376] on div "[STREET_ADDRESS]" at bounding box center [418, 372] width 98 height 7
click at [423, 303] on input "Comenity Bank/VS" at bounding box center [439, 294] width 154 height 18
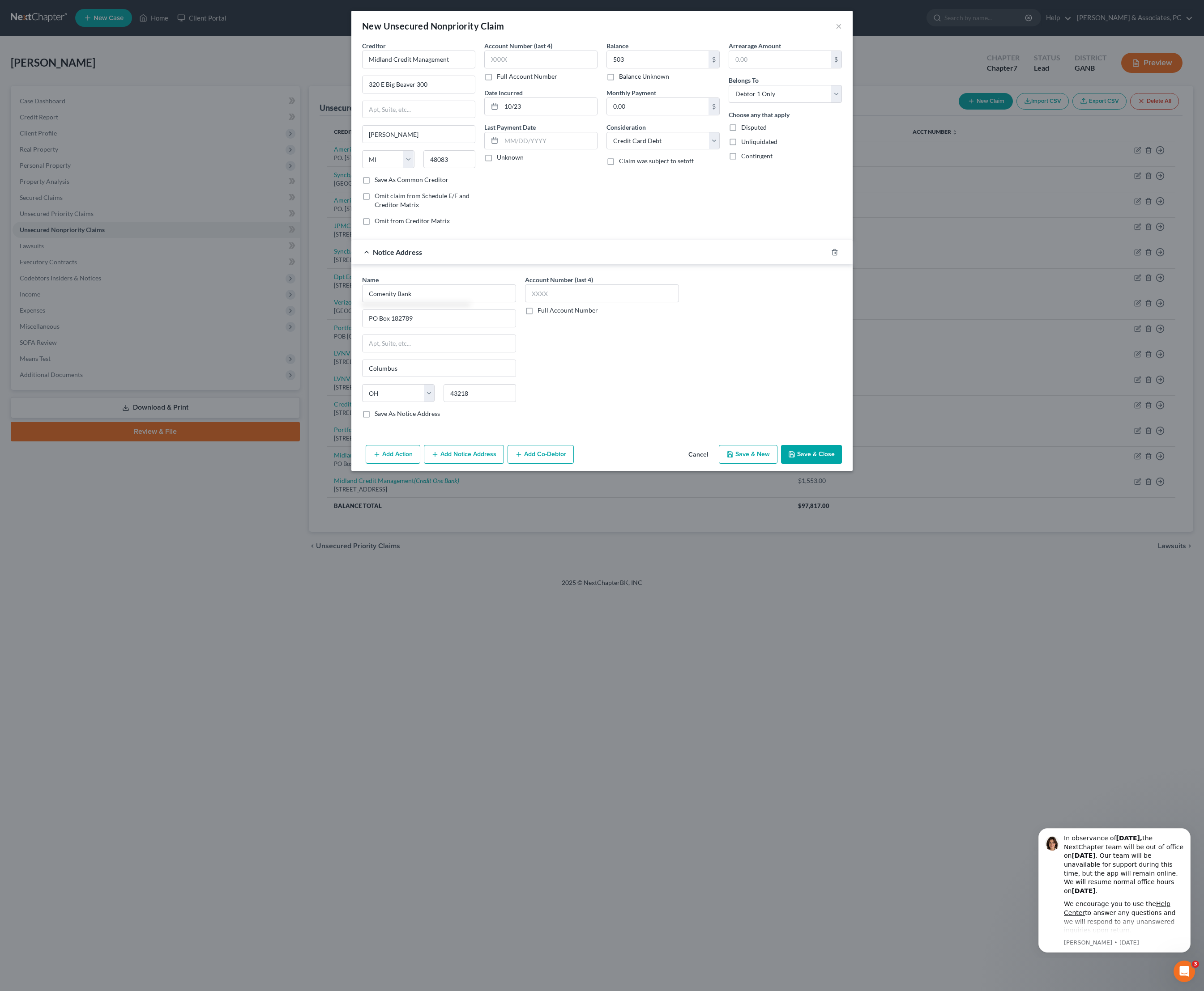
click at [762, 425] on div "Name * Comenity Bank PO Box 182789 [GEOGRAPHIC_DATA] [US_STATE] AK AR AZ CA CO …" at bounding box center [601, 350] width 489 height 150
click at [840, 464] on button "Save & Close" at bounding box center [811, 454] width 61 height 18
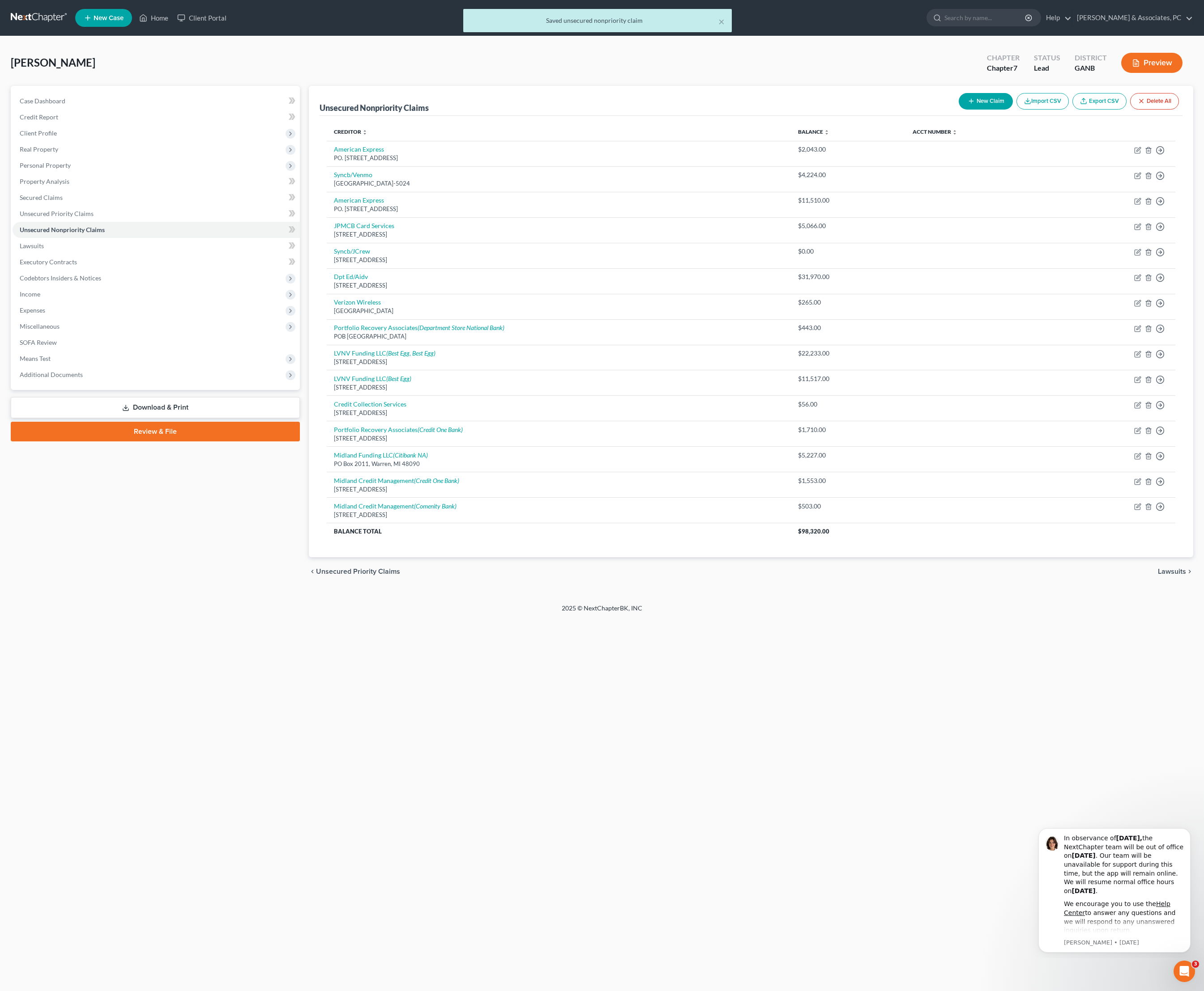
click at [958, 110] on button "New Claim" at bounding box center [985, 101] width 54 height 17
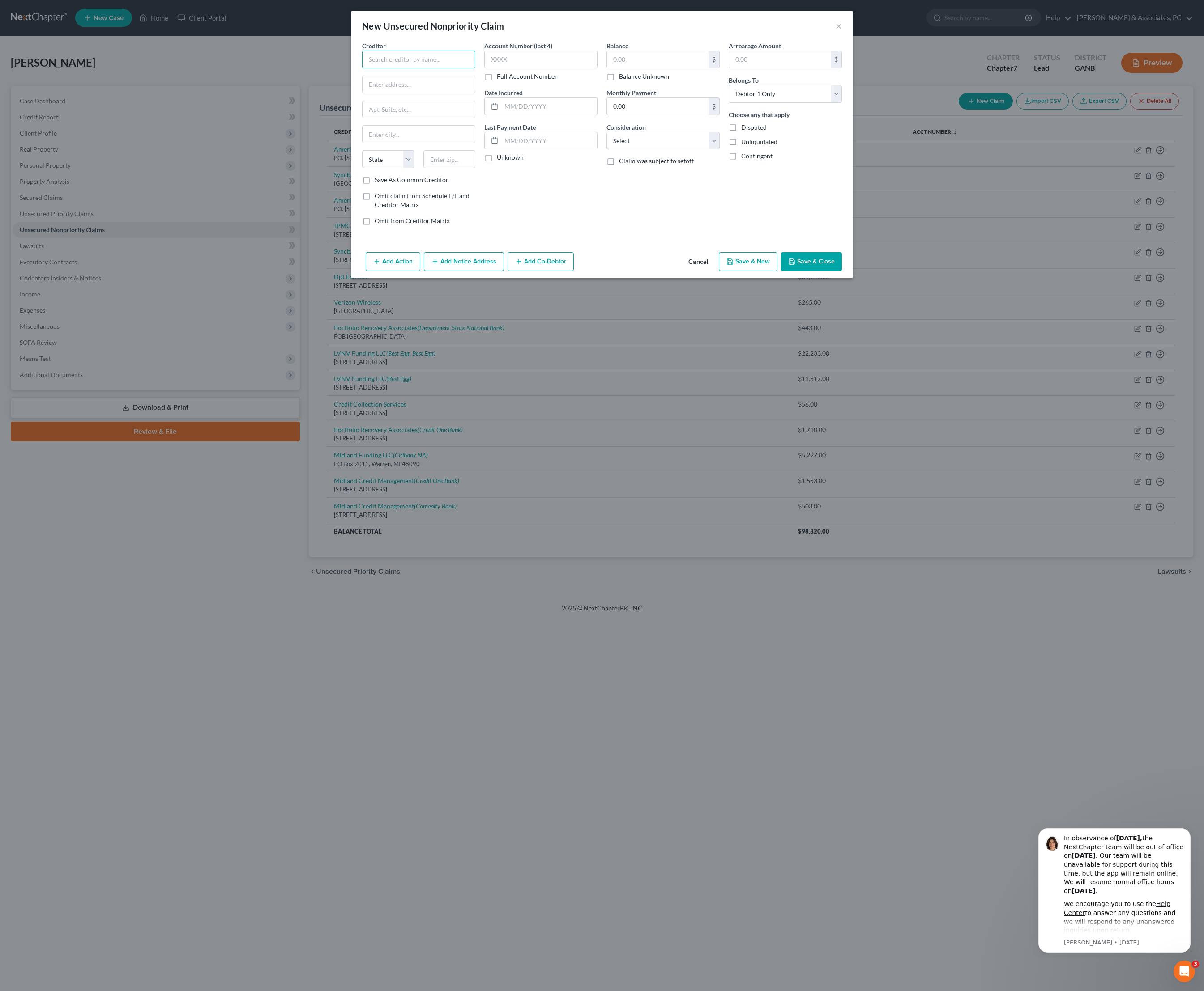
click at [422, 67] on input "text" at bounding box center [418, 59] width 113 height 18
click at [421, 79] on div "Midland Credit Management" at bounding box center [416, 75] width 93 height 9
click at [678, 62] on input "text" at bounding box center [657, 59] width 102 height 17
click at [541, 115] on input "text" at bounding box center [548, 106] width 96 height 17
click at [696, 249] on div "Creditor * Midland Credit Management 320 E Big Beaver [GEOGRAPHIC_DATA][PERSON_…" at bounding box center [602, 144] width 501 height 208
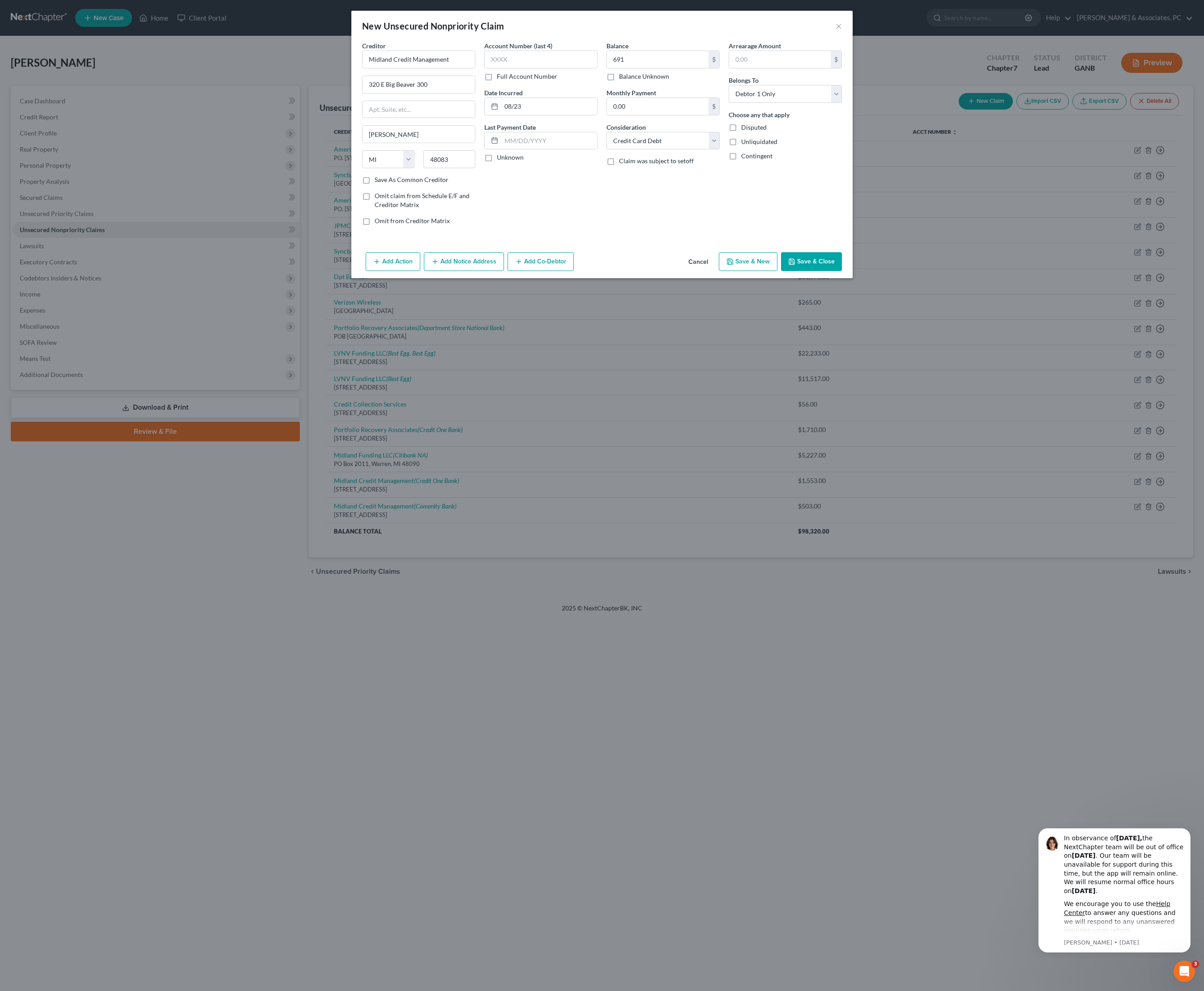
click at [834, 271] on button "Save & Close" at bounding box center [811, 261] width 61 height 18
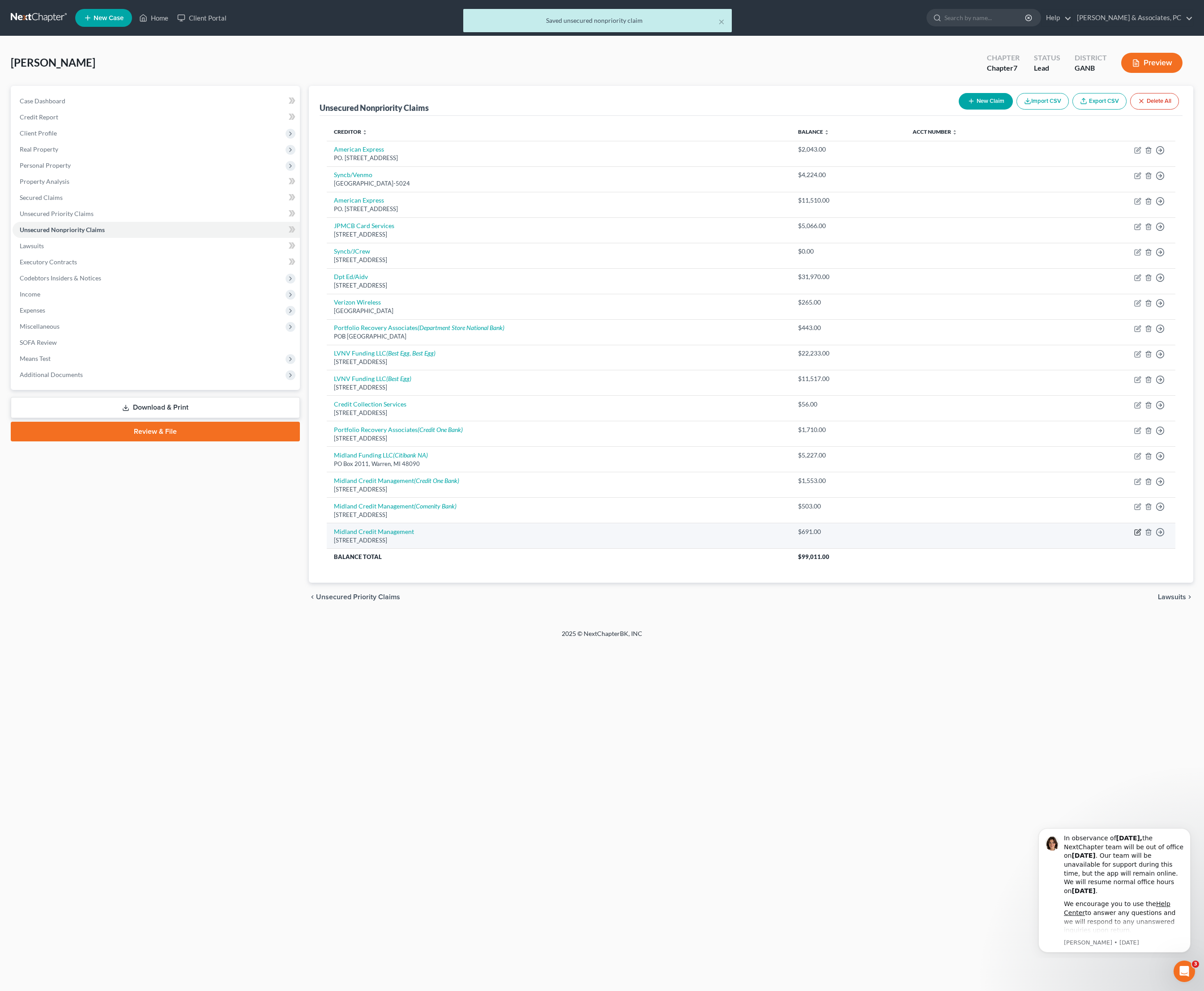
click at [1134, 536] on icon "button" at bounding box center [1137, 532] width 7 height 7
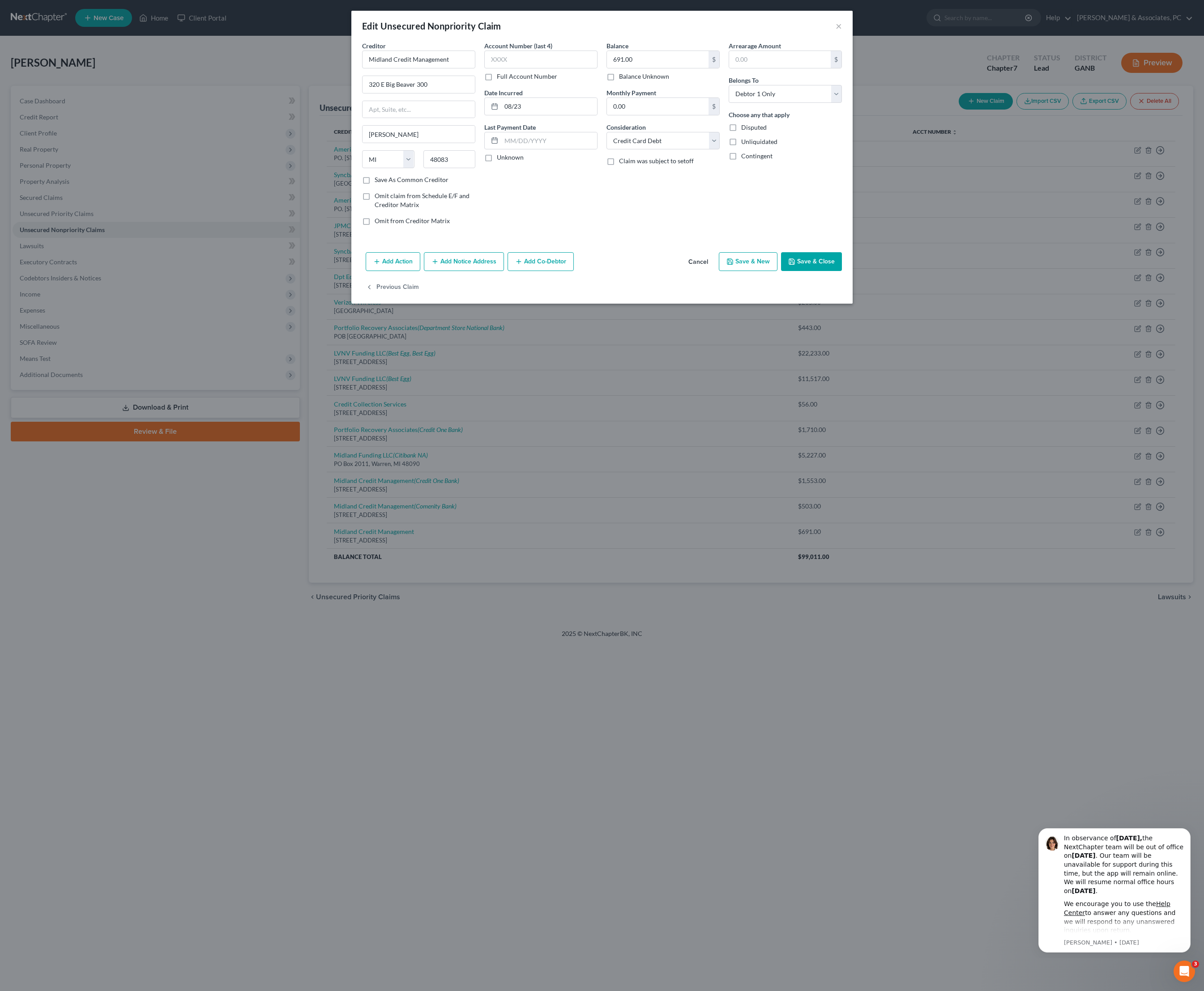
click at [441, 271] on button "Add Notice Address" at bounding box center [464, 261] width 80 height 18
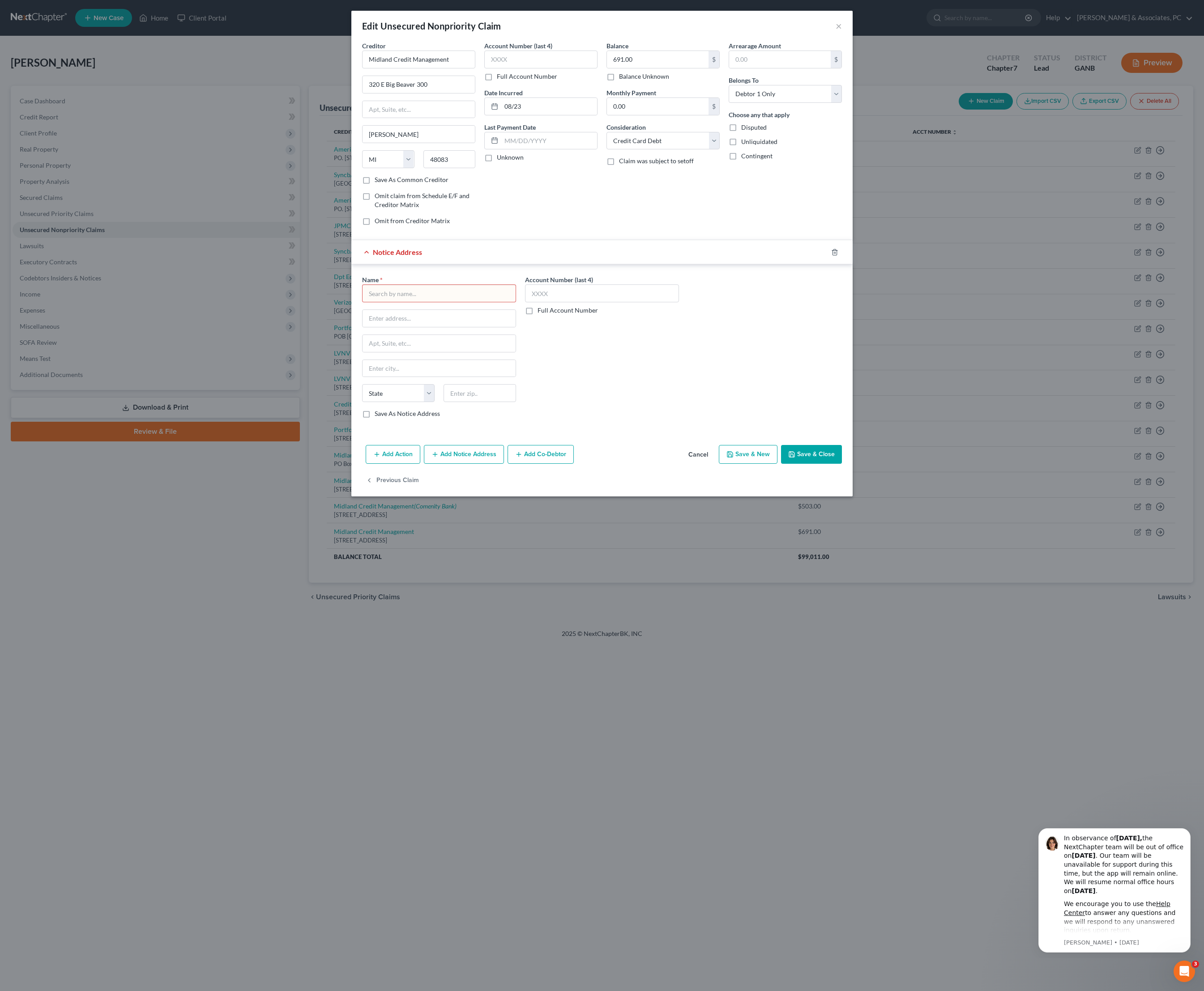
click at [405, 303] on input "text" at bounding box center [439, 294] width 154 height 18
click at [413, 376] on div "Synchrony Networks" at bounding box center [419, 372] width 100 height 9
click at [839, 464] on button "Save & Close" at bounding box center [811, 454] width 61 height 18
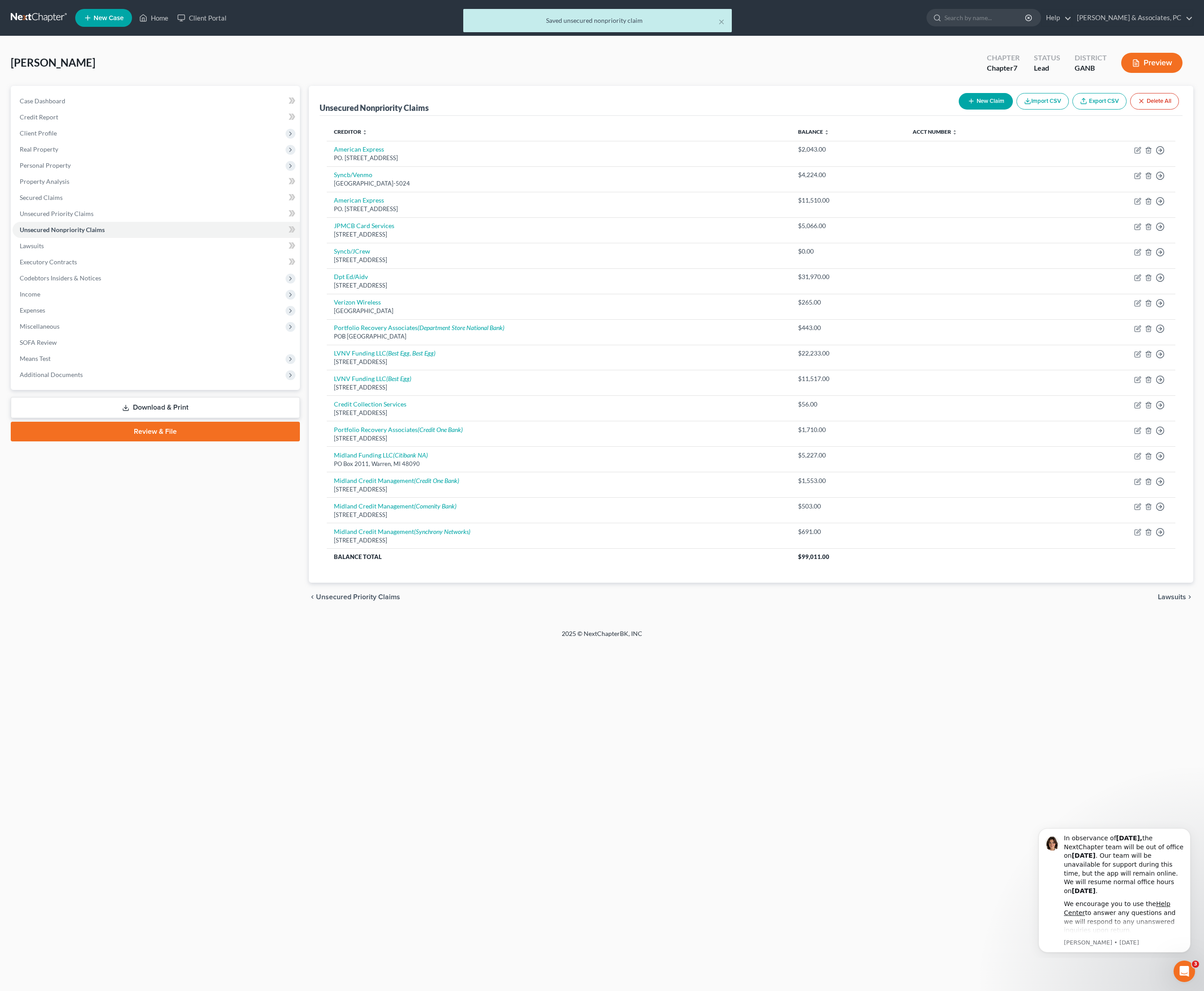
click at [958, 108] on button "New Claim" at bounding box center [985, 101] width 54 height 17
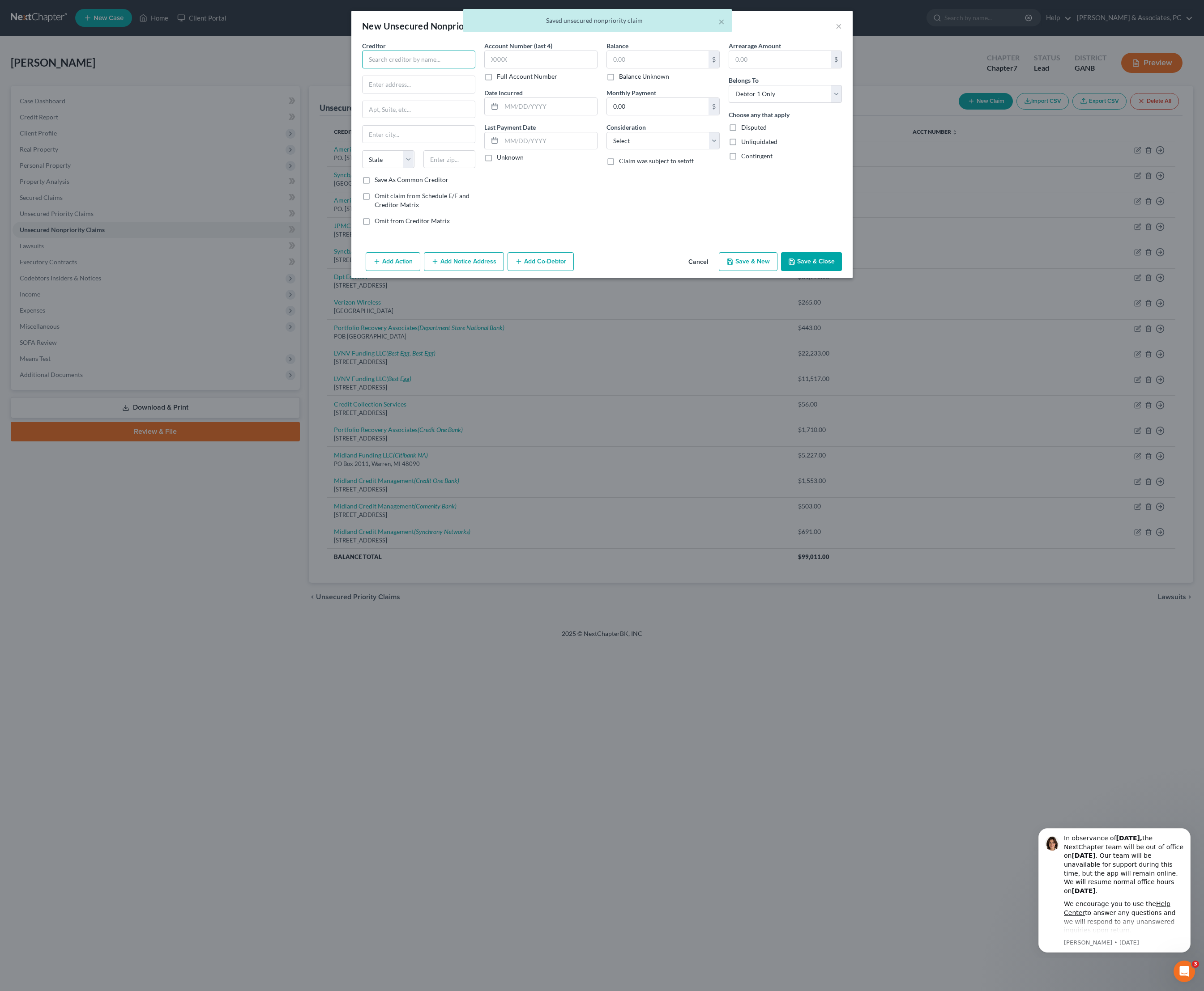
click at [427, 68] on input "text" at bounding box center [418, 59] width 113 height 18
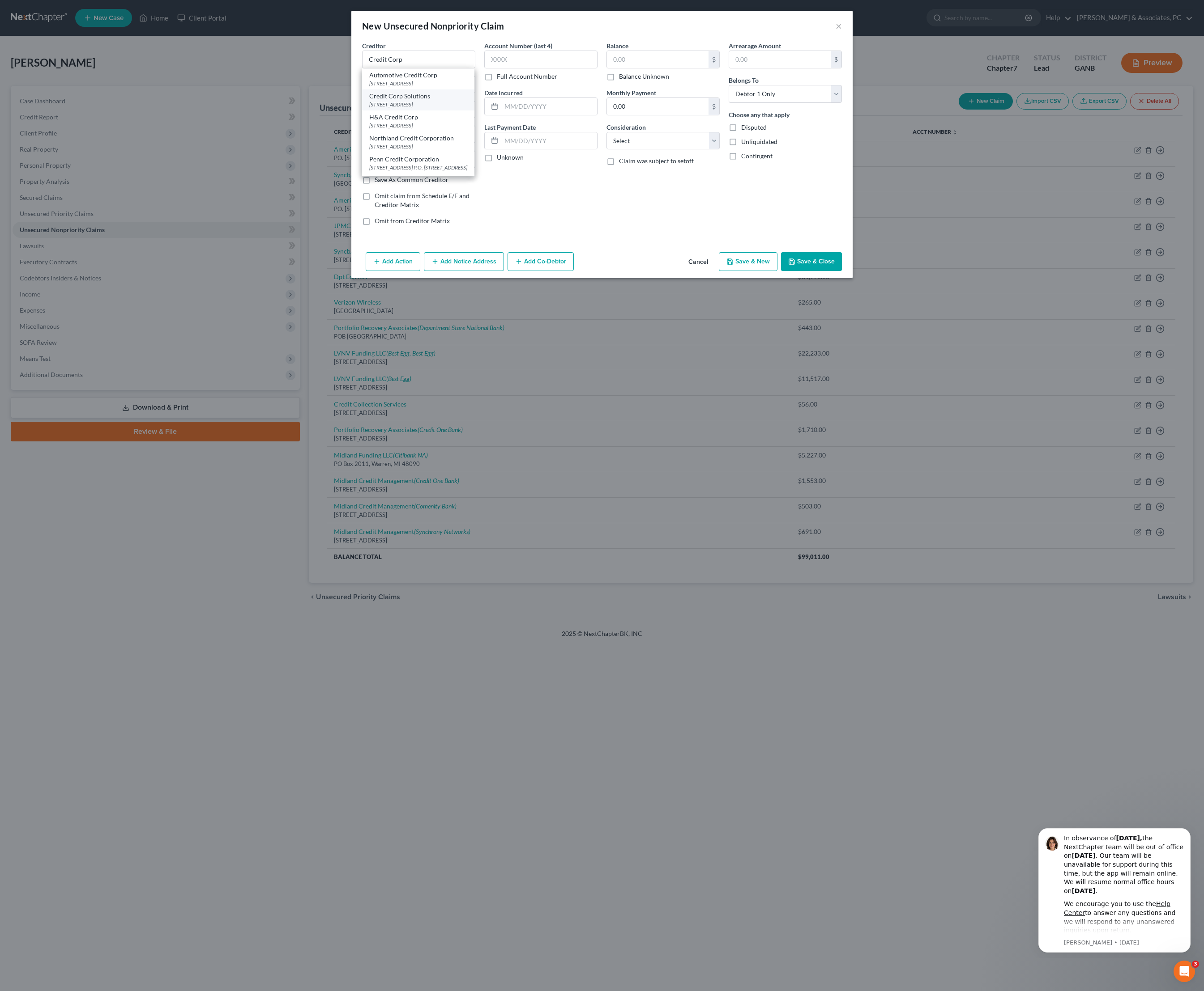
click at [408, 108] on div "[STREET_ADDRESS]" at bounding box center [418, 104] width 98 height 7
click at [641, 63] on input "text" at bounding box center [657, 59] width 102 height 17
click at [509, 115] on input "text" at bounding box center [548, 106] width 96 height 17
click at [466, 271] on button "Add Notice Address" at bounding box center [464, 261] width 80 height 18
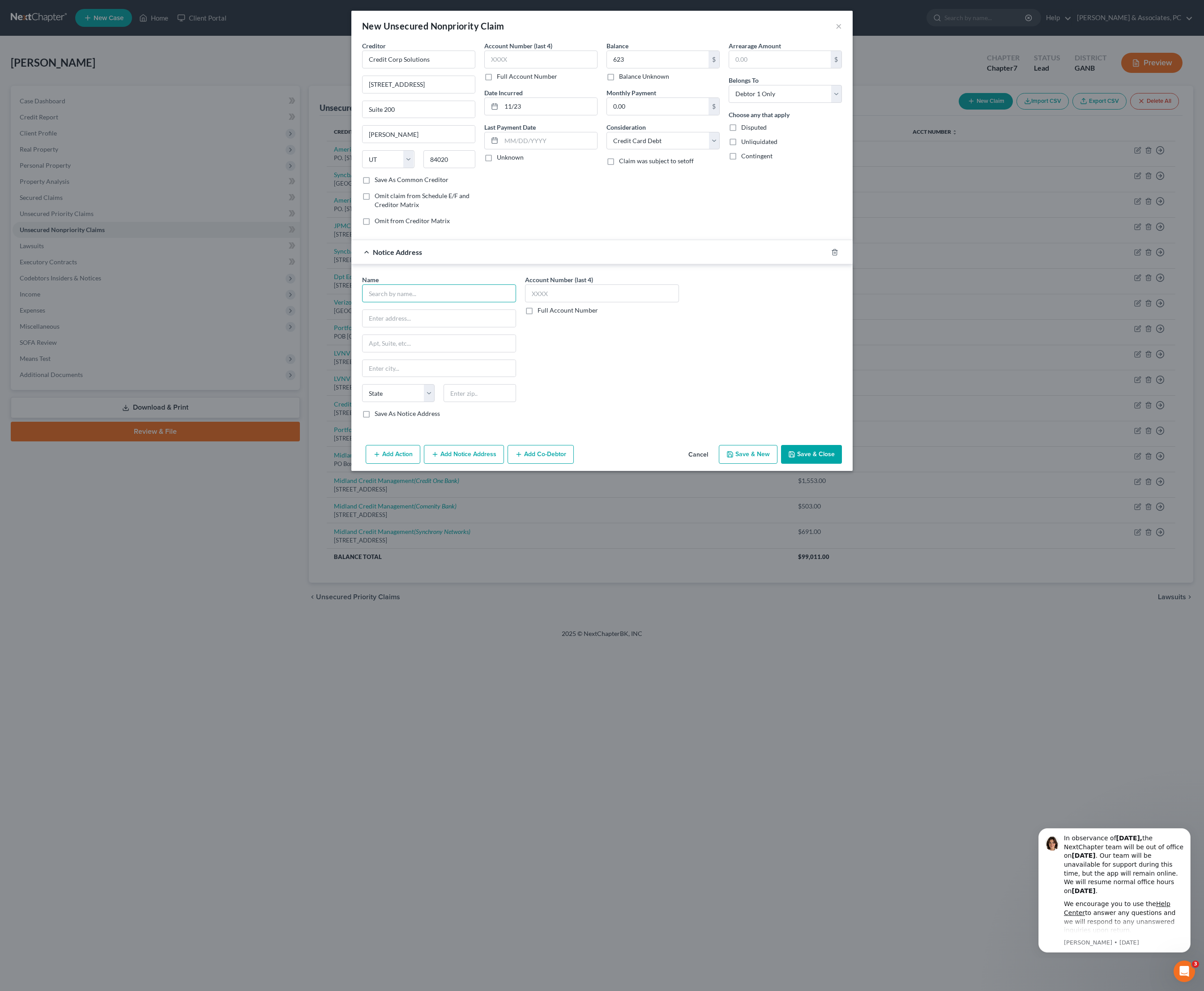
click at [409, 303] on input "text" at bounding box center [439, 294] width 154 height 18
click at [396, 321] on div "[STREET_ADDRESS]" at bounding box center [416, 317] width 93 height 7
click at [706, 408] on div "Name * Celtic Bank [STREET_ADDRESS][GEOGRAPHIC_DATA] [US_STATE][GEOGRAPHIC_DATA…" at bounding box center [601, 350] width 489 height 150
click at [842, 464] on button "Save & Close" at bounding box center [811, 454] width 61 height 18
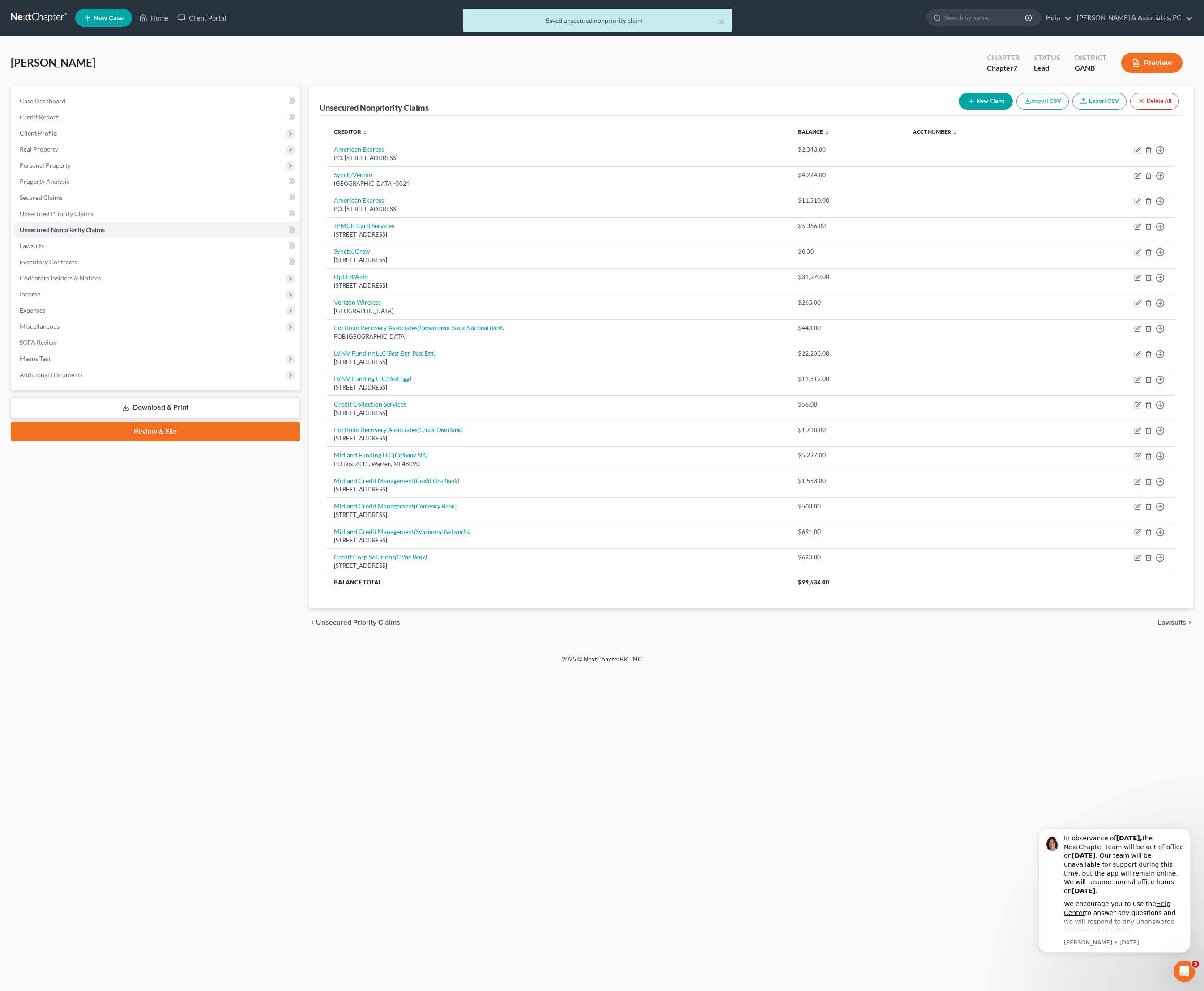
click at [958, 107] on button "New Claim" at bounding box center [985, 101] width 54 height 17
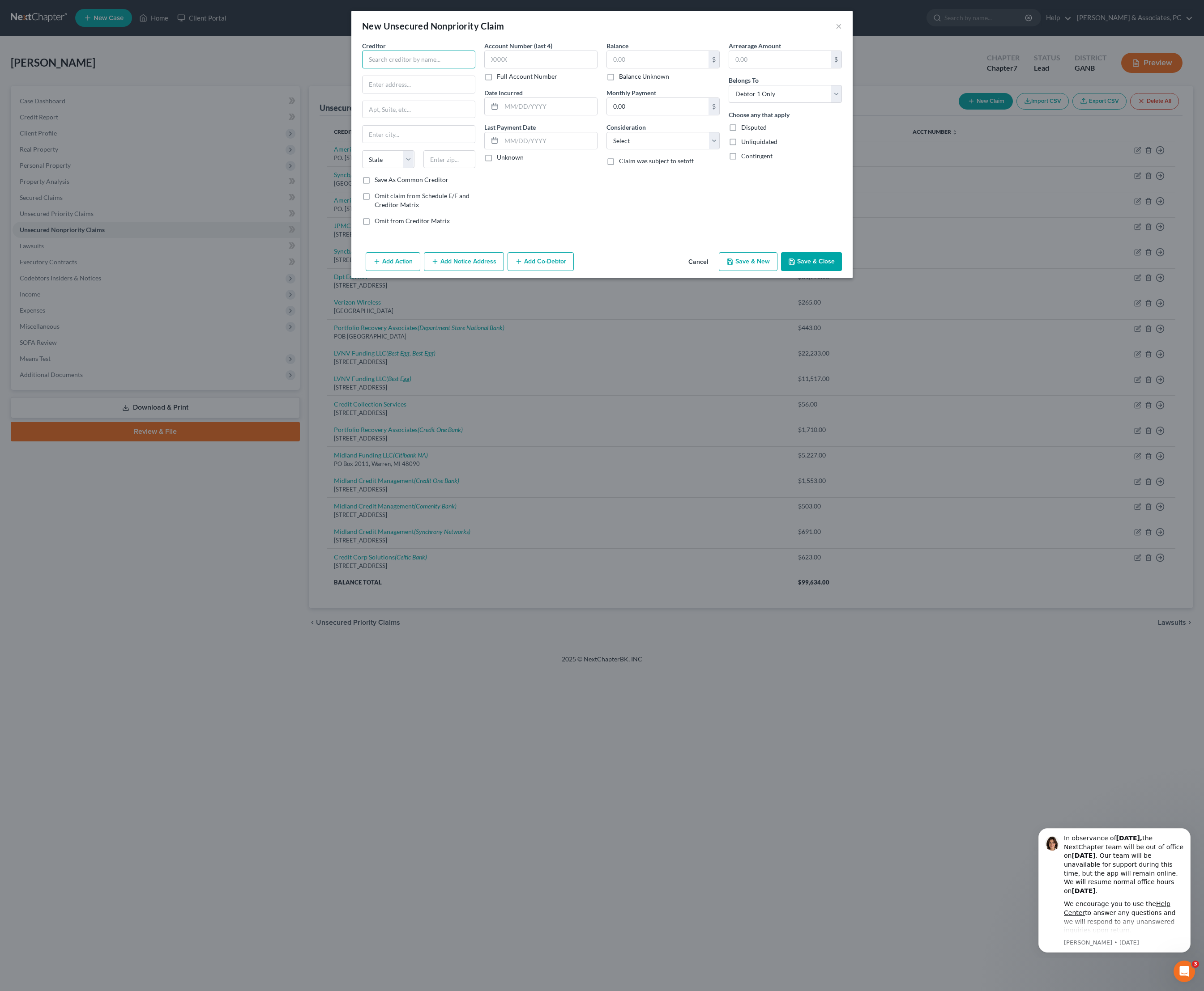
click at [404, 67] on input "text" at bounding box center [418, 59] width 113 height 18
click at [397, 119] on div "Credence Resource Management, LLC" at bounding box center [421, 109] width 104 height 18
click at [629, 63] on input "text" at bounding box center [657, 59] width 102 height 17
click at [511, 115] on input "text" at bounding box center [548, 106] width 96 height 17
click at [466, 271] on button "Add Notice Address" at bounding box center [464, 261] width 80 height 18
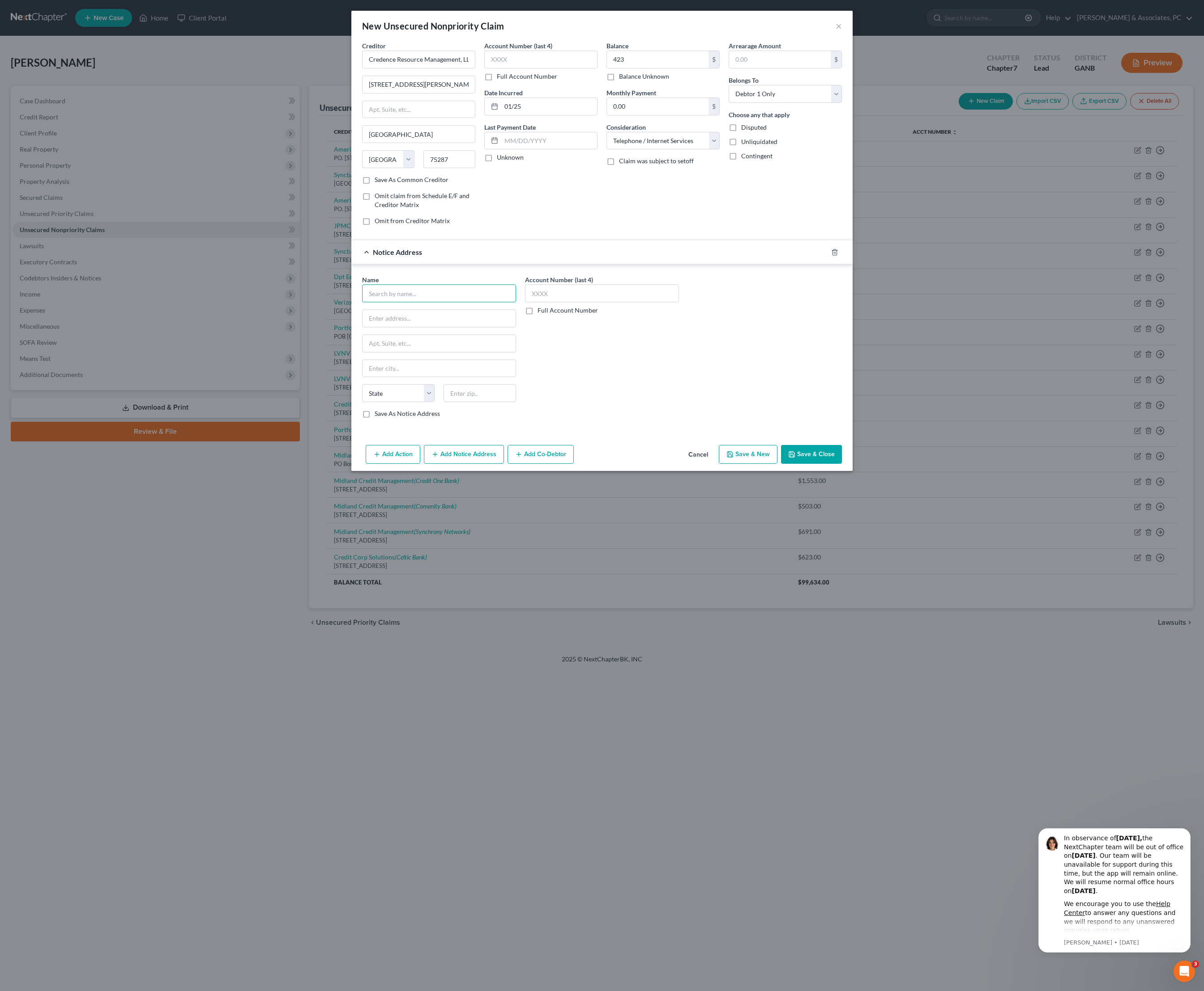
click at [402, 303] on input "text" at bounding box center [439, 294] width 154 height 18
click at [405, 321] on div "[STREET_ADDRESS]" at bounding box center [416, 317] width 93 height 7
click at [842, 464] on button "Save & Close" at bounding box center [811, 454] width 61 height 18
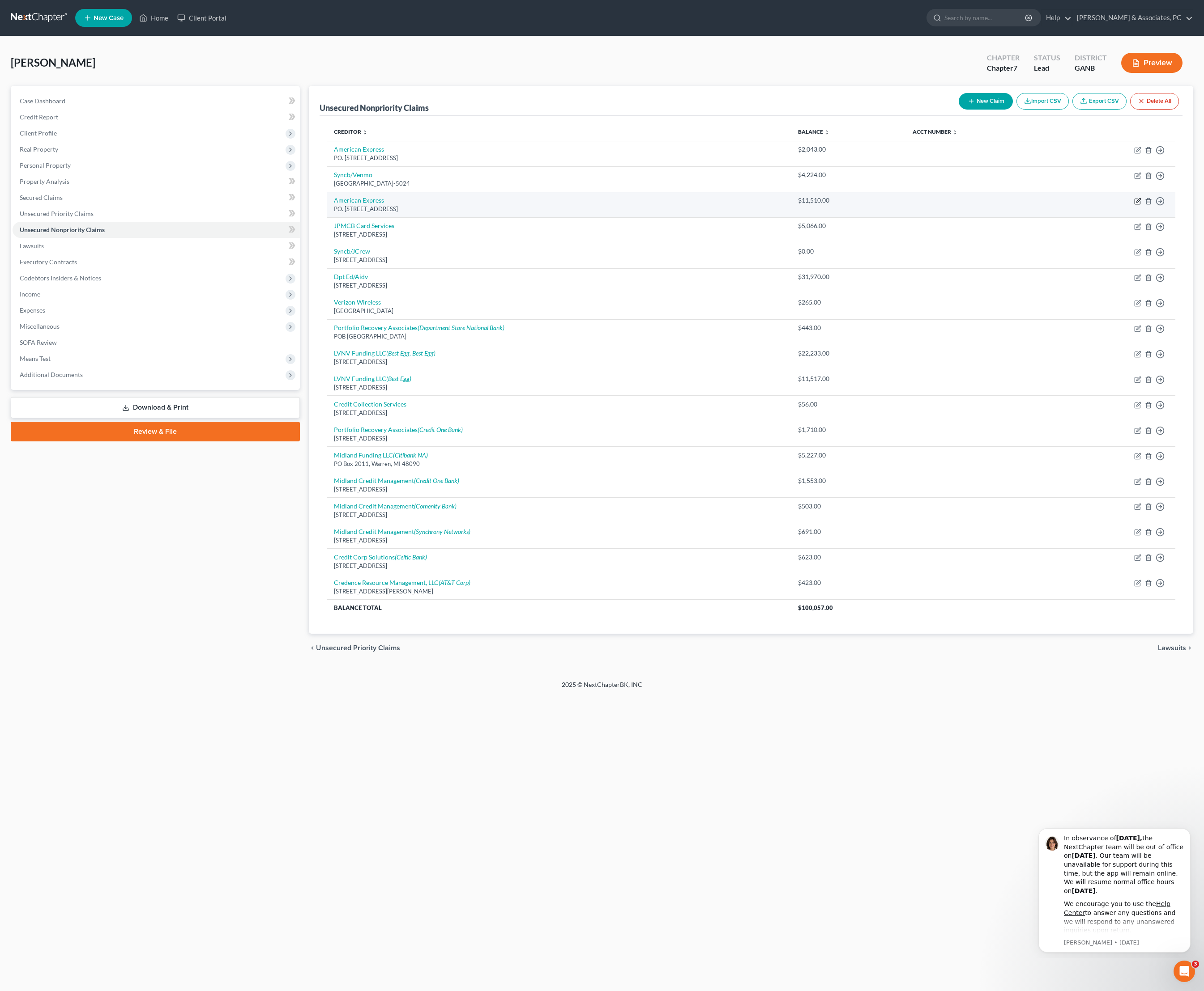
click at [1136, 202] on icon "button" at bounding box center [1137, 200] width 4 height 4
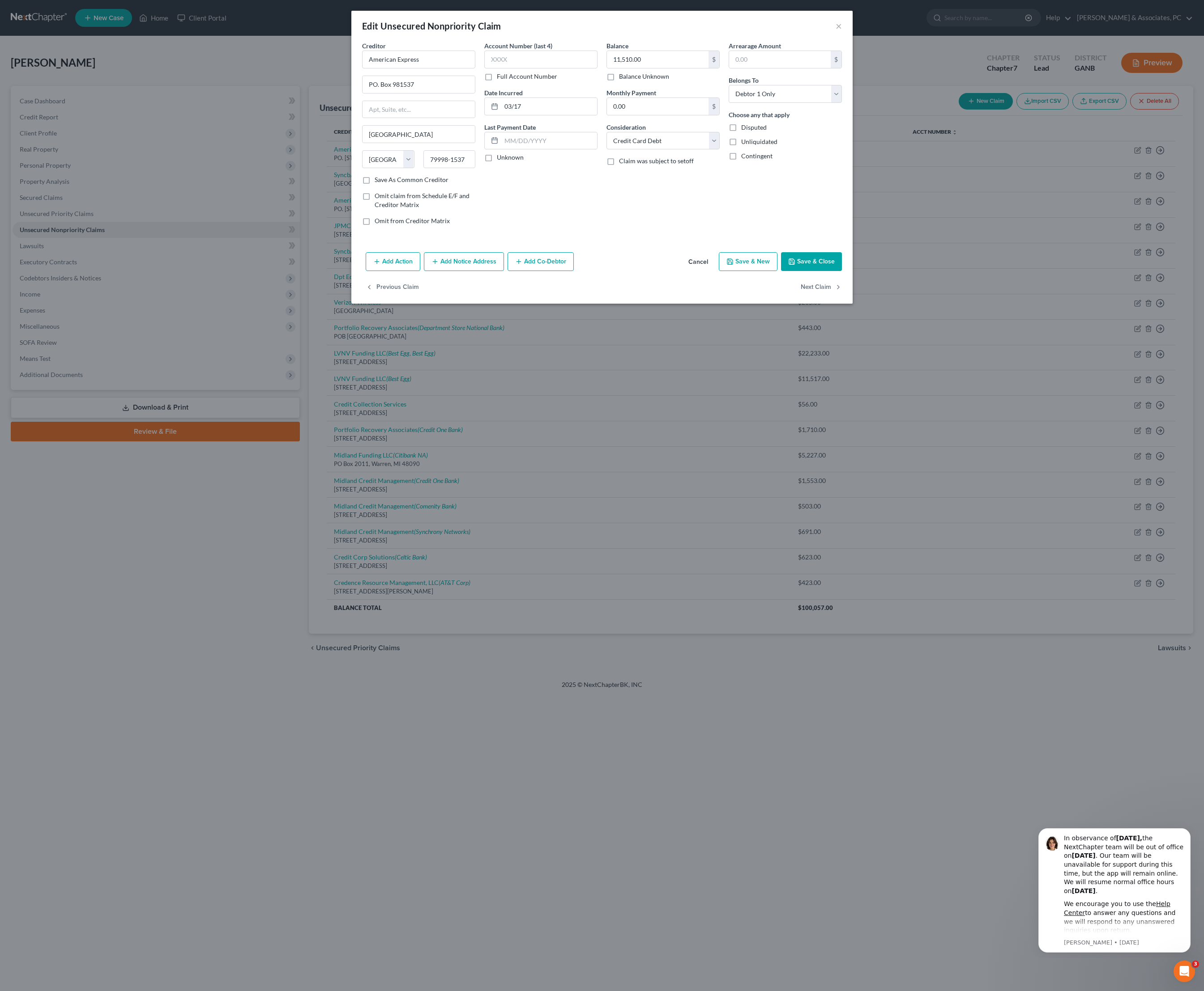
click at [476, 271] on button "Add Notice Address" at bounding box center [464, 261] width 80 height 18
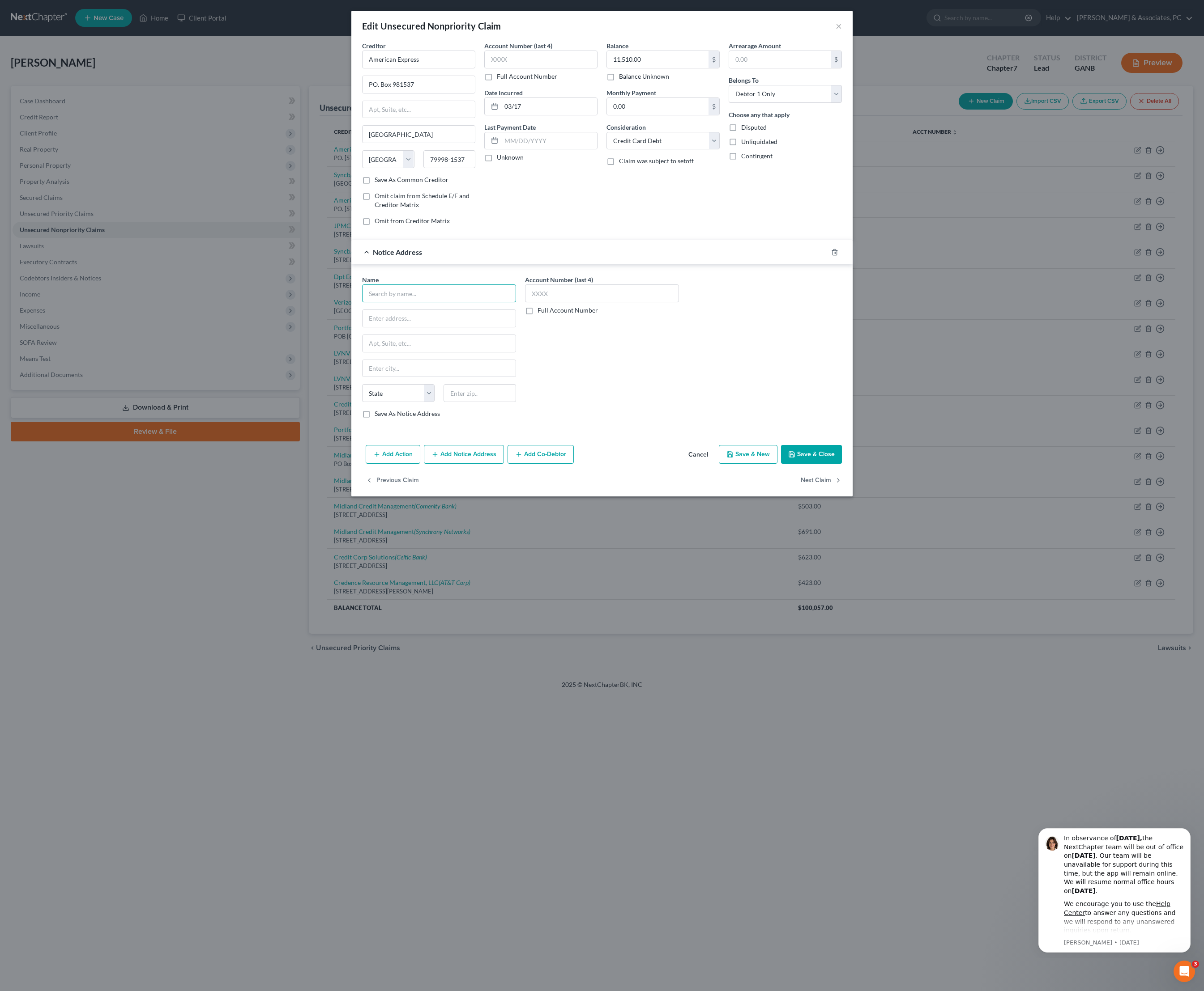
click at [421, 303] on input "text" at bounding box center [439, 294] width 154 height 18
click at [421, 321] on div "[STREET_ADDRESS][PERSON_NAME]" at bounding box center [431, 317] width 124 height 7
click at [556, 264] on div "Notice Address [PERSON_NAME] & [PERSON_NAME], PLLC" at bounding box center [589, 252] width 476 height 24
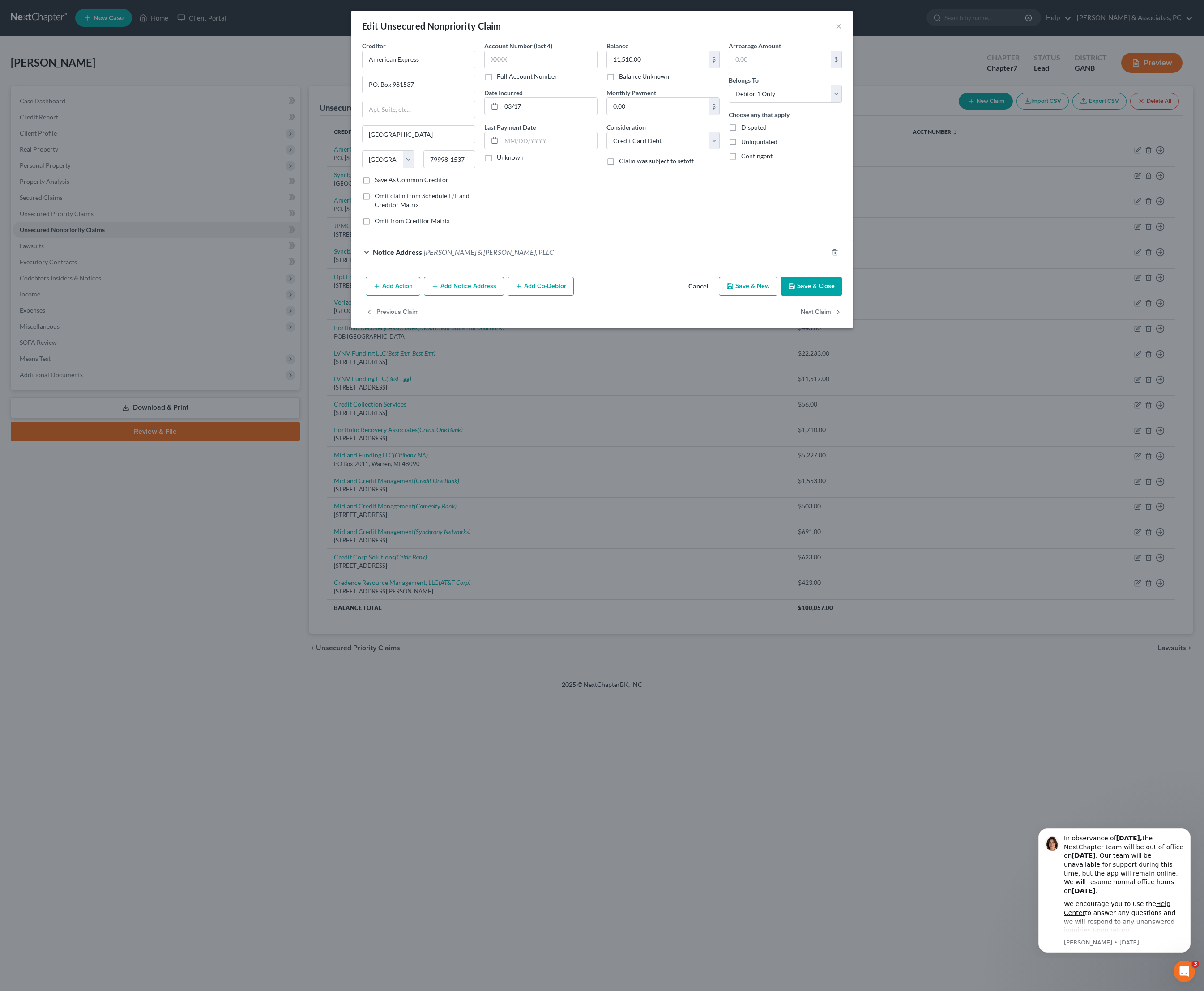
click at [382, 295] on button "Add Action" at bounding box center [393, 286] width 55 height 18
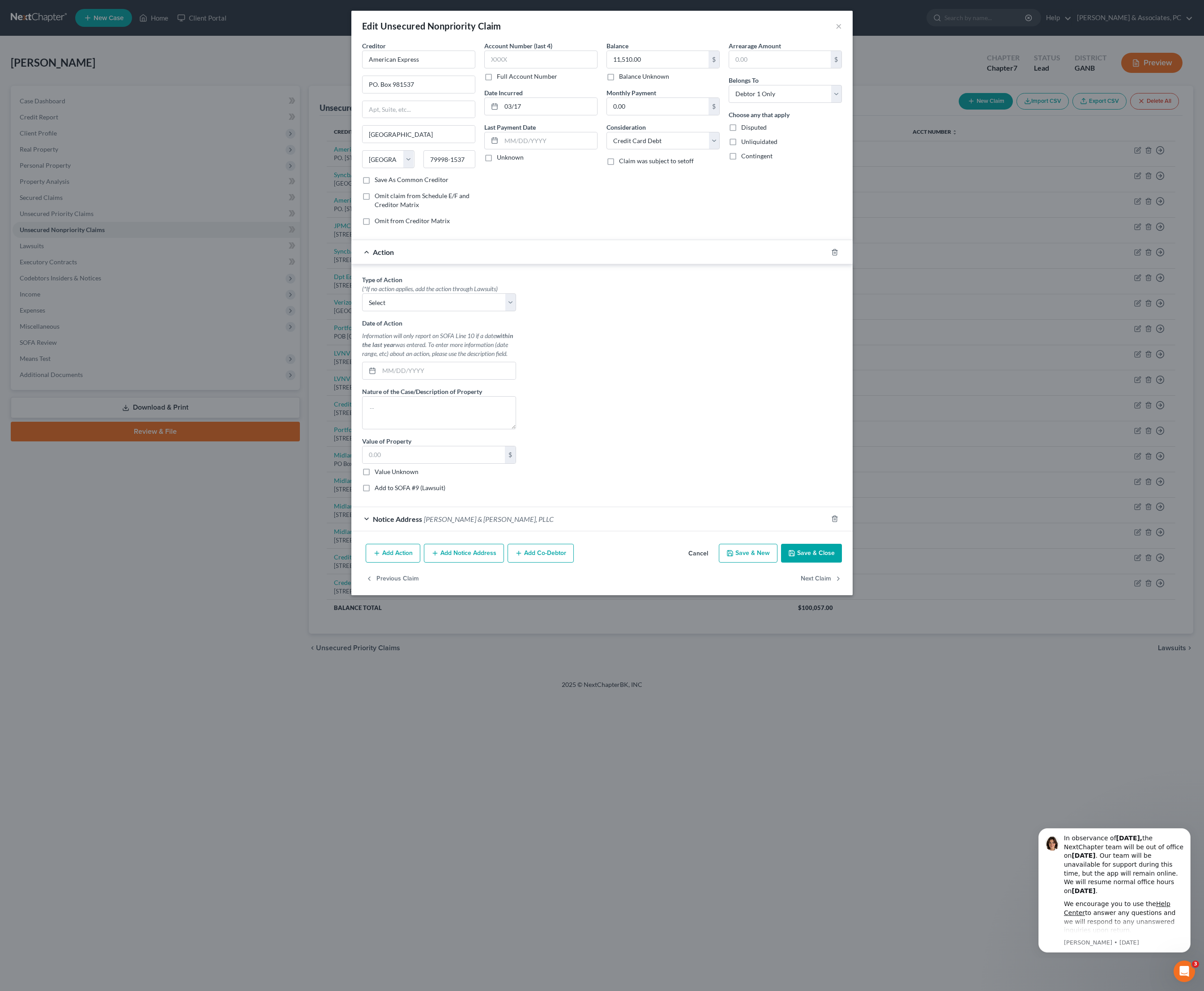
click at [441, 264] on div "Action" at bounding box center [589, 252] width 476 height 24
click at [838, 256] on icon "button" at bounding box center [834, 252] width 7 height 7
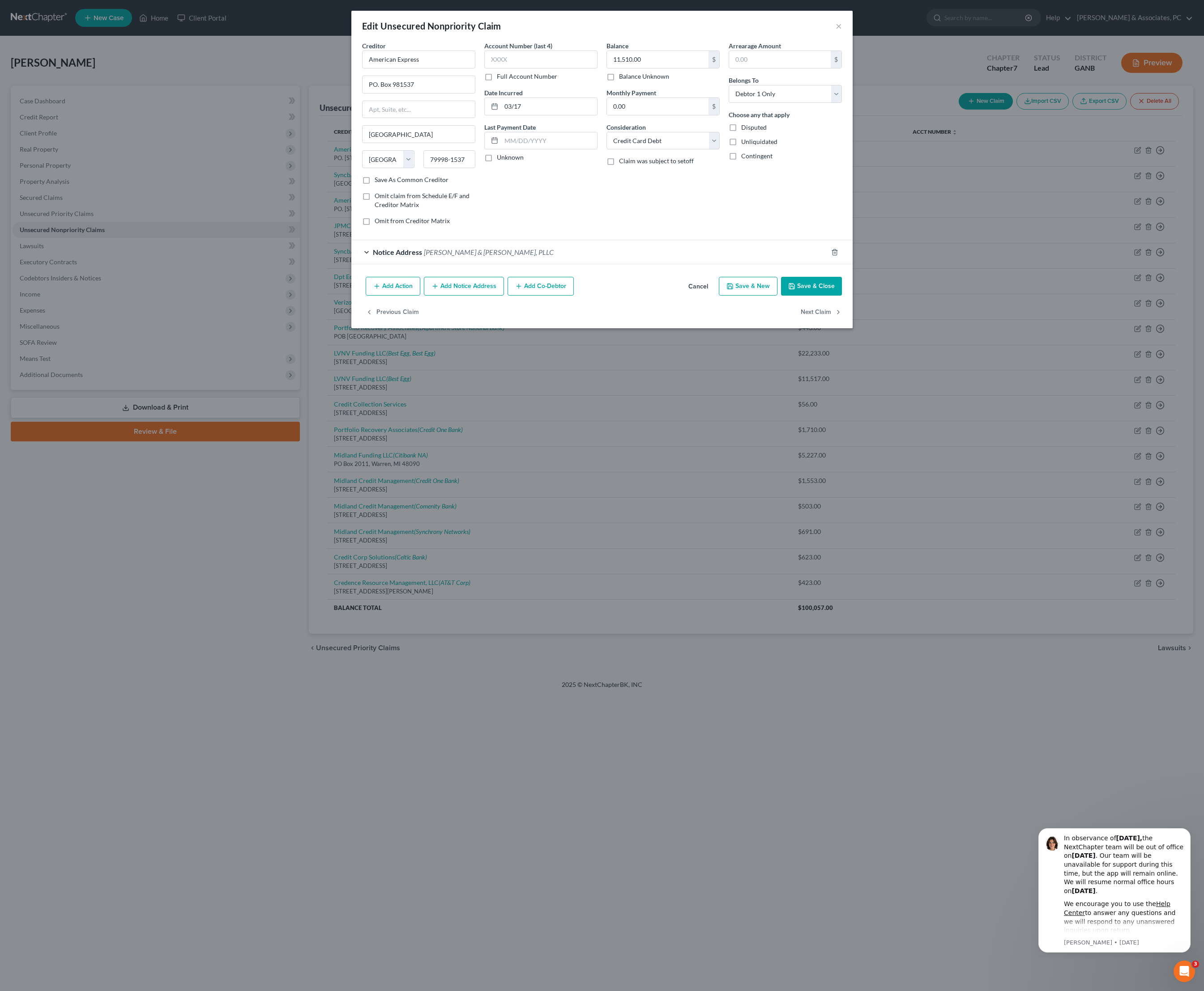
click at [842, 295] on button "Save & Close" at bounding box center [811, 286] width 61 height 18
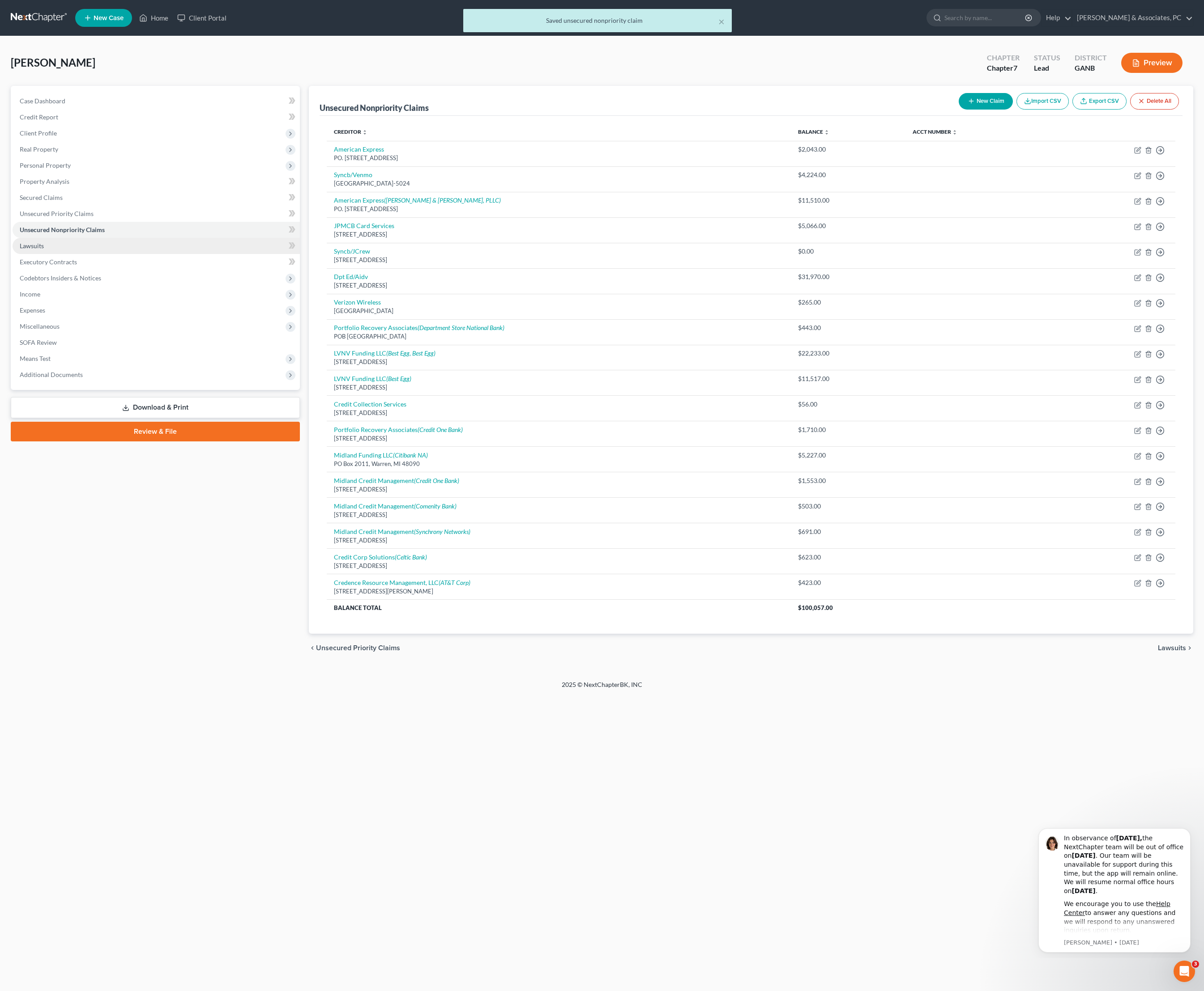
click at [38, 254] on link "Lawsuits" at bounding box center [157, 246] width 287 height 16
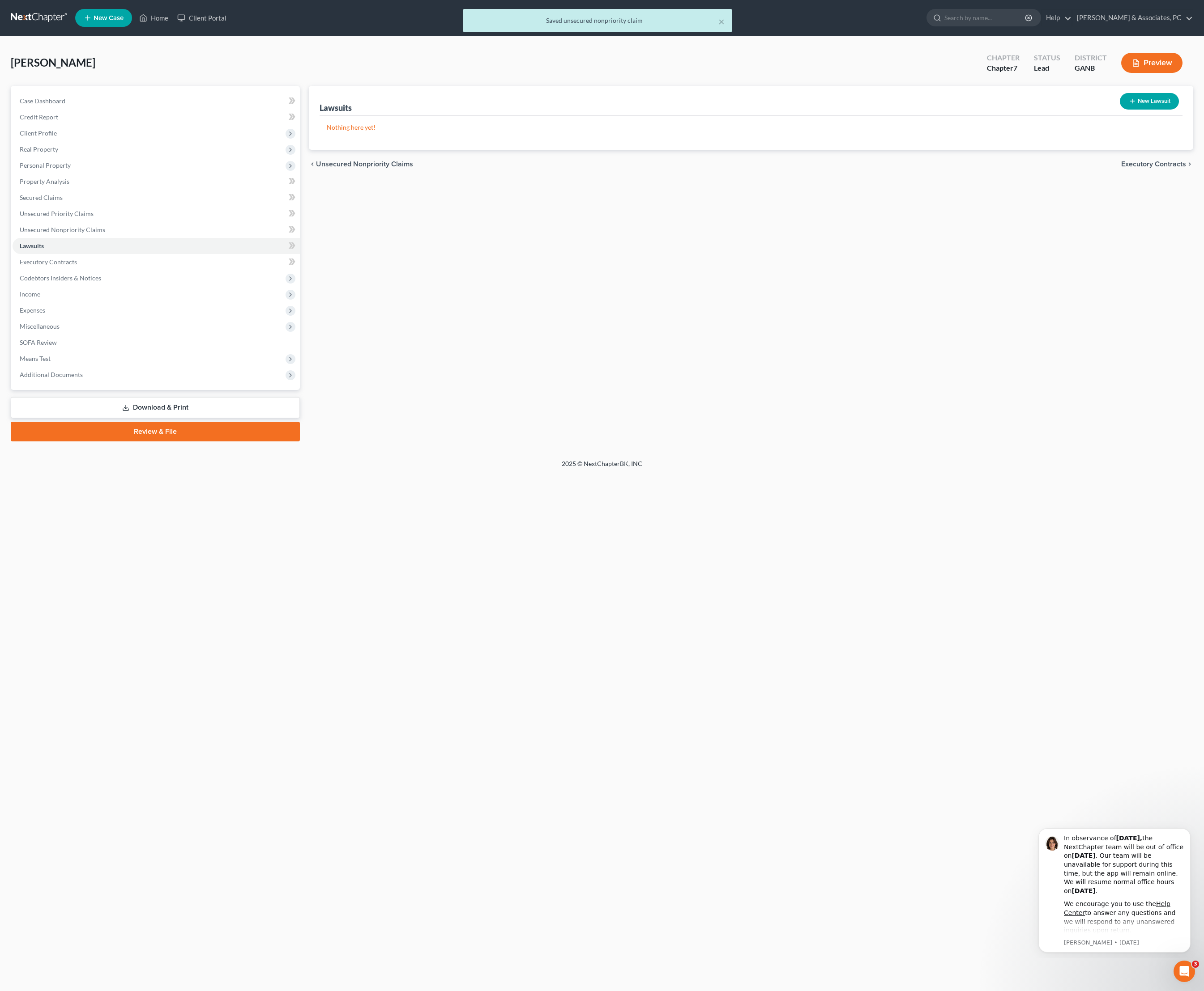
click at [1132, 109] on button "New Lawsuit" at bounding box center [1149, 101] width 59 height 17
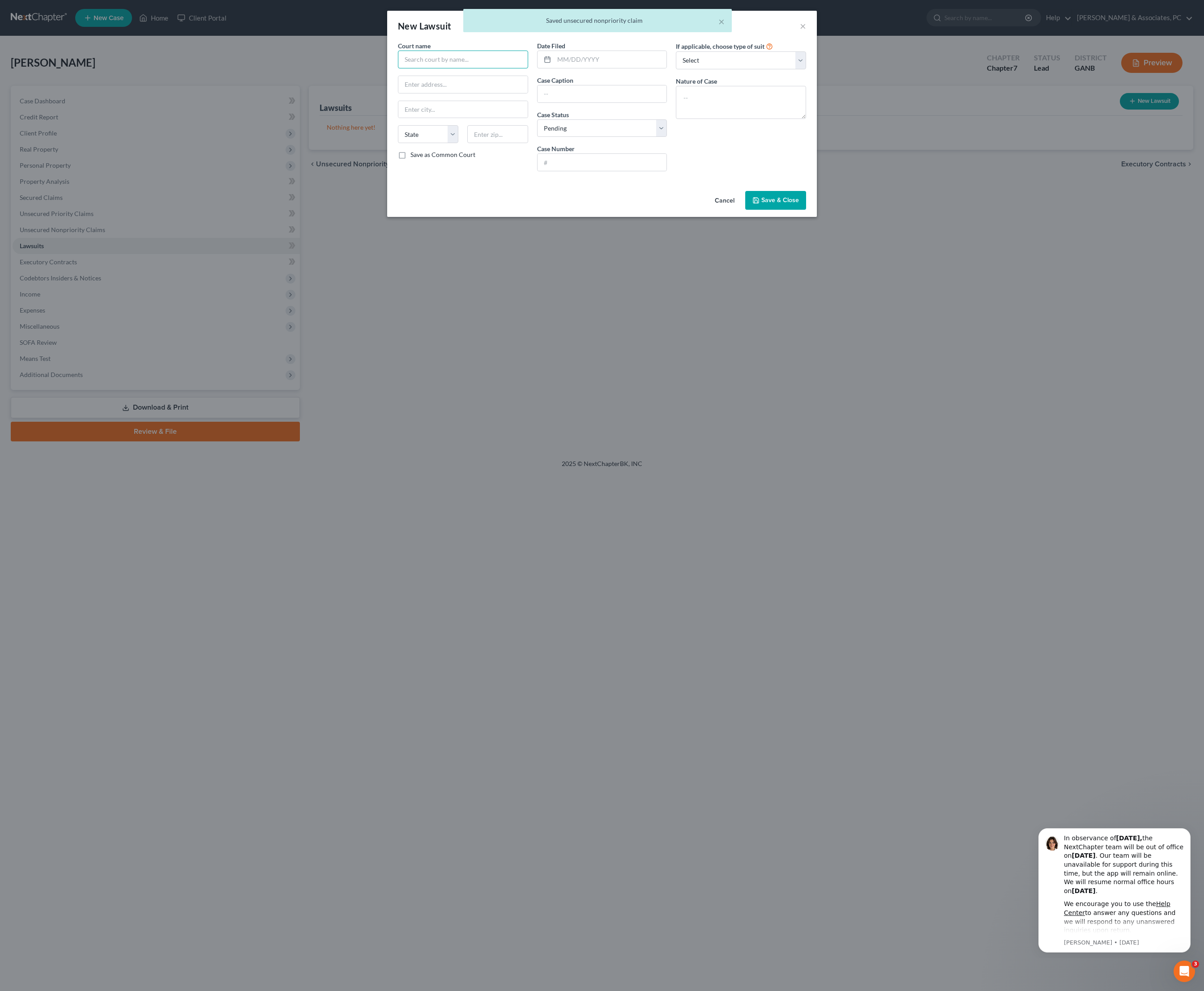
click at [446, 68] on input "text" at bounding box center [463, 59] width 130 height 18
click at [449, 62] on input "text" at bounding box center [463, 59] width 130 height 18
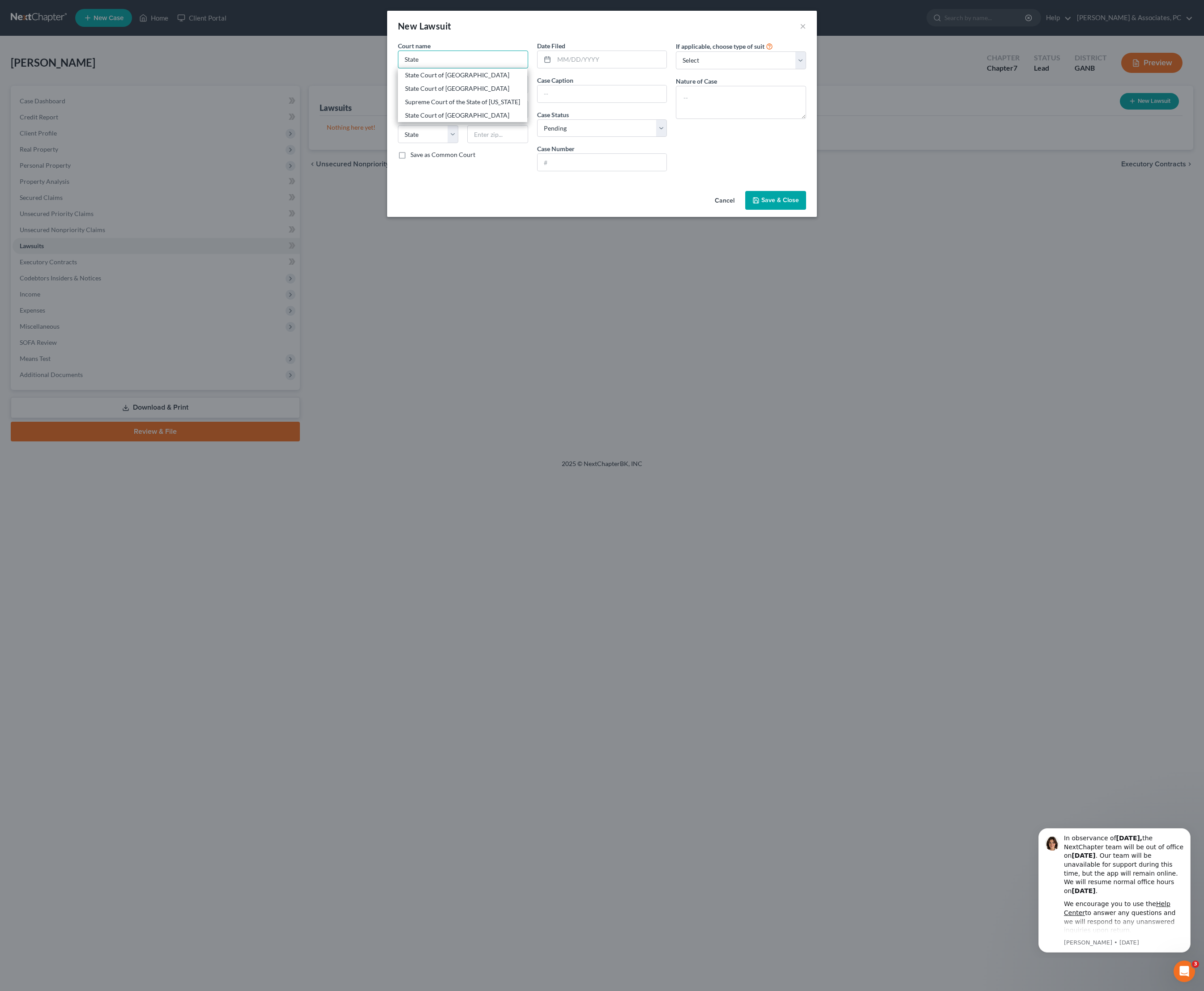
click at [401, 68] on input "State" at bounding box center [463, 59] width 130 height 18
click at [409, 79] on div "State Court of [GEOGRAPHIC_DATA]" at bounding box center [457, 75] width 104 height 9
click at [580, 67] on input "text" at bounding box center [610, 59] width 112 height 17
click at [803, 119] on textarea at bounding box center [741, 102] width 130 height 33
click at [602, 171] on input "text" at bounding box center [601, 162] width 129 height 17
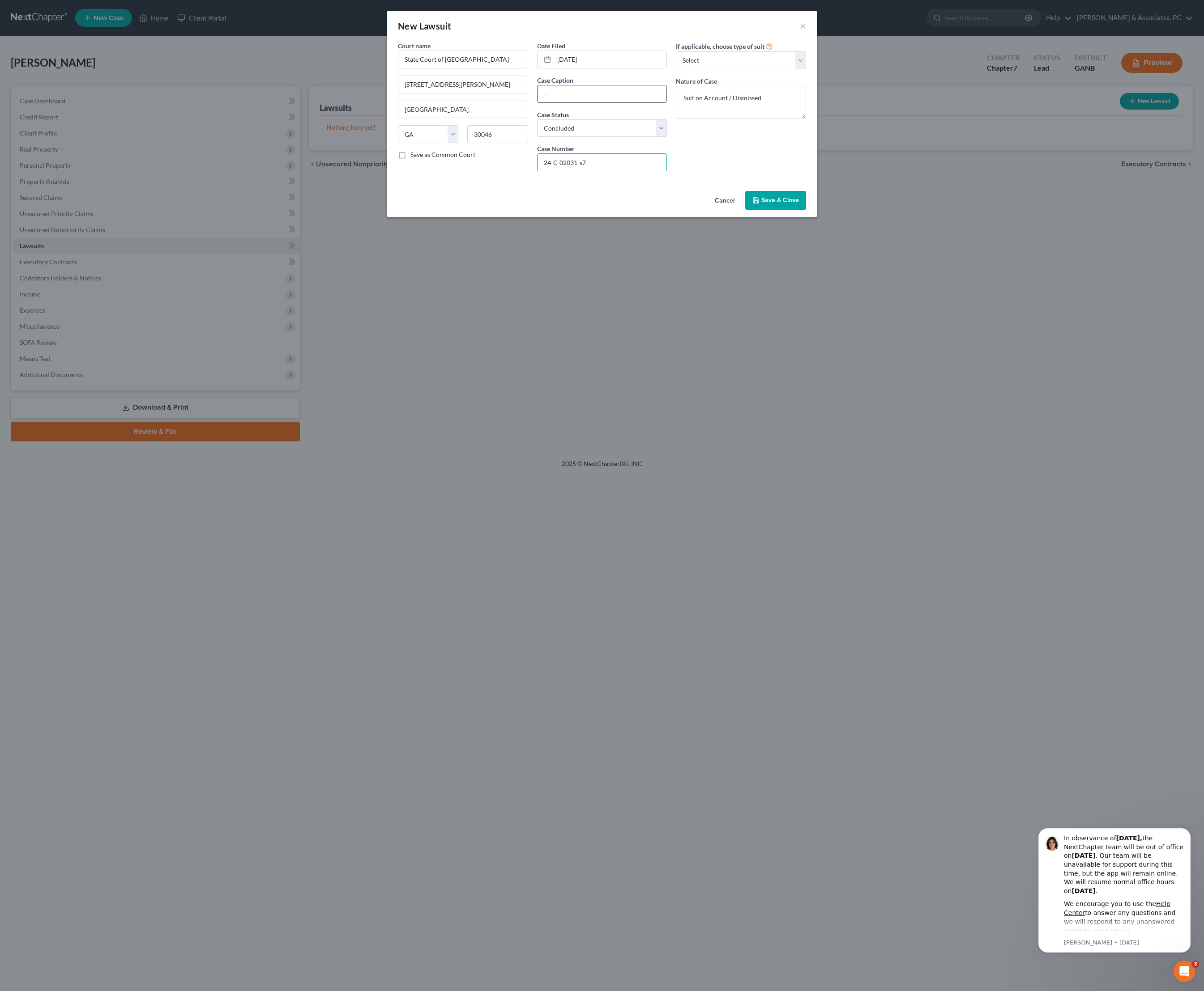
click at [605, 103] on input "text" at bounding box center [601, 93] width 129 height 17
paste input "AMERICAN EXPRESS NATIONAL BANK VS [PERSON_NAME]"
click at [799, 204] on span "Save & Close" at bounding box center [779, 200] width 38 height 7
click at [562, 68] on input "[DATE]" at bounding box center [610, 59] width 112 height 17
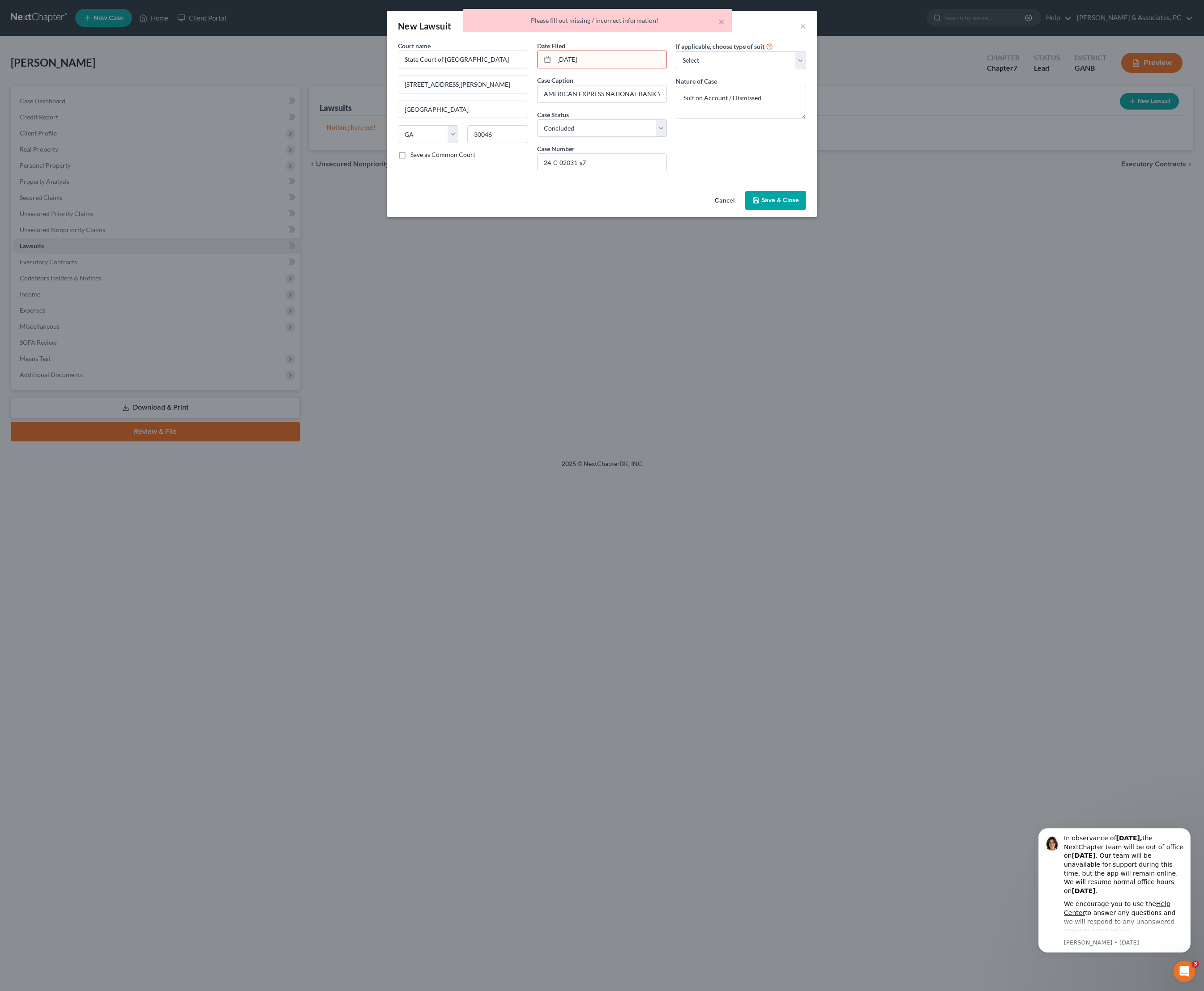
click at [562, 68] on input "[DATE]" at bounding box center [610, 59] width 112 height 17
click at [746, 178] on div "If applicable, choose type of suit Select Repossession Garnishment Foreclosure …" at bounding box center [740, 109] width 139 height 137
click at [806, 209] on button "Save & Close" at bounding box center [775, 200] width 61 height 18
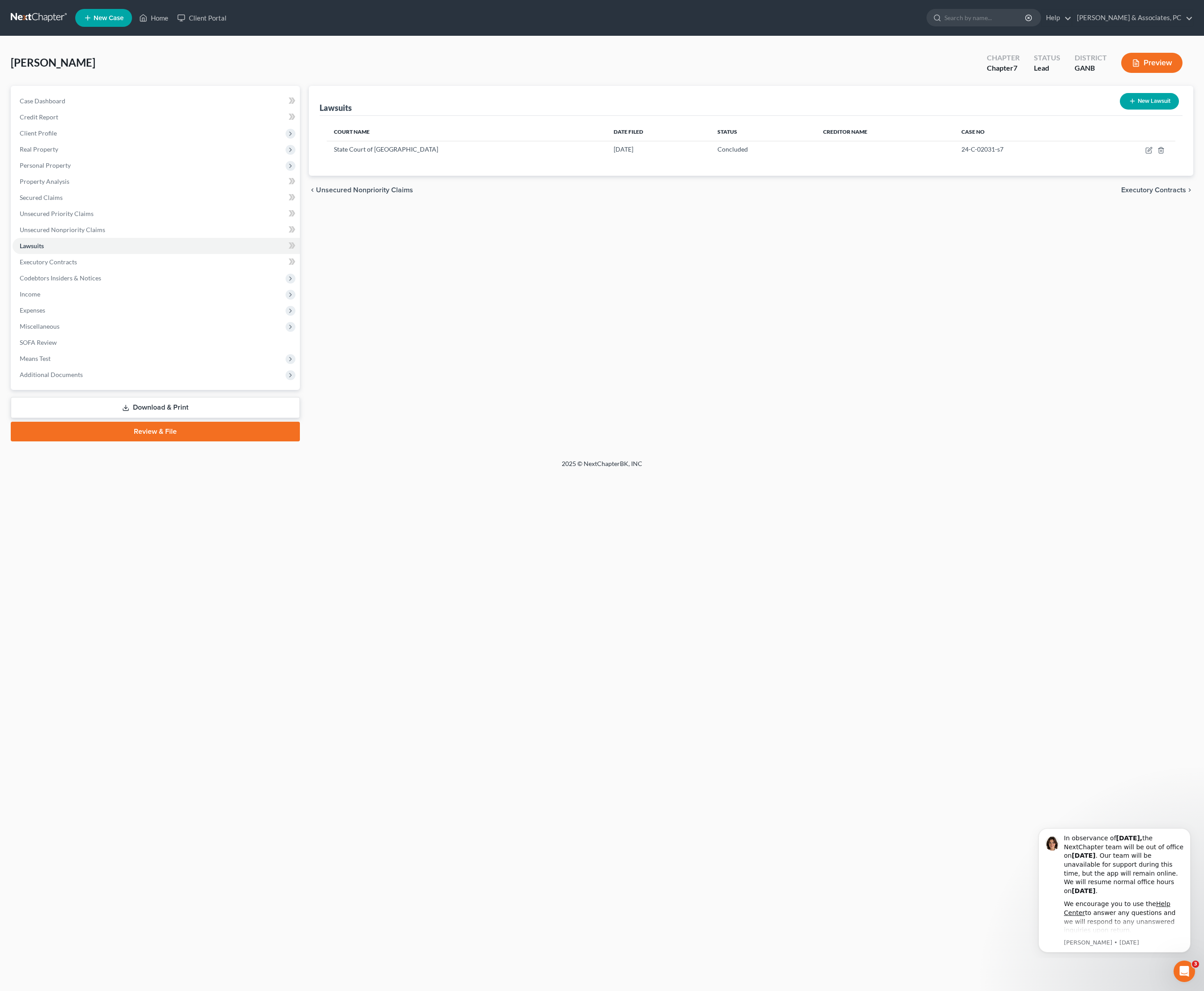
click at [1155, 110] on button "New Lawsuit" at bounding box center [1149, 101] width 59 height 17
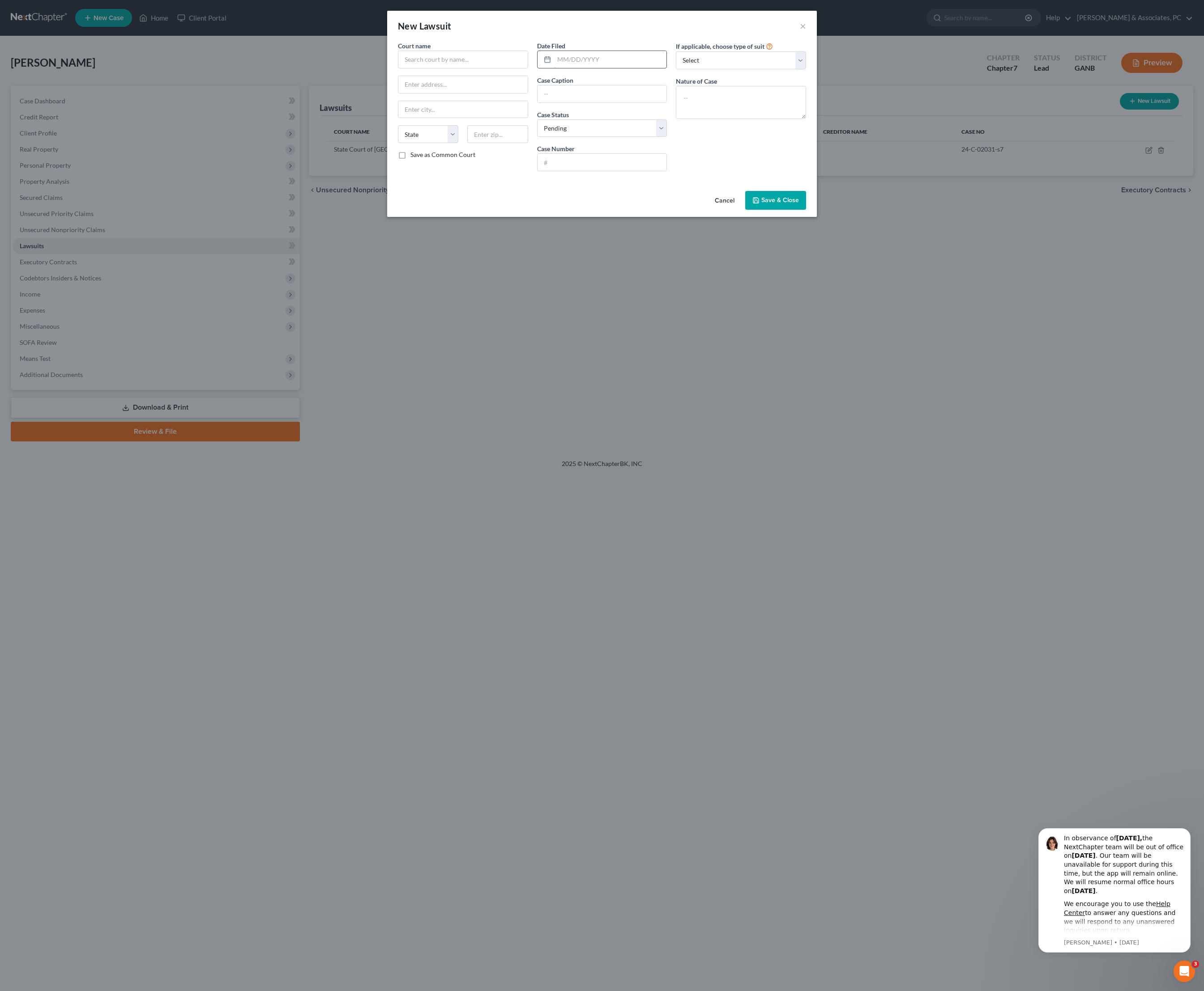
click at [566, 68] on input "text" at bounding box center [610, 59] width 112 height 17
click at [608, 103] on input "text" at bounding box center [601, 93] width 129 height 17
paste input "LVNV Funding LLC, as successor in interest to Cross River Bank VS [PERSON_NAME]"
click at [599, 171] on input "text" at bounding box center [601, 162] width 129 height 17
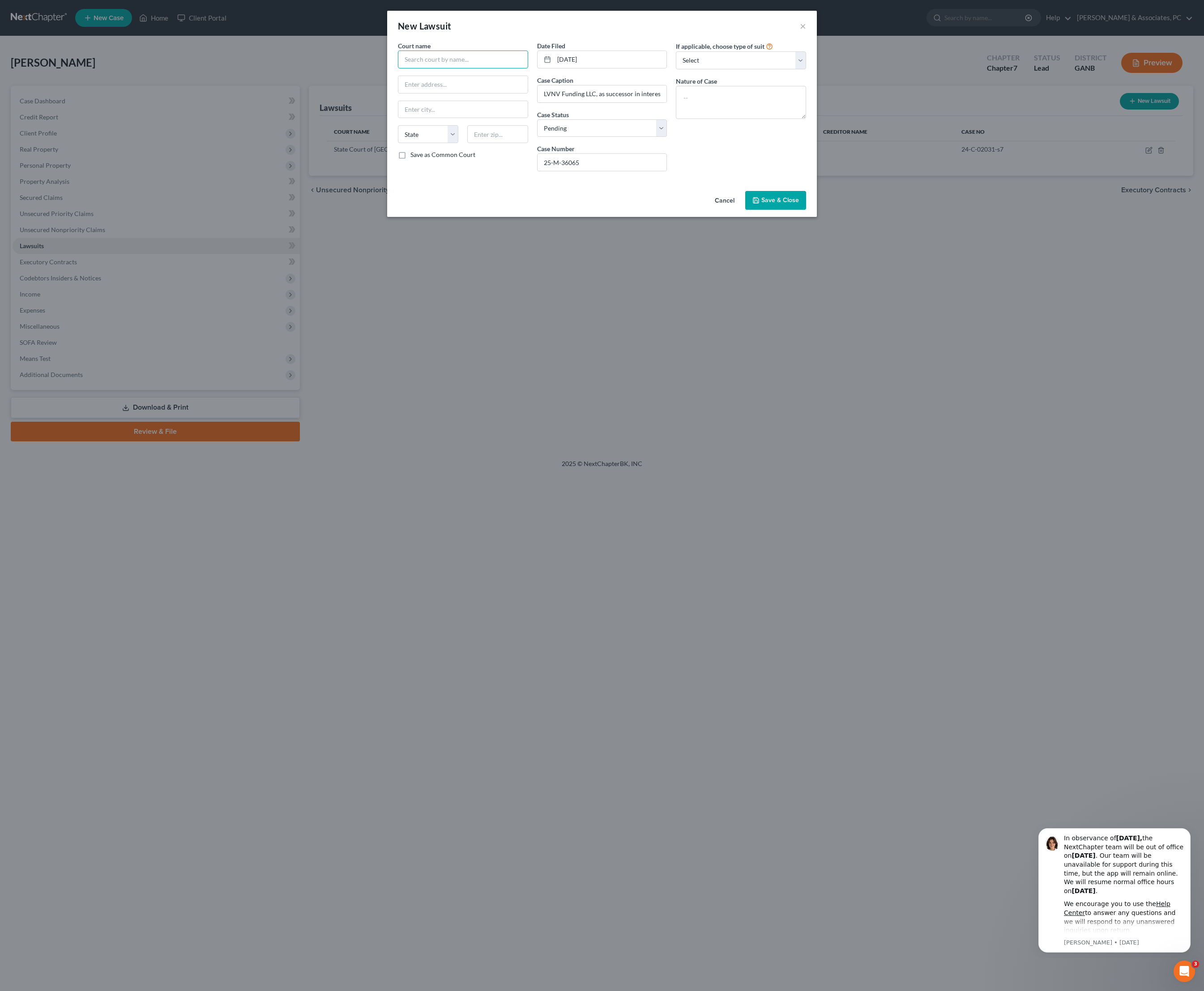
click at [447, 68] on input "text" at bounding box center [463, 59] width 130 height 18
click at [450, 102] on div "Magistrate Court of [GEOGRAPHIC_DATA]" at bounding box center [465, 93] width 120 height 18
click at [755, 112] on textarea at bounding box center [741, 102] width 130 height 33
click at [790, 204] on span "Save & Close" at bounding box center [779, 200] width 38 height 7
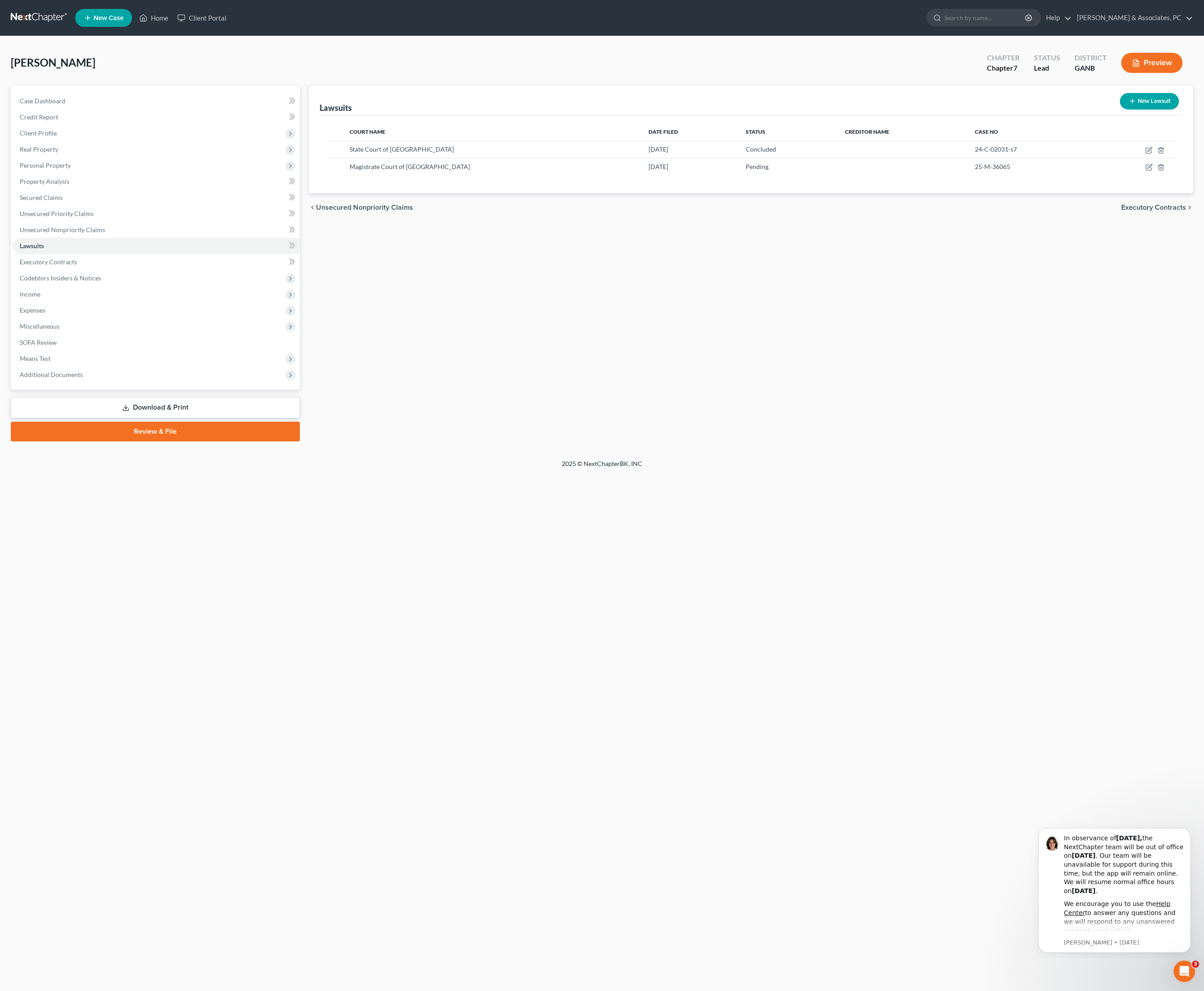
click at [1127, 110] on button "New Lawsuit" at bounding box center [1149, 101] width 59 height 17
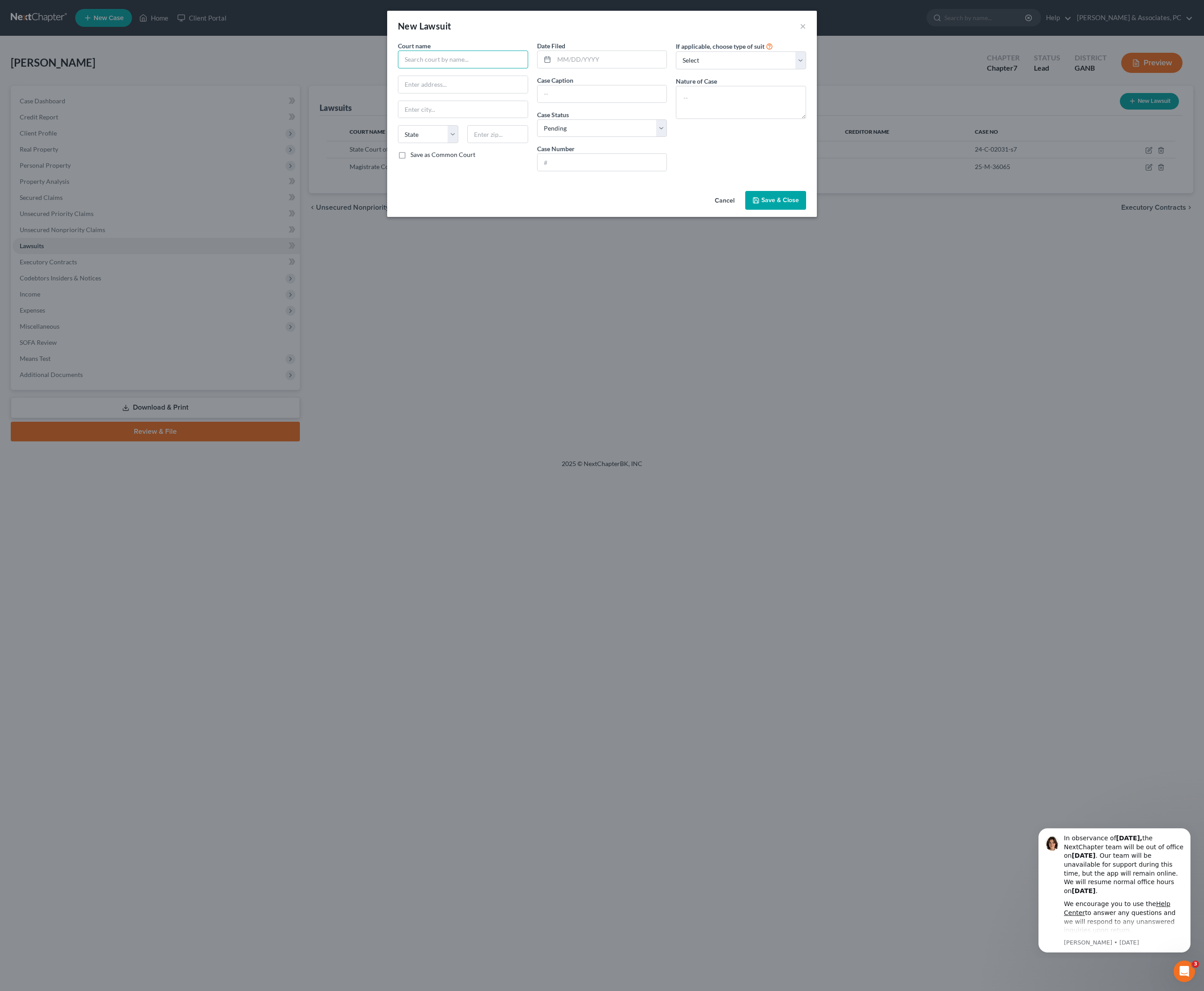
click at [398, 65] on input "text" at bounding box center [463, 59] width 130 height 18
click at [423, 102] on div "Magistrate Court of [GEOGRAPHIC_DATA]" at bounding box center [465, 93] width 120 height 18
click at [593, 68] on input "text" at bounding box center [610, 59] width 112 height 17
click at [622, 103] on input "text" at bounding box center [601, 93] width 129 height 17
paste input "Synchrony Bank VS [PERSON_NAME]"
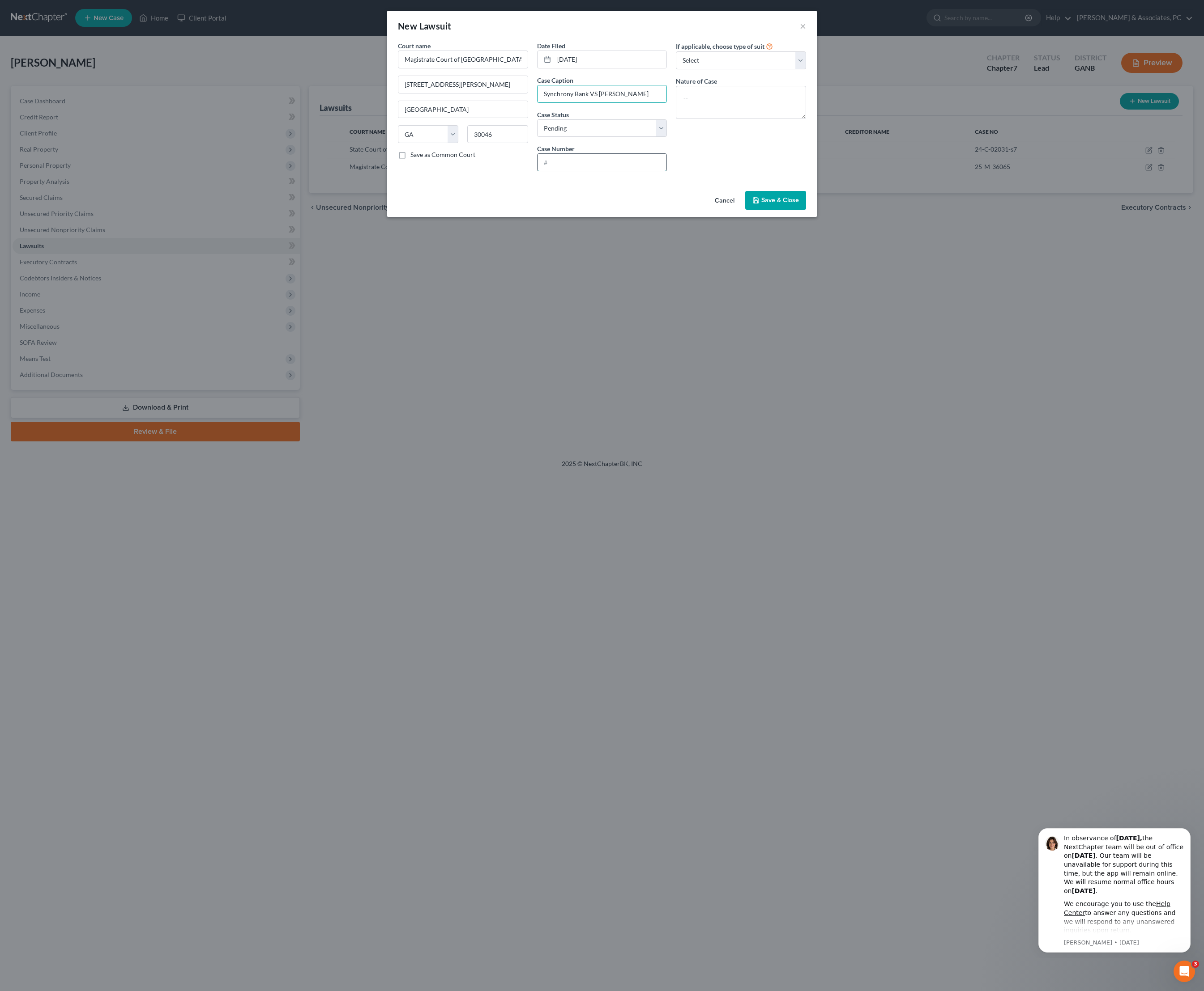
click at [620, 171] on input "text" at bounding box center [601, 162] width 129 height 17
paste input "24-M-14707"
click at [741, 114] on textarea at bounding box center [741, 102] width 130 height 33
click at [806, 119] on textarea "Suit on Account / Dismissed" at bounding box center [741, 102] width 130 height 33
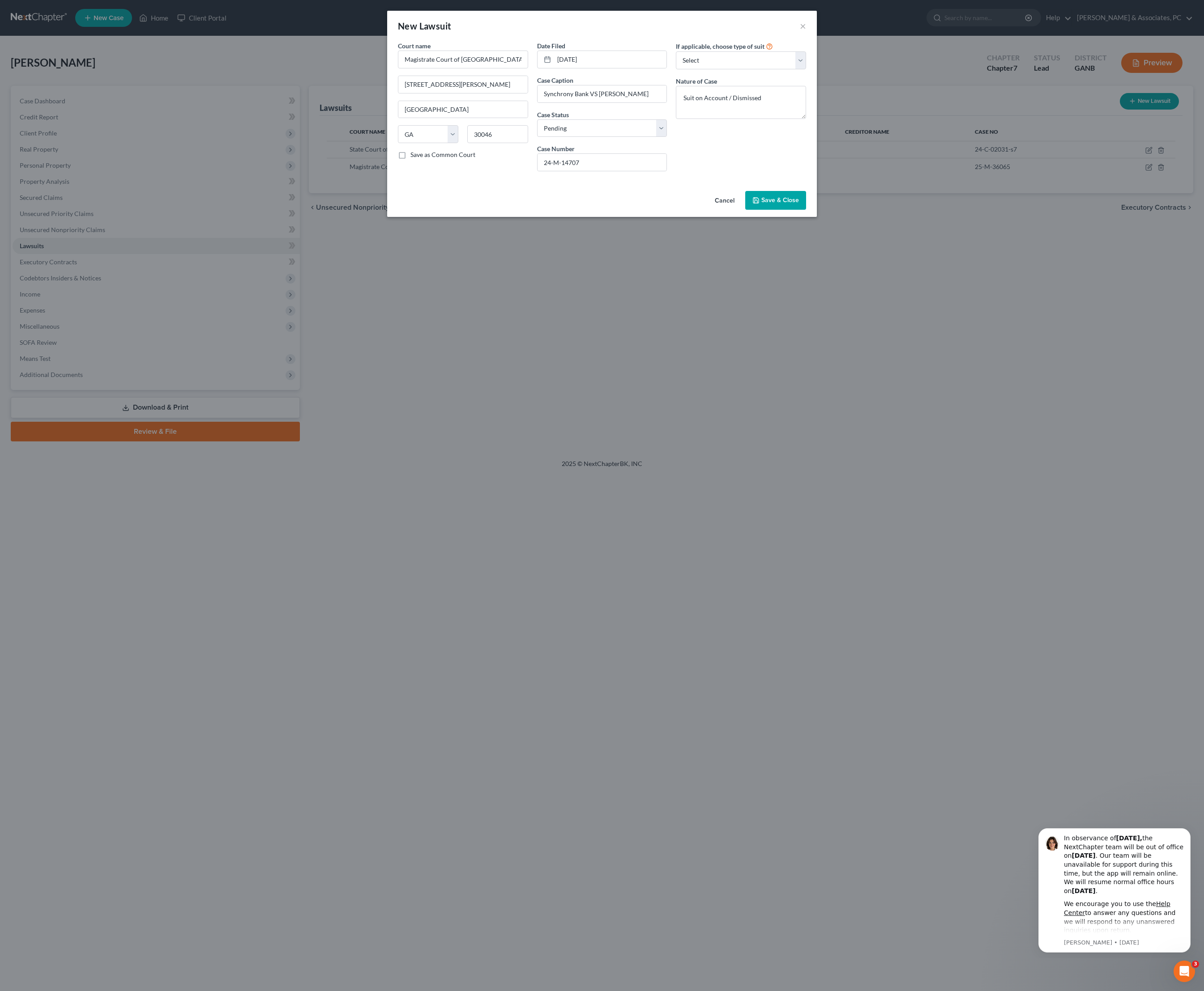
click at [799, 204] on span "Save & Close" at bounding box center [779, 200] width 38 height 7
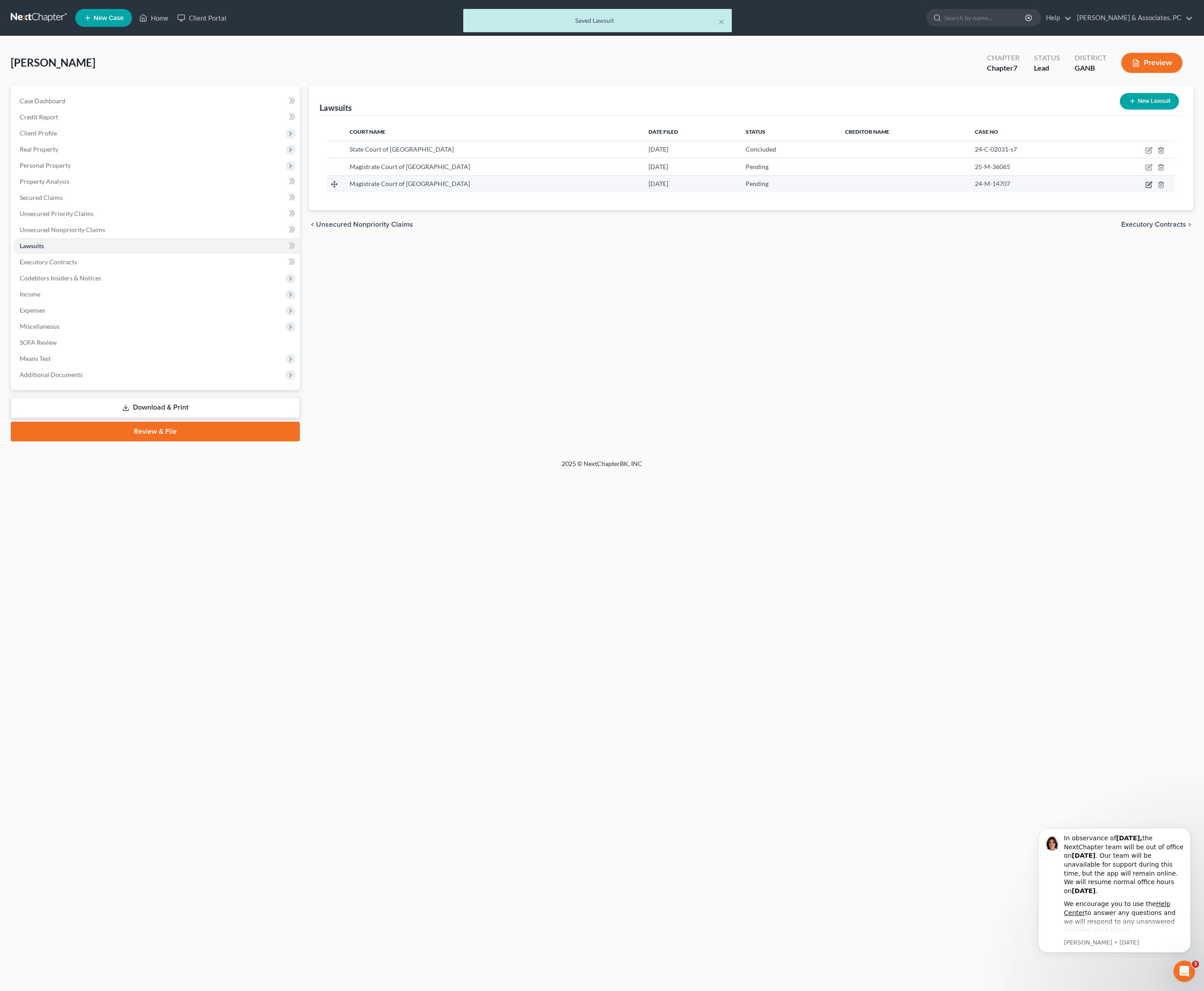
click at [1145, 189] on icon "button" at bounding box center [1148, 185] width 7 height 7
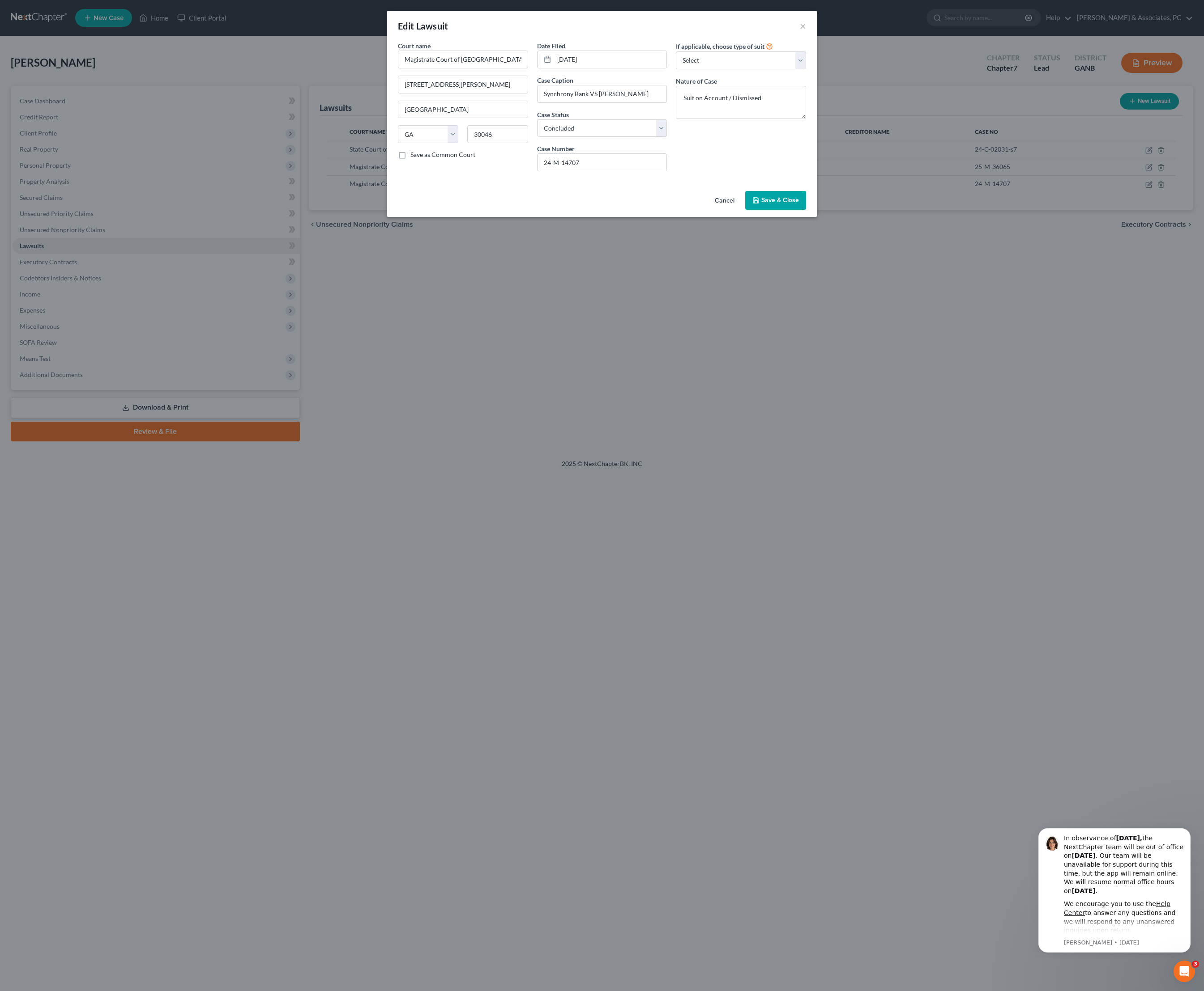
click at [799, 204] on span "Save & Close" at bounding box center [779, 200] width 38 height 7
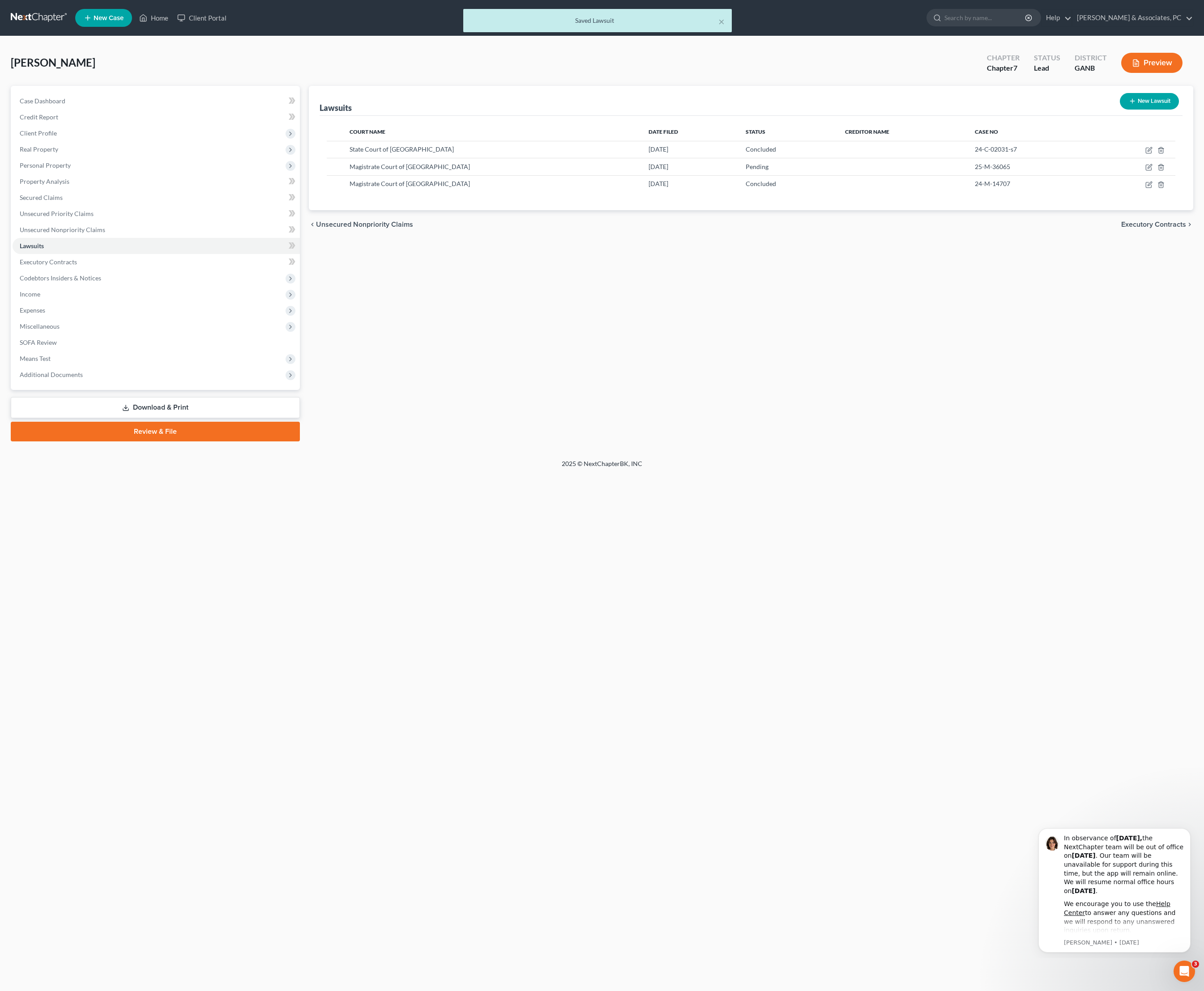
click at [917, 345] on div "Lawsuits New Lawsuit Court Name Date Filed Status Creditor Name Case No State C…" at bounding box center [750, 263] width 893 height 355
click at [573, 397] on div "Lawsuits New Lawsuit Court Name Date Filed Status Creditor Name Case No State C…" at bounding box center [750, 263] width 893 height 355
click at [412, 353] on div "Lawsuits New Lawsuit Court Name Date Filed Status Creditor Name Case No State C…" at bounding box center [750, 263] width 893 height 355
click at [217, 418] on link "Download & Print" at bounding box center [155, 408] width 289 height 21
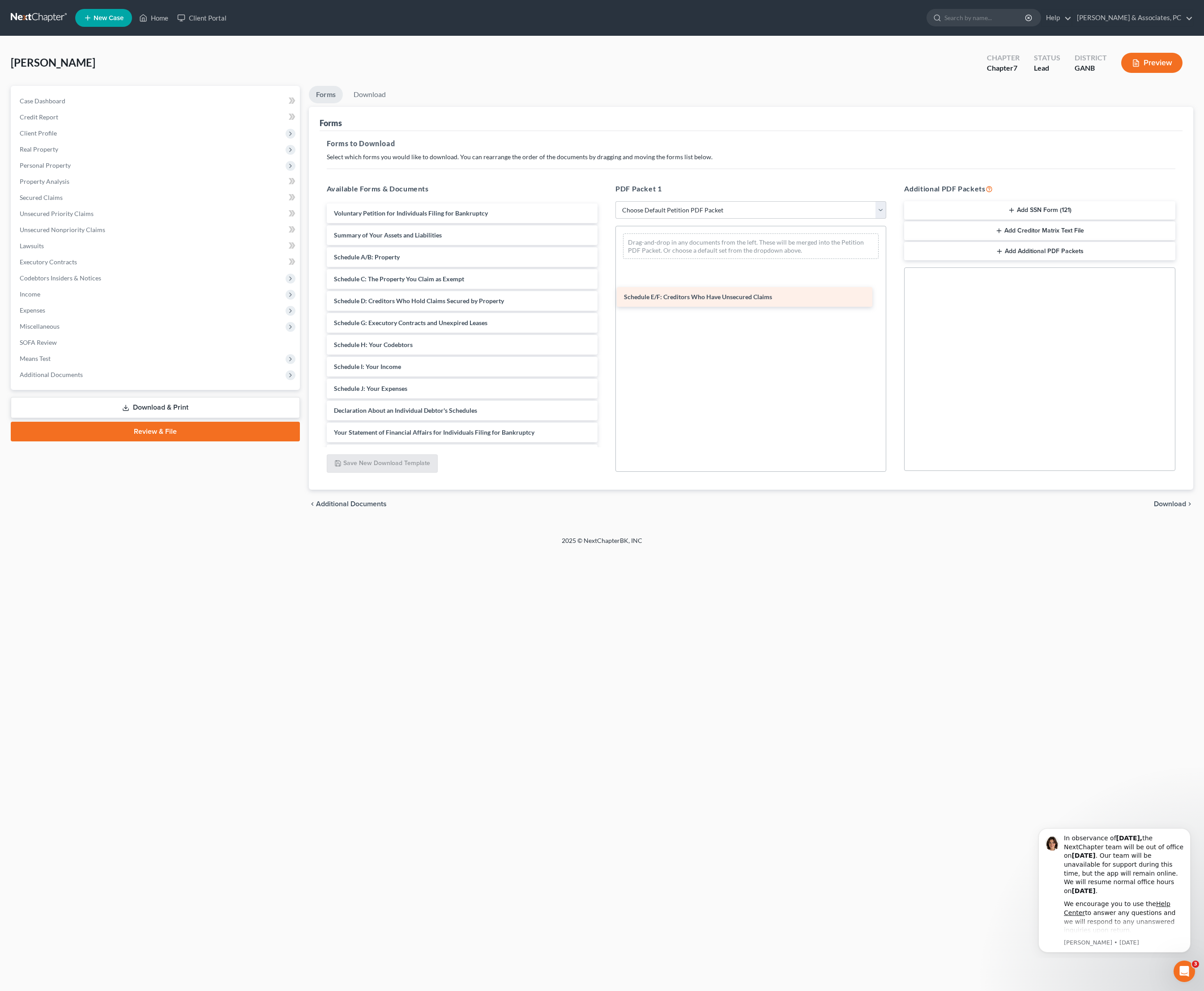
drag, startPoint x: 489, startPoint y: 360, endPoint x: 776, endPoint y: 299, distance: 293.4
click at [604, 299] on div "Schedule E/F: Creditors Who Have Unsecured Claims Voluntary Petition for Indivi…" at bounding box center [462, 389] width 285 height 371
click at [1161, 508] on span "Download" at bounding box center [1169, 504] width 32 height 7
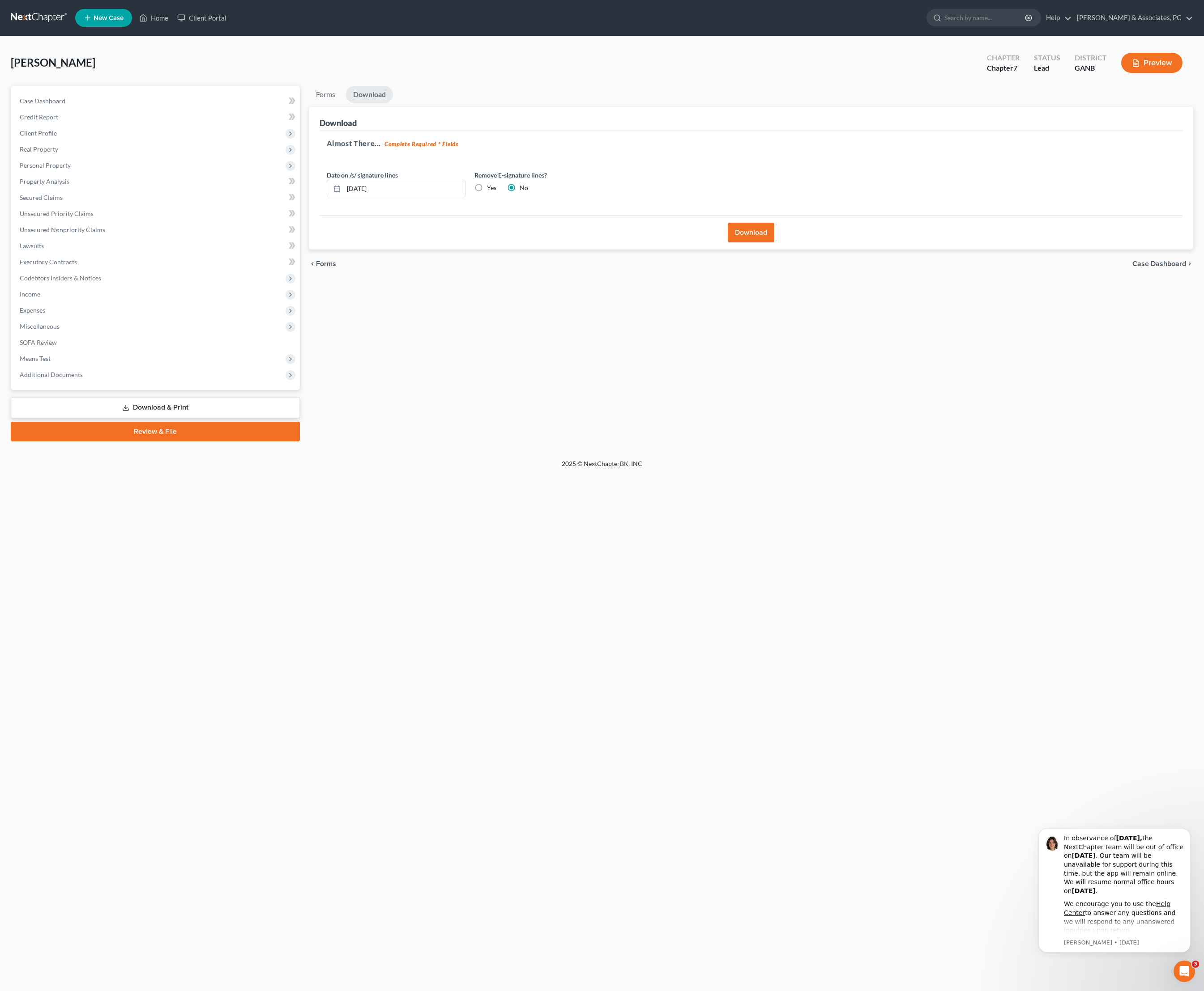
click at [750, 242] on button "Download" at bounding box center [750, 233] width 47 height 20
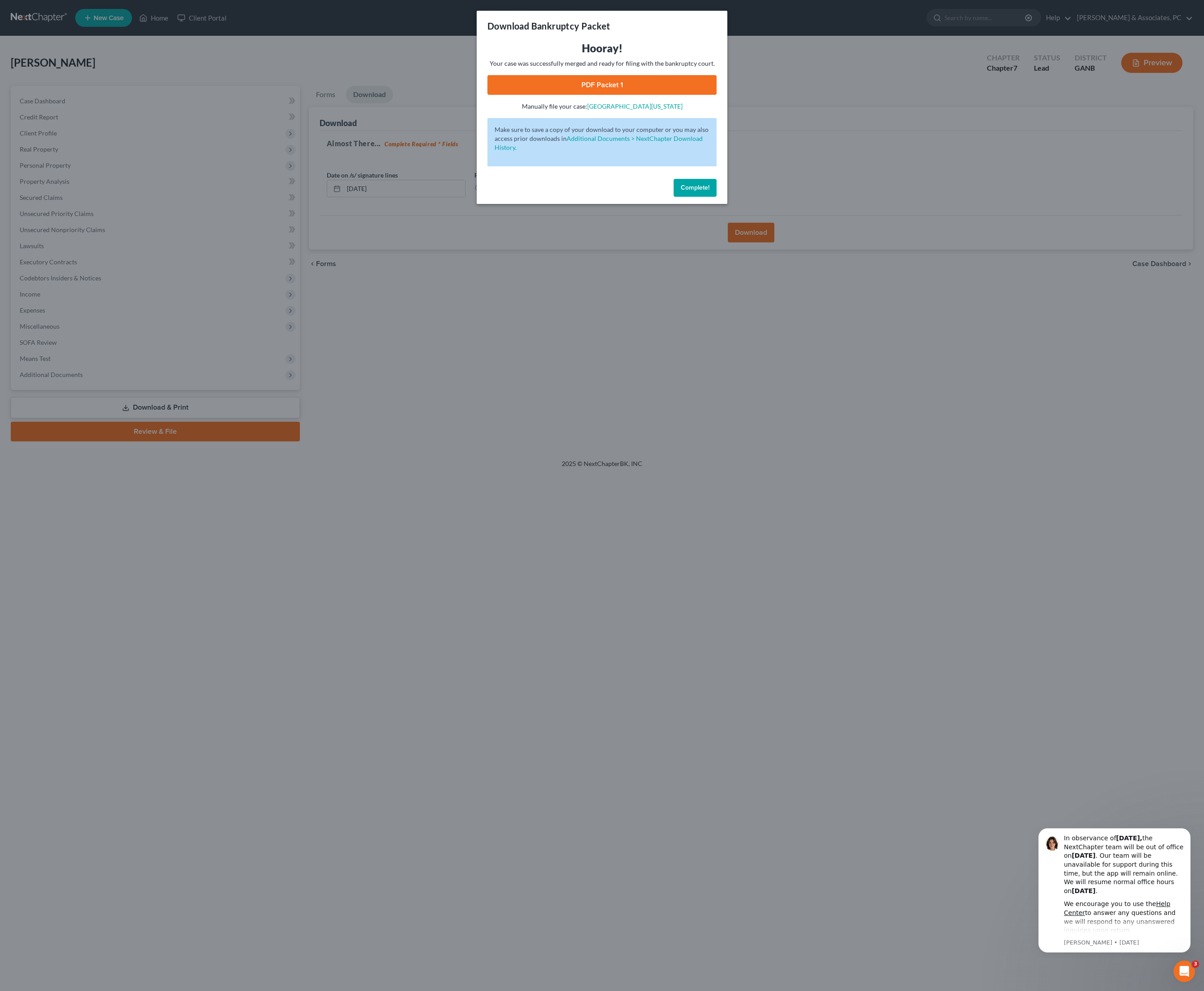
click at [603, 91] on div "Hooray! Your case was successfully merged and ready for filing with the bankrup…" at bounding box center [601, 75] width 229 height 70
click at [609, 95] on link "PDF Packet 1" at bounding box center [601, 85] width 229 height 20
